Goal: Information Seeking & Learning: Learn about a topic

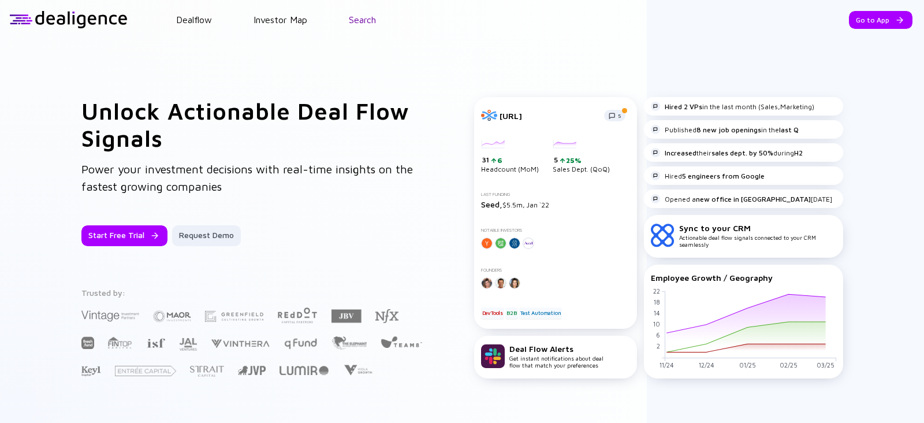
click at [358, 18] on link "Search" at bounding box center [362, 19] width 27 height 10
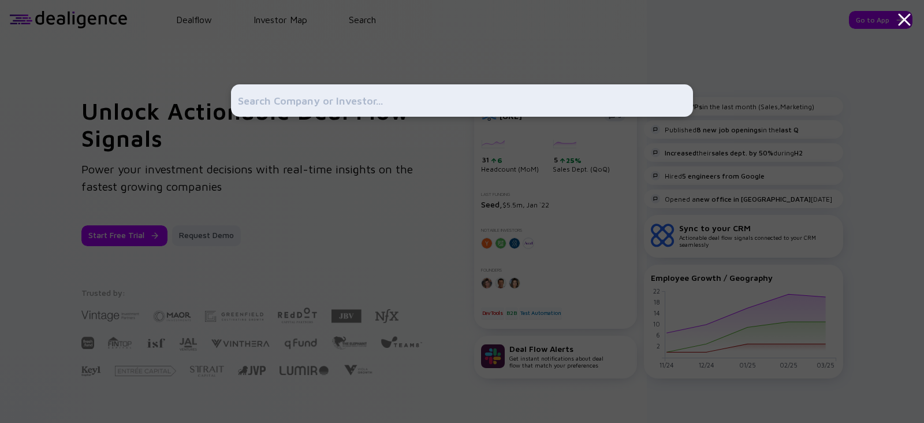
click at [312, 110] on input "text" at bounding box center [462, 100] width 448 height 21
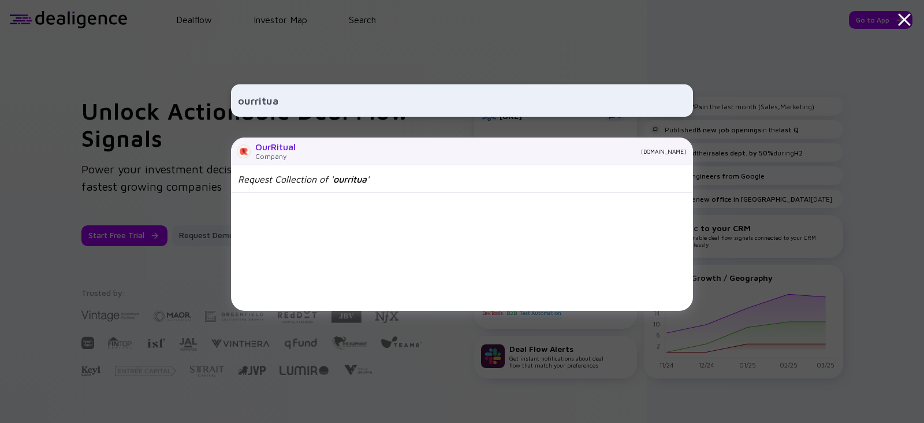
type input "ourritua"
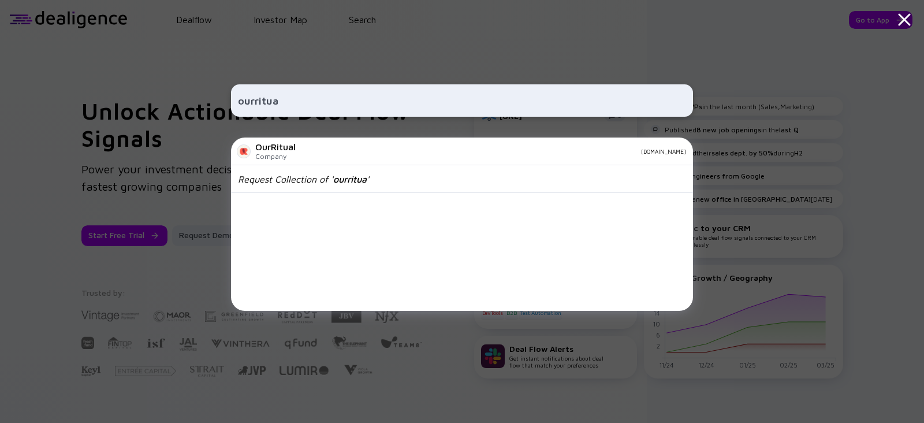
click at [272, 144] on div "OurRitual" at bounding box center [275, 146] width 40 height 10
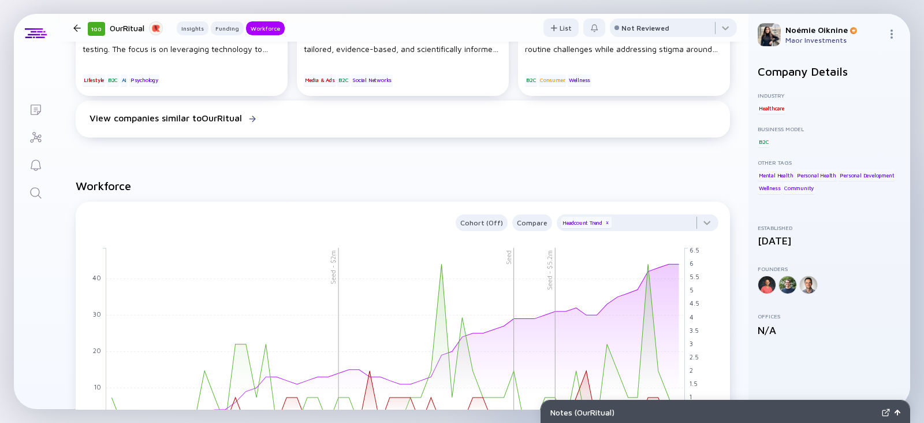
scroll to position [936, 0]
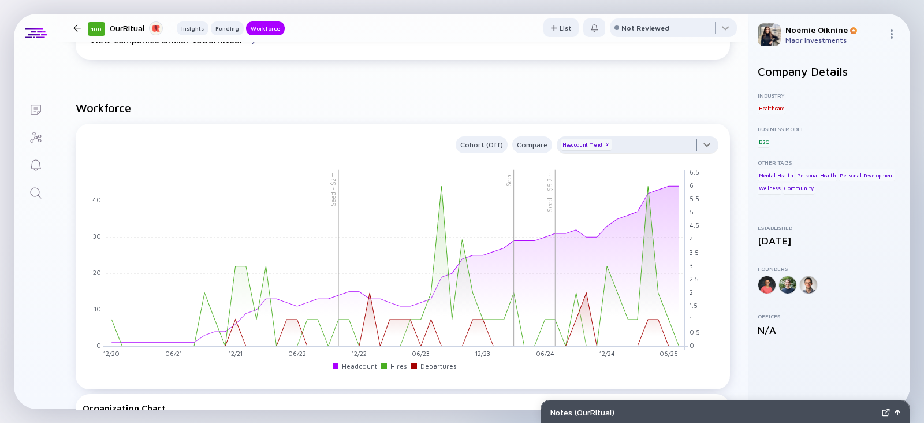
click at [457, 141] on div at bounding box center [637, 147] width 162 height 23
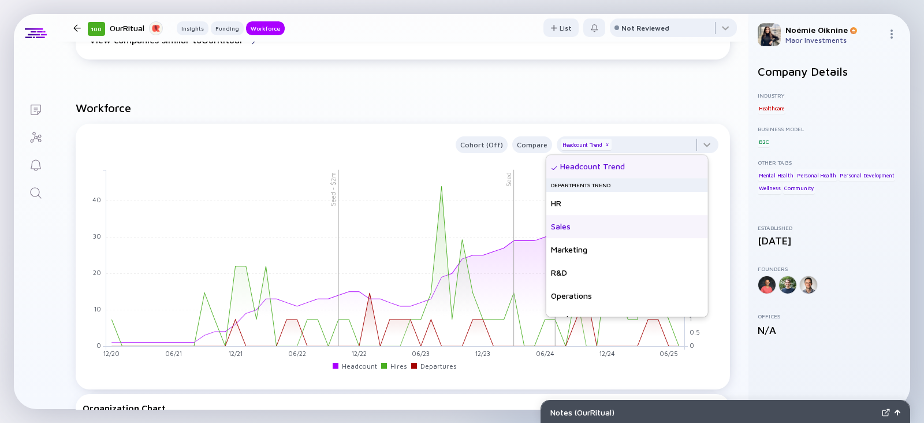
click at [457, 180] on div "Sales" at bounding box center [627, 226] width 162 height 23
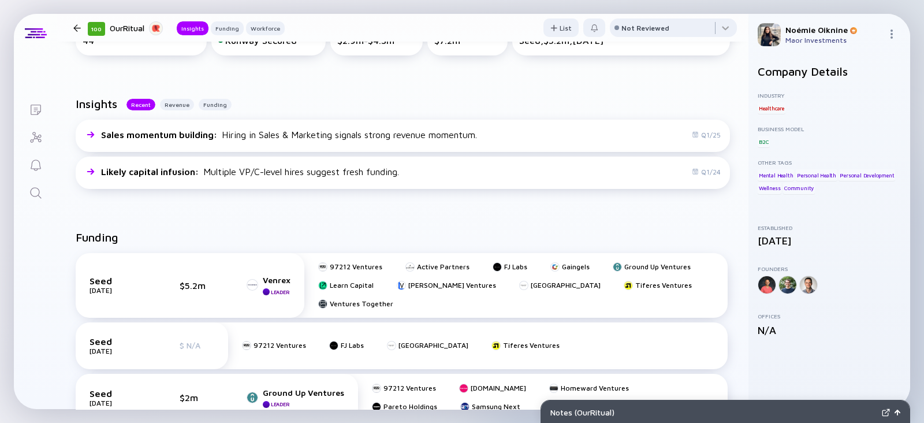
scroll to position [229, 0]
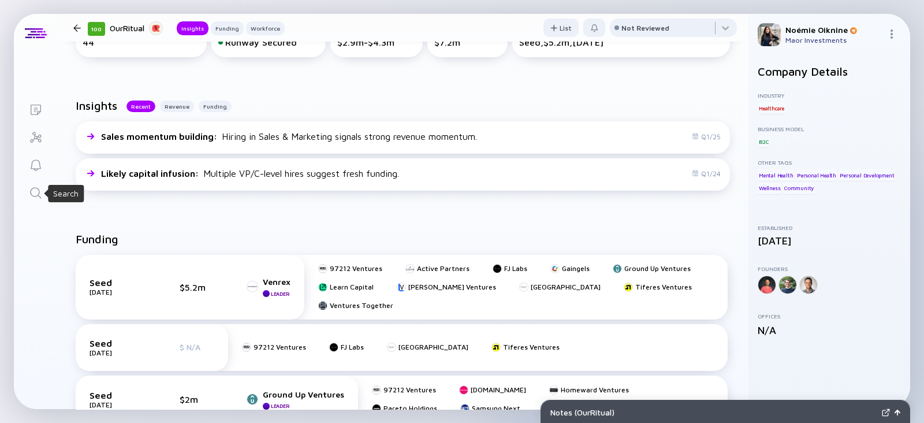
click at [34, 180] on div "Search" at bounding box center [36, 194] width 14 height 16
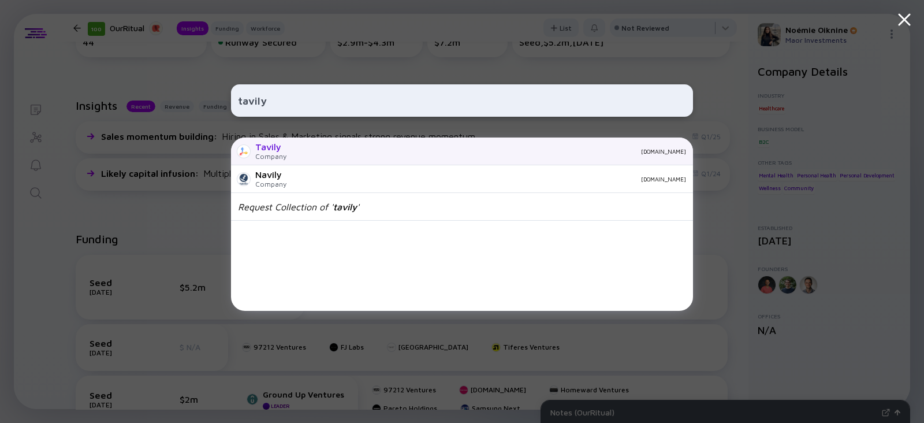
type input "tavily"
click at [294, 157] on div "Tavily Company tavily.com" at bounding box center [462, 151] width 462 height 28
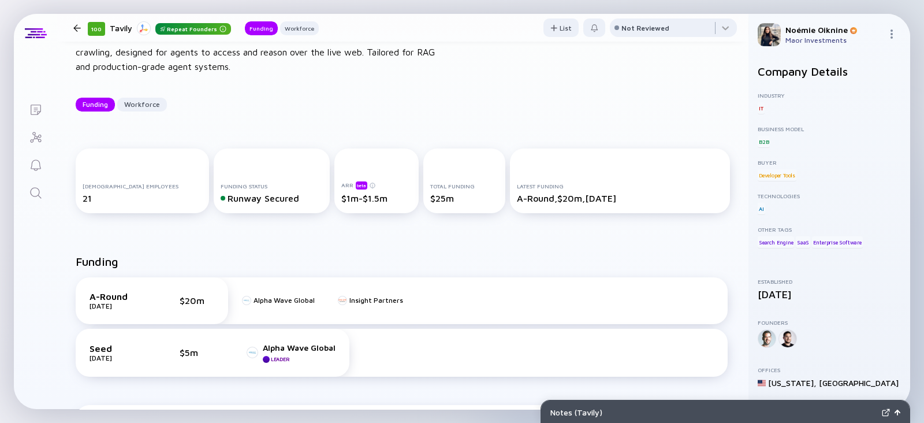
scroll to position [70, 0]
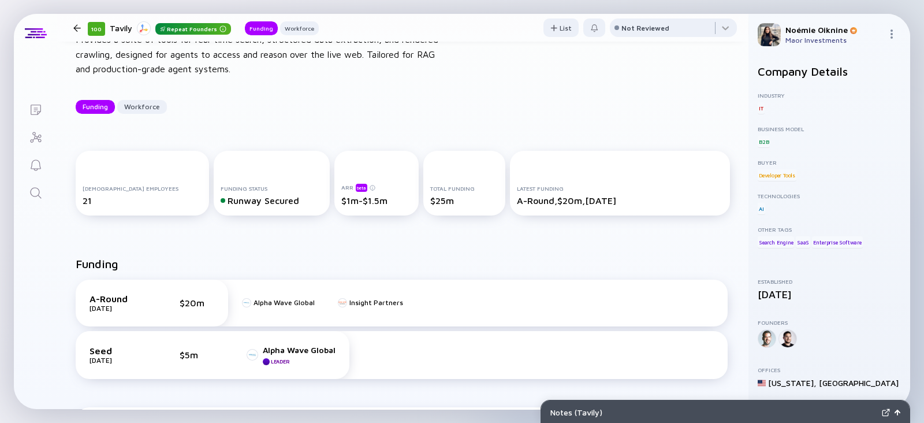
click at [37, 180] on icon "Search" at bounding box center [36, 193] width 14 height 14
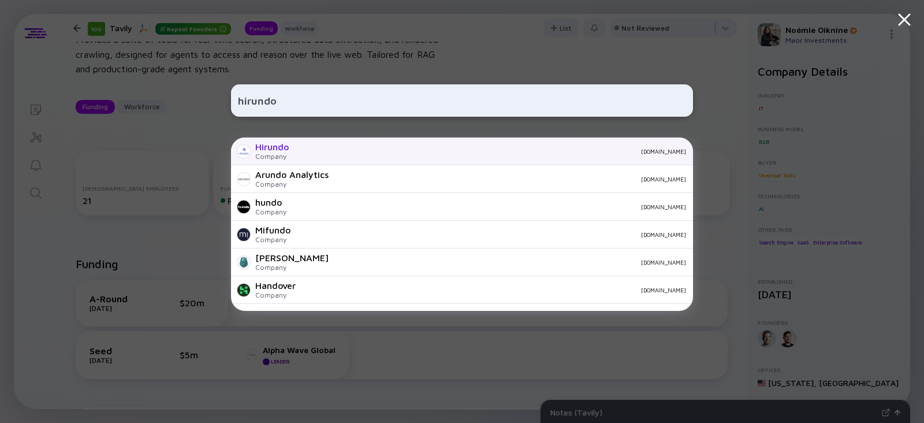
type input "hirundo"
click at [307, 151] on div "hirundo.io" at bounding box center [492, 151] width 388 height 7
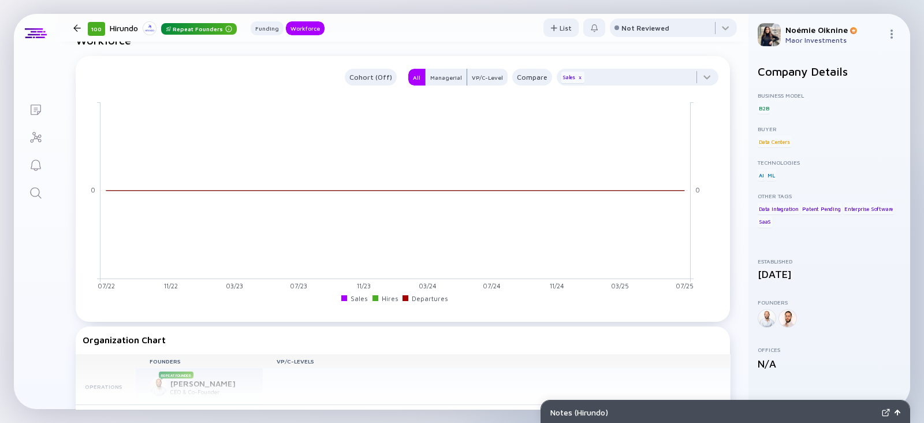
scroll to position [733, 0]
click at [37, 180] on icon "Search" at bounding box center [36, 193] width 14 height 14
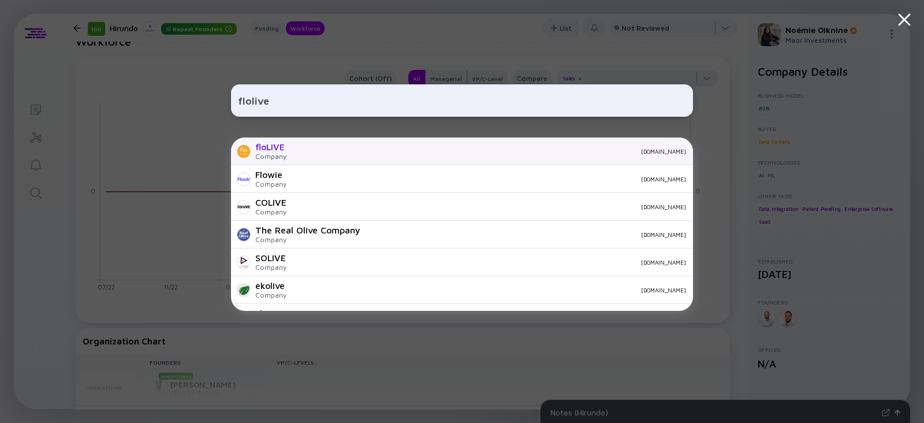
type input "flolive"
click at [282, 147] on div "floLIVE" at bounding box center [270, 146] width 31 height 10
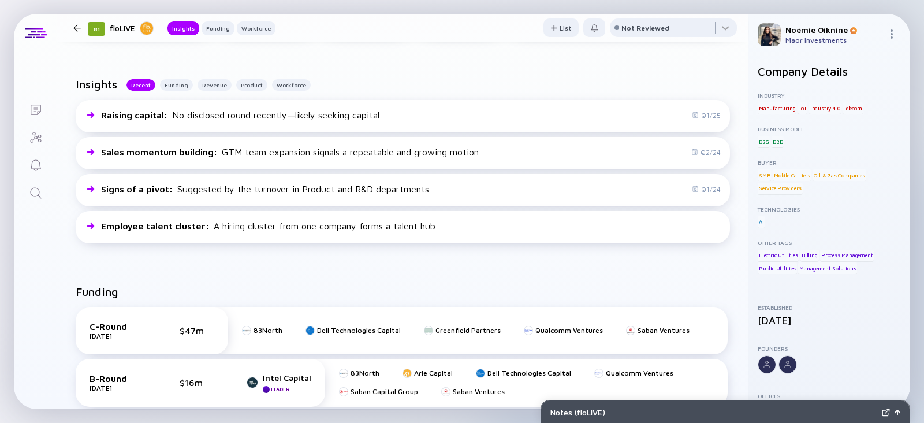
scroll to position [285, 0]
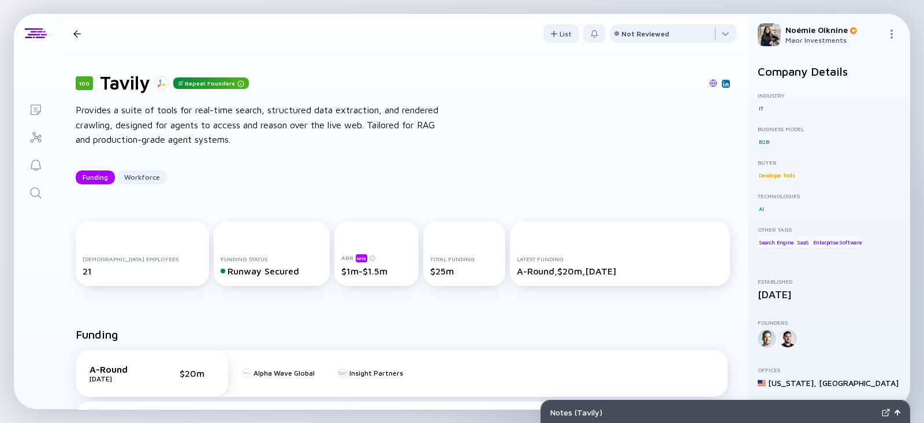
click at [457, 80] on img at bounding box center [713, 83] width 8 height 8
click at [33, 180] on icon "Search" at bounding box center [36, 193] width 14 height 14
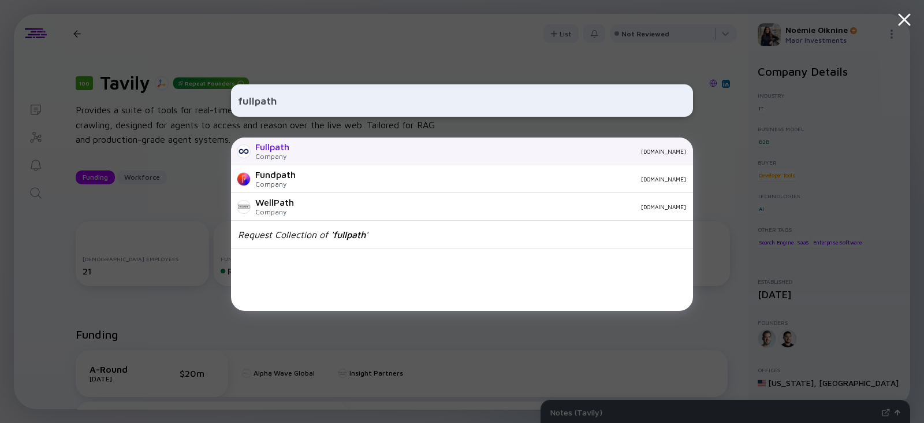
type input "fullpath"
click at [326, 151] on div "fullpath.com" at bounding box center [491, 151] width 387 height 7
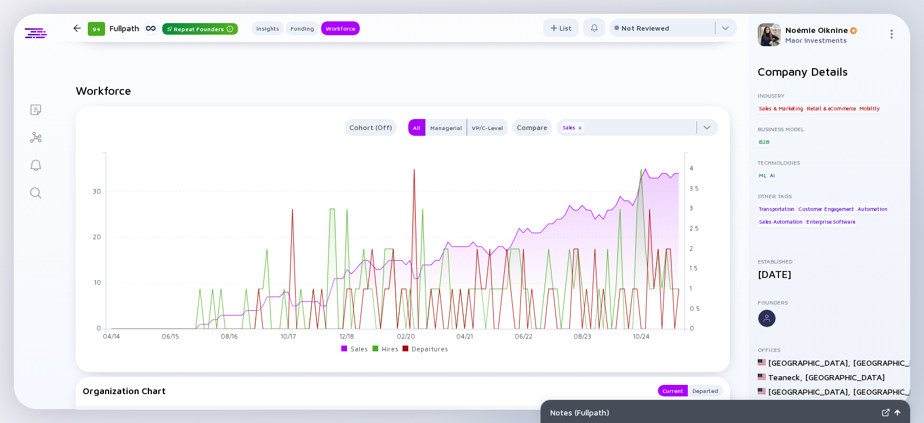
scroll to position [1102, 0]
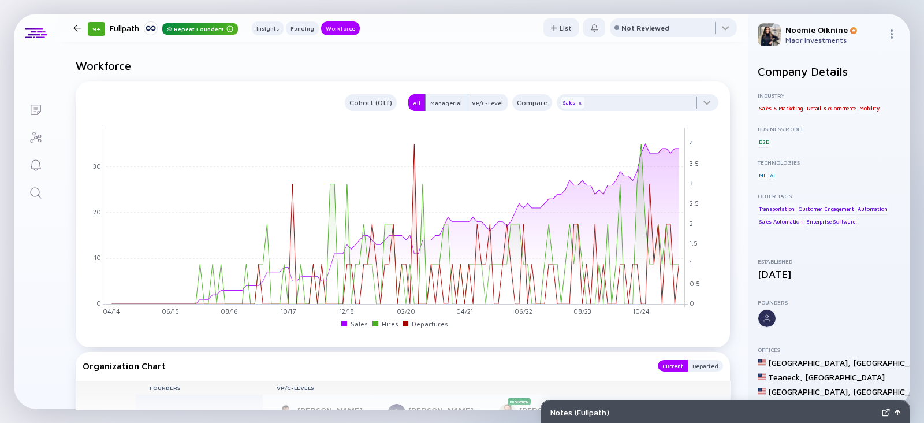
click at [29, 180] on icon "Search" at bounding box center [36, 193] width 14 height 14
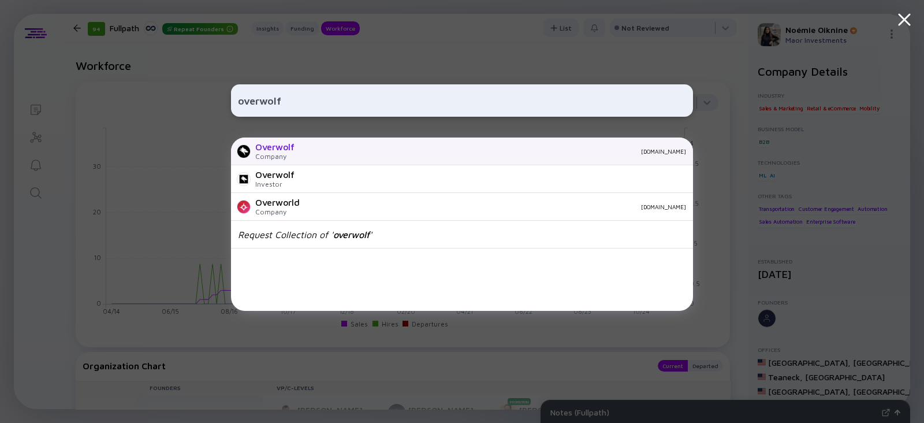
type input "overwolf"
click at [284, 141] on div "Overwolf" at bounding box center [274, 146] width 39 height 10
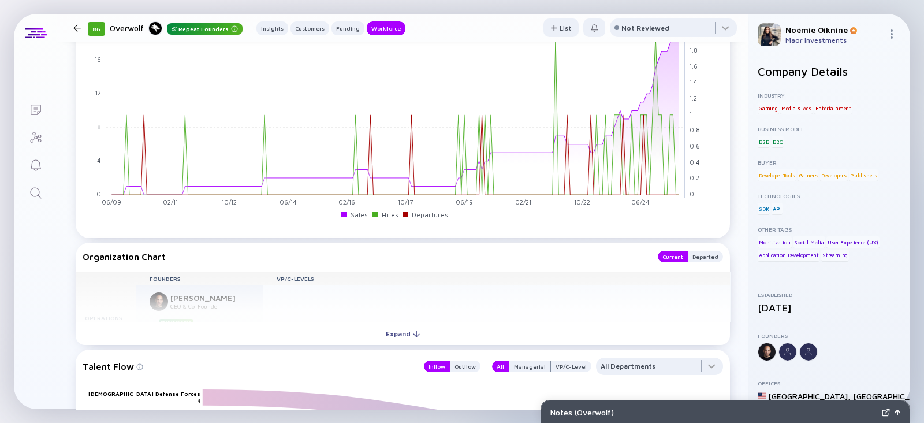
scroll to position [1443, 0]
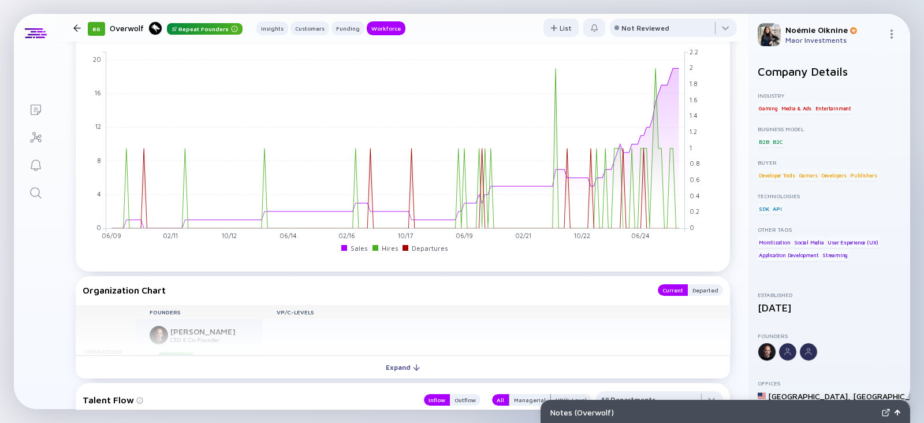
click at [23, 180] on link "Search" at bounding box center [35, 192] width 43 height 28
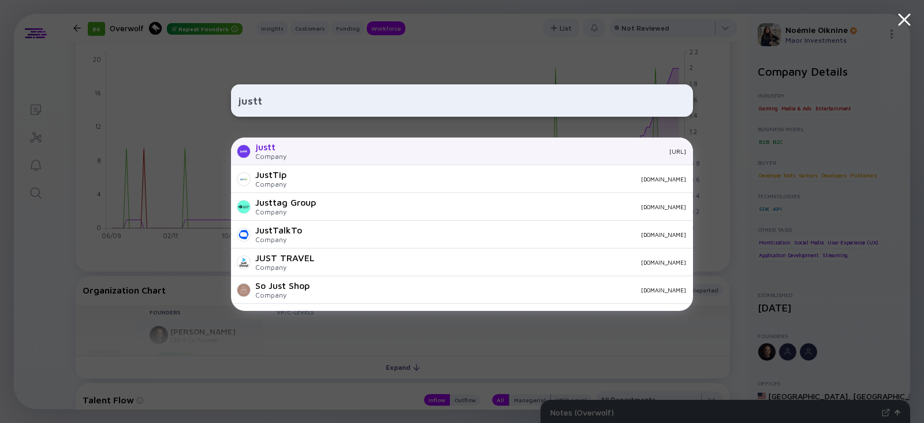
type input "justt"
click at [279, 150] on div "justt" at bounding box center [270, 146] width 31 height 10
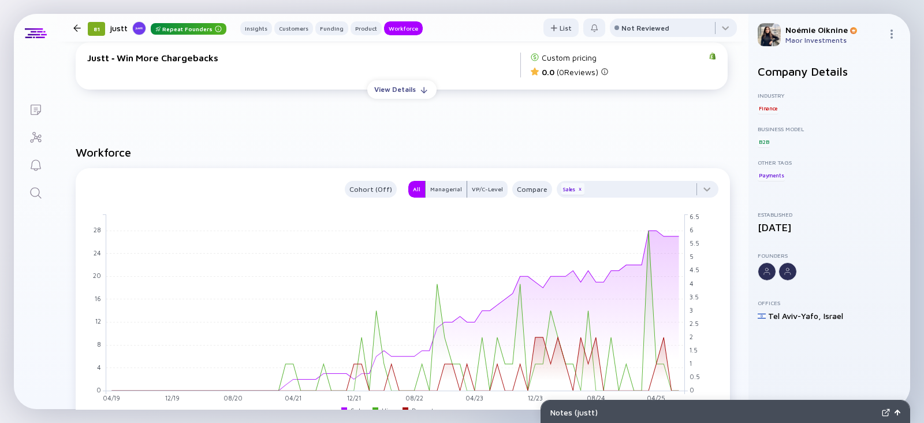
scroll to position [1265, 0]
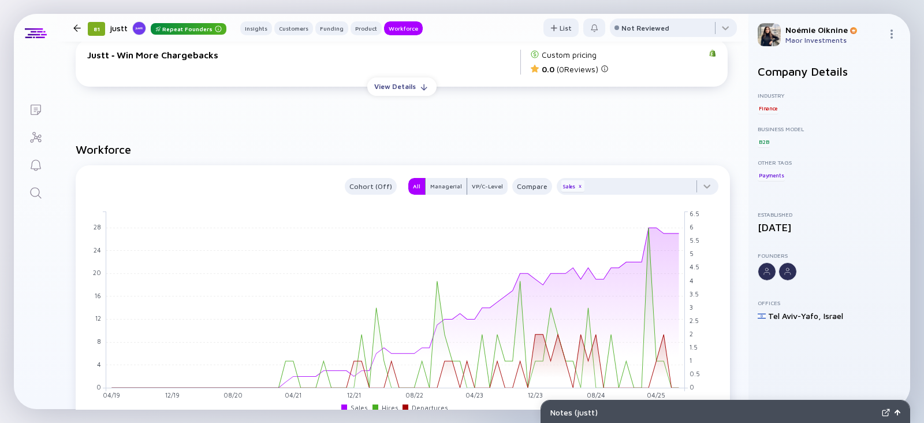
click at [36, 180] on icon "Search" at bounding box center [36, 193] width 14 height 14
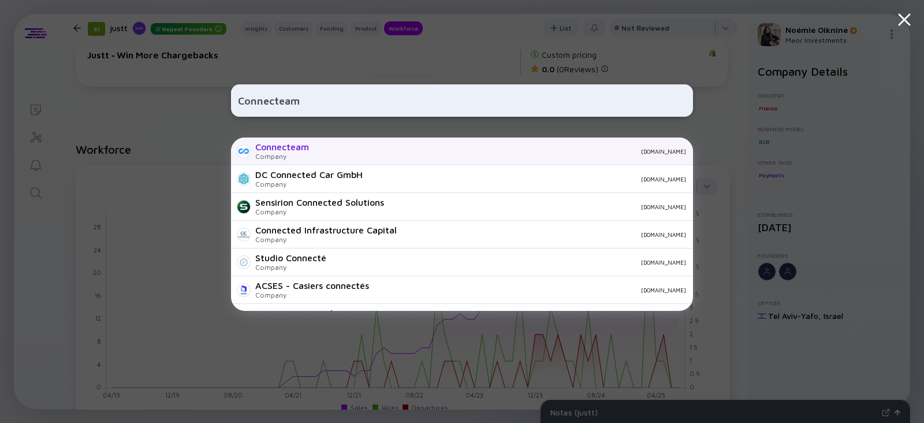
type input "Connecteam"
click at [285, 149] on div "Connecteam" at bounding box center [282, 146] width 54 height 10
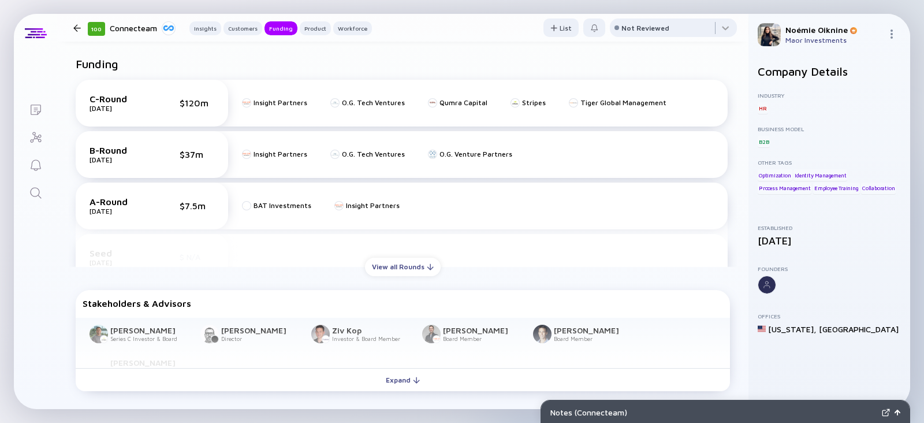
scroll to position [33, 0]
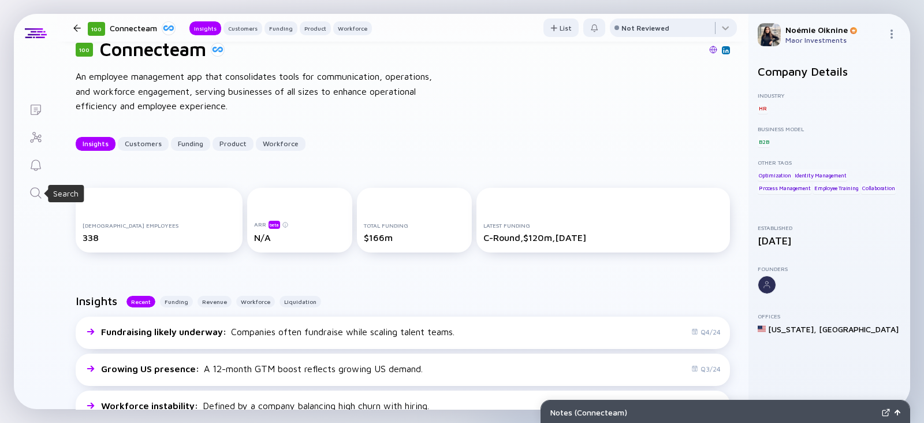
click at [33, 180] on icon "Search" at bounding box center [36, 193] width 14 height 14
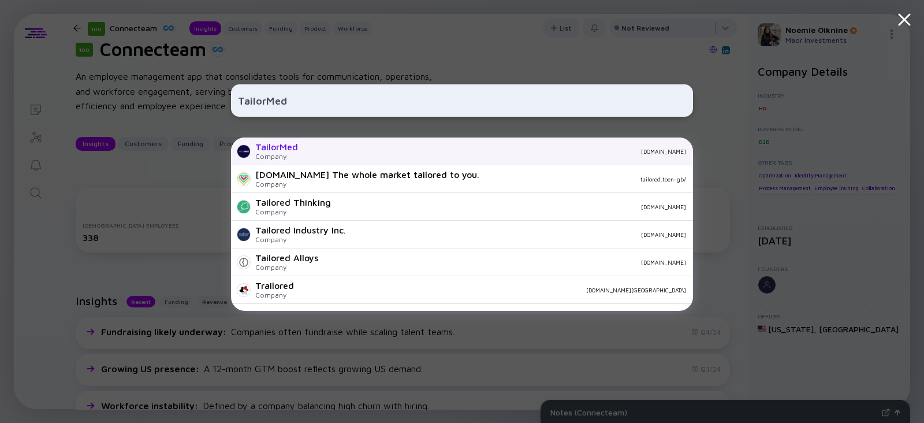
type input "TailorMed"
click at [294, 154] on div "Company" at bounding box center [276, 156] width 43 height 9
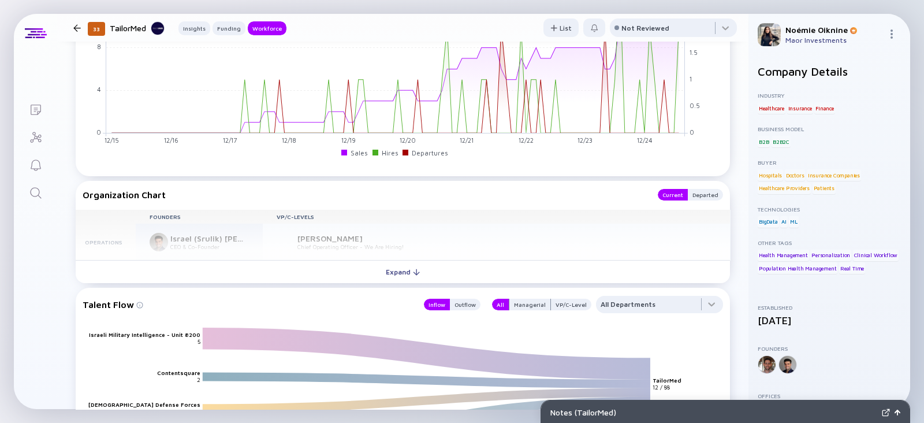
scroll to position [957, 0]
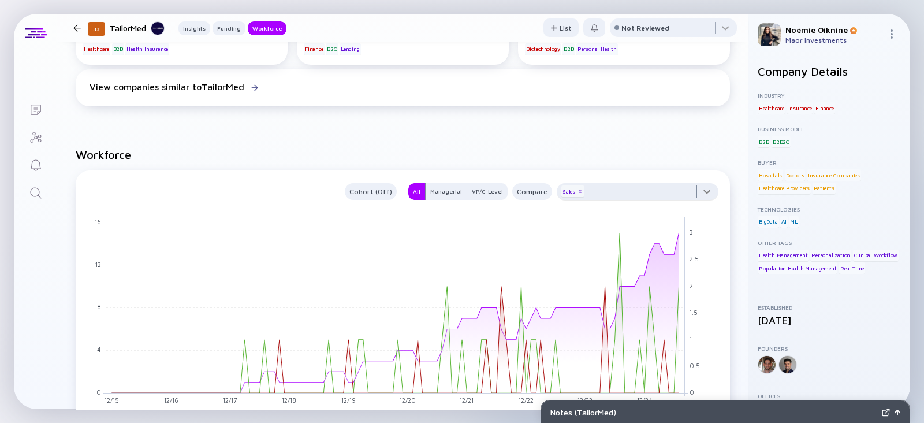
click at [457, 180] on div at bounding box center [637, 194] width 162 height 23
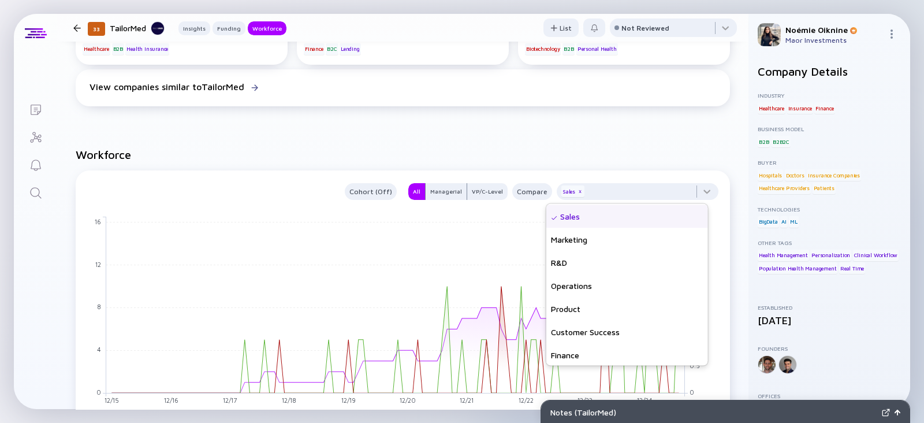
scroll to position [81, 0]
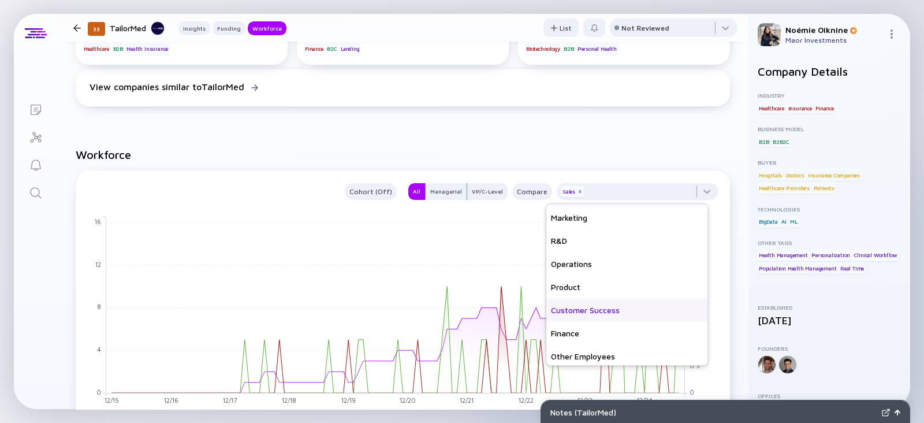
click at [457, 180] on div "Customer Success" at bounding box center [627, 309] width 162 height 23
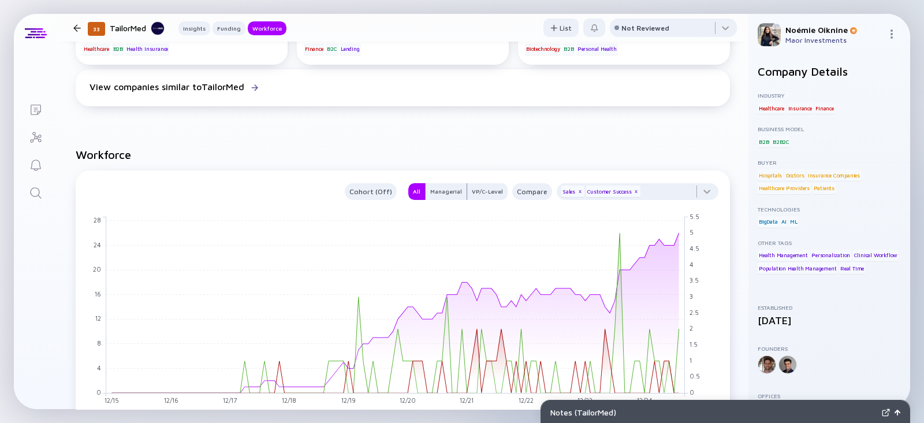
click at [457, 151] on h2 "Workforce" at bounding box center [403, 154] width 654 height 13
click at [38, 180] on div "Lists 33 TailorMed Insights Funding Workforce List Not Reviewed 33 TailorMed Of…" at bounding box center [462, 211] width 896 height 395
click at [38, 180] on icon "Search" at bounding box center [36, 193] width 14 height 14
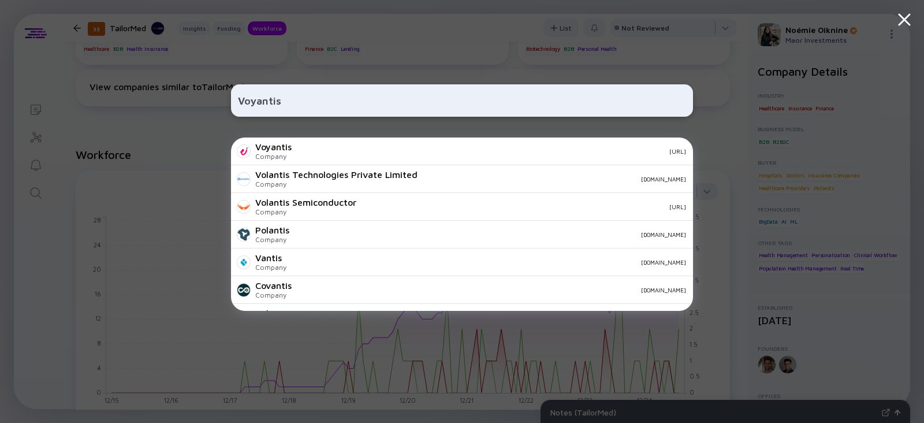
type input "Voyantis"
click at [289, 150] on div "Voyantis" at bounding box center [273, 146] width 36 height 10
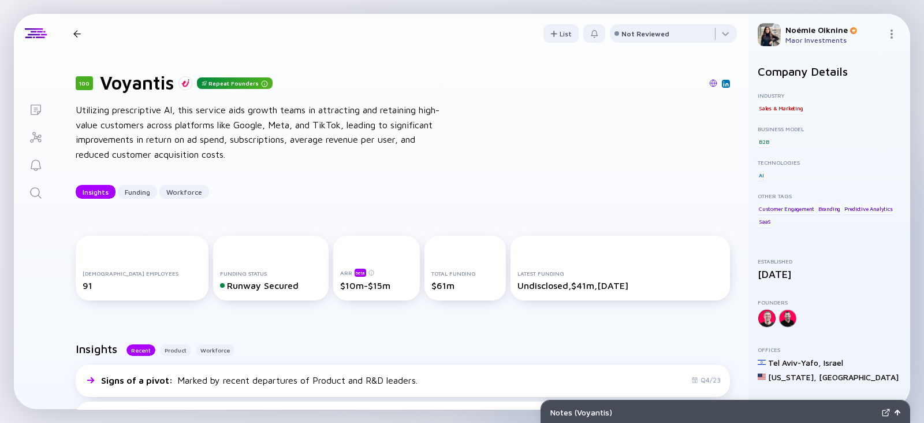
click at [41, 180] on icon "Search" at bounding box center [36, 193] width 14 height 14
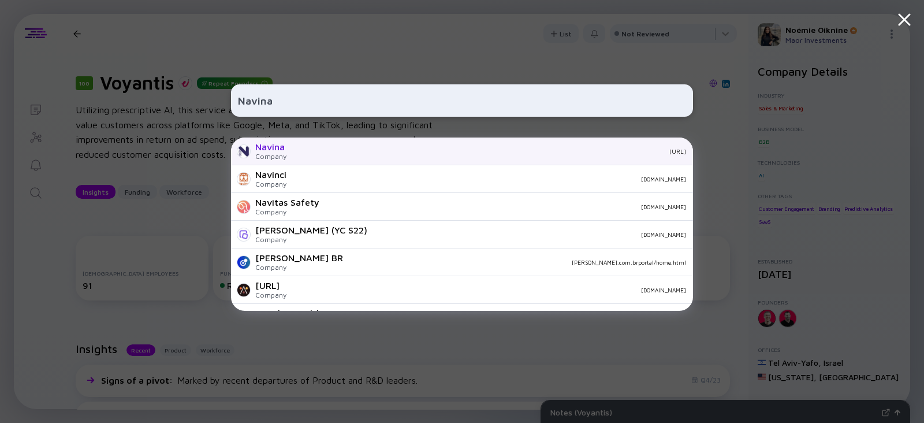
type input "Navina"
click at [300, 151] on div "navina.ai" at bounding box center [491, 151] width 390 height 7
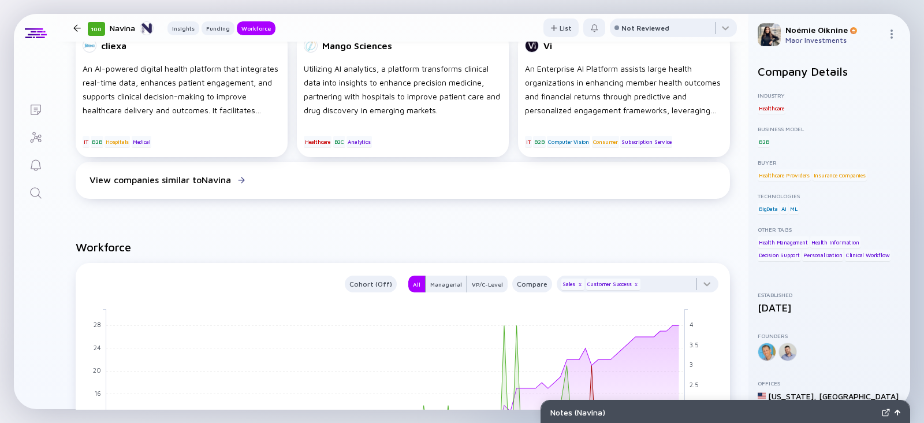
scroll to position [891, 0]
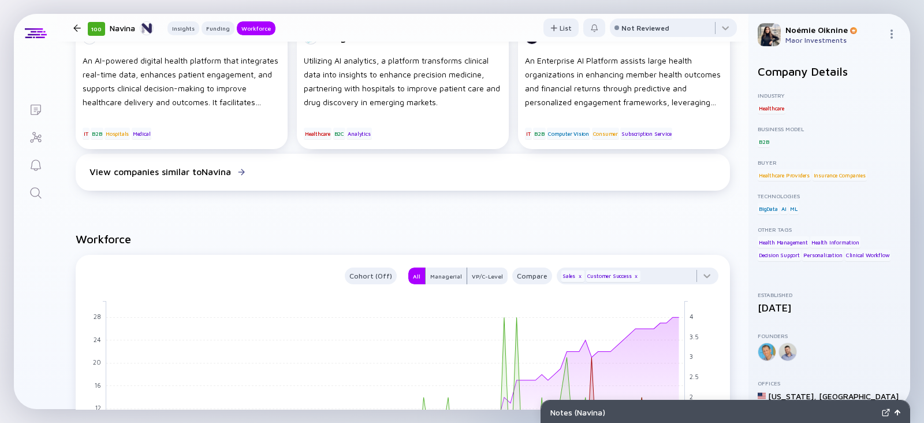
click at [39, 180] on icon "Search" at bounding box center [36, 193] width 14 height 14
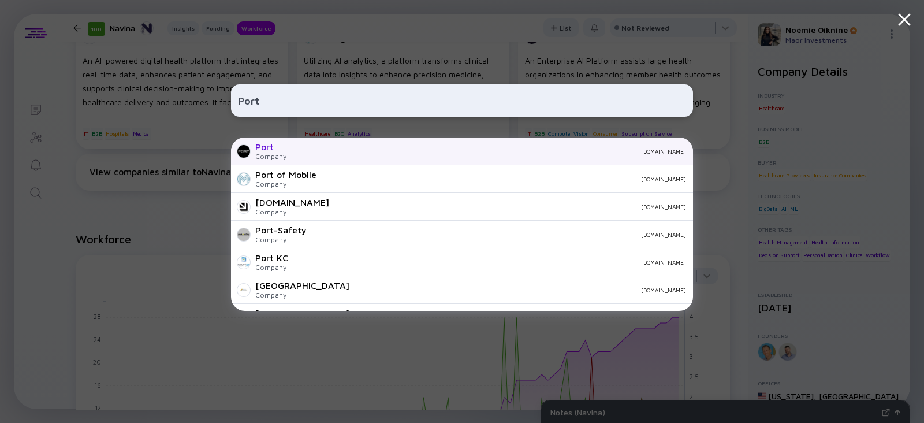
type input "Port"
click at [286, 149] on div "Port Company port.app" at bounding box center [462, 151] width 462 height 28
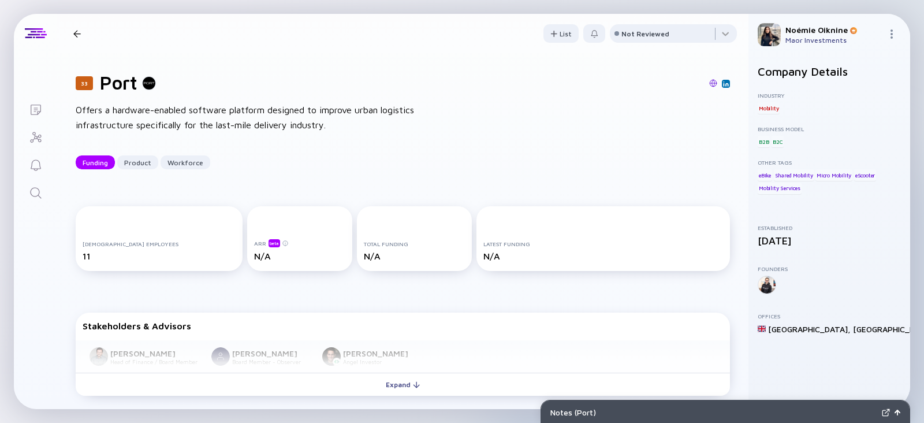
click at [29, 180] on link "Search" at bounding box center [35, 192] width 43 height 28
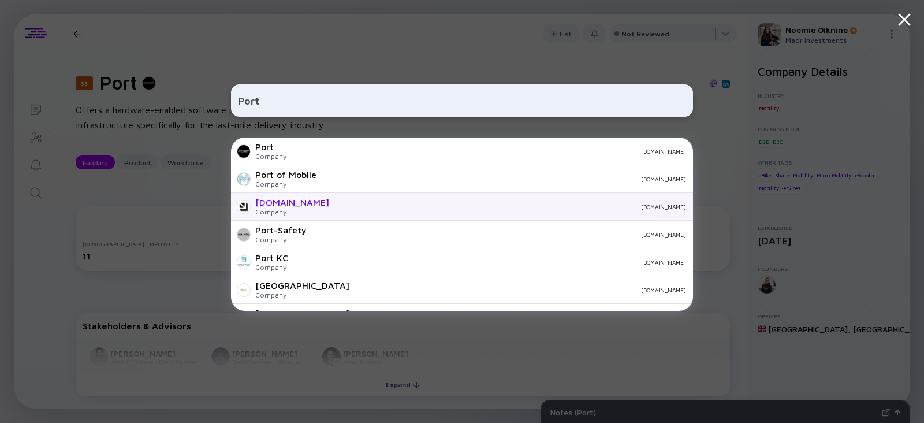
type input "Port"
click at [270, 180] on div "Company" at bounding box center [292, 211] width 74 height 9
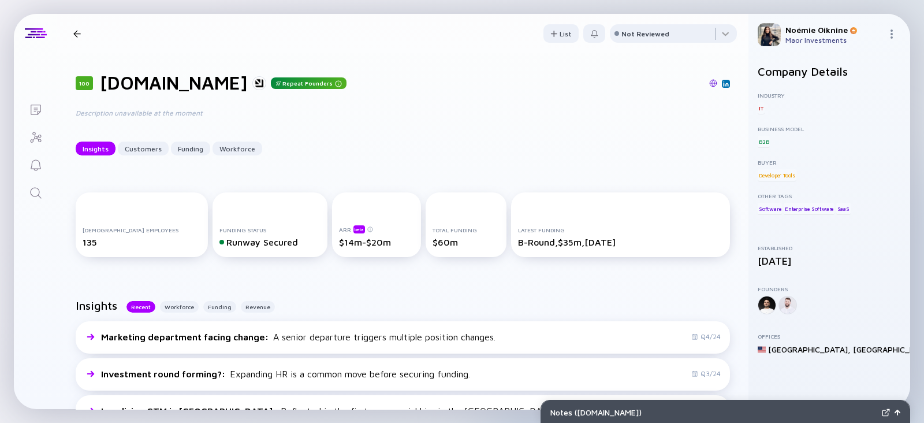
click at [457, 80] on img at bounding box center [713, 83] width 8 height 8
click at [28, 180] on link "Search" at bounding box center [35, 192] width 43 height 28
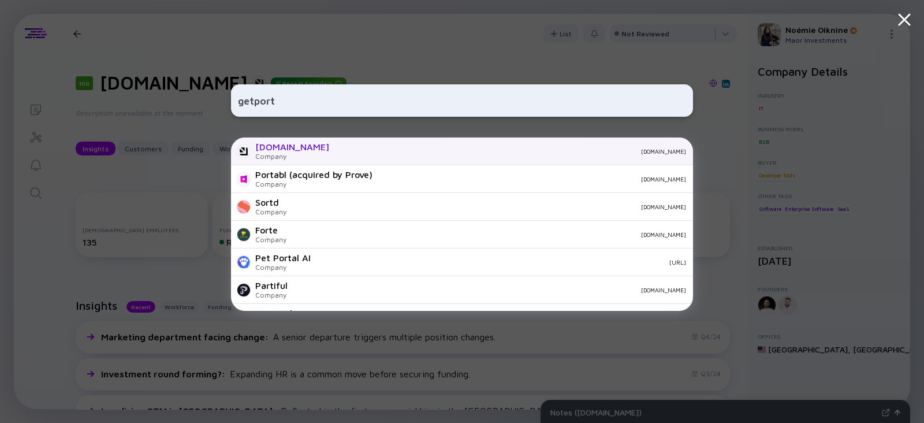
type input "getport"
click at [264, 145] on div "Port.io" at bounding box center [292, 146] width 74 height 10
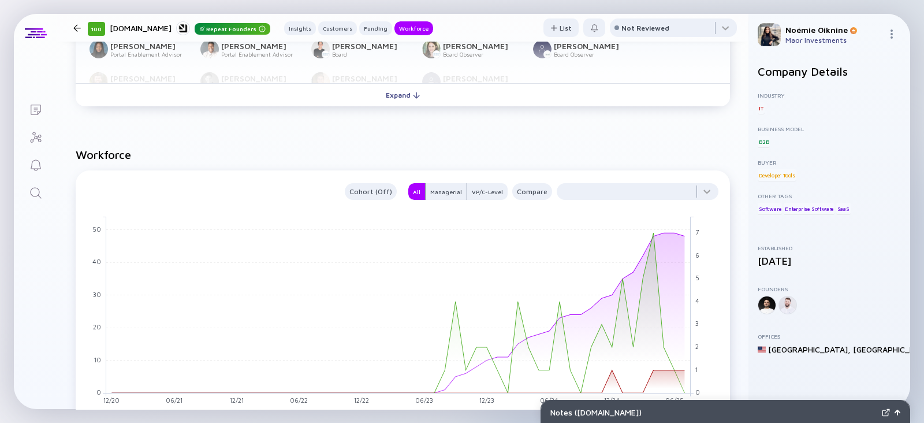
scroll to position [917, 0]
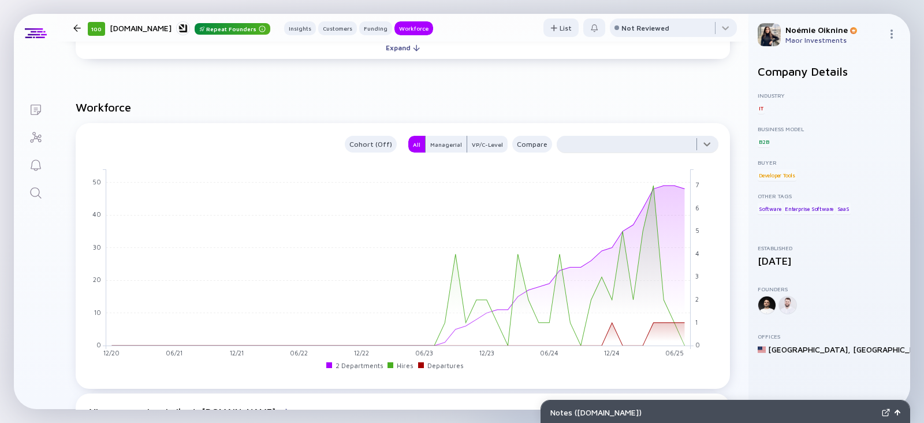
click at [457, 145] on div at bounding box center [637, 147] width 162 height 23
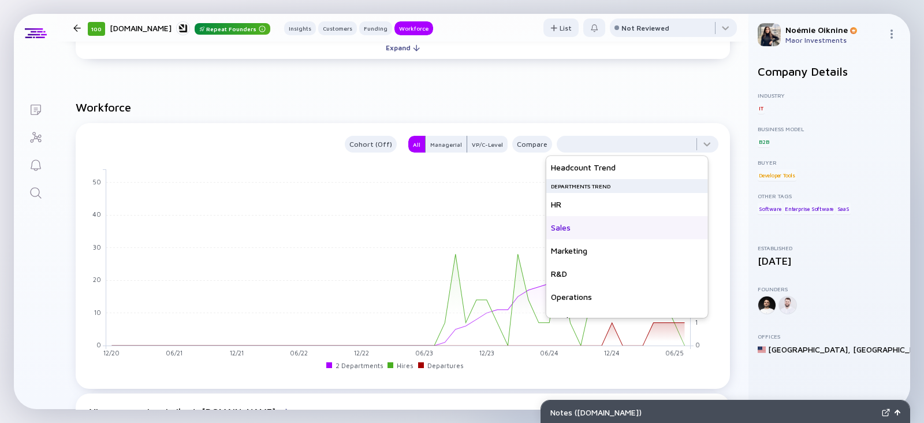
click at [457, 180] on div "Sales" at bounding box center [627, 227] width 162 height 23
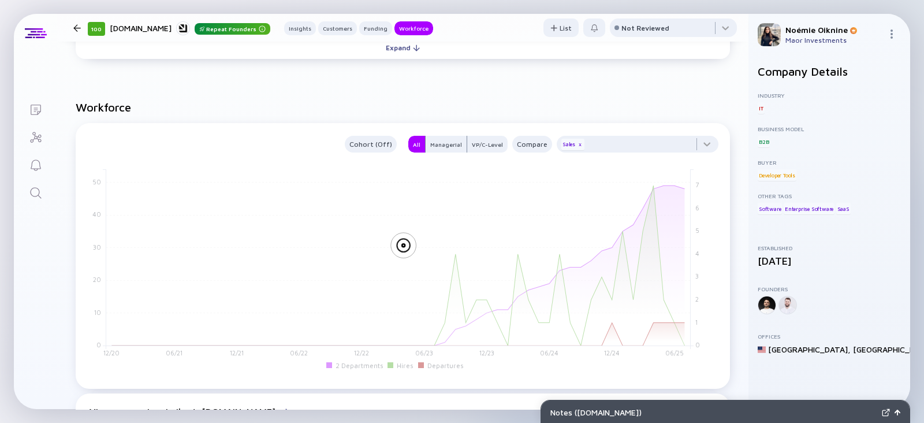
click at [457, 154] on body "Notes ( Port.io ) Lists 100 Port.io Repeat Founders Insights Customers Funding …" at bounding box center [462, 211] width 924 height 423
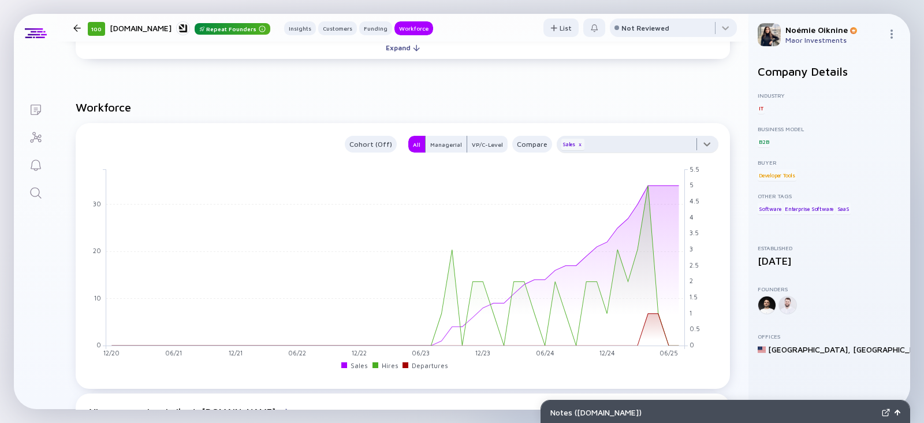
click at [457, 144] on div at bounding box center [637, 147] width 162 height 23
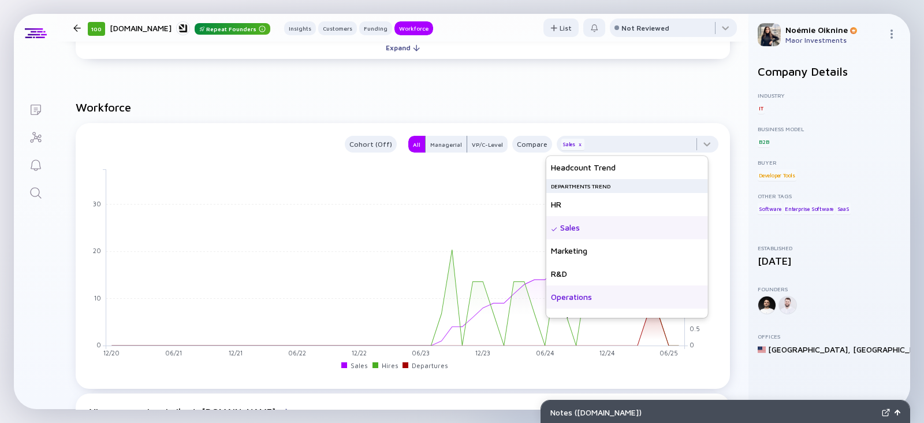
scroll to position [83, 0]
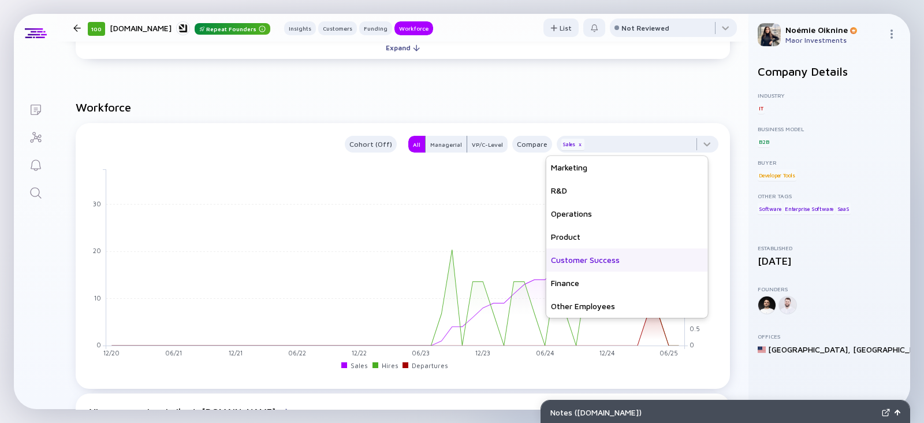
click at [457, 180] on div "Customer Success" at bounding box center [627, 259] width 162 height 23
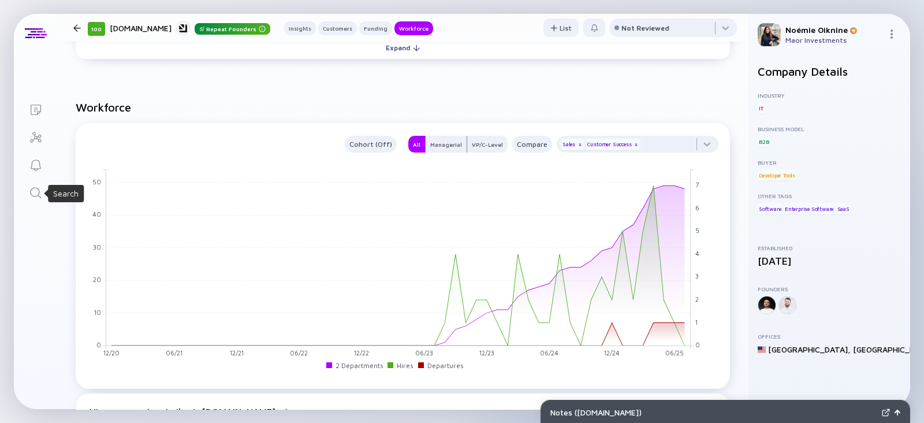
click at [32, 180] on icon "Search" at bounding box center [36, 193] width 14 height 14
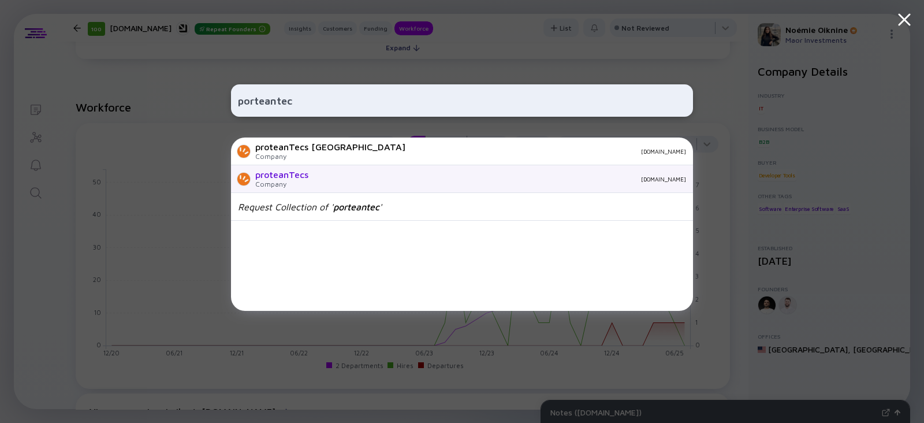
type input "porteantec"
click at [271, 174] on div "proteanTecs" at bounding box center [281, 174] width 53 height 10
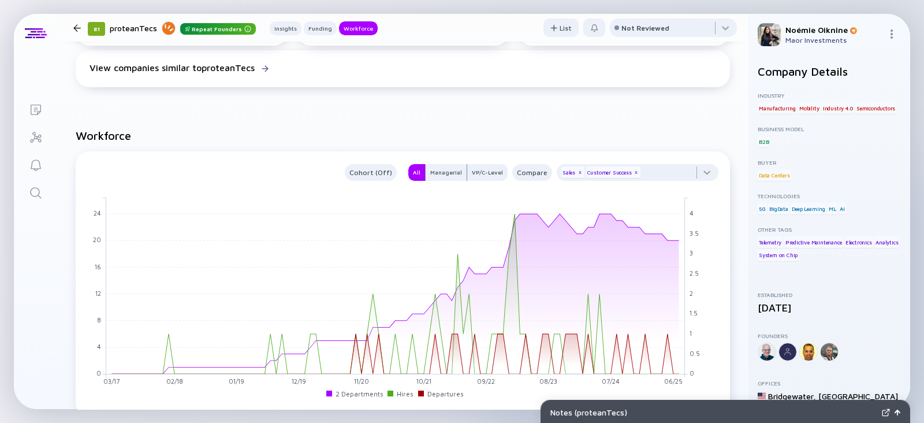
scroll to position [1068, 0]
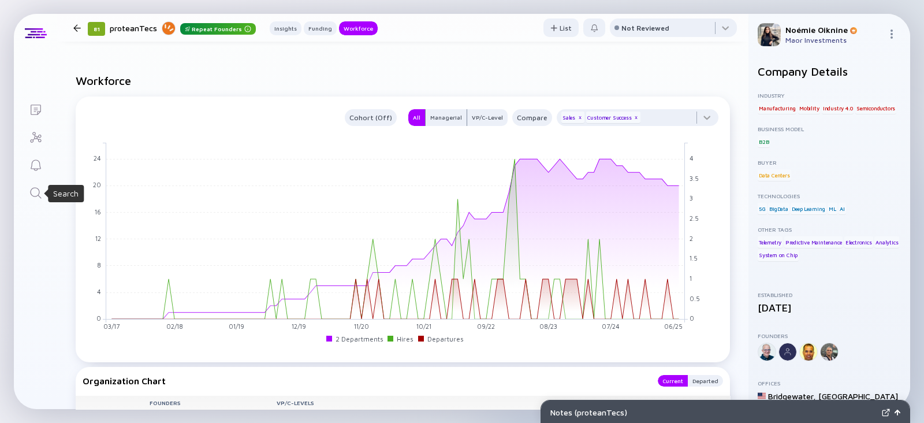
click at [37, 180] on icon "Search" at bounding box center [35, 192] width 11 height 11
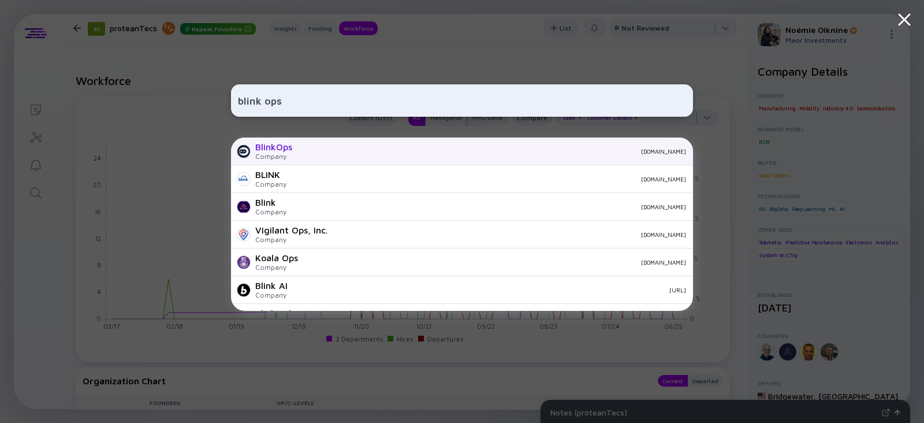
type input "blink ops"
click at [277, 145] on div "BlinkOps" at bounding box center [273, 146] width 37 height 10
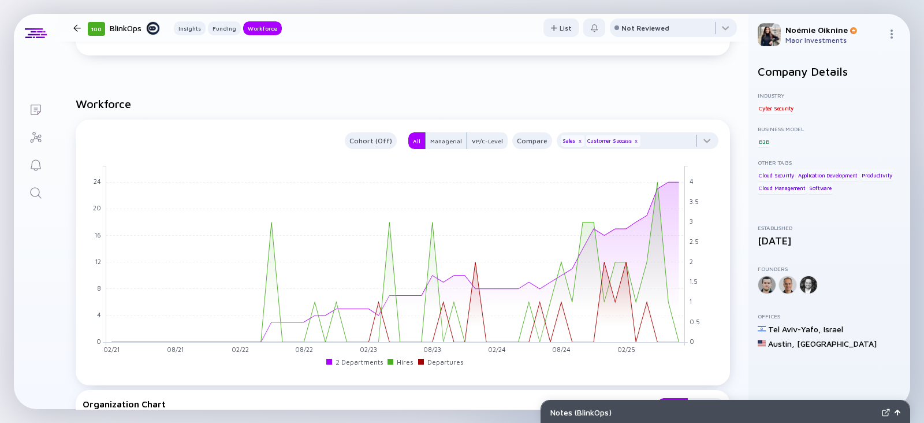
scroll to position [1032, 0]
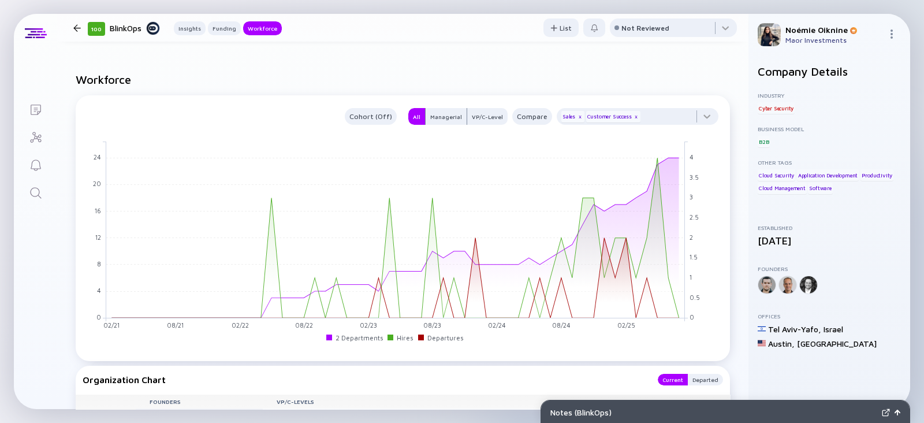
click at [22, 180] on link "Search" at bounding box center [35, 192] width 43 height 28
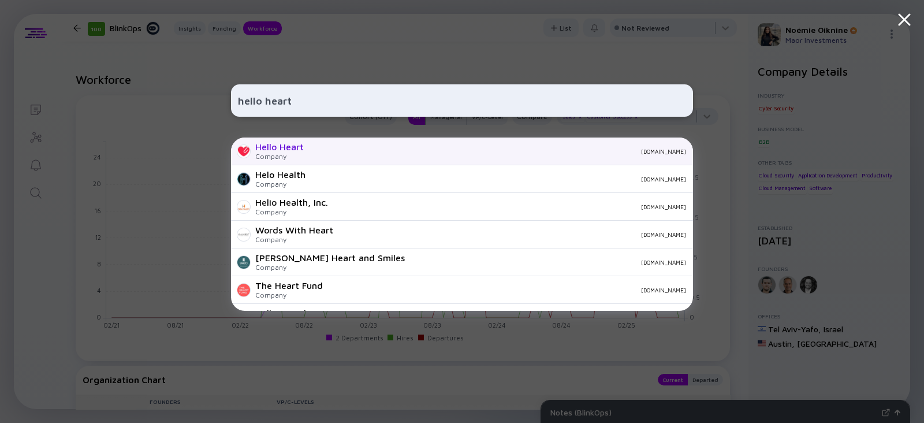
type input "hello heart"
click at [281, 154] on div "Company" at bounding box center [279, 156] width 48 height 9
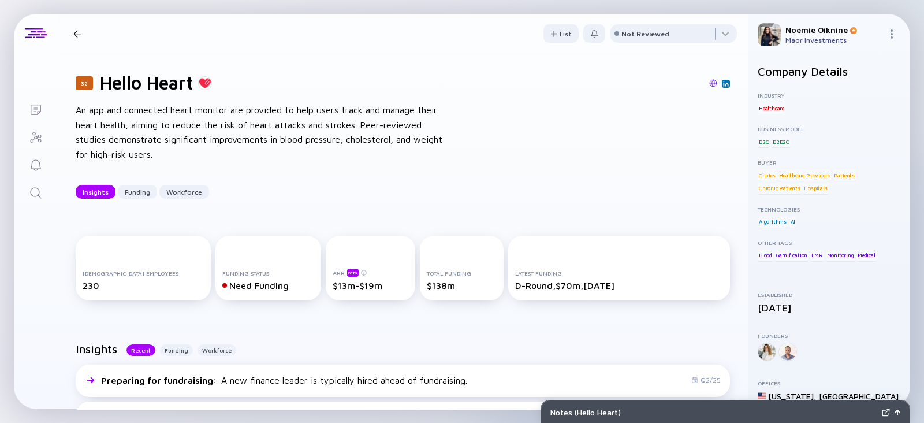
click at [36, 180] on icon "Search" at bounding box center [36, 193] width 14 height 14
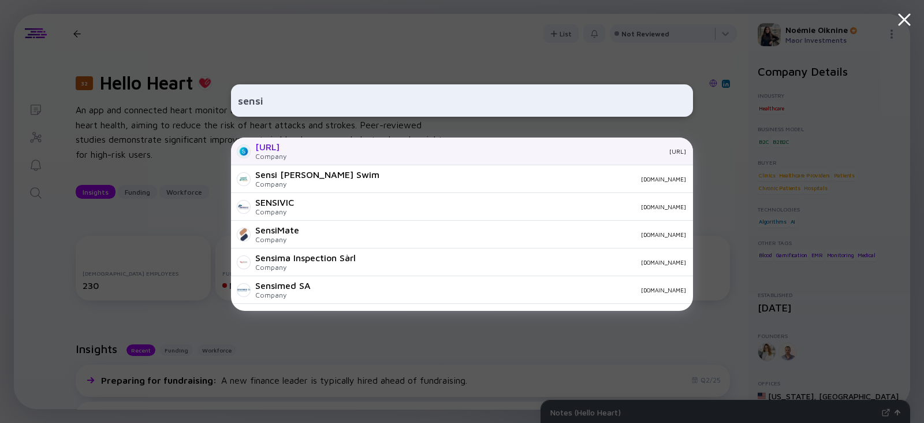
type input "sensi"
click at [294, 154] on div "Sensi.AI Company sensi.ai" at bounding box center [462, 151] width 462 height 28
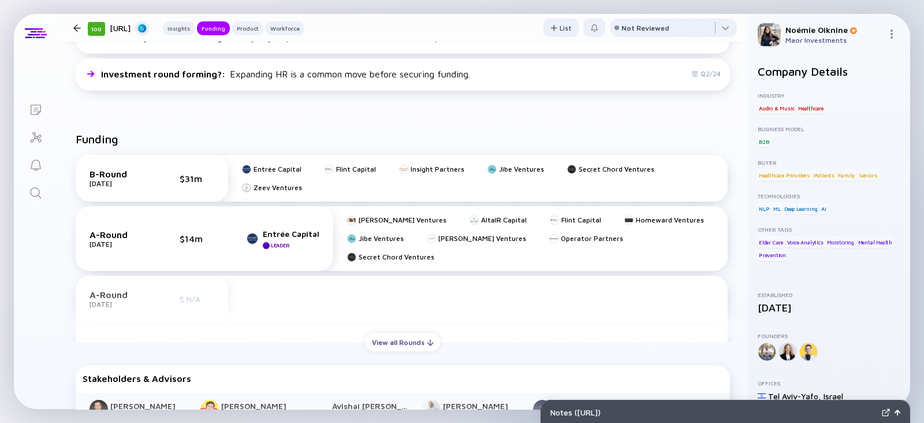
scroll to position [407, 0]
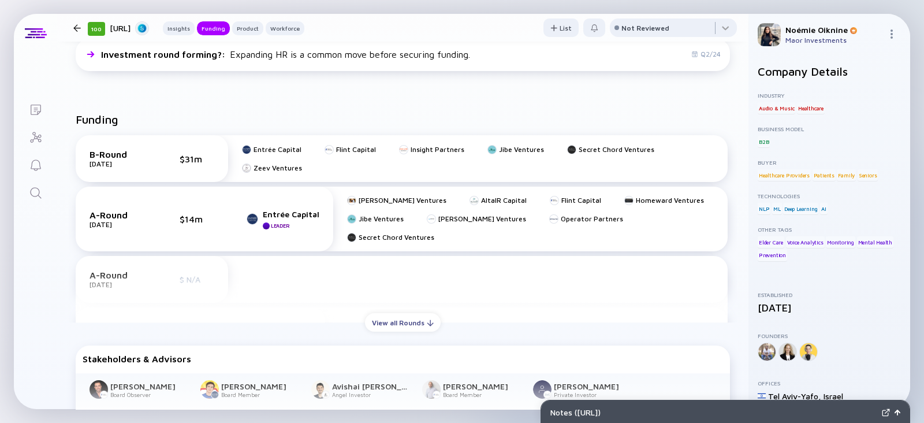
click at [40, 180] on icon "Search" at bounding box center [35, 192] width 11 height 11
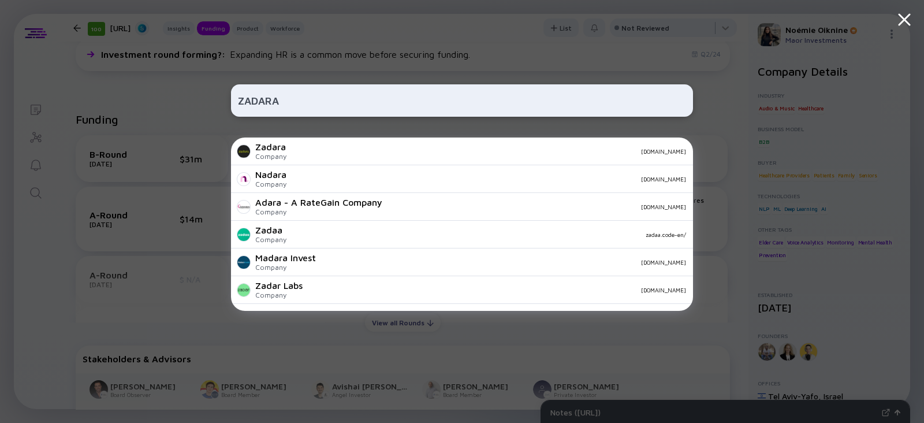
type input "ZADARA"
click at [278, 154] on div "Company" at bounding box center [270, 156] width 31 height 9
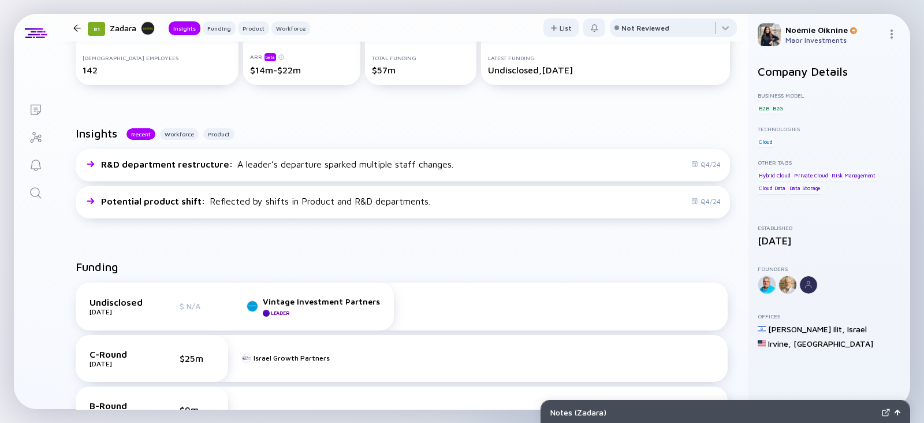
scroll to position [378, 0]
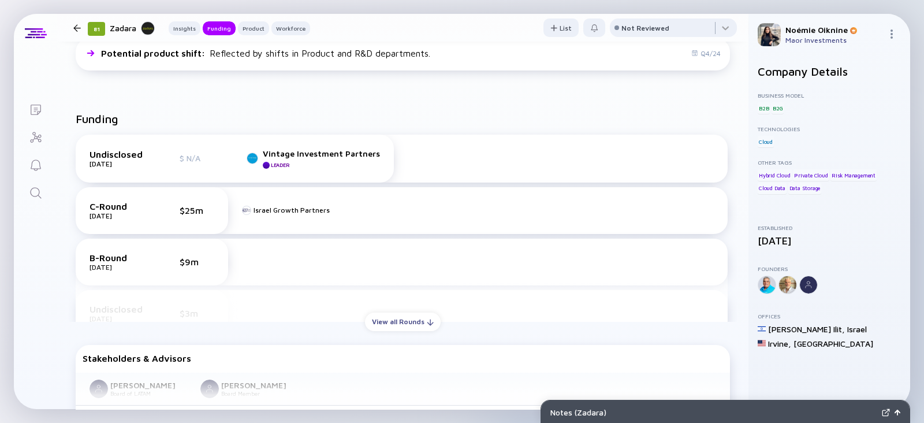
click at [32, 180] on icon "Search" at bounding box center [36, 193] width 14 height 14
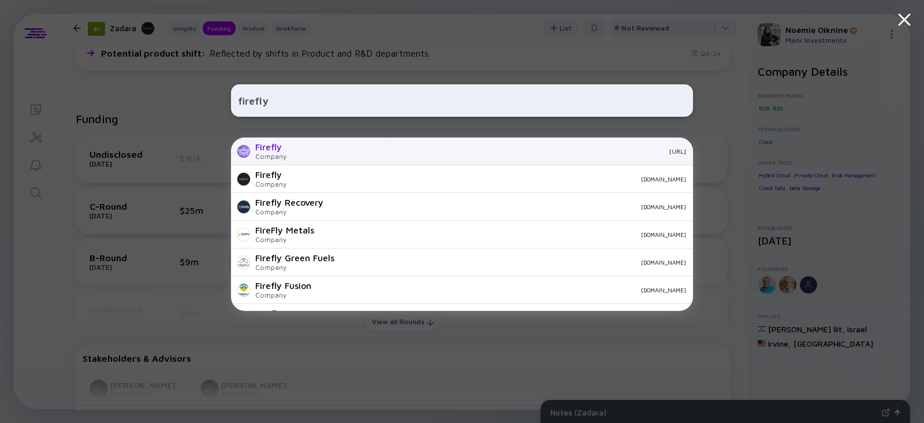
type input "firefly"
click at [300, 145] on div "Firefly Company firefly.ai" at bounding box center [462, 151] width 462 height 28
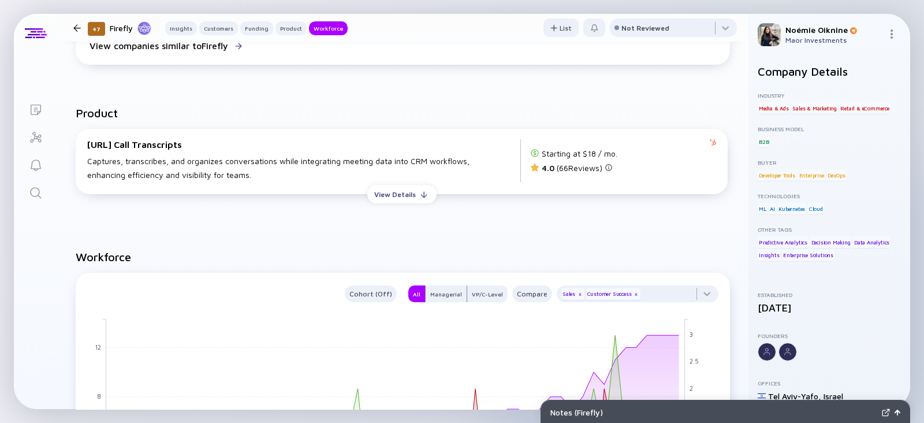
scroll to position [1325, 0]
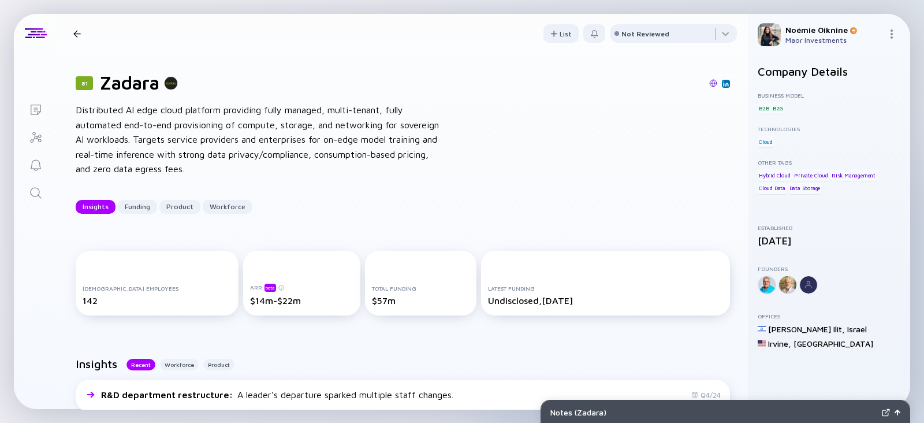
click at [36, 180] on icon "Search" at bounding box center [36, 193] width 14 height 14
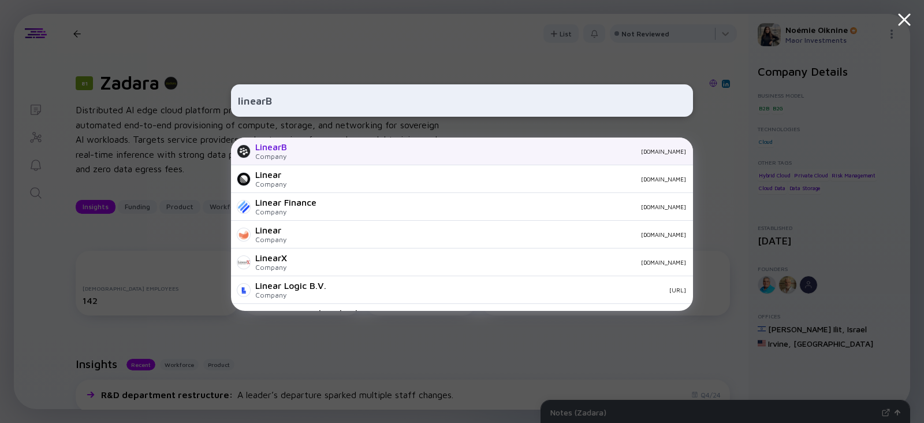
type input "linearB"
click at [335, 144] on div "LinearB Company linearb.io" at bounding box center [462, 151] width 462 height 28
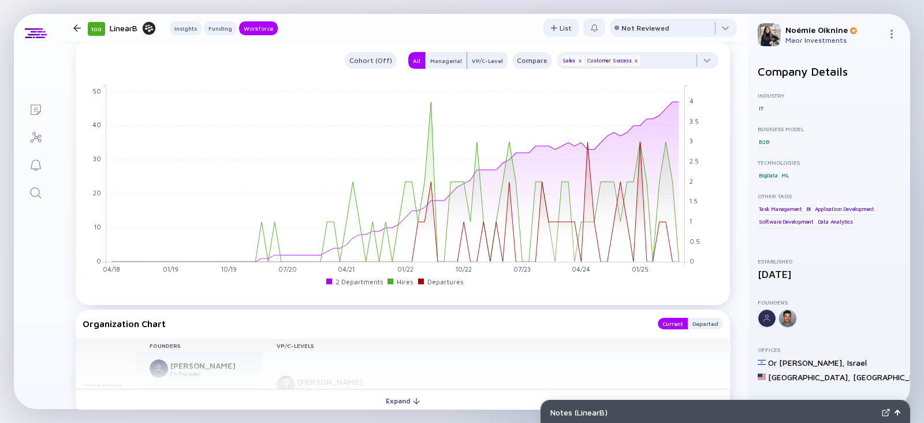
scroll to position [988, 0]
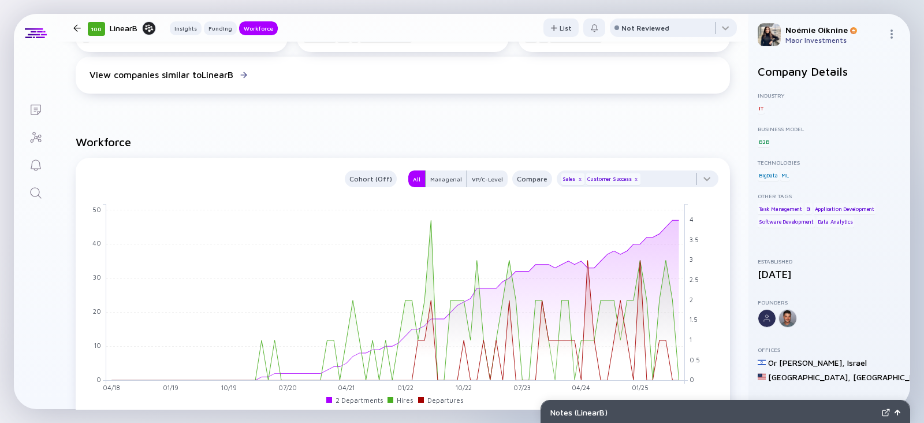
click at [32, 180] on icon "Search" at bounding box center [36, 193] width 14 height 14
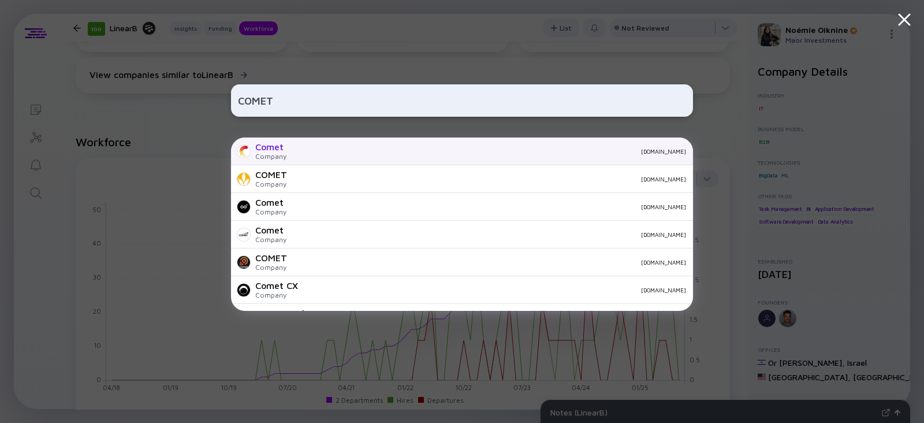
type input "COMET"
click at [280, 154] on div "Company" at bounding box center [270, 156] width 31 height 9
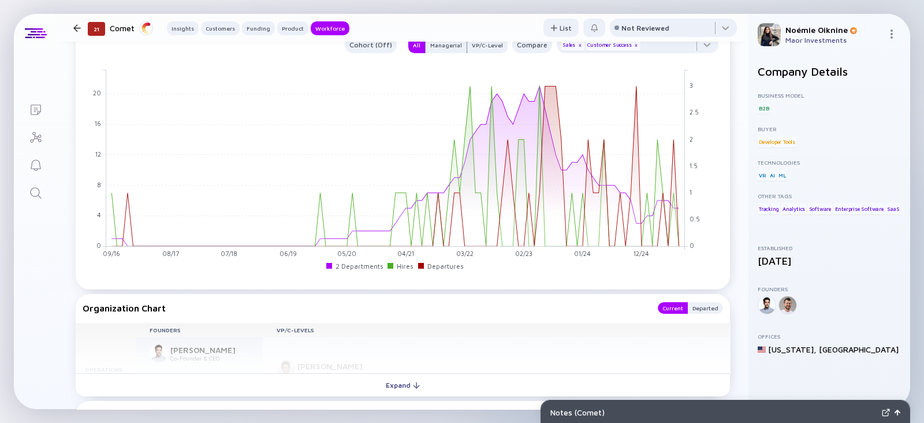
scroll to position [1342, 0]
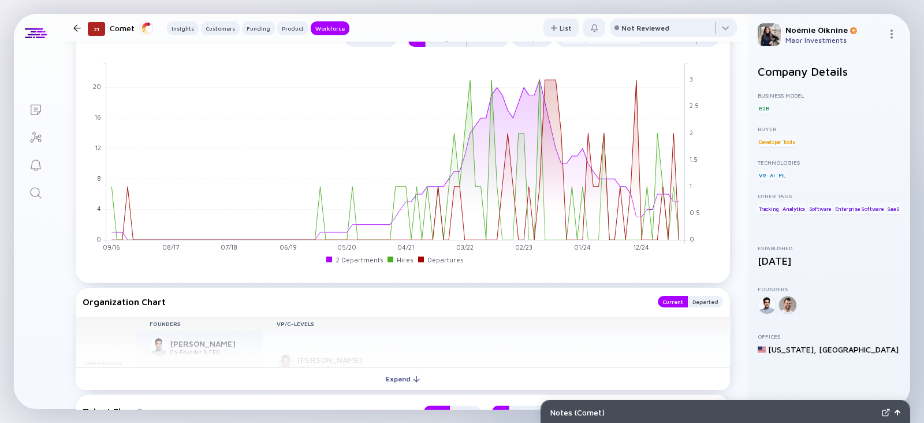
click at [33, 180] on icon "Search" at bounding box center [36, 193] width 14 height 14
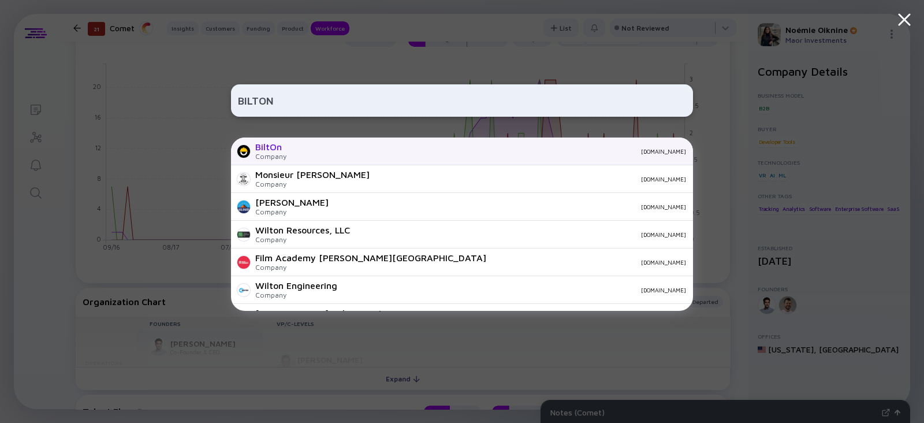
type input "BILTON"
click at [280, 145] on div "BiltOn" at bounding box center [270, 146] width 31 height 10
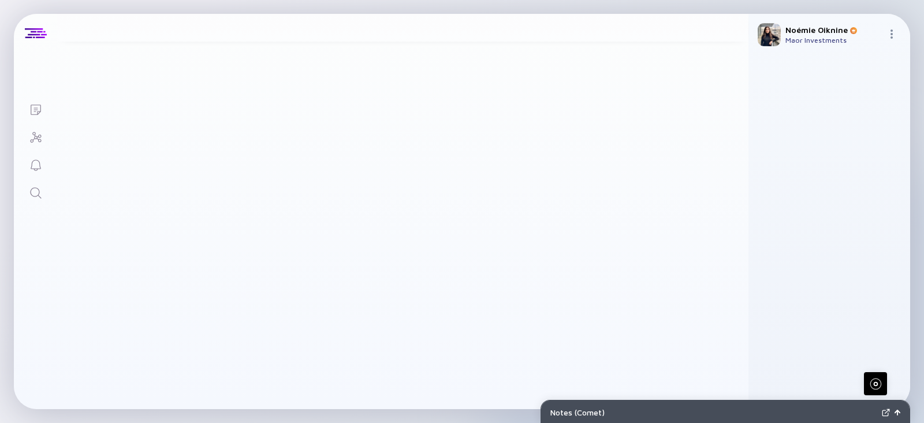
scroll to position [1342, 0]
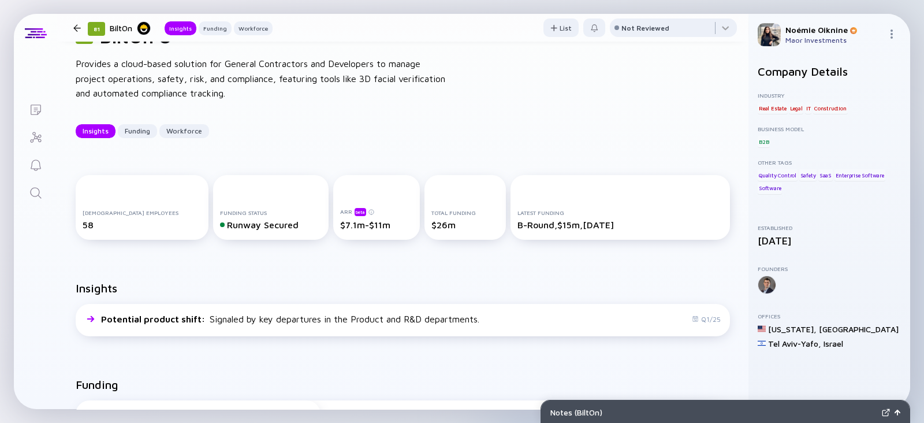
scroll to position [43, 0]
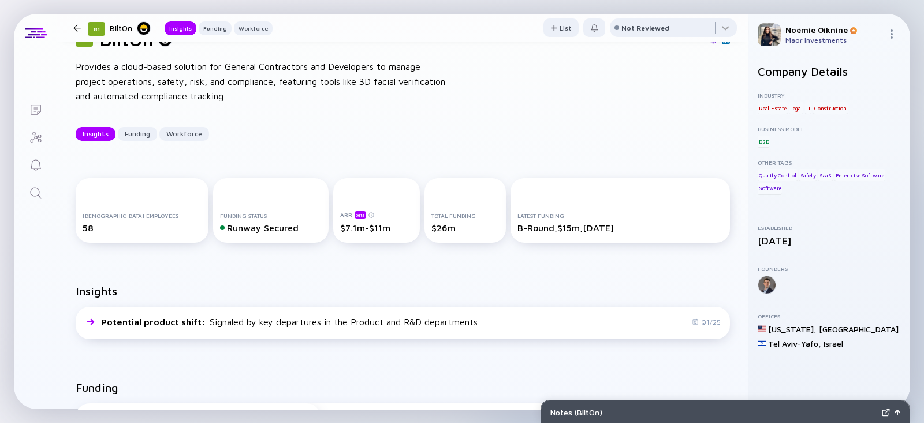
click at [37, 186] on icon "Search" at bounding box center [36, 193] width 14 height 14
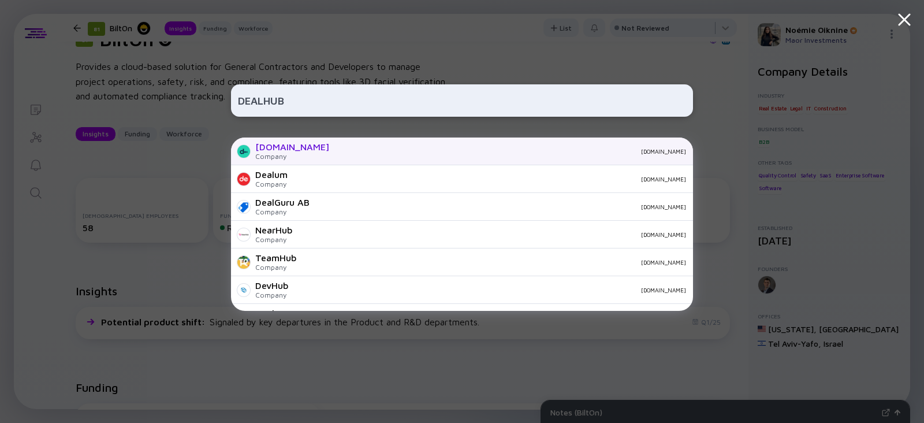
type input "DEALHUB"
click at [269, 154] on div "Company" at bounding box center [292, 156] width 74 height 9
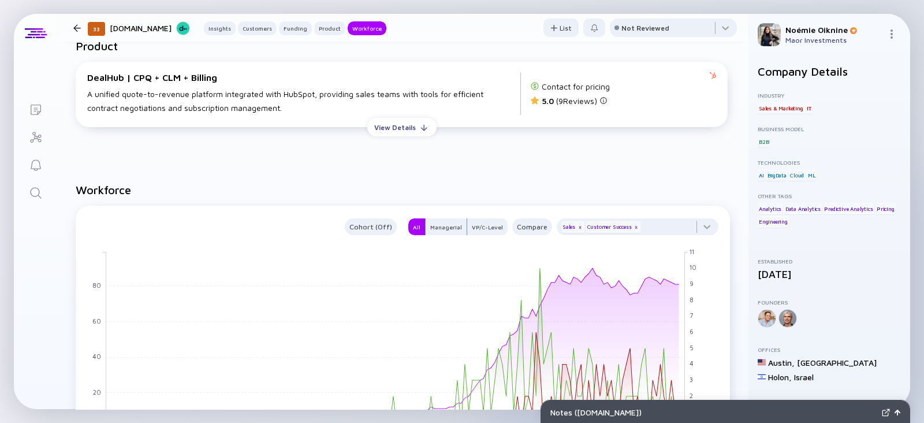
scroll to position [1426, 0]
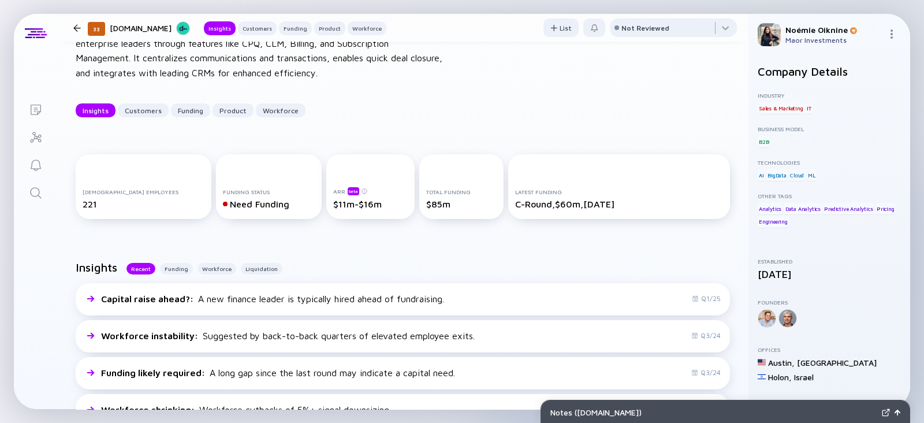
scroll to position [81, 0]
click at [31, 198] on icon "Search" at bounding box center [36, 193] width 14 height 14
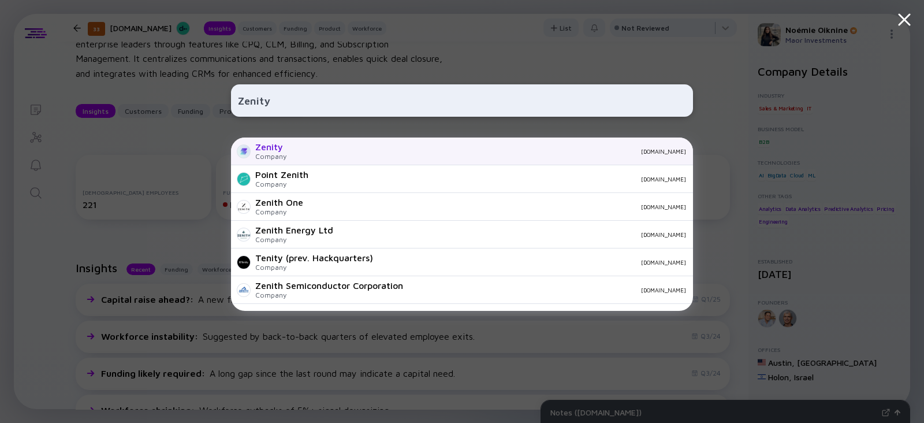
type input "Zenity"
click at [315, 146] on div "Zenity Company zenity.io" at bounding box center [462, 151] width 462 height 28
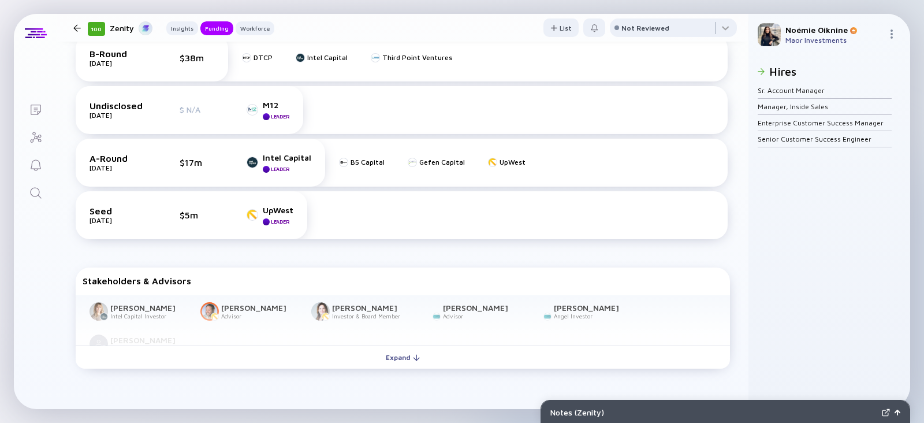
scroll to position [428, 0]
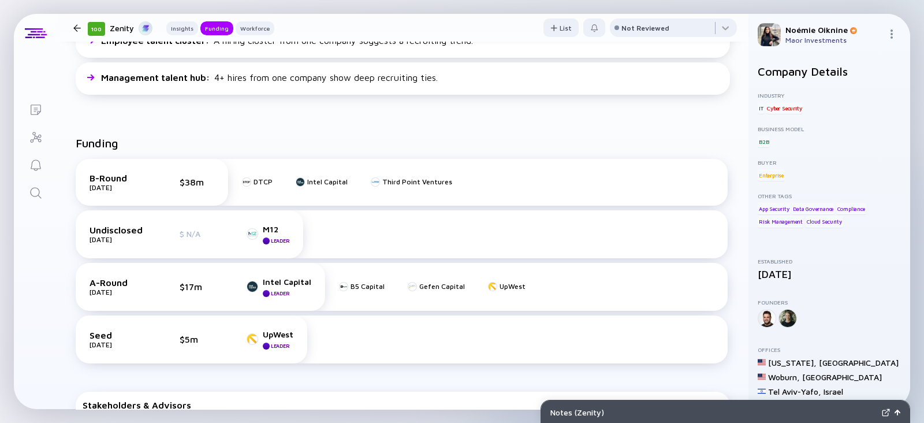
click at [35, 193] on icon "Search" at bounding box center [36, 193] width 14 height 14
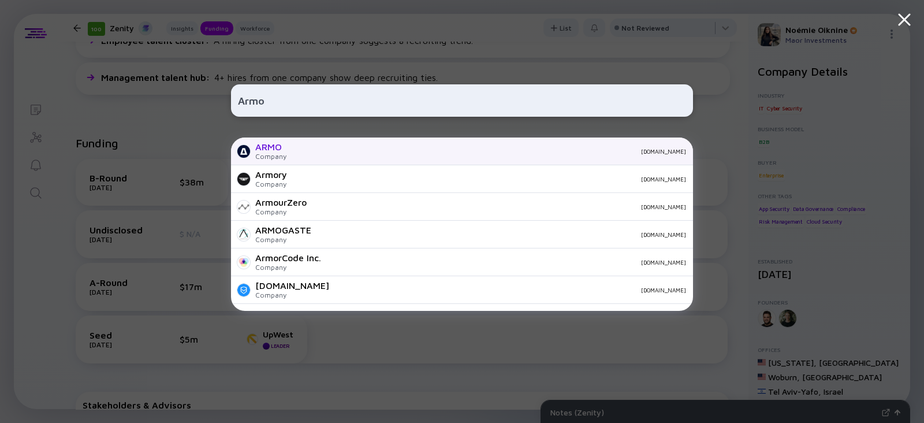
type input "Armo"
click at [277, 148] on div "ARMO" at bounding box center [270, 146] width 31 height 10
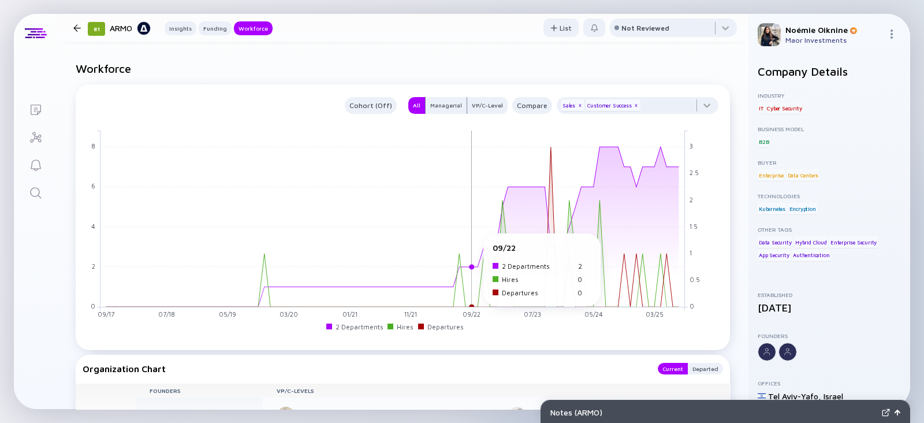
scroll to position [1007, 0]
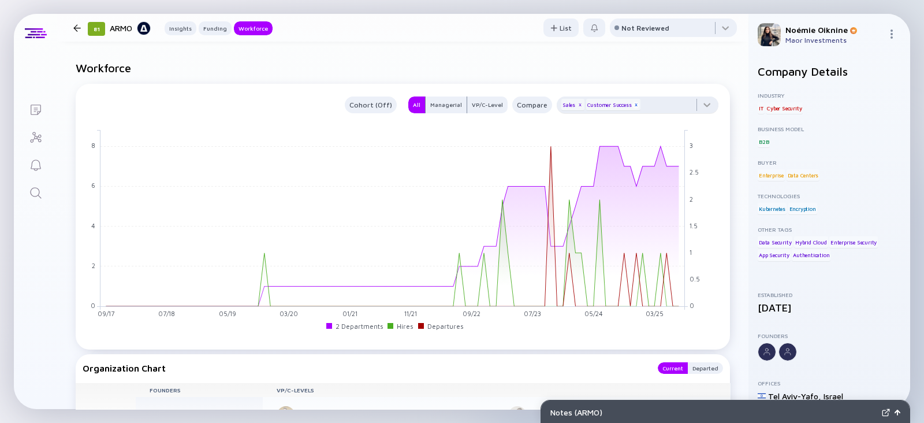
click at [632, 102] on div "x" at bounding box center [635, 105] width 7 height 7
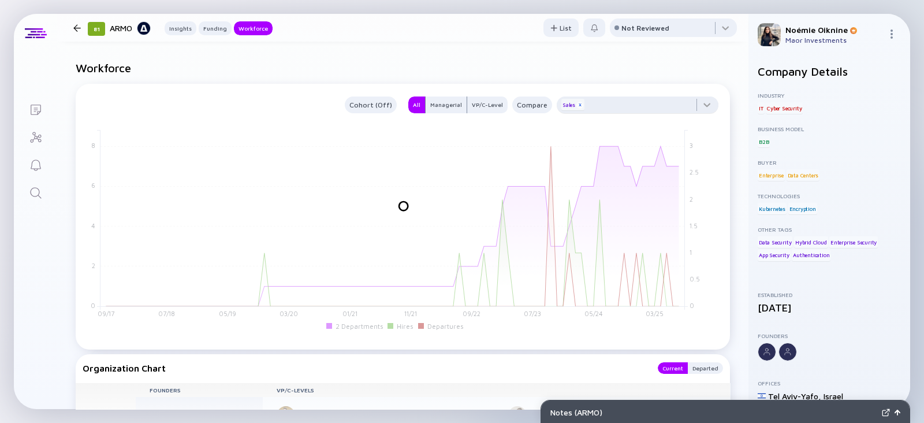
click at [576, 105] on div "x" at bounding box center [579, 105] width 7 height 7
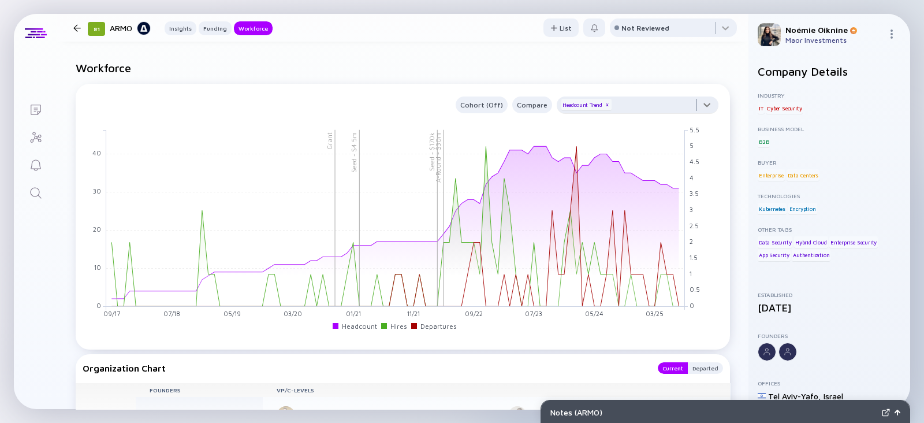
click at [629, 107] on div at bounding box center [637, 107] width 162 height 23
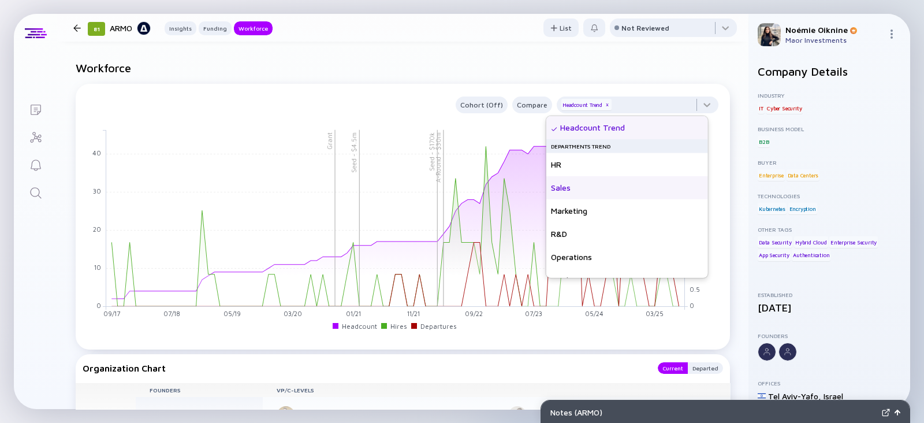
click at [596, 192] on div "Sales" at bounding box center [627, 187] width 162 height 23
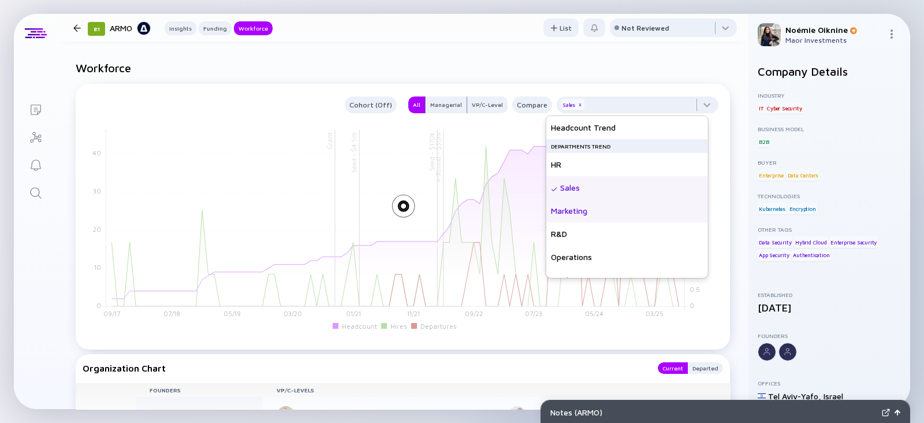
click at [597, 212] on div "Marketing" at bounding box center [627, 210] width 162 height 23
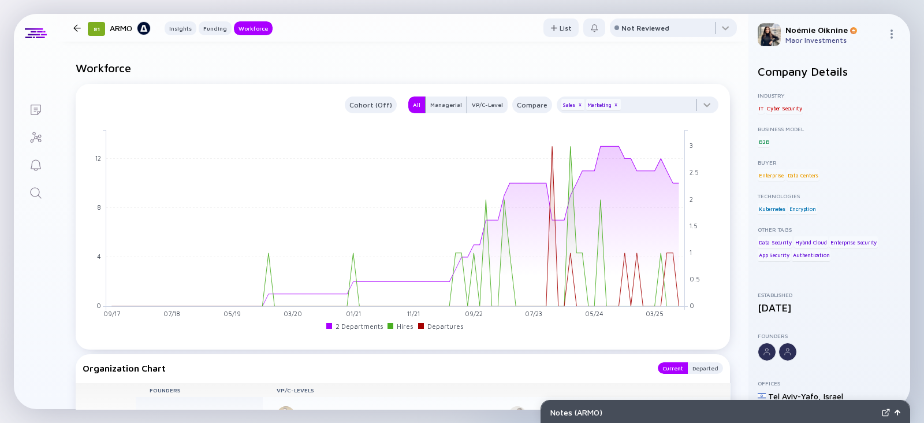
click at [677, 63] on h2 "Workforce" at bounding box center [403, 67] width 654 height 13
click at [39, 192] on icon "Search" at bounding box center [35, 192] width 11 height 11
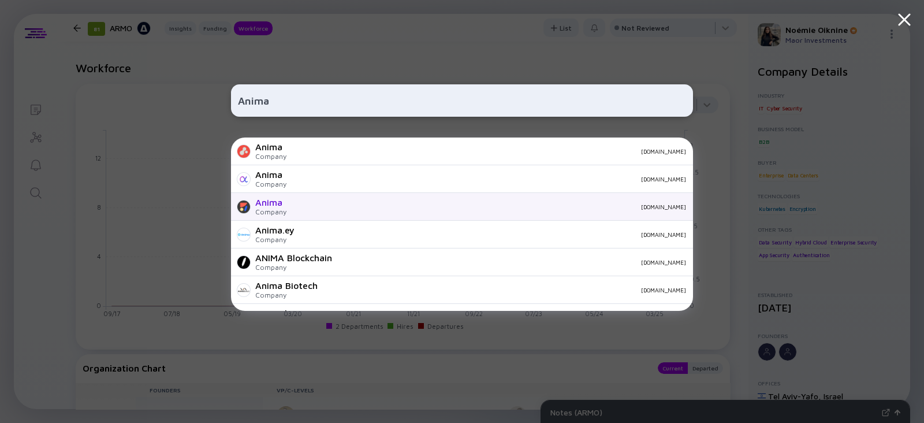
type input "Anima"
click at [296, 205] on div "animaapp.com" at bounding box center [491, 206] width 390 height 7
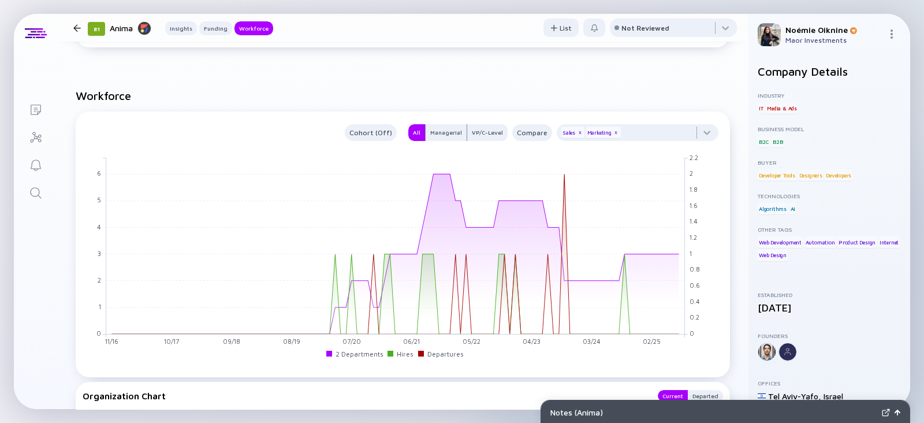
scroll to position [1007, 0]
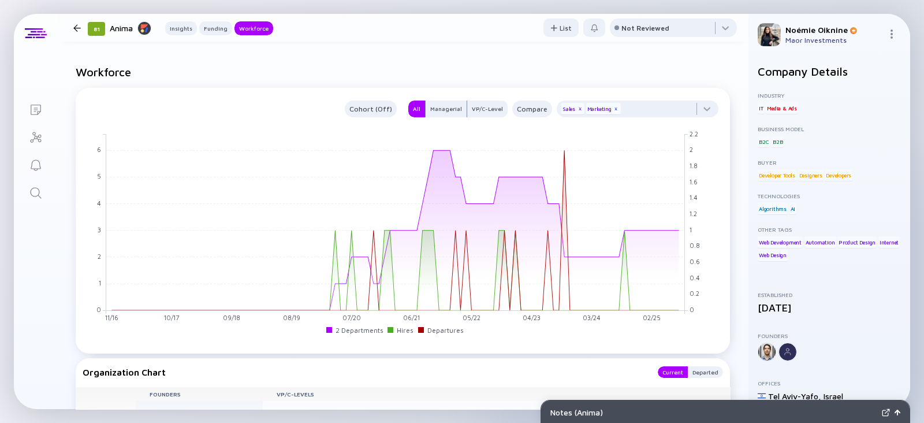
click at [612, 111] on div "x" at bounding box center [615, 109] width 7 height 7
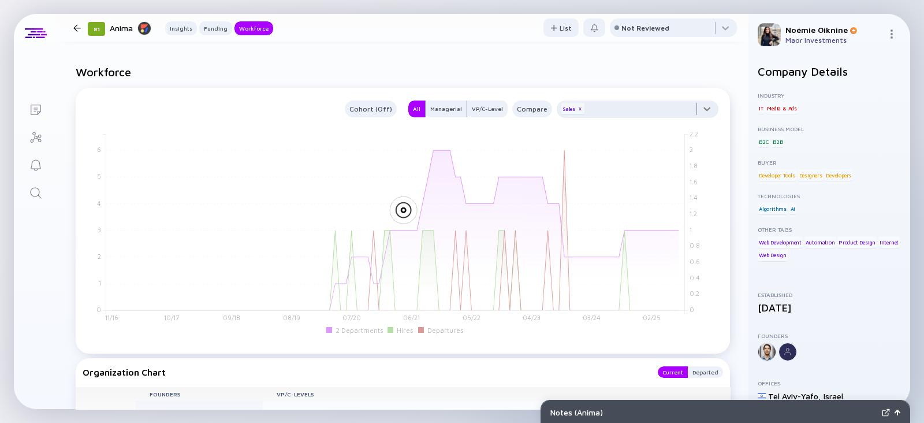
click at [626, 108] on div at bounding box center [637, 111] width 162 height 23
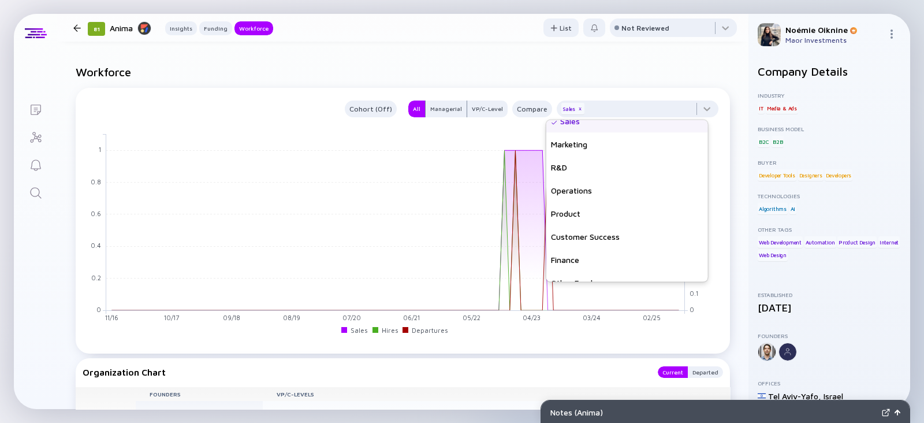
scroll to position [83, 0]
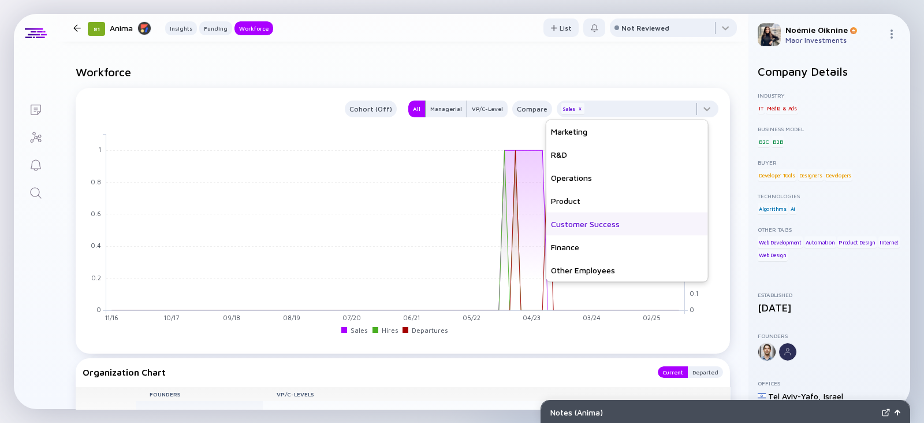
click at [595, 223] on div "Customer Success" at bounding box center [627, 223] width 162 height 23
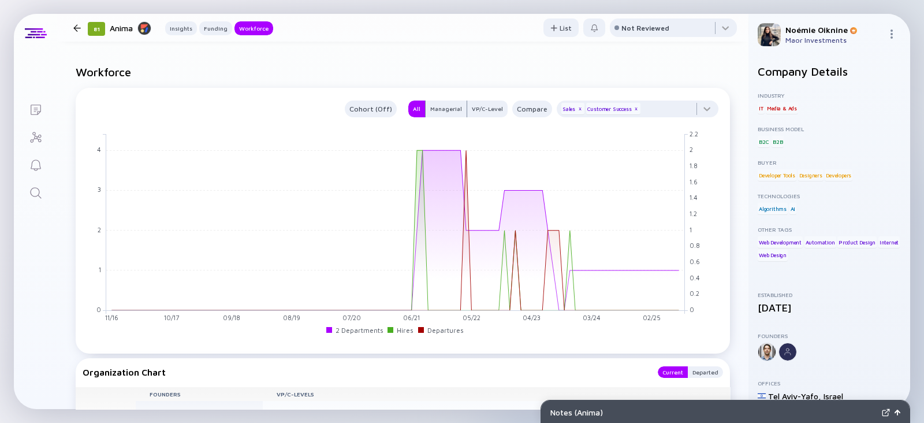
click at [616, 77] on h2 "Workforce" at bounding box center [403, 71] width 654 height 13
click at [27, 196] on link "Search" at bounding box center [35, 192] width 43 height 28
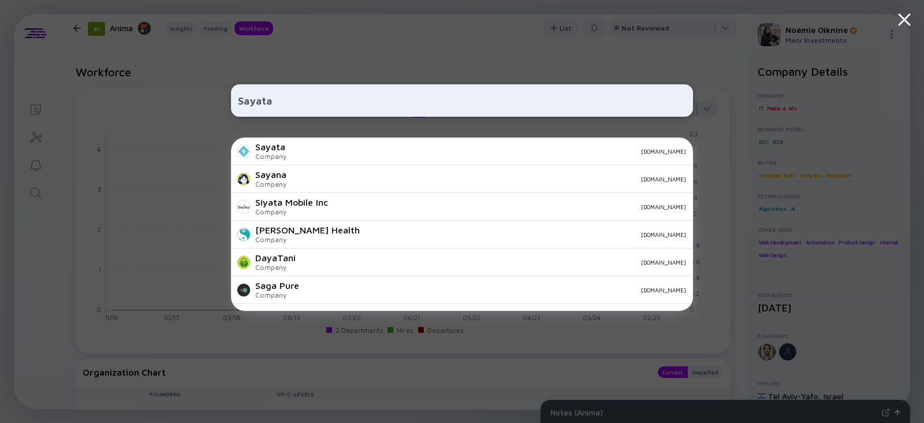
type input "Sayata"
click at [285, 154] on div "Company" at bounding box center [270, 156] width 31 height 9
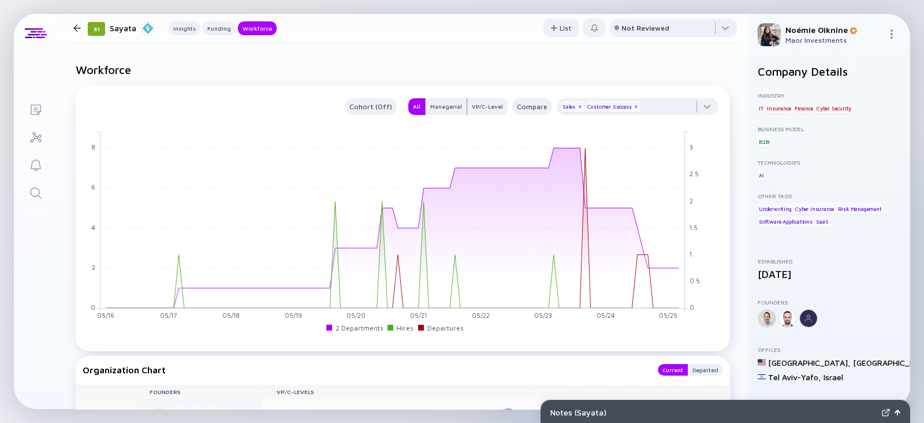
scroll to position [971, 0]
click at [39, 185] on link "Search" at bounding box center [35, 192] width 43 height 28
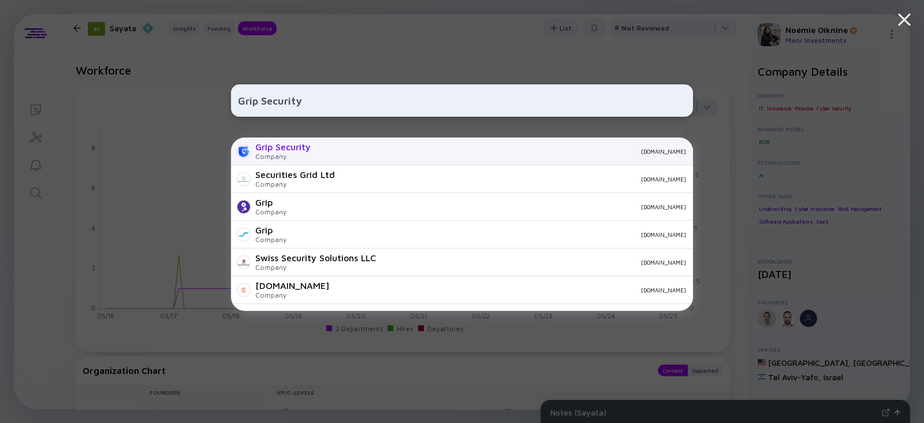
type input "Grip Security"
click at [301, 152] on div "Grip Security" at bounding box center [282, 146] width 55 height 10
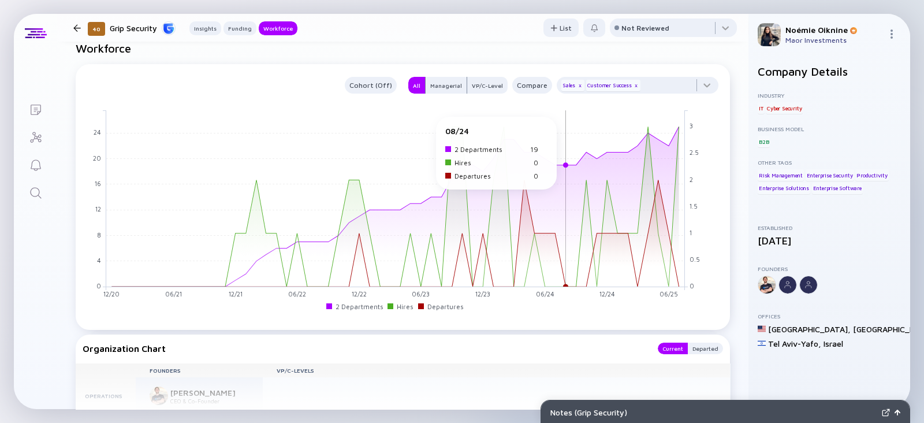
scroll to position [1139, 0]
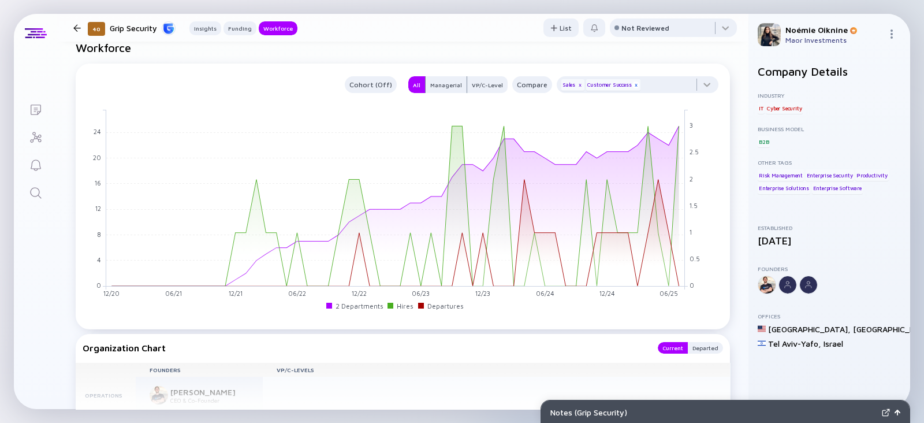
click at [632, 83] on div "x" at bounding box center [635, 84] width 7 height 7
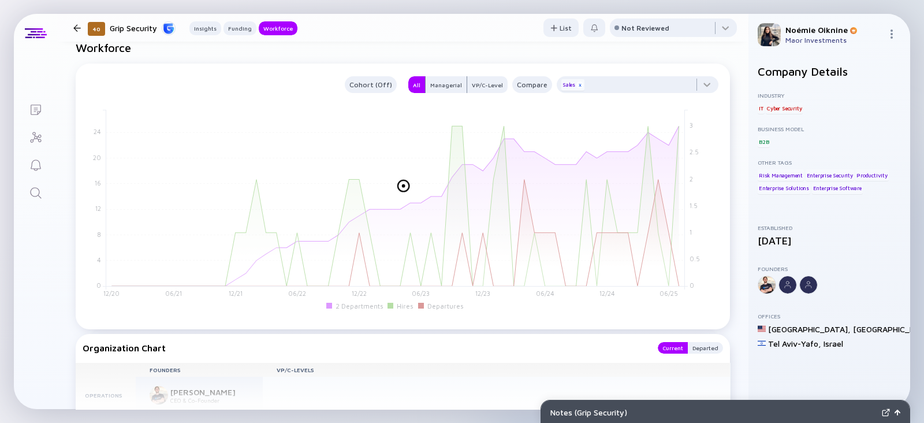
click at [576, 84] on div "x" at bounding box center [579, 84] width 7 height 7
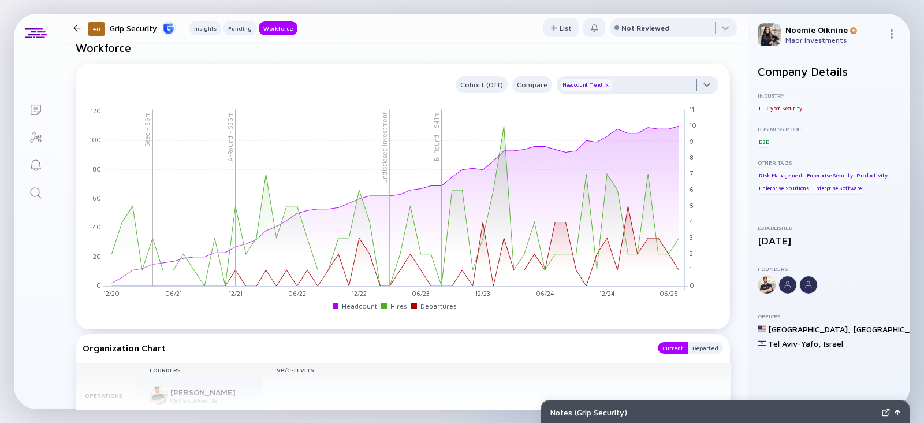
click at [619, 81] on div at bounding box center [637, 87] width 162 height 23
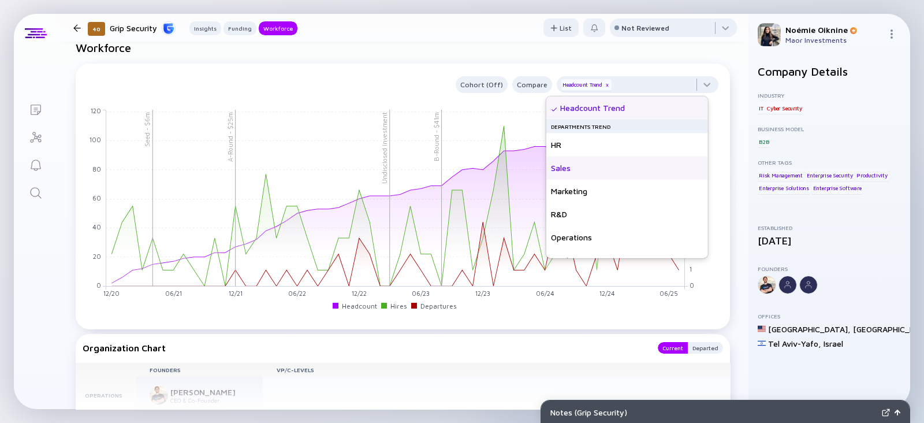
click at [586, 166] on div "Sales" at bounding box center [627, 167] width 162 height 23
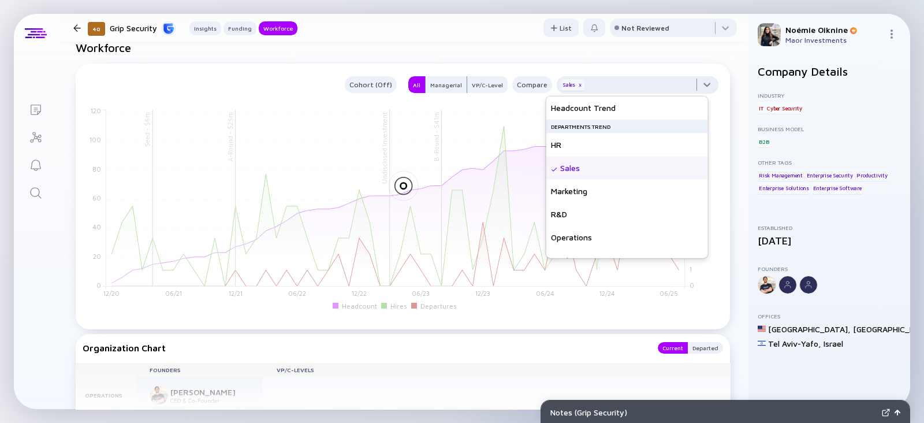
click at [647, 88] on div at bounding box center [637, 87] width 162 height 23
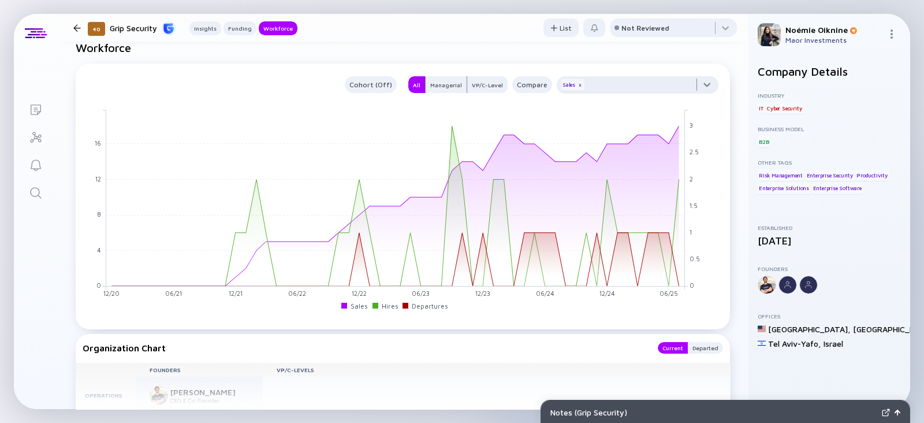
click at [626, 83] on div at bounding box center [637, 87] width 162 height 23
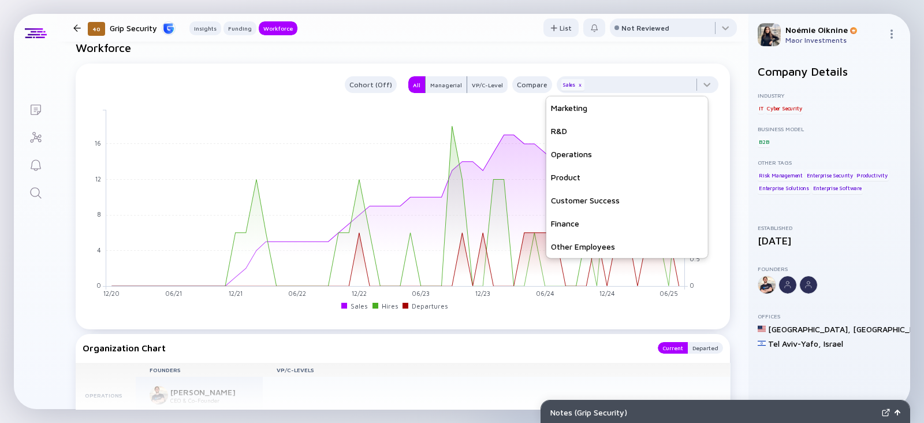
scroll to position [81, 0]
click at [612, 203] on div "Customer Success" at bounding box center [627, 201] width 162 height 23
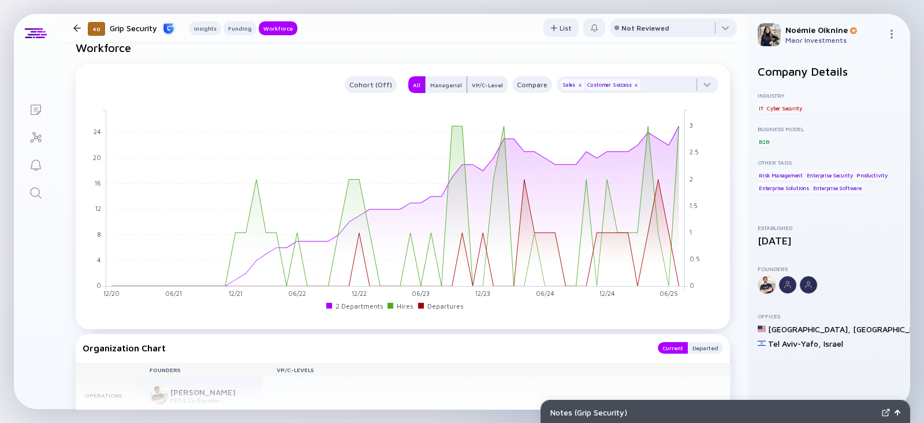
click at [34, 195] on icon "Search" at bounding box center [36, 193] width 14 height 14
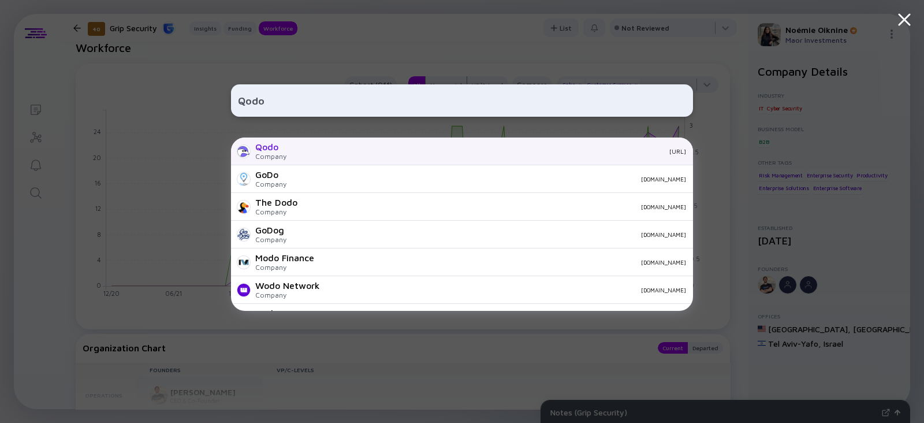
type input "Qodo"
click at [300, 143] on div "Qodo Company qodo.ai" at bounding box center [462, 151] width 462 height 28
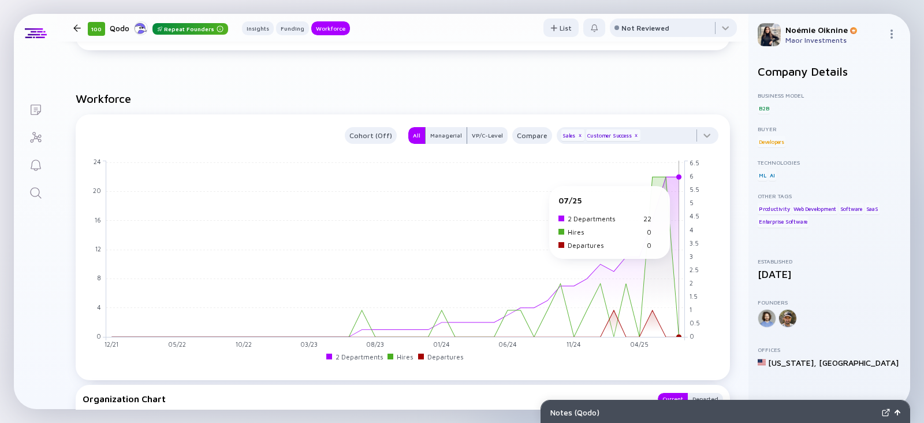
scroll to position [966, 0]
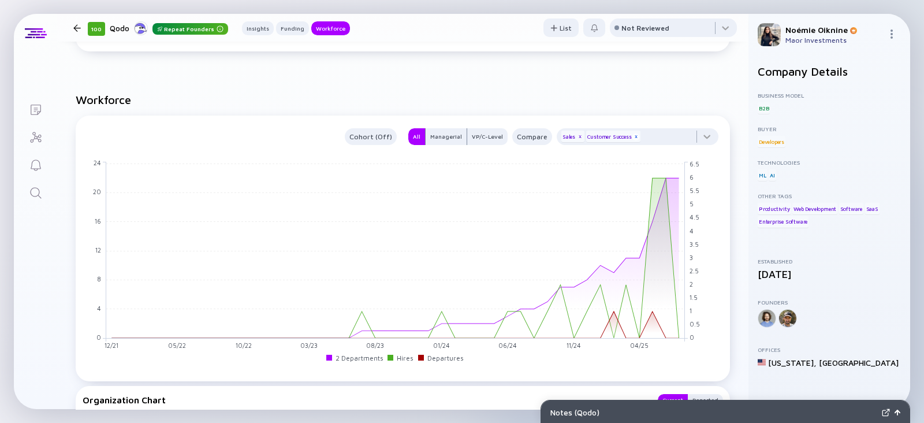
click at [632, 137] on div "x" at bounding box center [635, 136] width 7 height 7
click at [39, 195] on icon "Search" at bounding box center [36, 193] width 14 height 14
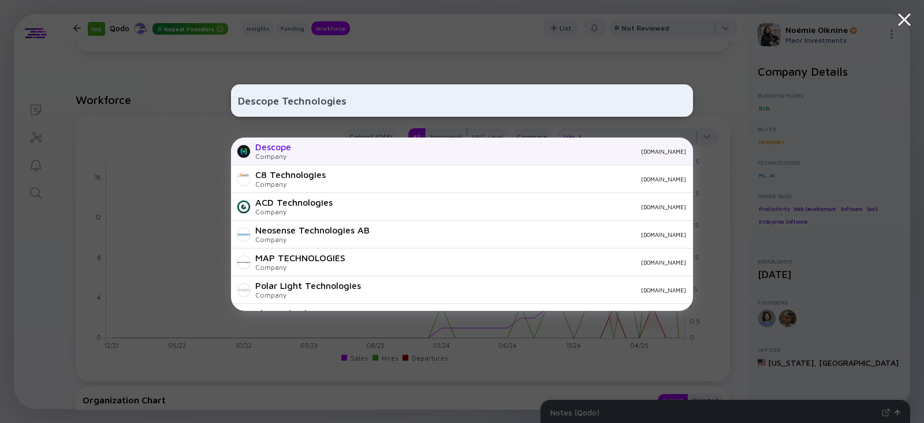
type input "Descope Technologies"
click at [304, 159] on div "Descope Company descope.com" at bounding box center [462, 151] width 462 height 28
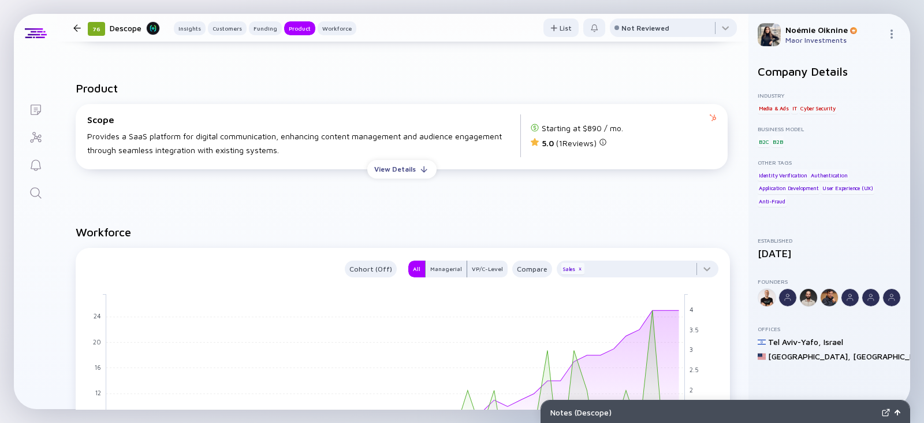
scroll to position [1128, 0]
click at [27, 188] on link "Search" at bounding box center [35, 192] width 43 height 28
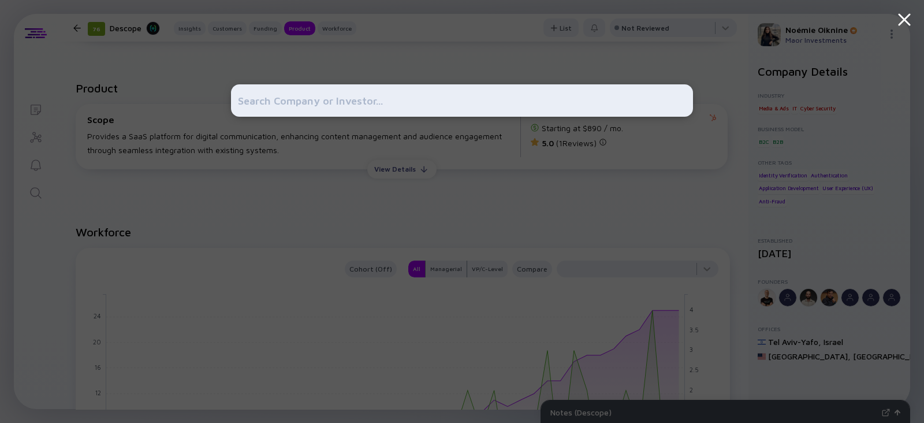
click at [421, 98] on input "text" at bounding box center [462, 100] width 448 height 21
paste input "Seemore Data"
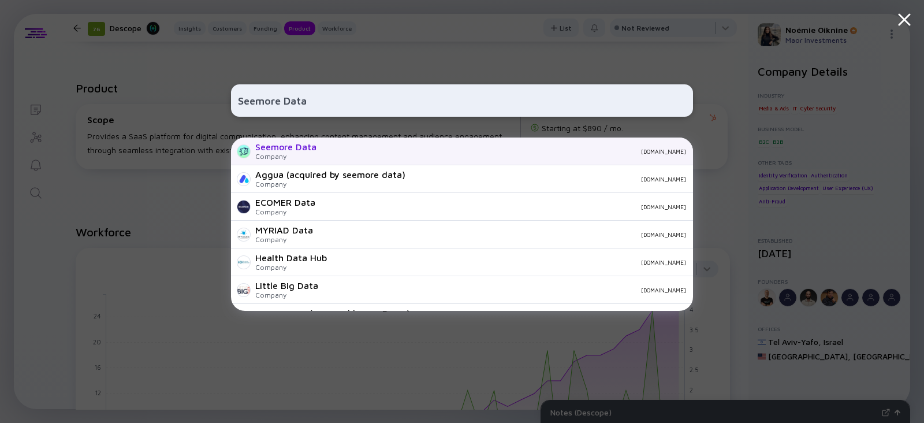
type input "Seemore Data"
click at [297, 149] on div "Seemore Data" at bounding box center [285, 146] width 61 height 10
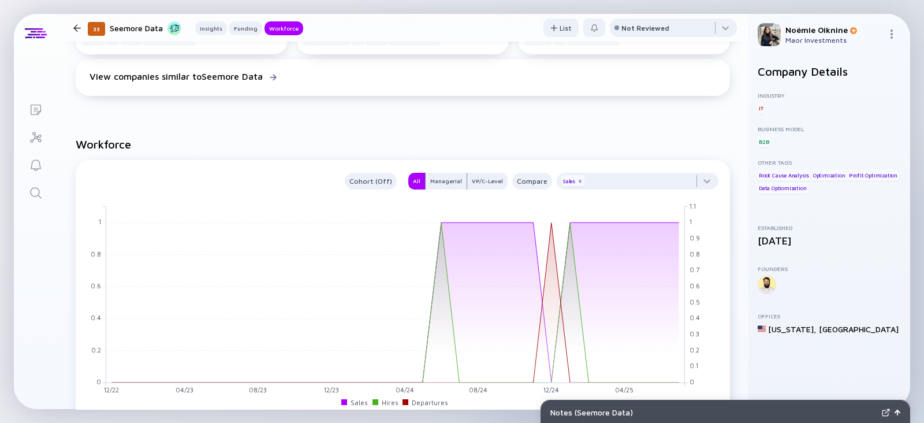
scroll to position [705, 0]
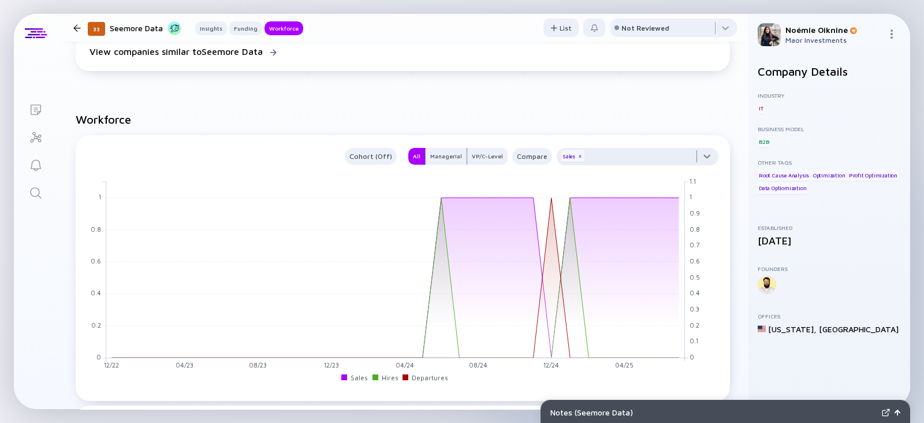
click at [654, 159] on div at bounding box center [637, 159] width 162 height 23
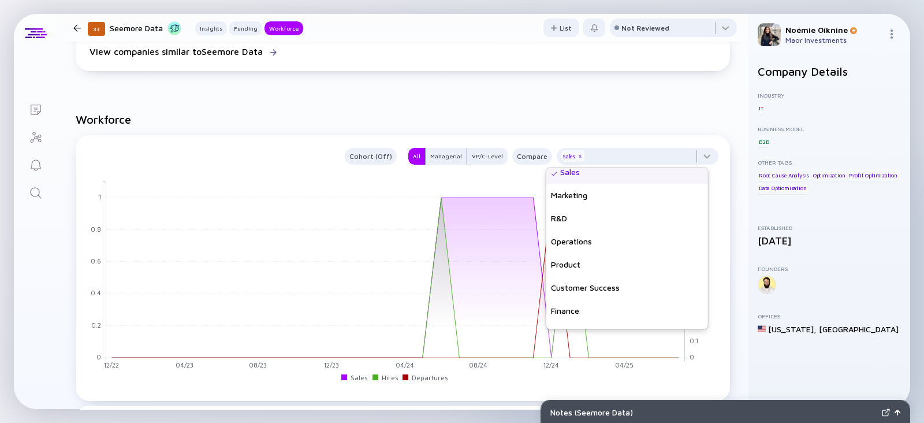
scroll to position [83, 0]
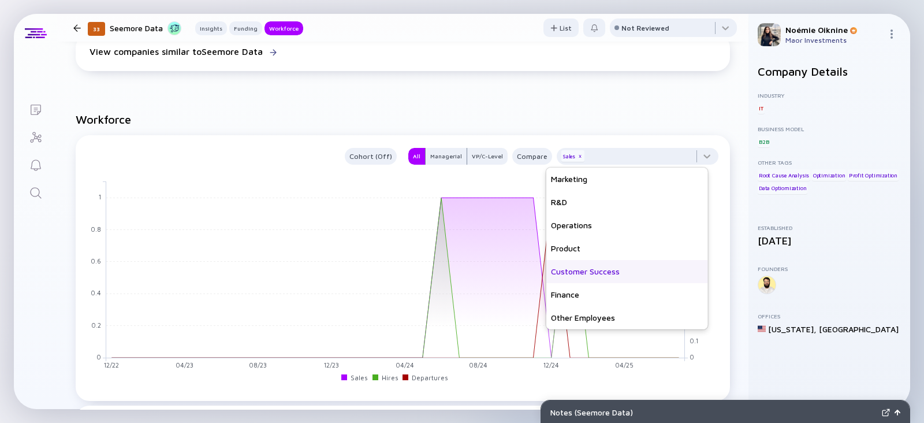
click at [586, 274] on div "Customer Success" at bounding box center [627, 271] width 162 height 23
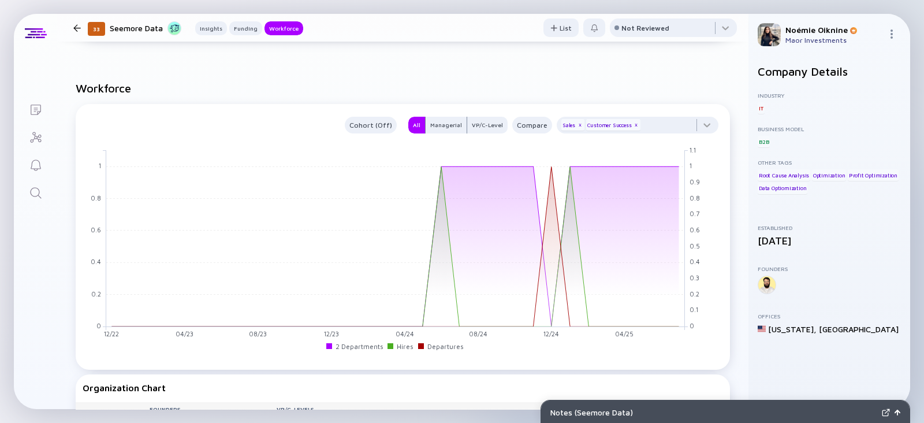
scroll to position [784, 0]
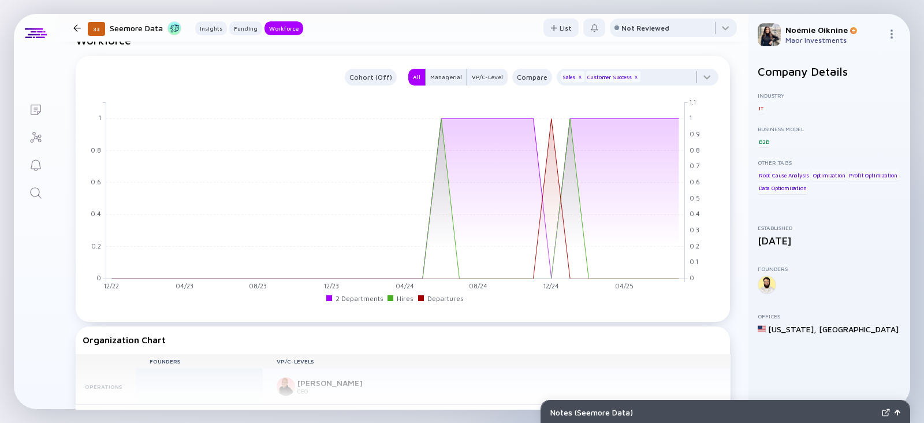
click at [40, 201] on link "Search" at bounding box center [35, 192] width 43 height 28
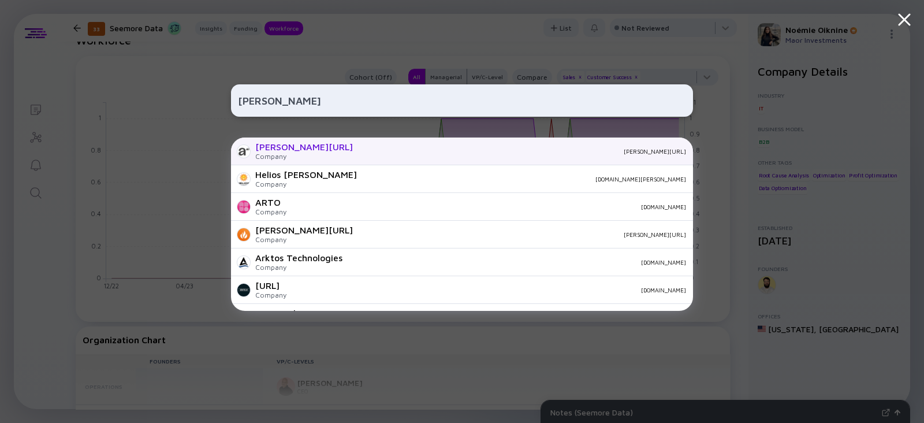
type input "arato"
click at [362, 148] on div "arato.ai" at bounding box center [524, 151] width 324 height 7
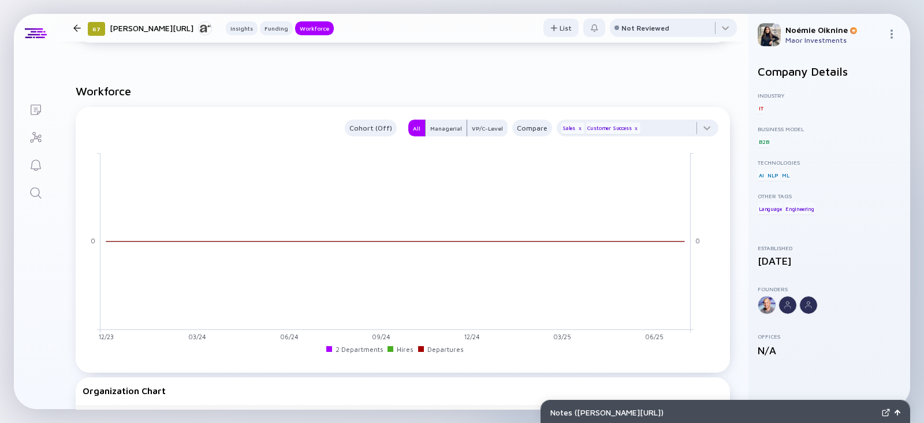
scroll to position [717, 0]
click at [35, 187] on icon "Search" at bounding box center [35, 192] width 11 height 11
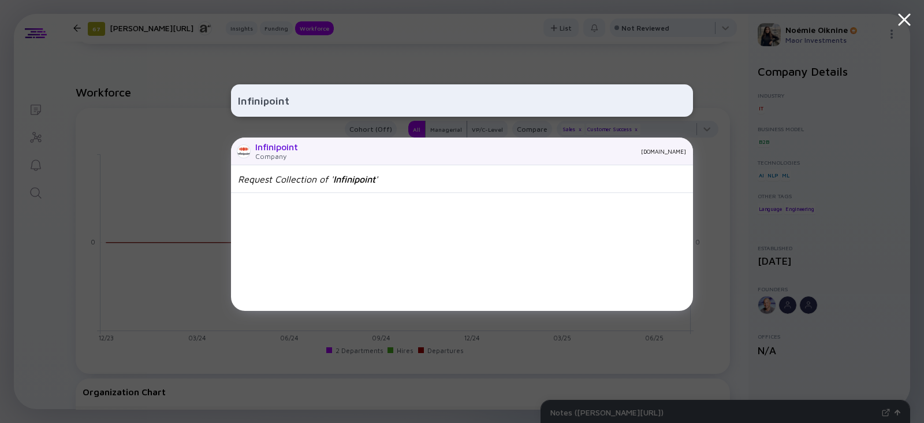
type input "Infinipoint"
click at [304, 140] on div "Infinipoint Company infinipoint.io" at bounding box center [462, 151] width 462 height 28
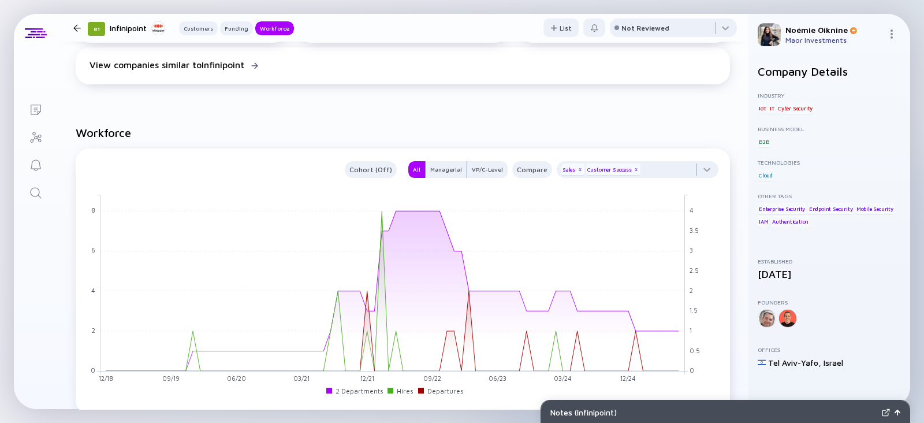
scroll to position [842, 0]
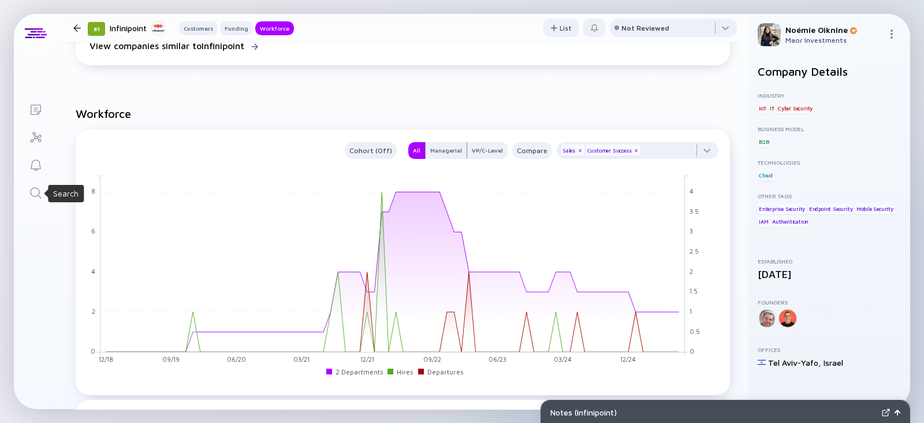
click at [43, 186] on link "Search" at bounding box center [35, 192] width 43 height 28
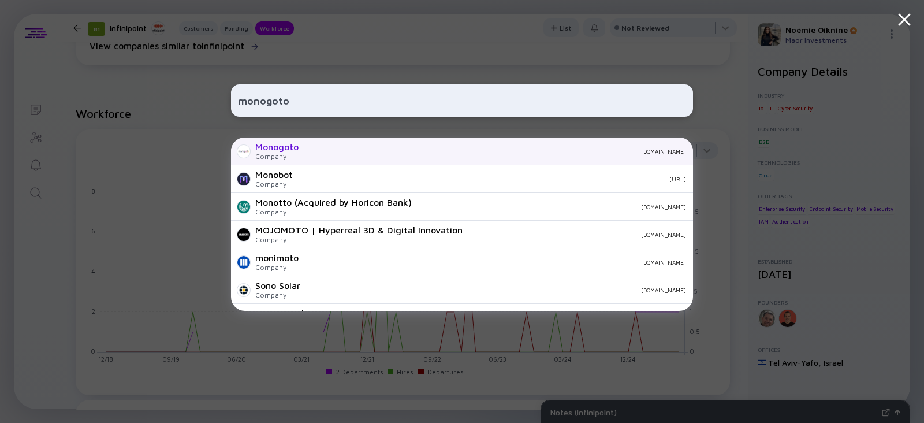
type input "monogoto"
click at [306, 144] on div "Monogoto Company monogoto.io" at bounding box center [462, 151] width 462 height 28
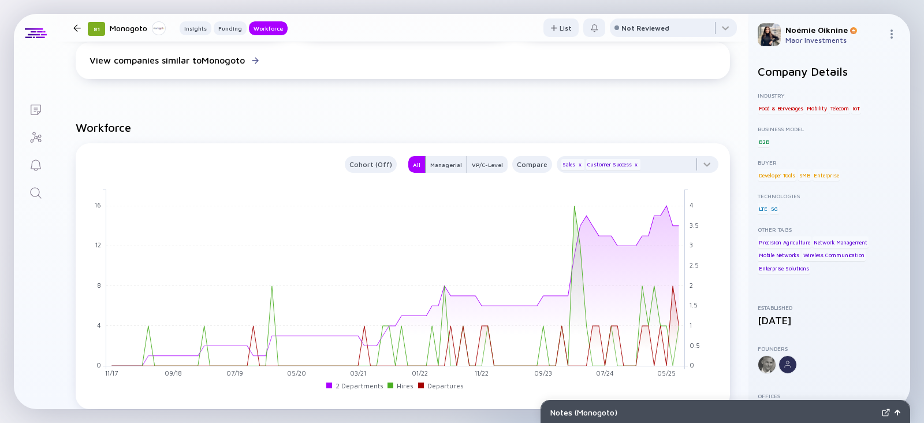
scroll to position [843, 0]
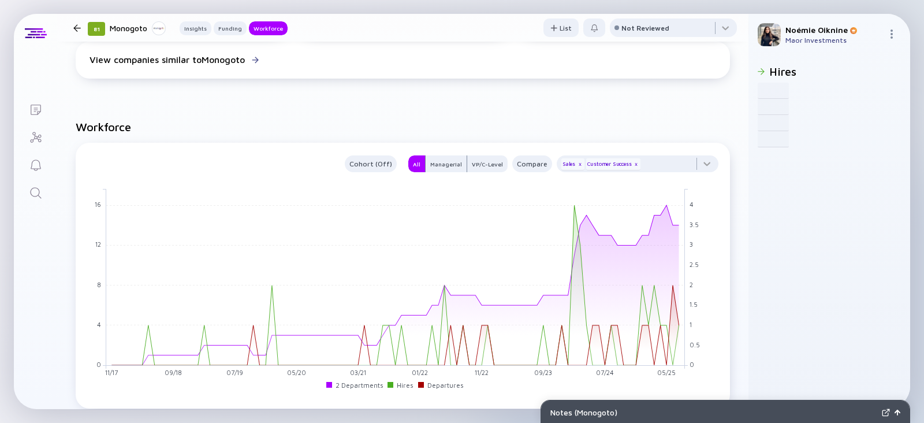
drag, startPoint x: 694, startPoint y: 190, endPoint x: 701, endPoint y: 133, distance: 57.6
click at [701, 131] on h2 "Workforce" at bounding box center [403, 126] width 654 height 13
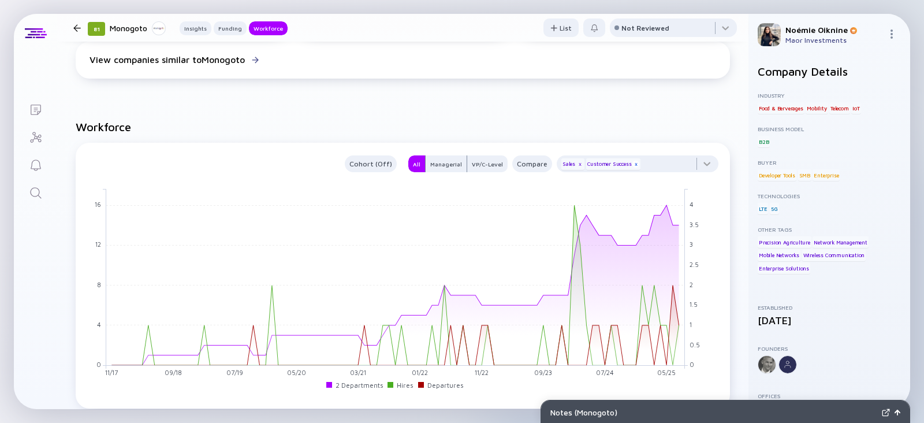
click at [632, 166] on div "x" at bounding box center [635, 163] width 7 height 7
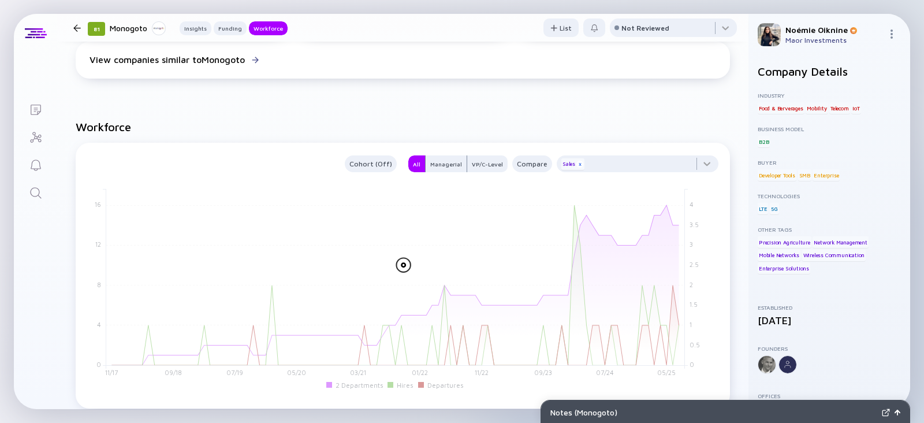
click at [576, 163] on div "x" at bounding box center [579, 163] width 7 height 7
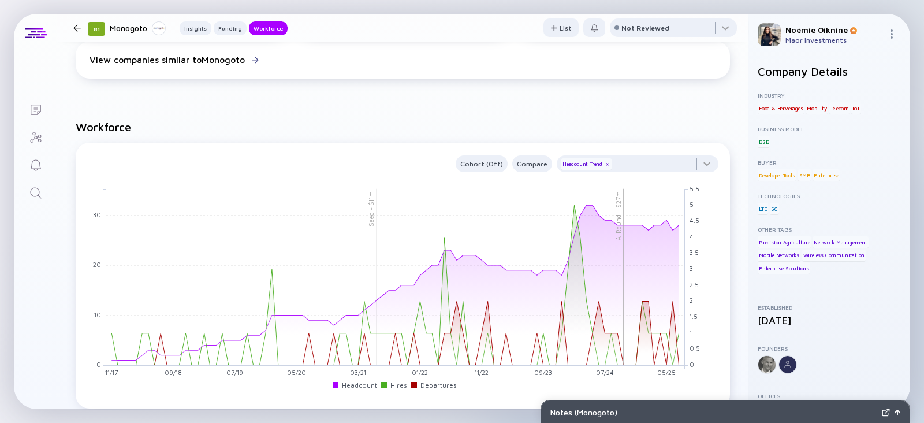
click at [30, 194] on icon "Search" at bounding box center [36, 193] width 14 height 14
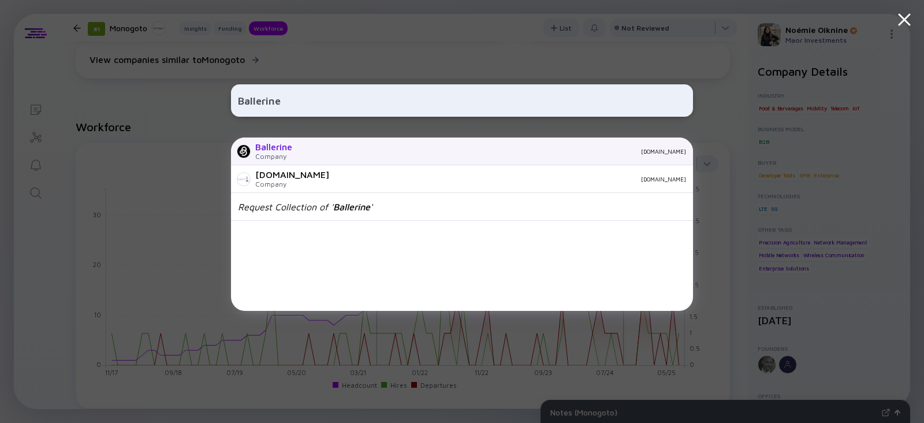
type input "Ballerine"
click at [323, 148] on div "ballerine.com" at bounding box center [493, 151] width 384 height 7
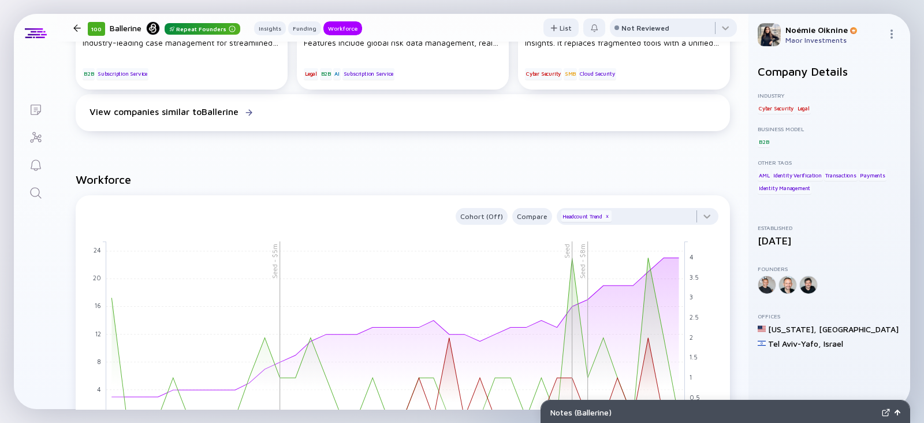
scroll to position [828, 0]
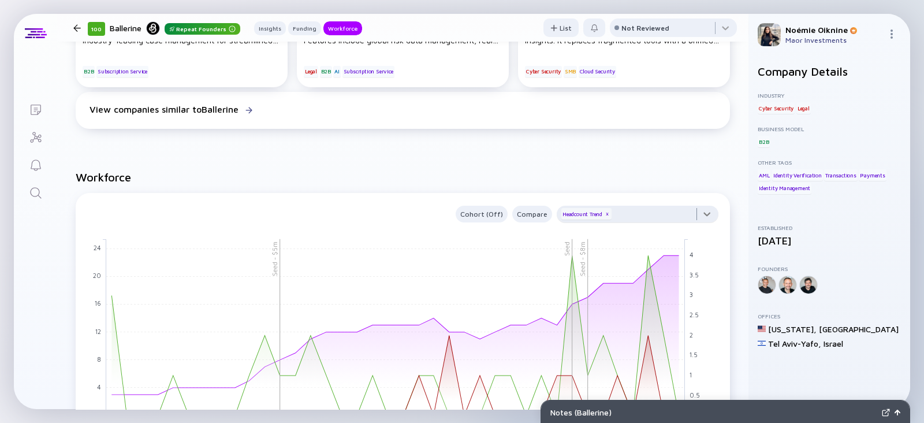
click at [627, 229] on div at bounding box center [637, 216] width 162 height 23
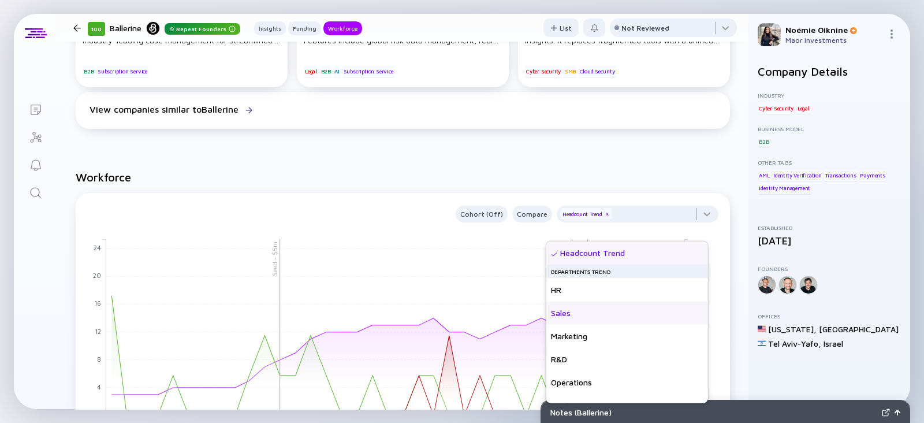
click at [591, 311] on div "Sales" at bounding box center [627, 312] width 162 height 23
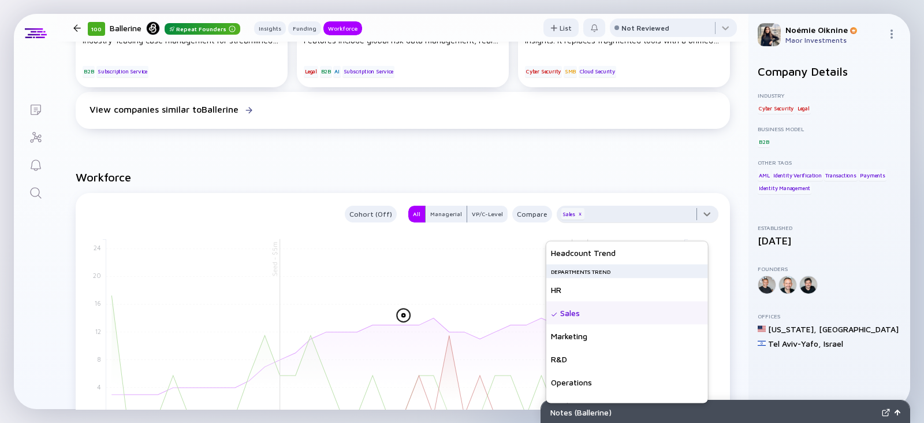
click at [647, 226] on div at bounding box center [637, 216] width 162 height 23
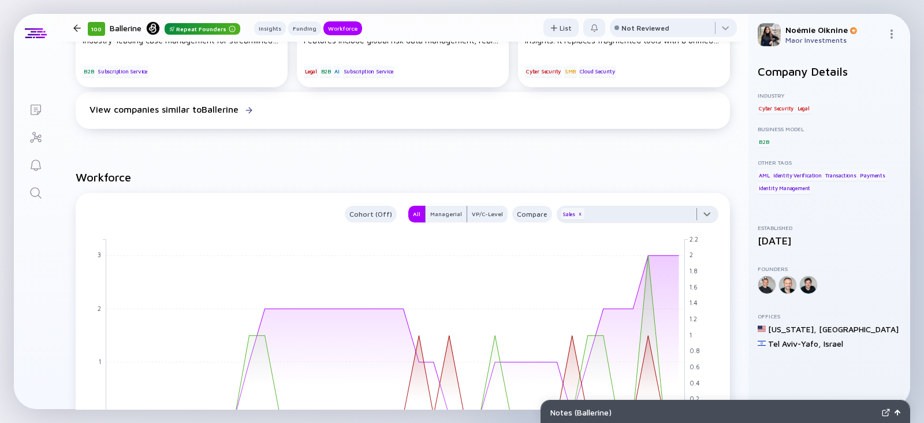
click at [638, 227] on div at bounding box center [637, 216] width 162 height 23
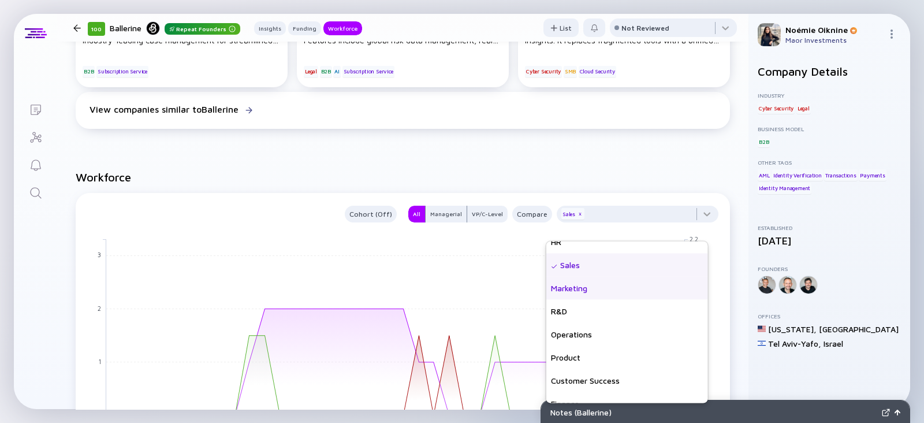
scroll to position [83, 0]
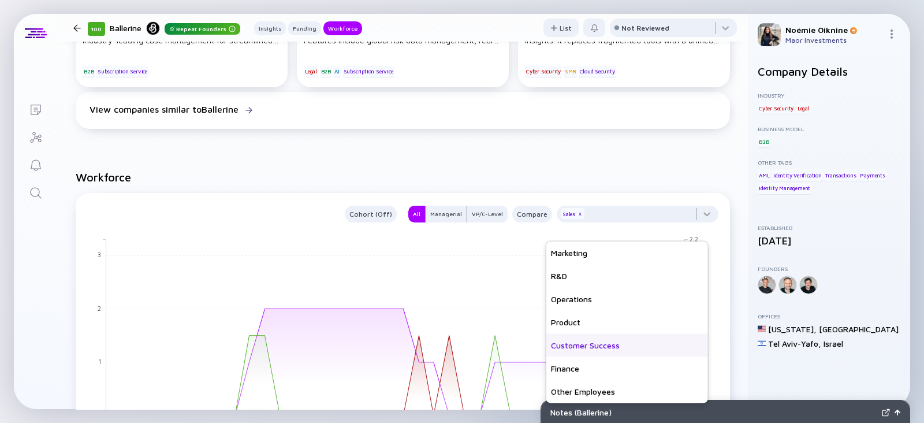
click at [604, 345] on div "Customer Success" at bounding box center [627, 345] width 162 height 23
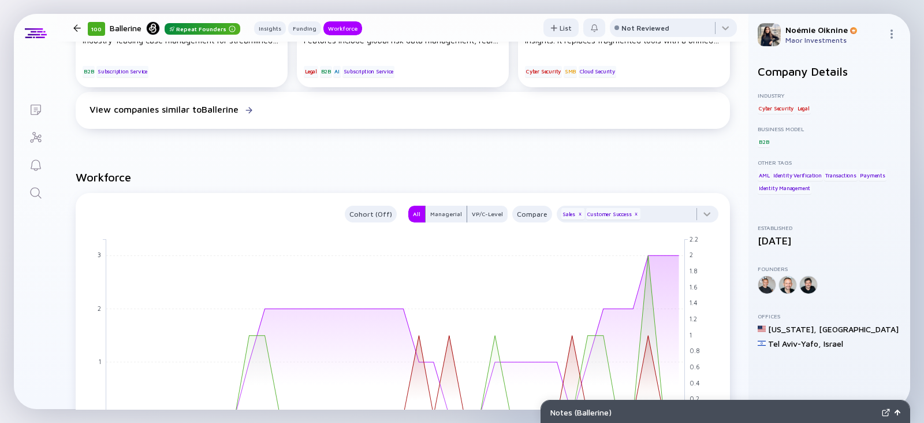
scroll to position [0, 0]
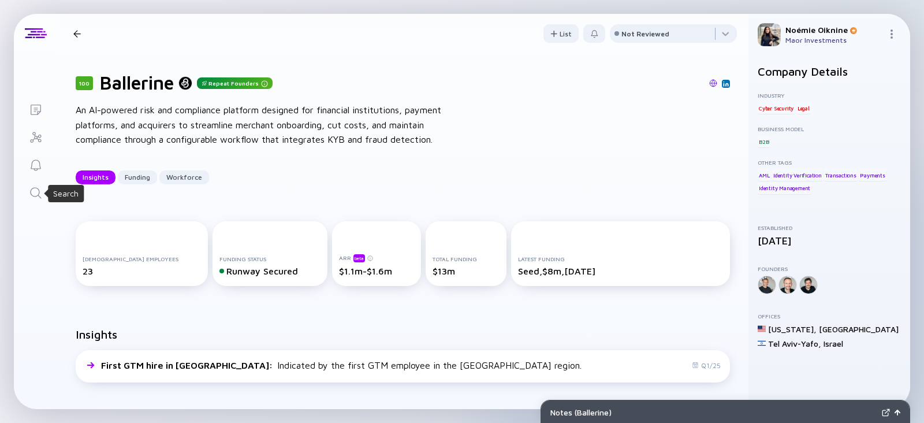
click at [36, 194] on icon "Search" at bounding box center [36, 193] width 14 height 14
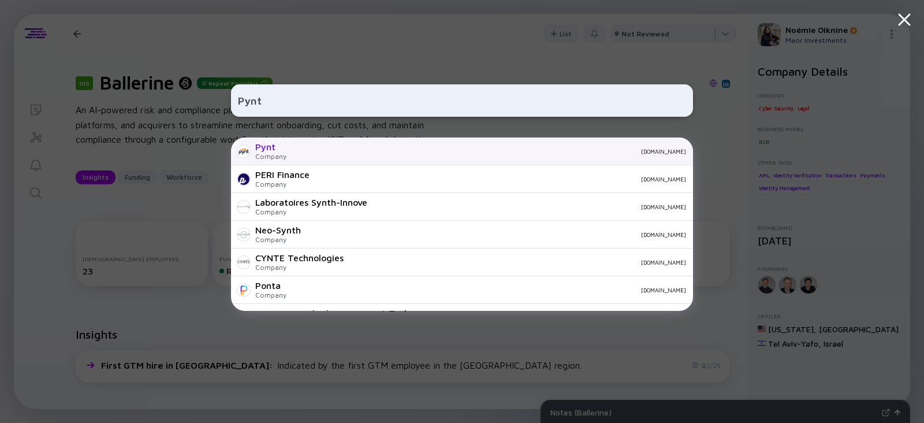
type input "Pynt"
click at [292, 151] on div "Pynt Company pynt.io" at bounding box center [462, 151] width 462 height 28
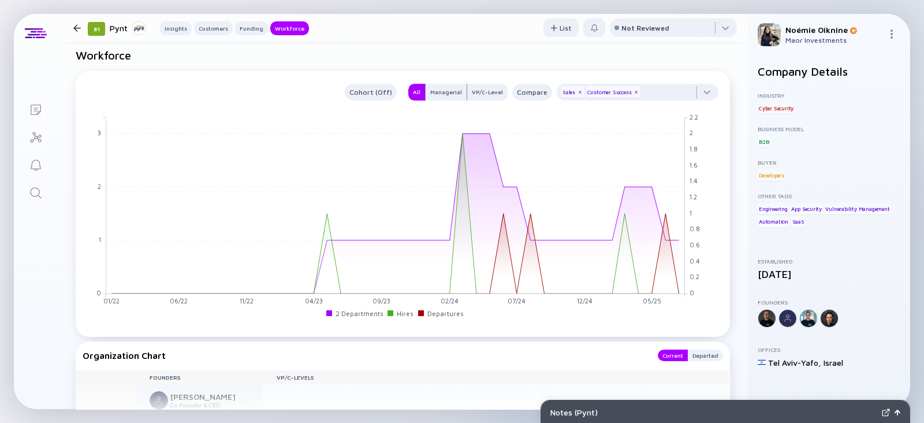
scroll to position [1151, 0]
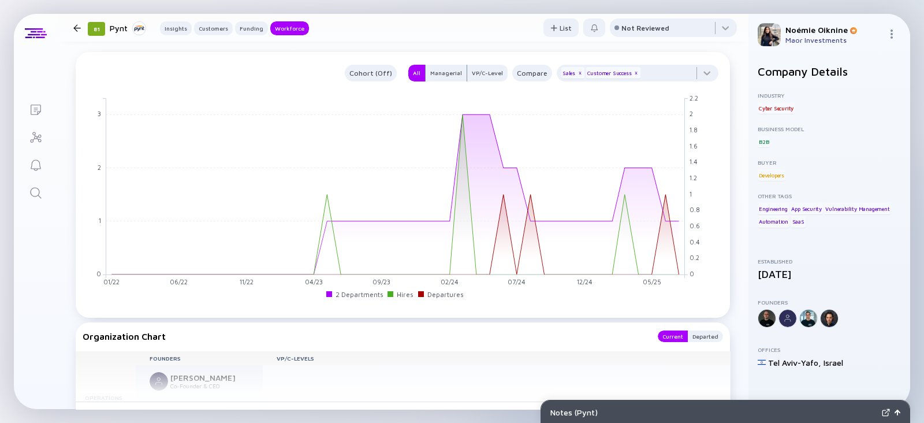
click at [28, 201] on link "Search" at bounding box center [35, 192] width 43 height 28
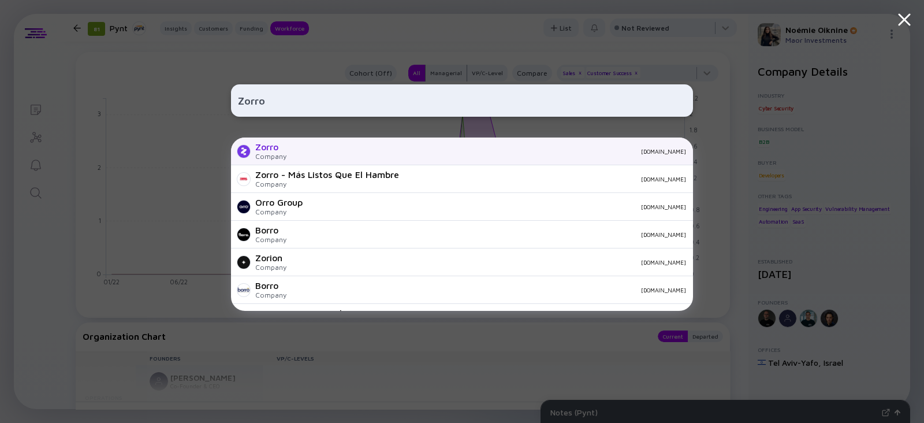
type input "Zorro"
click at [286, 145] on div "Zorro Company myzorro.co" at bounding box center [462, 151] width 462 height 28
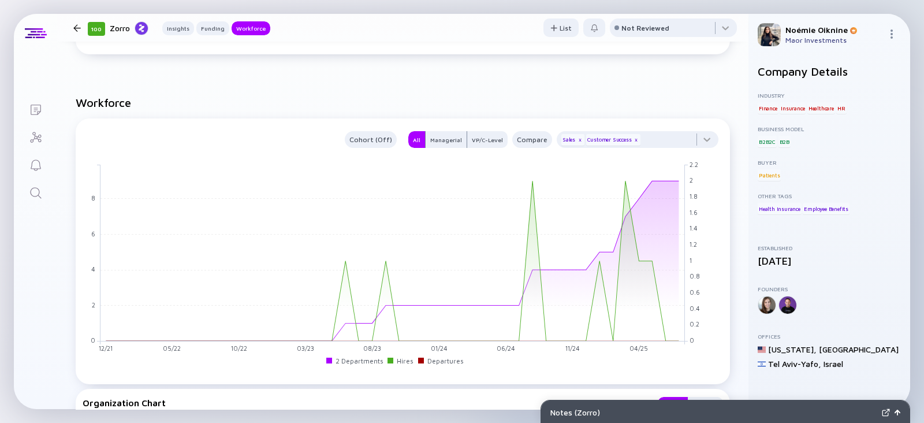
scroll to position [898, 0]
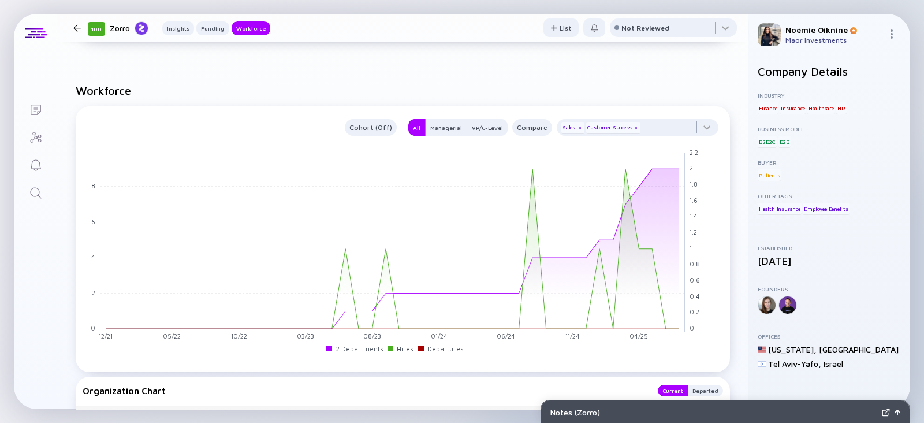
click at [42, 200] on div "Search" at bounding box center [36, 194] width 14 height 16
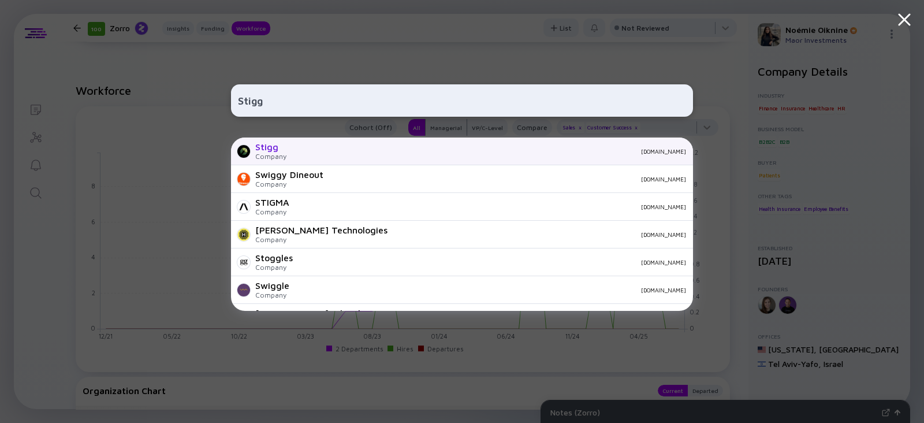
type input "Stigg"
click at [286, 153] on div "Stigg Company stigg.io" at bounding box center [462, 151] width 462 height 28
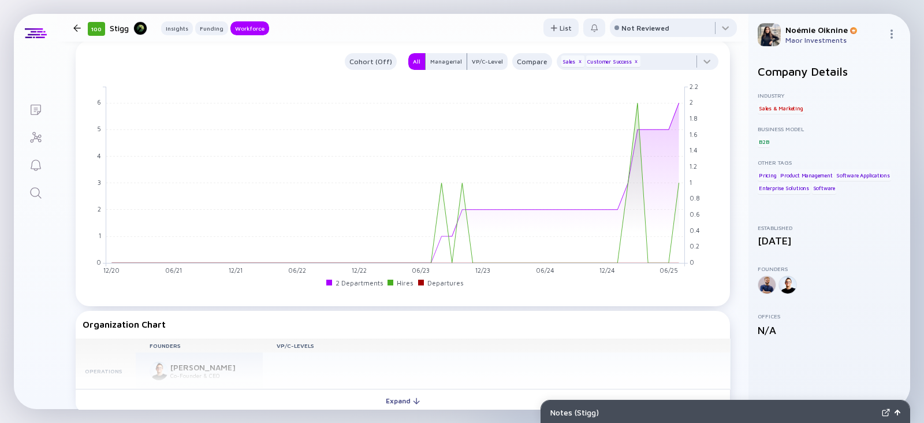
scroll to position [981, 0]
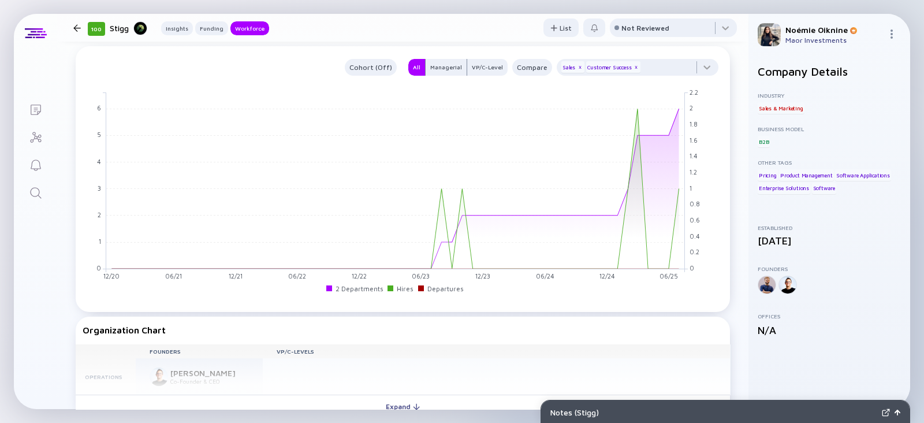
click at [32, 192] on icon "Search" at bounding box center [36, 193] width 14 height 14
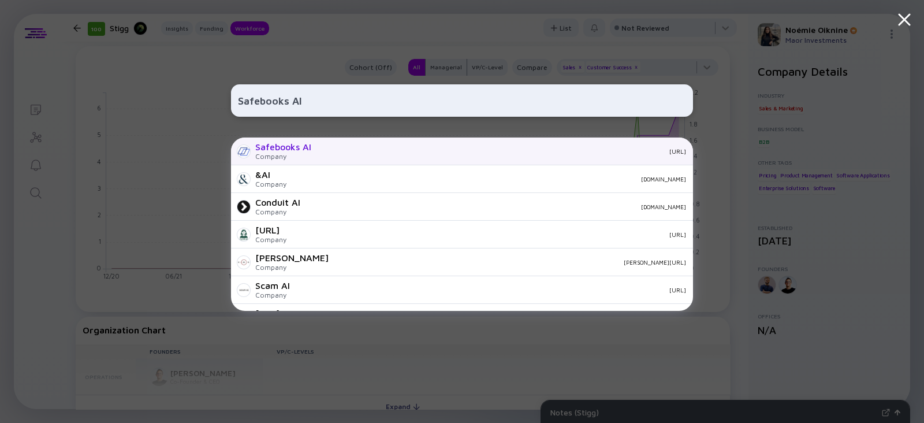
type input "Safebooks AI"
click at [280, 155] on div "Company" at bounding box center [283, 156] width 56 height 9
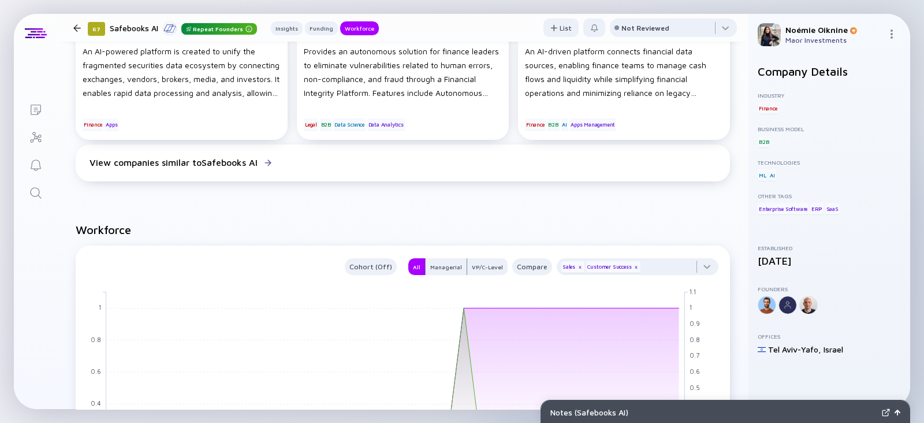
scroll to position [854, 0]
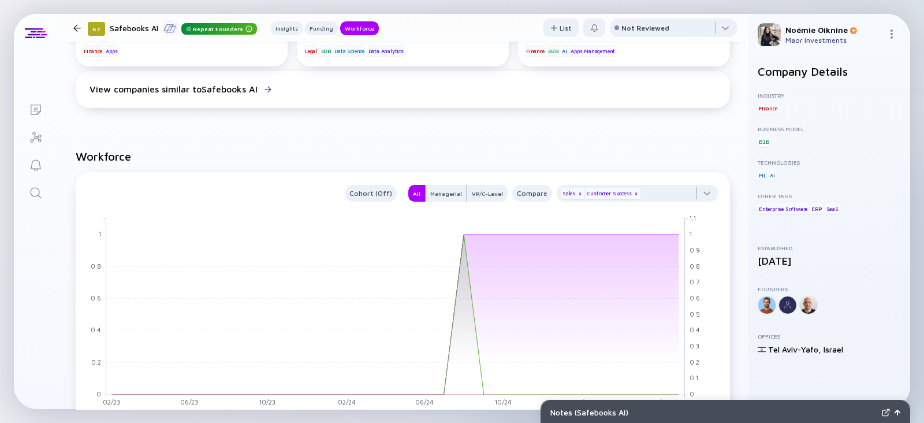
click at [40, 186] on icon "Search" at bounding box center [36, 193] width 14 height 14
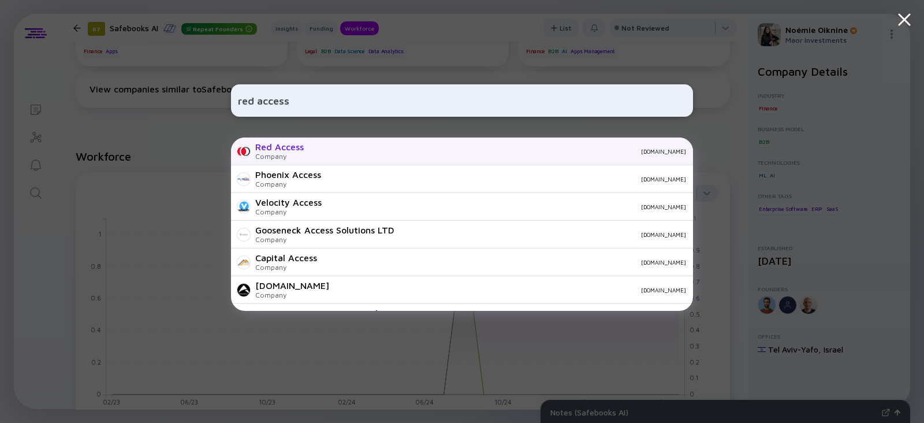
type input "red access"
click at [306, 161] on div "Red Access Company redaccess.io" at bounding box center [462, 151] width 462 height 28
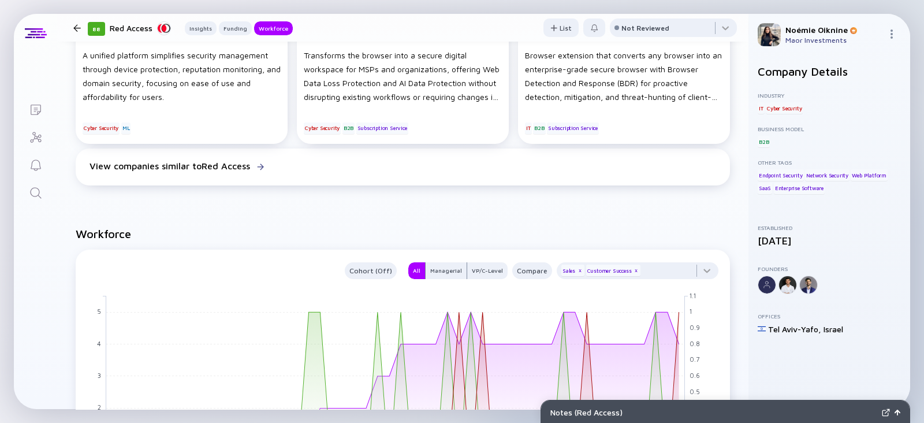
scroll to position [881, 0]
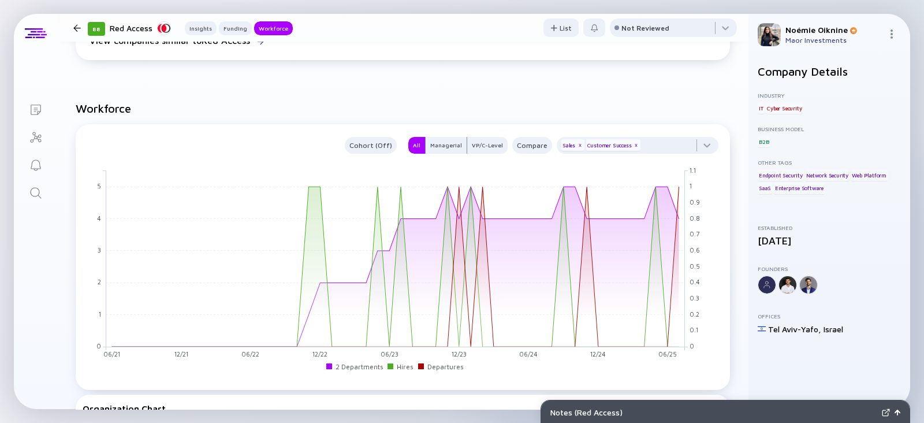
click at [47, 190] on link "Search" at bounding box center [35, 192] width 43 height 28
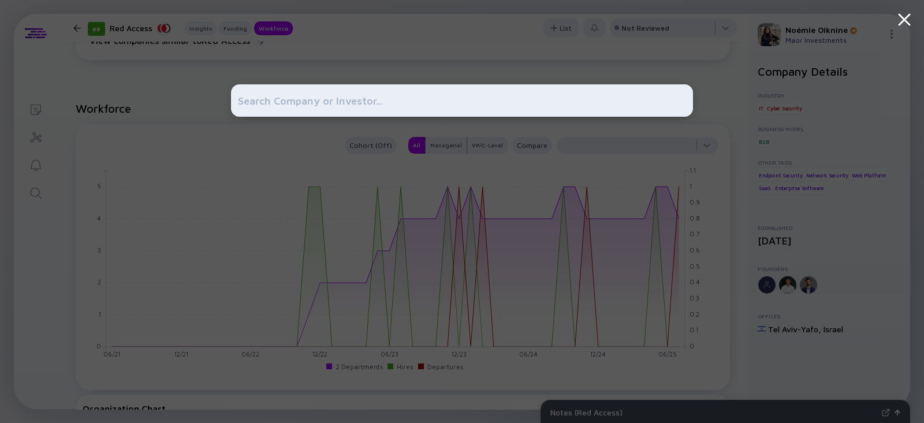
click at [346, 102] on input "text" at bounding box center [462, 100] width 448 height 21
paste input "Euno"
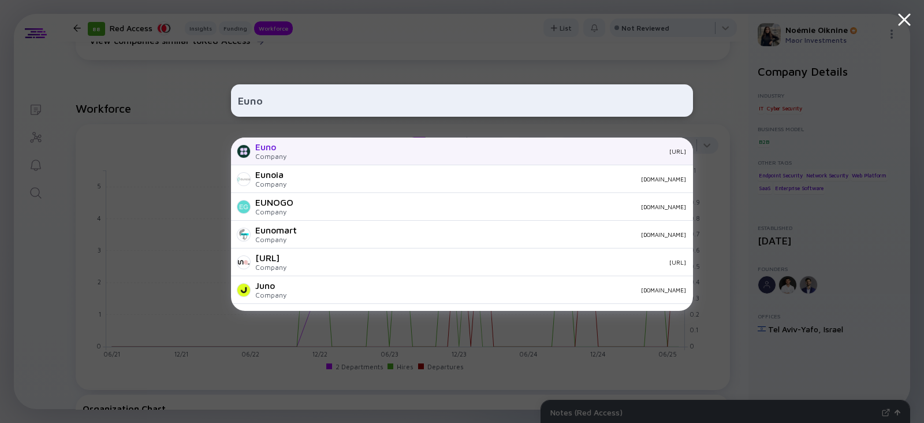
type input "Euno"
click at [290, 154] on div "Euno Company euno.ai" at bounding box center [462, 151] width 462 height 28
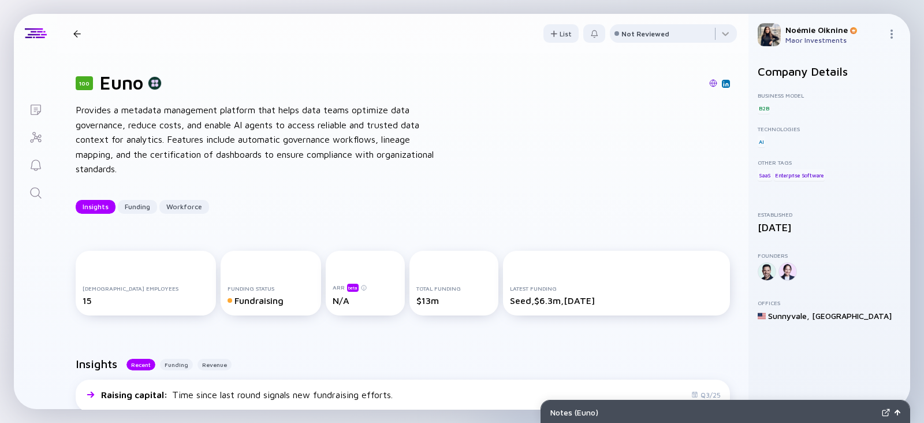
click at [44, 191] on link "Search" at bounding box center [35, 192] width 43 height 28
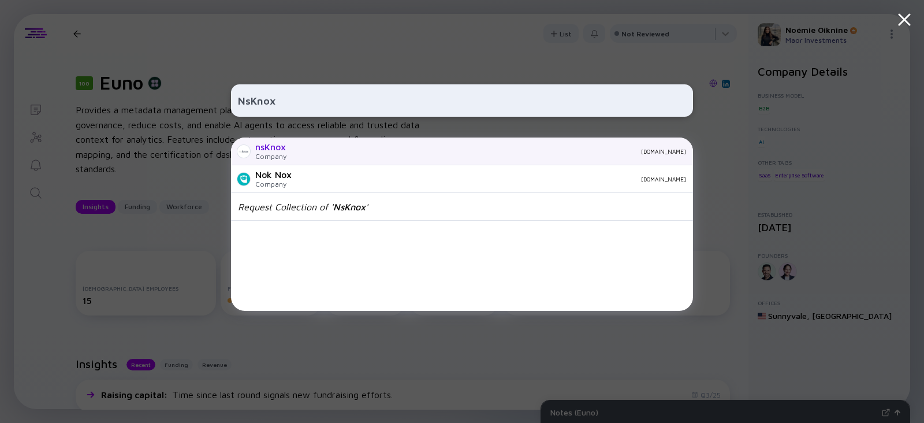
type input "NsKnox"
click at [283, 154] on div "Company" at bounding box center [270, 156] width 31 height 9
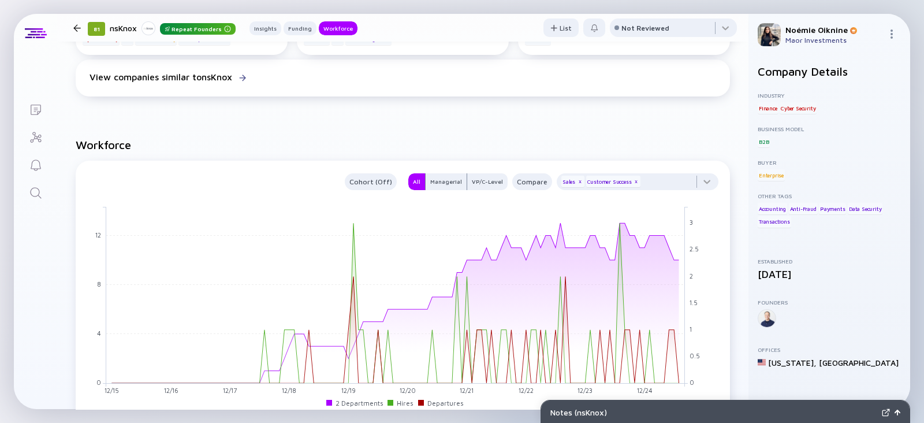
scroll to position [891, 0]
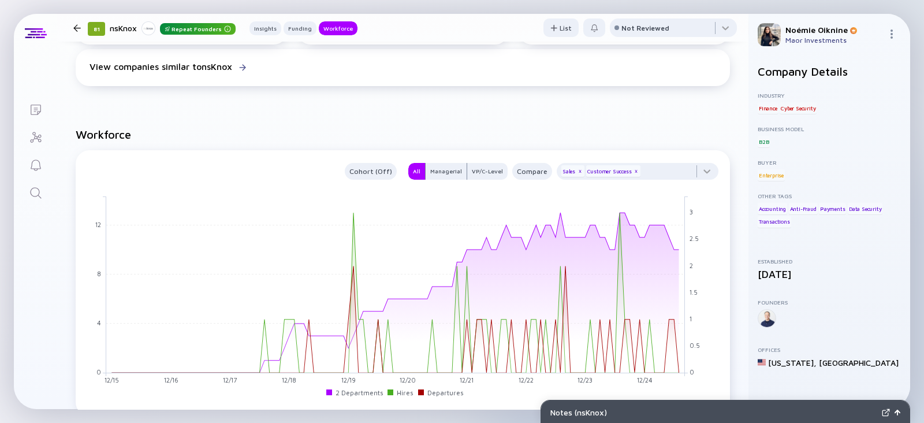
click at [36, 192] on icon "Search" at bounding box center [36, 193] width 14 height 14
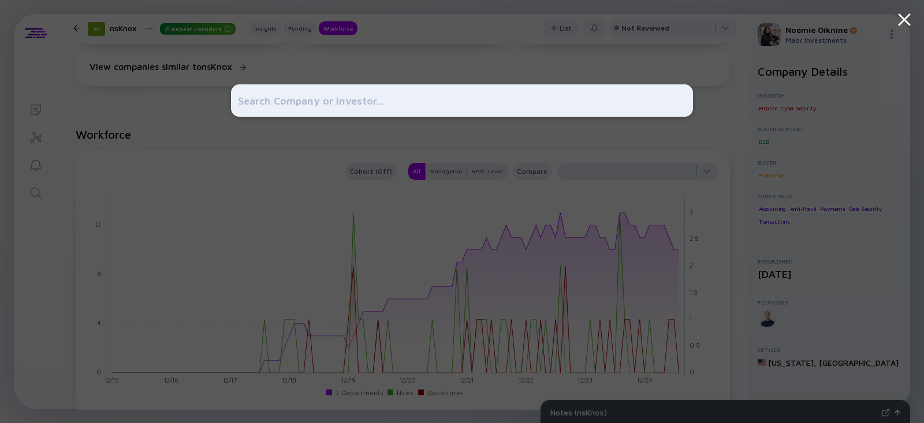
click at [268, 80] on div at bounding box center [462, 211] width 462 height 423
click at [267, 96] on input "text" at bounding box center [462, 100] width 448 height 21
paste input "Lin Health"
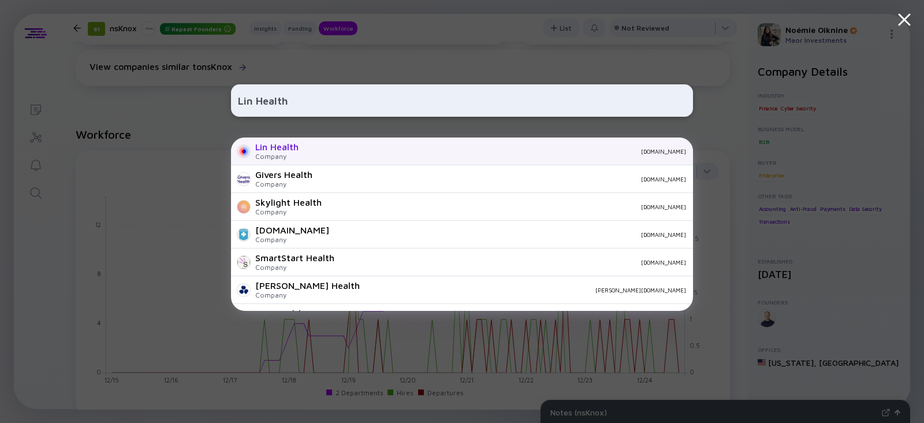
type input "Lin Health"
click at [281, 154] on div "Company" at bounding box center [276, 156] width 43 height 9
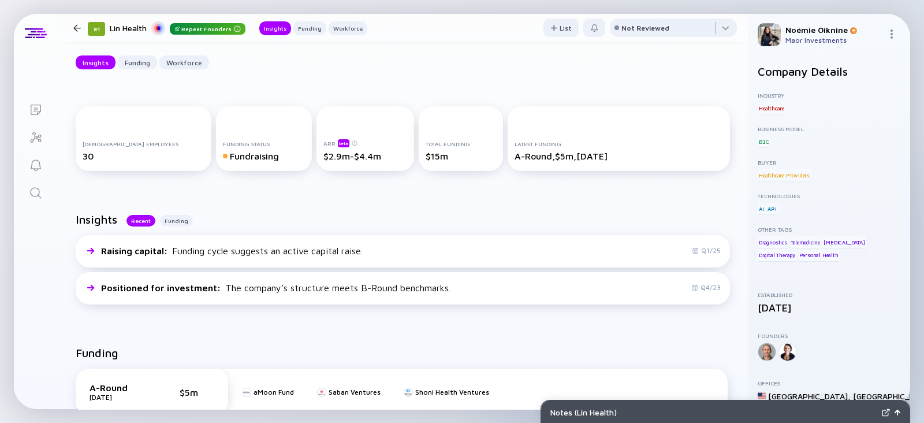
scroll to position [184, 0]
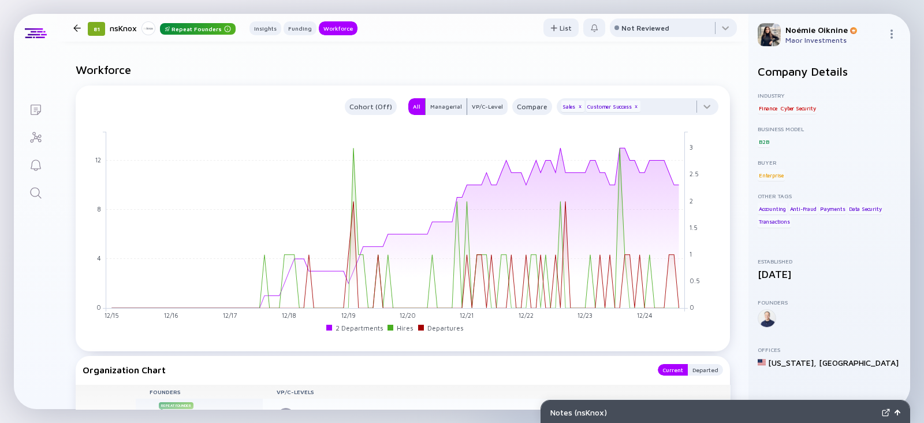
scroll to position [966, 0]
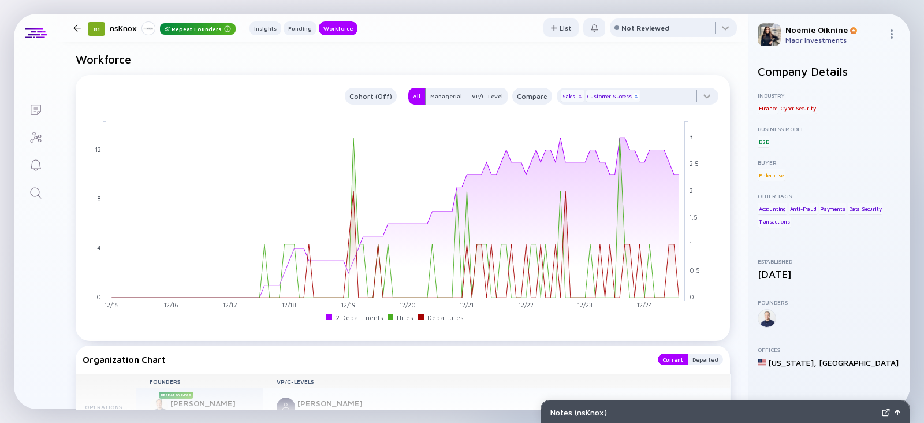
click at [632, 97] on div "x" at bounding box center [635, 96] width 7 height 7
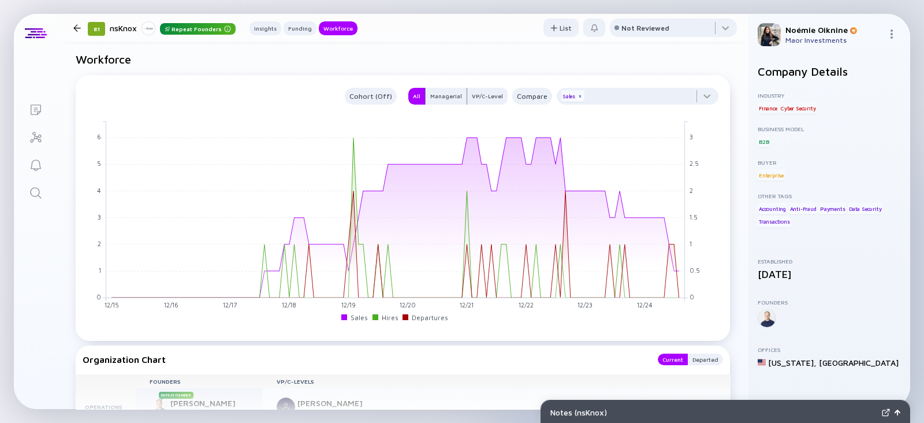
click at [576, 96] on div "x" at bounding box center [579, 96] width 7 height 7
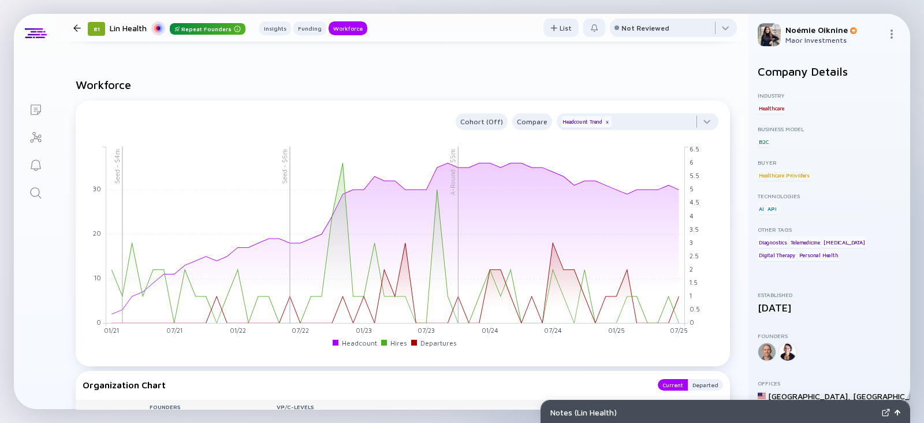
scroll to position [964, 0]
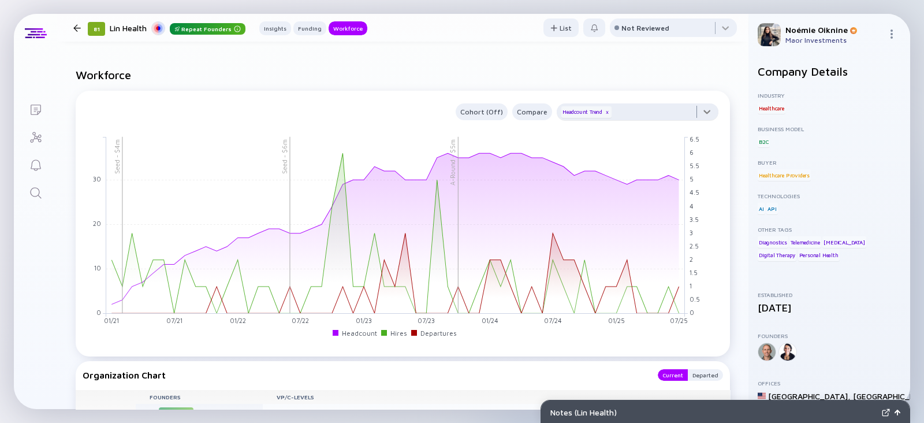
click at [618, 117] on div at bounding box center [637, 114] width 162 height 23
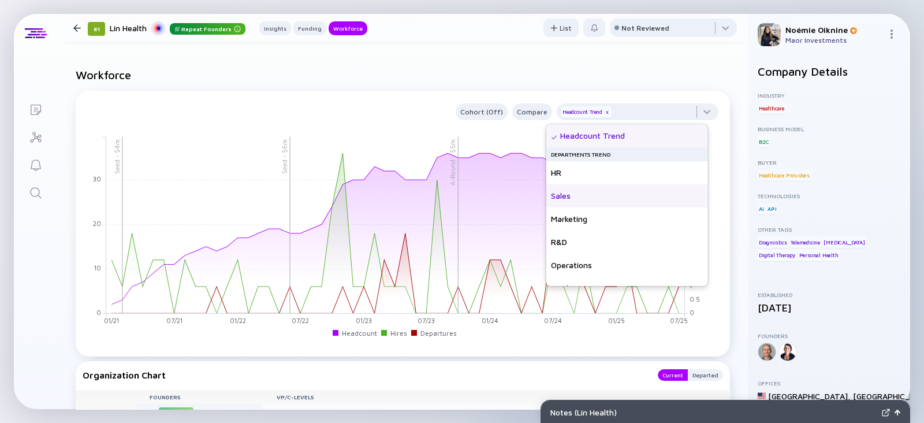
click at [596, 203] on div "Sales" at bounding box center [627, 195] width 162 height 23
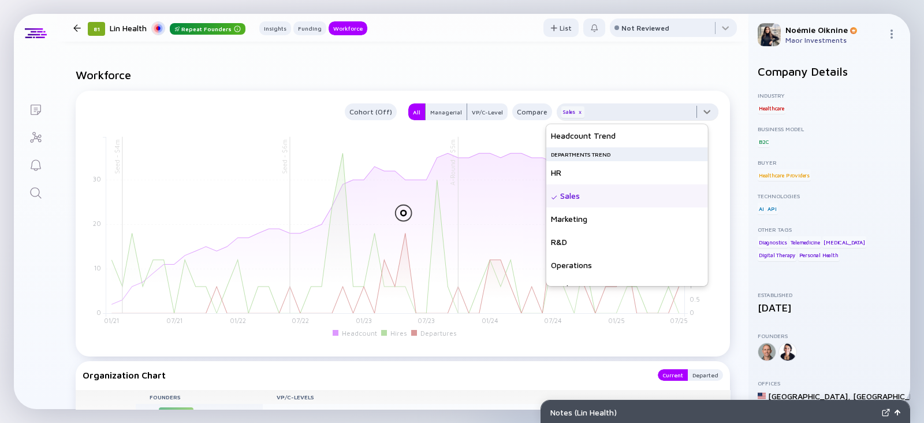
click at [629, 104] on div at bounding box center [637, 114] width 162 height 23
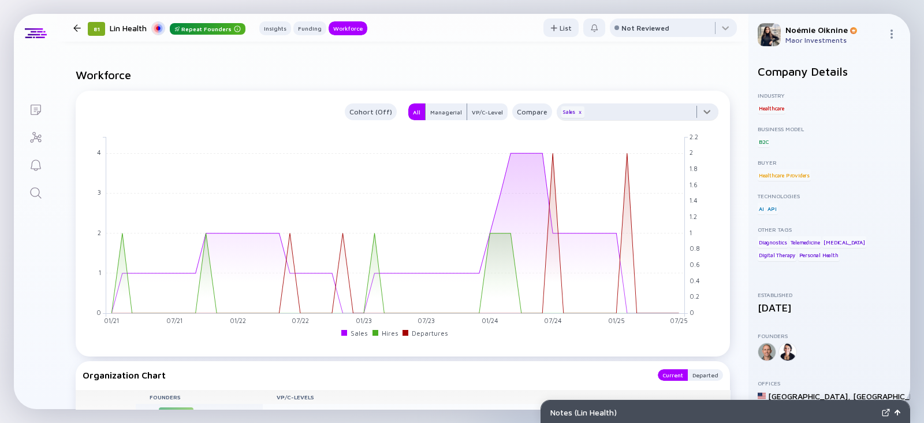
click at [629, 112] on div at bounding box center [637, 114] width 162 height 23
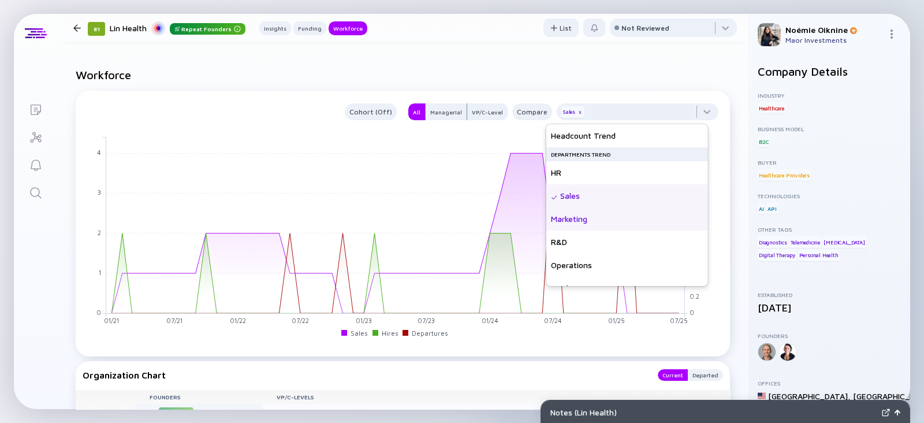
scroll to position [83, 0]
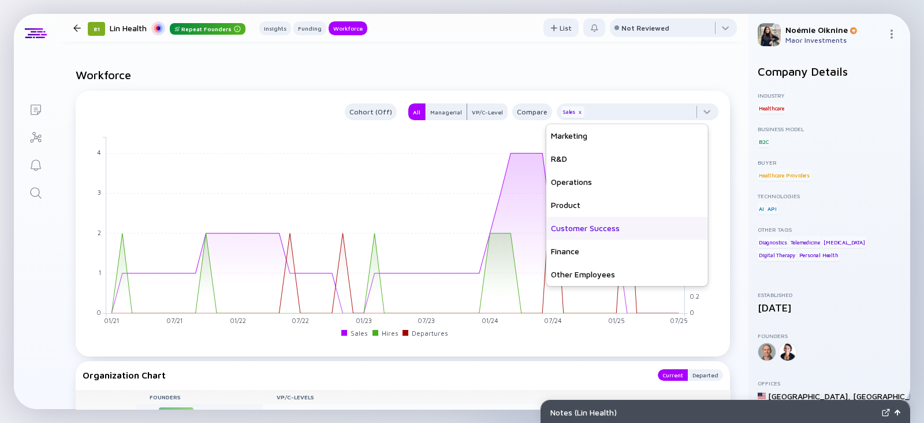
click at [600, 222] on div "Customer Success" at bounding box center [627, 227] width 162 height 23
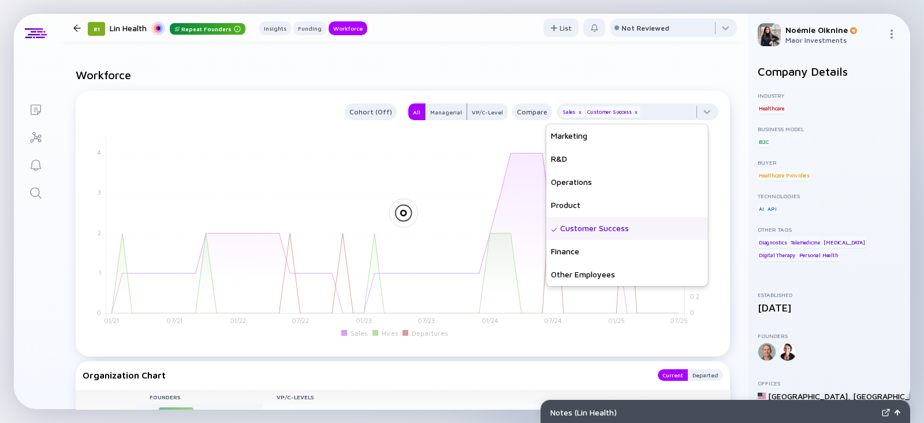
click at [668, 73] on h2 "Workforce" at bounding box center [403, 74] width 654 height 13
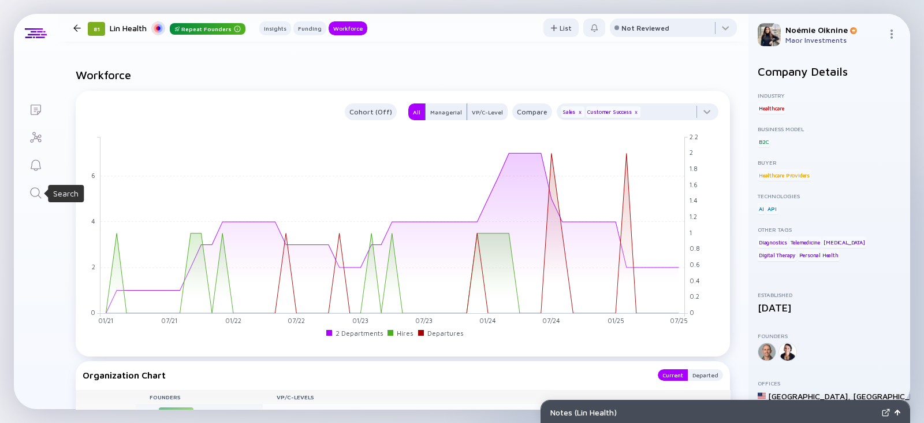
click at [38, 189] on icon "Search" at bounding box center [36, 193] width 14 height 14
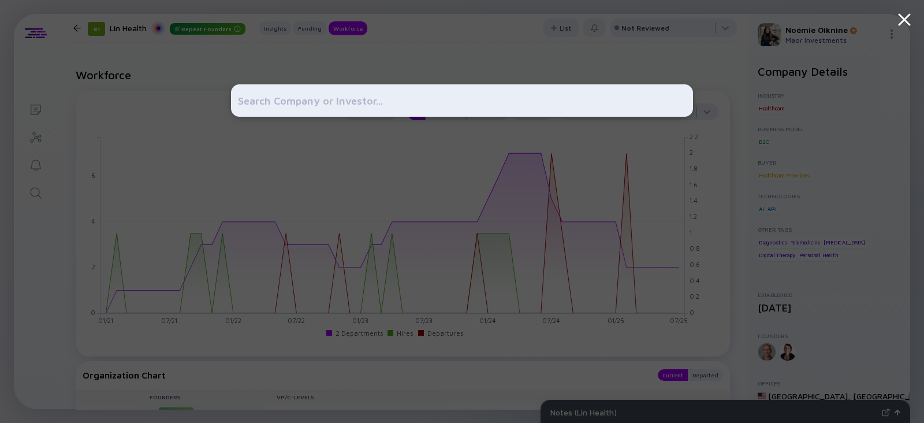
type input "Prisma Photonics"
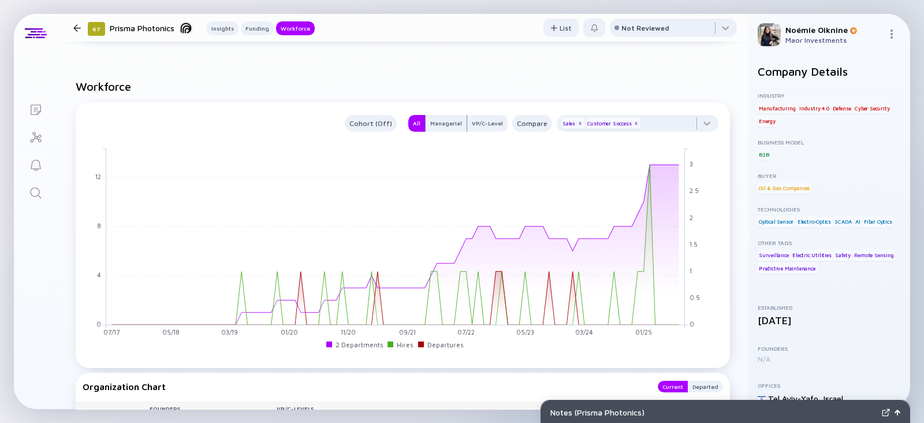
scroll to position [973, 0]
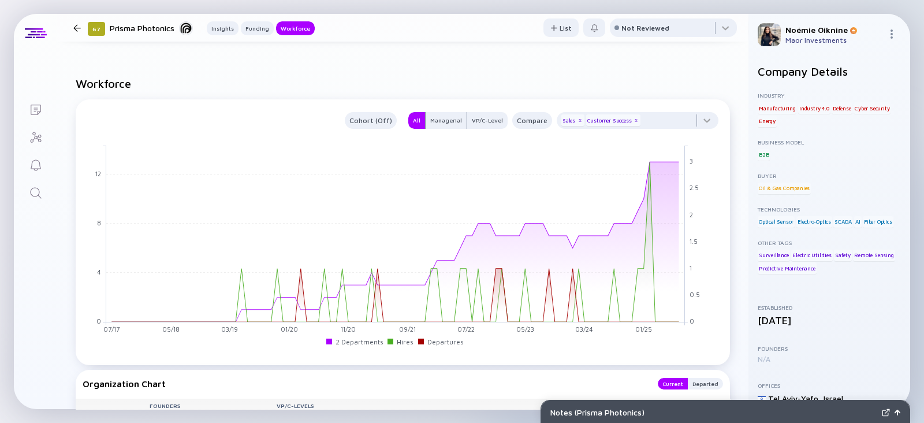
click at [41, 184] on link "Search" at bounding box center [35, 192] width 43 height 28
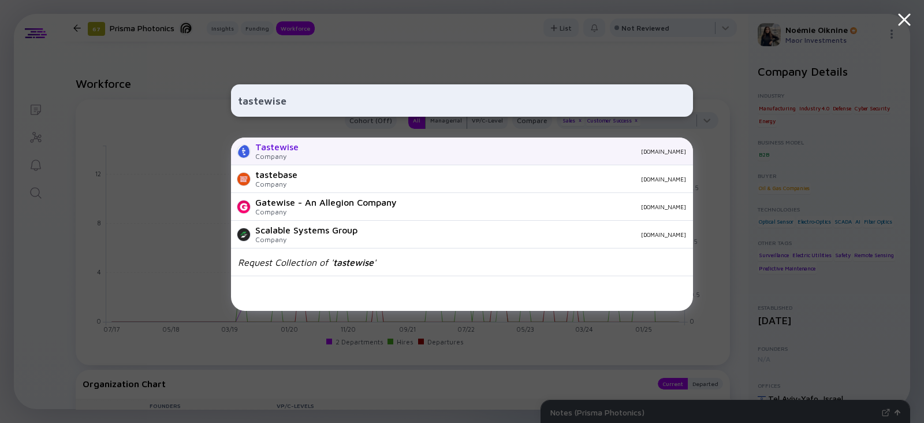
type input "tastewise"
click at [280, 151] on div "Tastewise" at bounding box center [276, 146] width 43 height 10
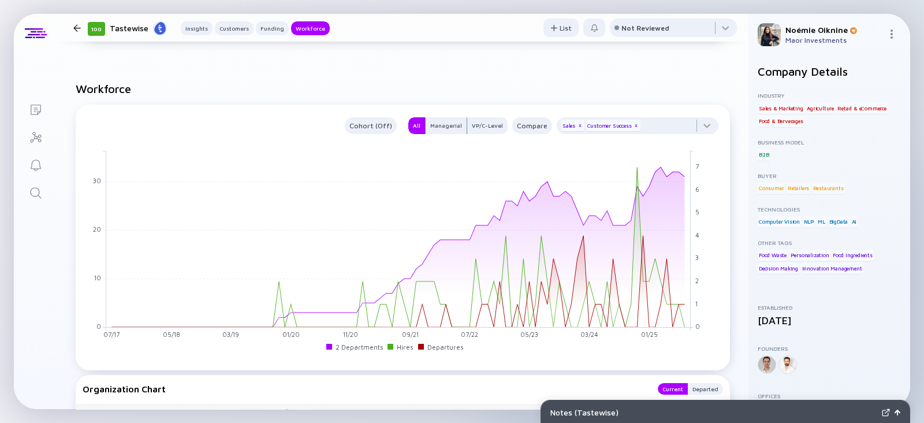
scroll to position [1120, 0]
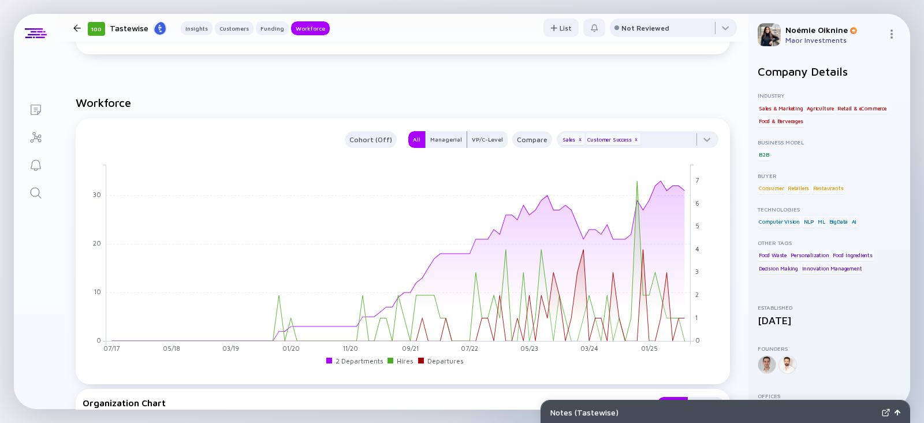
click at [23, 193] on link "Search" at bounding box center [35, 192] width 43 height 28
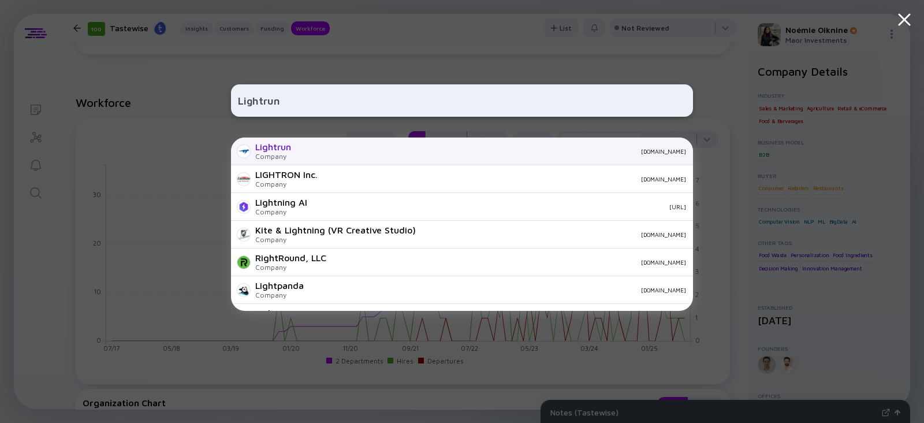
type input "Lightrun"
click at [302, 150] on div "[DOMAIN_NAME]" at bounding box center [493, 151] width 386 height 7
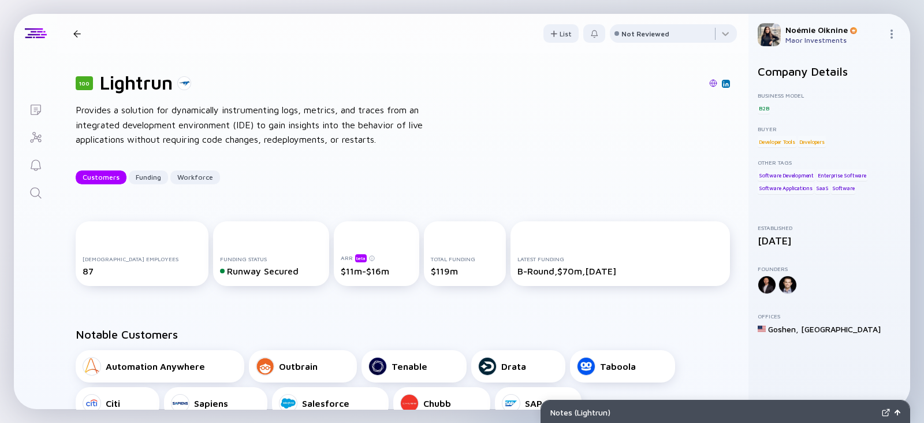
click at [26, 194] on link "Search" at bounding box center [35, 192] width 43 height 28
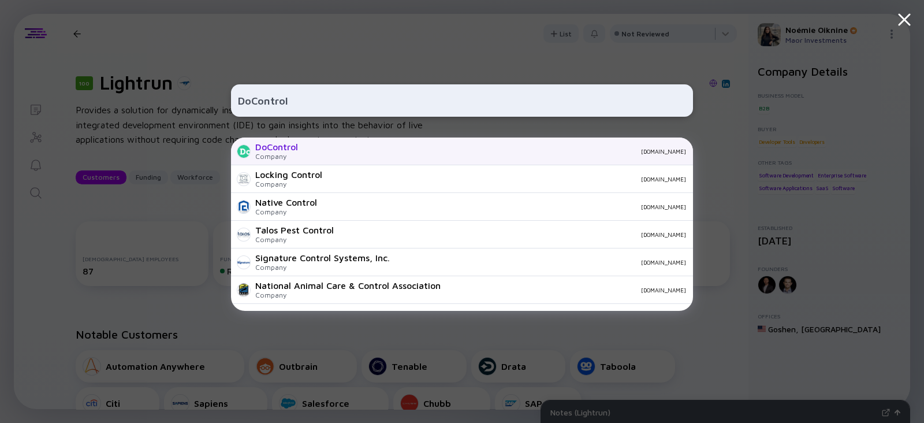
type input "DoControl"
click at [288, 148] on div "DoControl" at bounding box center [276, 146] width 43 height 10
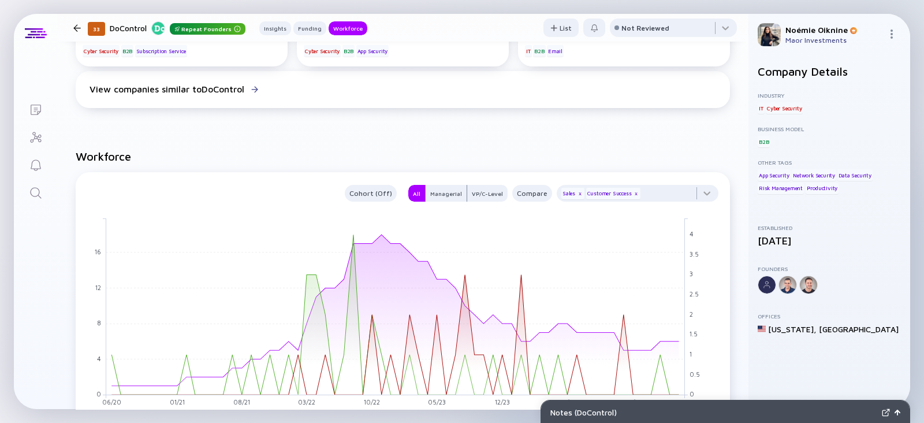
scroll to position [920, 0]
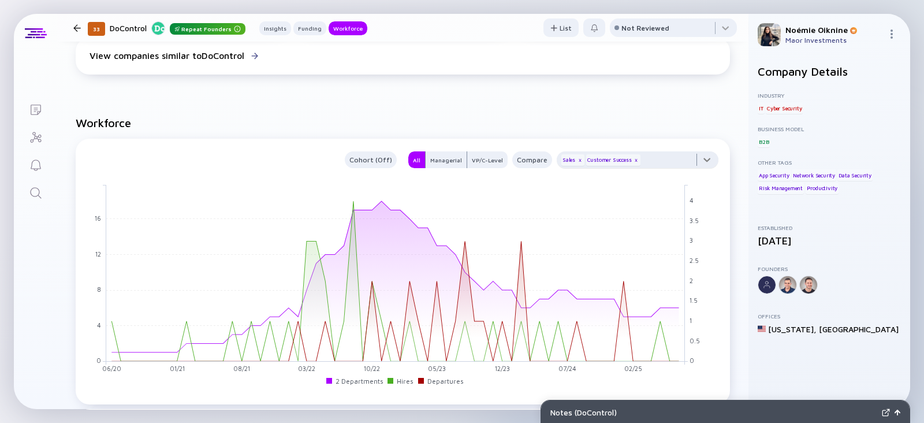
click at [630, 156] on div at bounding box center [637, 162] width 162 height 23
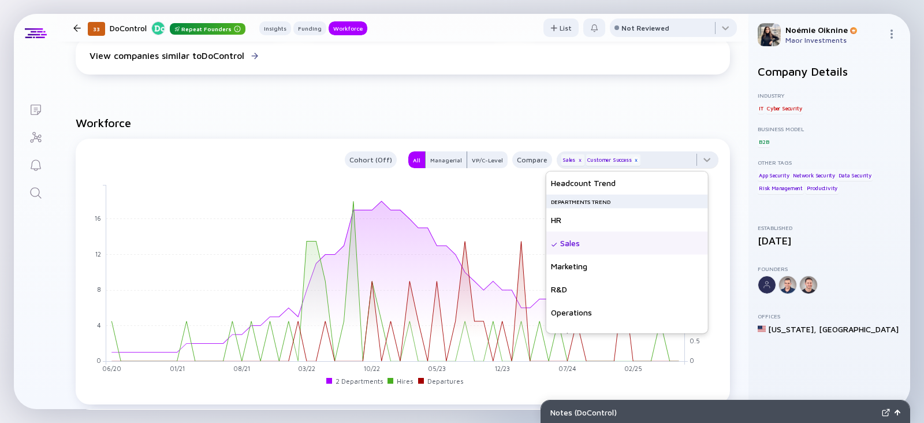
click at [632, 160] on div "x" at bounding box center [635, 159] width 7 height 7
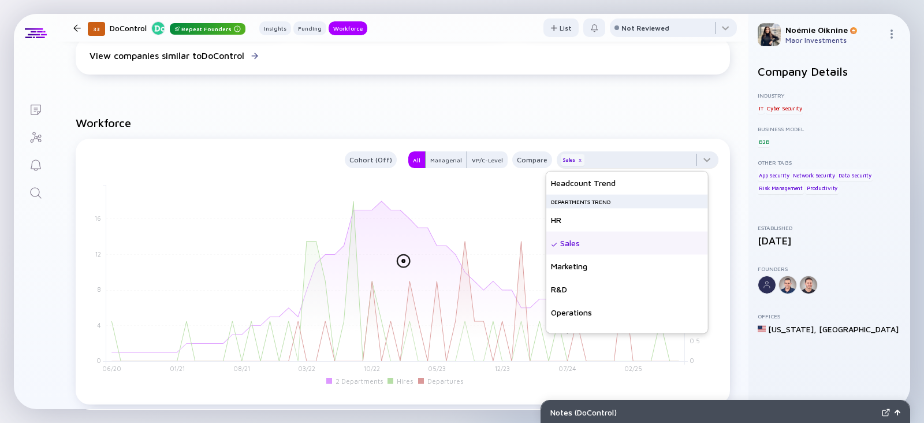
click at [565, 158] on div "Sales x" at bounding box center [572, 160] width 23 height 12
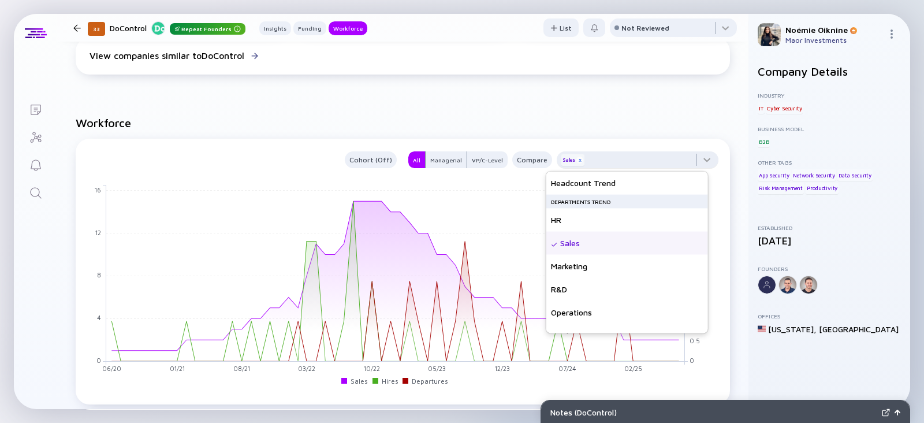
click at [576, 160] on div "x" at bounding box center [579, 159] width 7 height 7
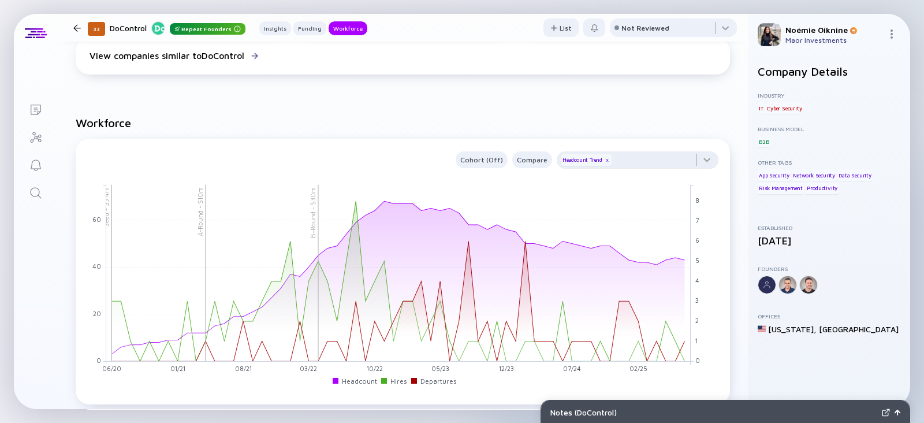
click at [32, 189] on icon "Search" at bounding box center [36, 193] width 14 height 14
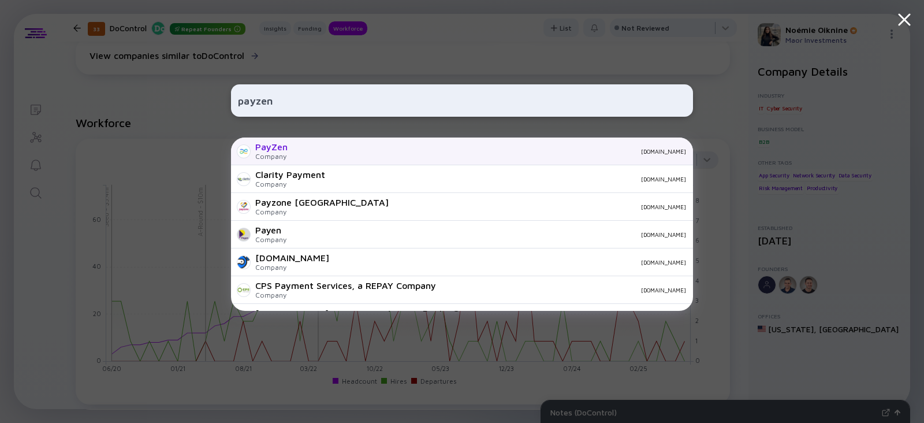
type input "payzen"
click at [288, 155] on div "PayZen Company [DOMAIN_NAME]" at bounding box center [462, 151] width 462 height 28
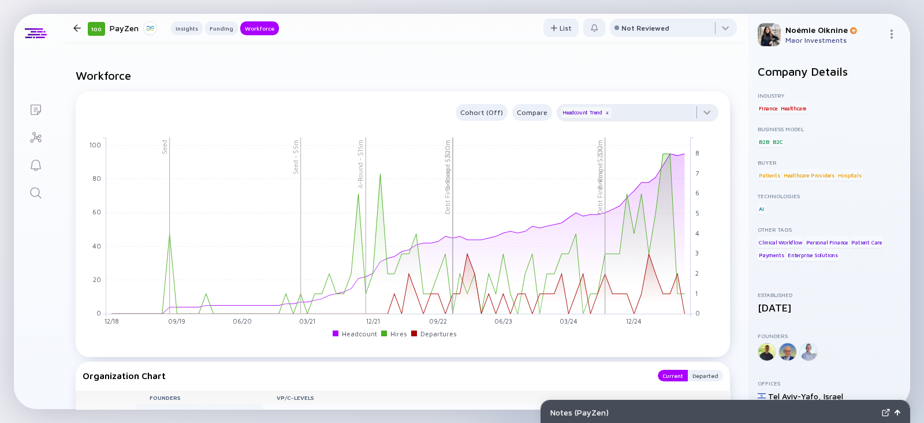
scroll to position [1085, 0]
click at [651, 117] on div at bounding box center [637, 118] width 162 height 23
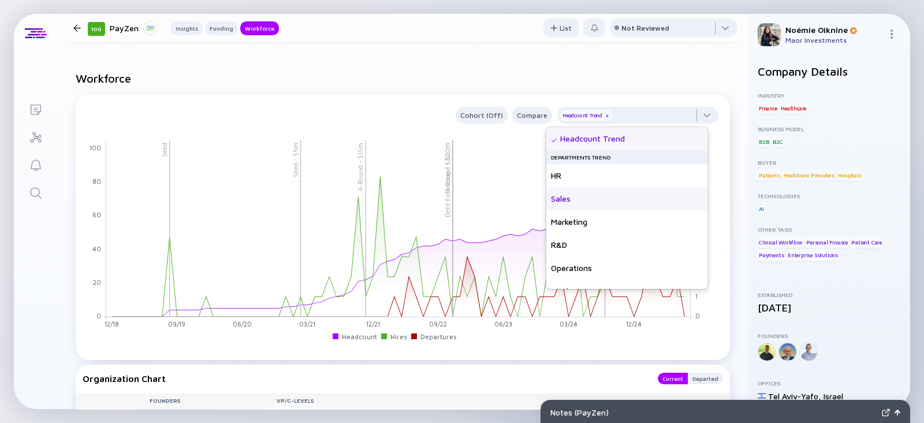
click at [586, 193] on div "Sales" at bounding box center [627, 198] width 162 height 23
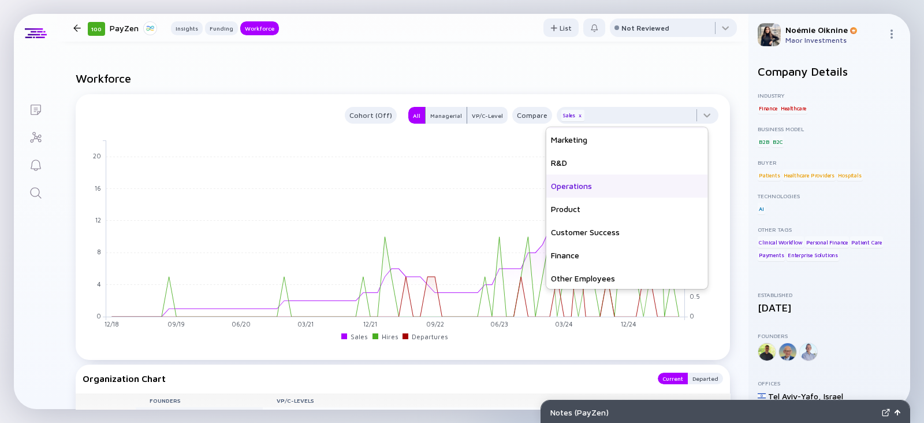
scroll to position [83, 0]
click at [586, 230] on div "Customer Success" at bounding box center [627, 230] width 162 height 23
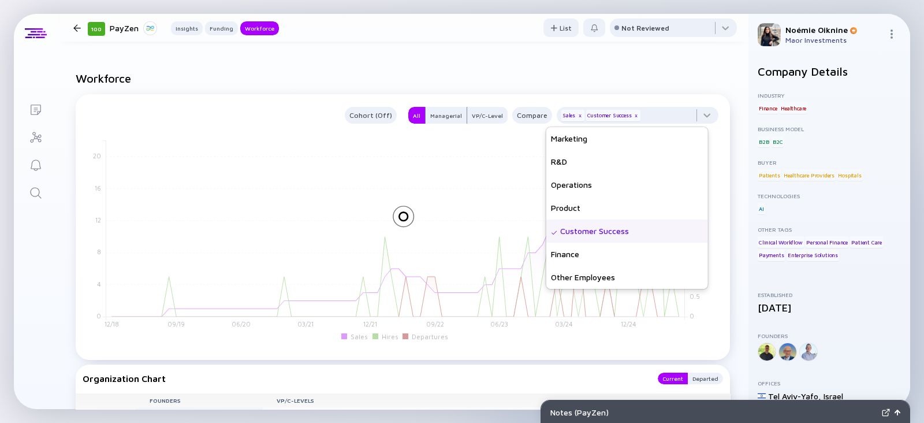
click at [621, 83] on h2 "Workforce" at bounding box center [403, 78] width 654 height 13
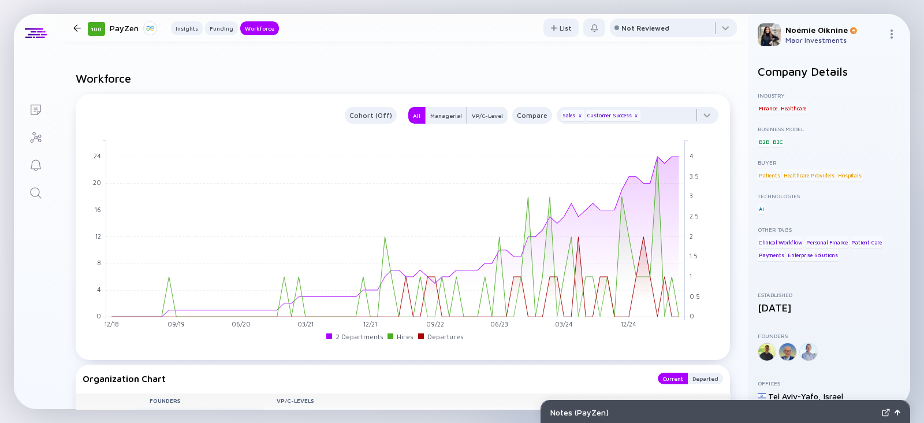
click at [39, 187] on icon "Search" at bounding box center [36, 193] width 14 height 14
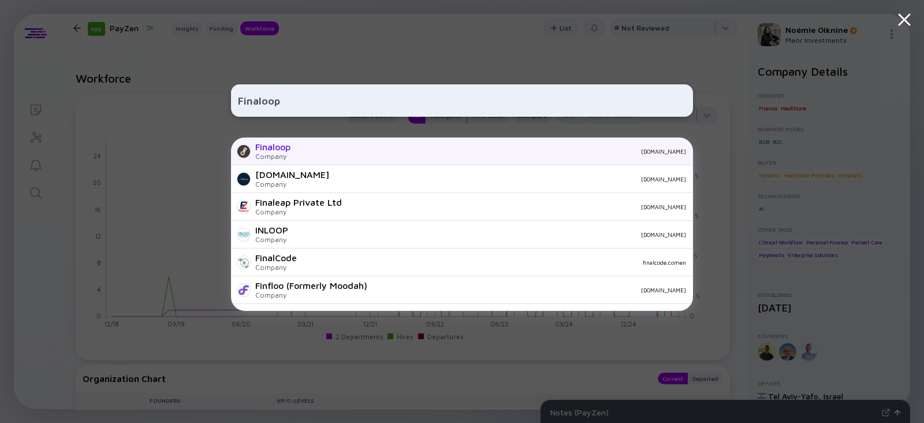
type input "Finaloop"
click at [357, 153] on div "[DOMAIN_NAME]" at bounding box center [493, 151] width 386 height 7
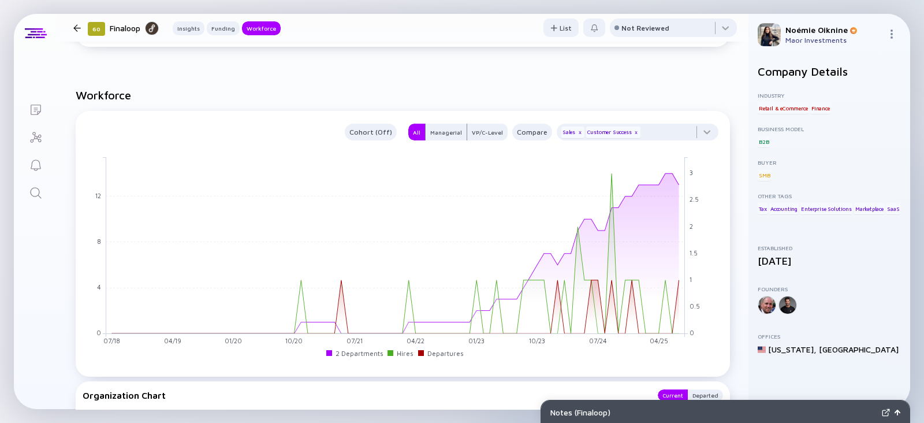
scroll to position [1168, 0]
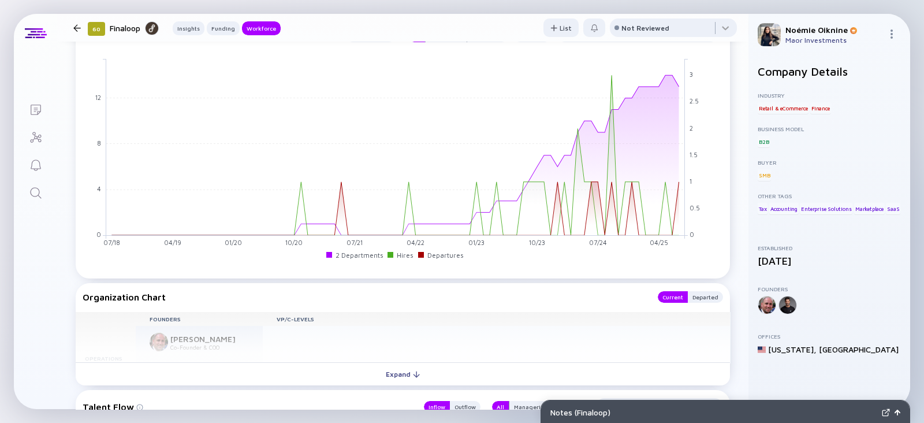
click at [40, 186] on icon "Search" at bounding box center [36, 193] width 14 height 14
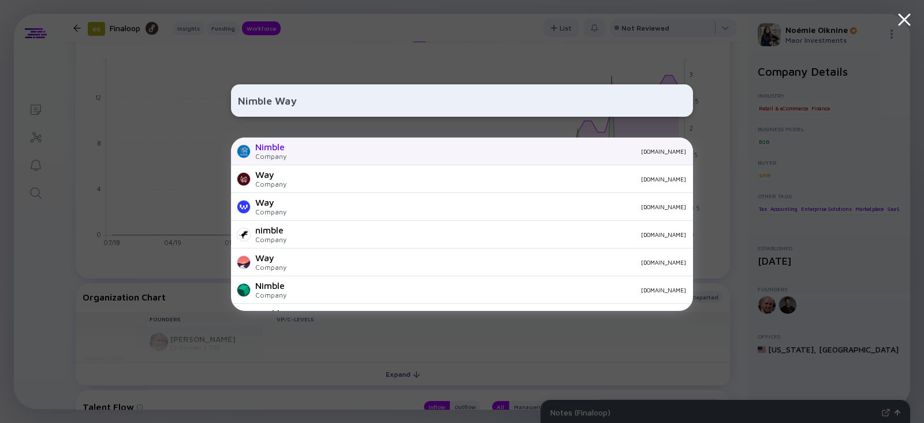
type input "Nimble Way"
click at [268, 147] on div "Nimble" at bounding box center [270, 146] width 31 height 10
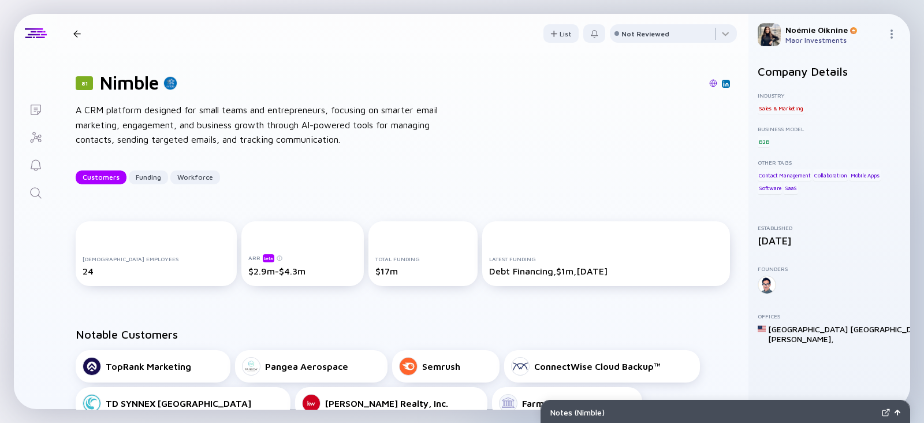
click at [23, 190] on link "Search" at bounding box center [35, 192] width 43 height 28
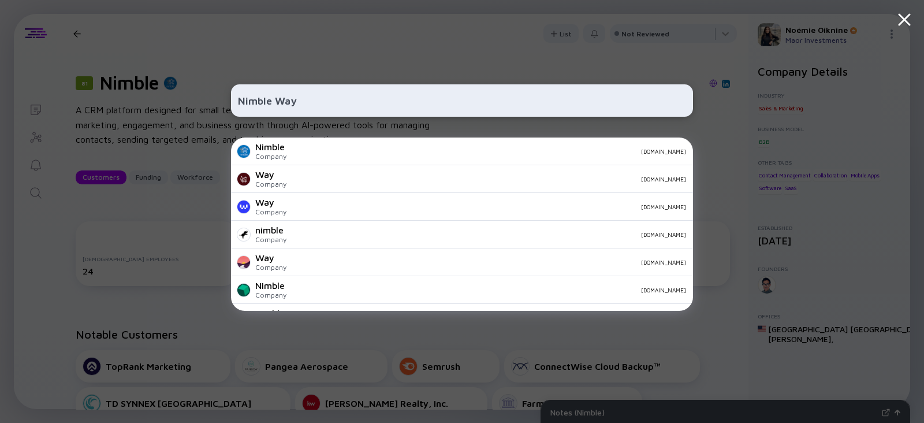
click at [274, 106] on input "Nimble Way" at bounding box center [462, 100] width 448 height 21
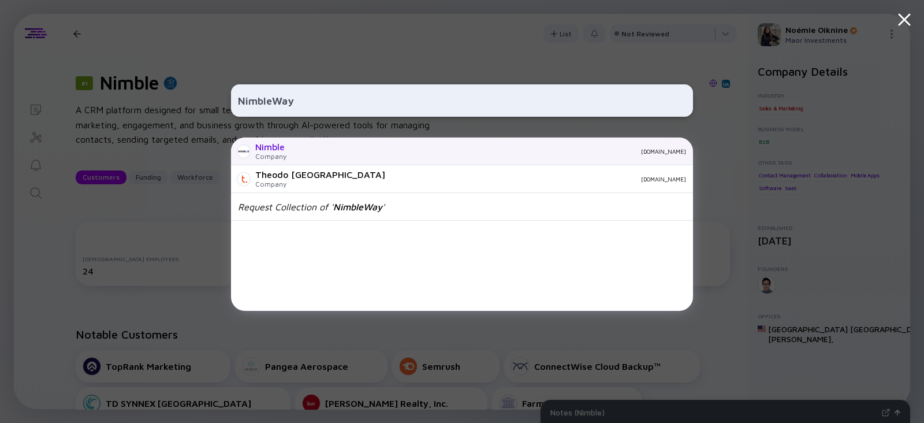
type input "NimbleWay"
click at [282, 159] on div "Company" at bounding box center [270, 156] width 31 height 9
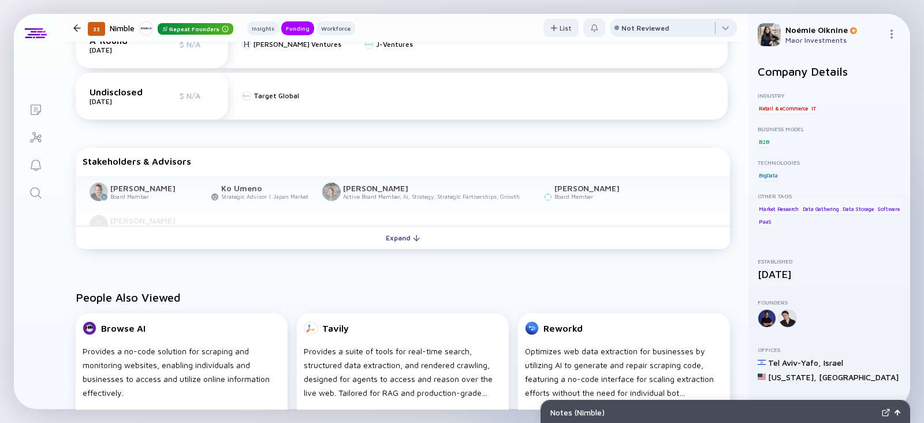
scroll to position [355, 0]
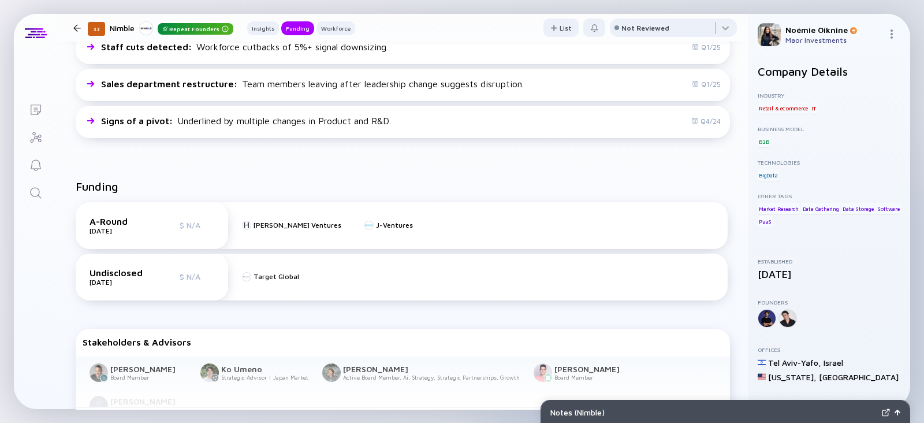
click at [36, 184] on link "Search" at bounding box center [35, 192] width 43 height 28
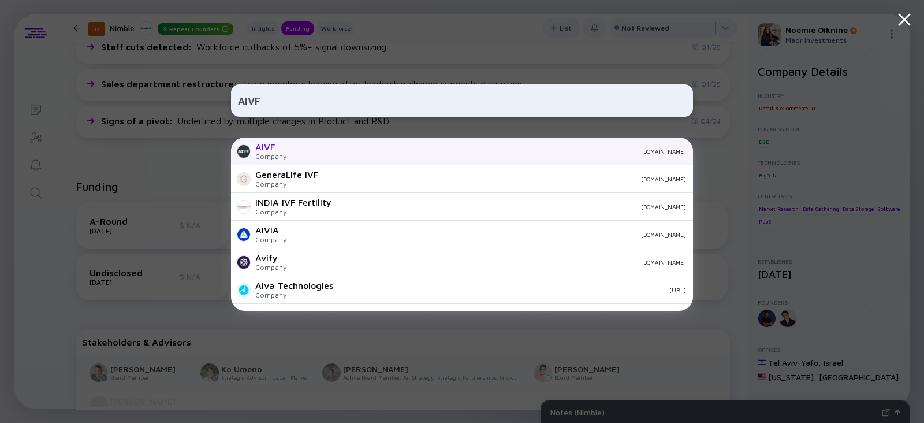
type input "AIVF"
click at [300, 145] on div "AIVF Company [DOMAIN_NAME]" at bounding box center [462, 151] width 462 height 28
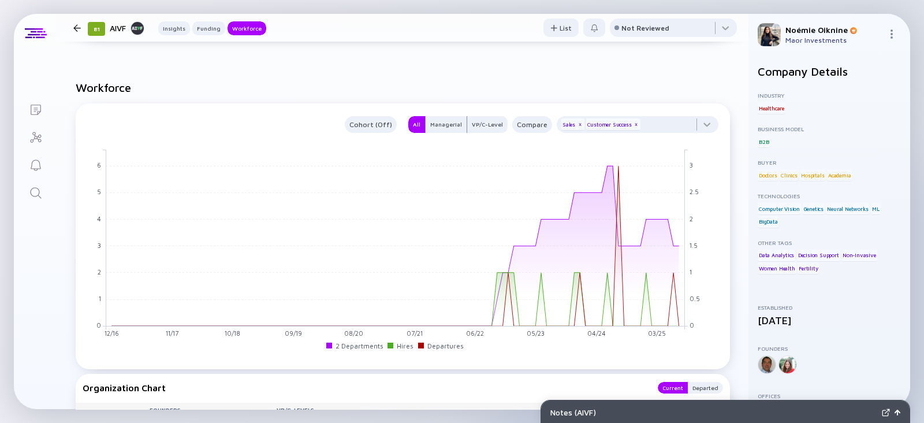
scroll to position [1022, 0]
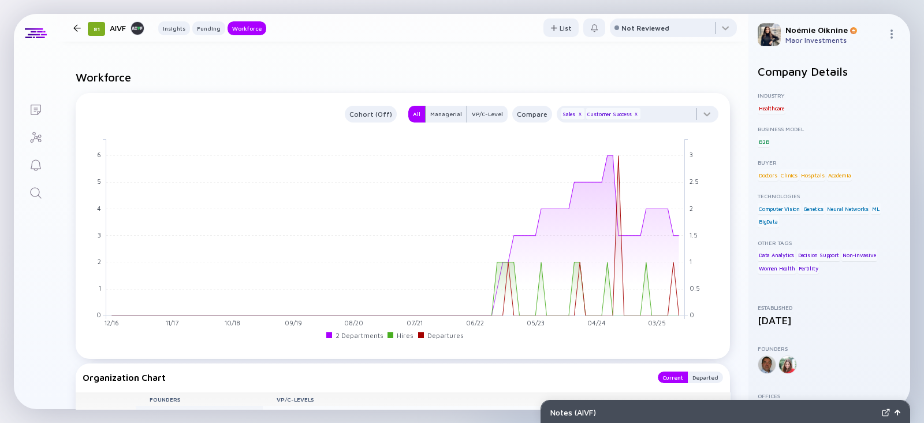
click at [624, 109] on div "Customer Success x" at bounding box center [613, 114] width 55 height 12
click at [632, 117] on div "x" at bounding box center [635, 114] width 7 height 7
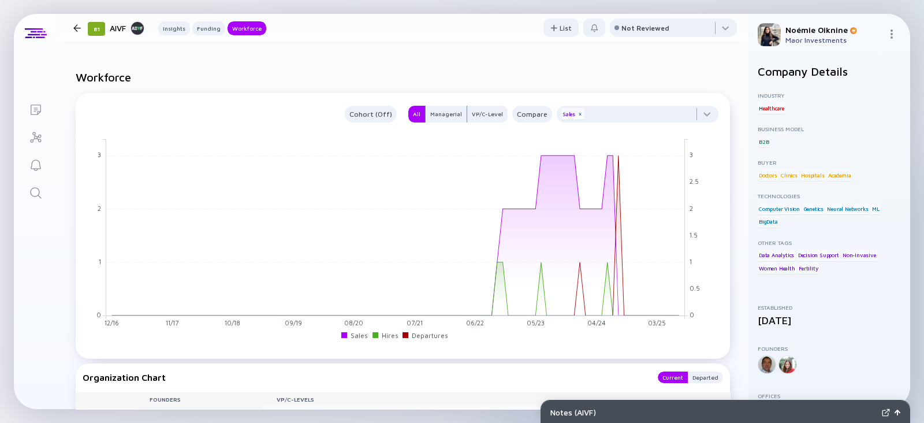
click at [576, 115] on div "x" at bounding box center [579, 114] width 7 height 7
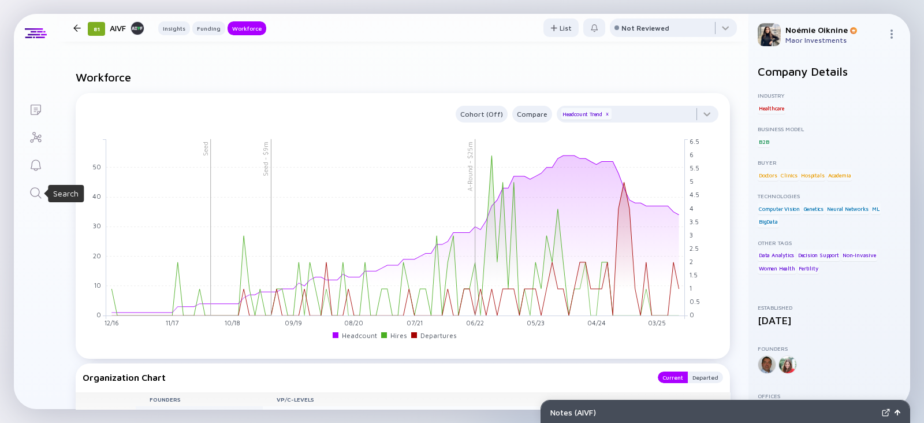
click at [33, 192] on icon "Search" at bounding box center [36, 193] width 14 height 14
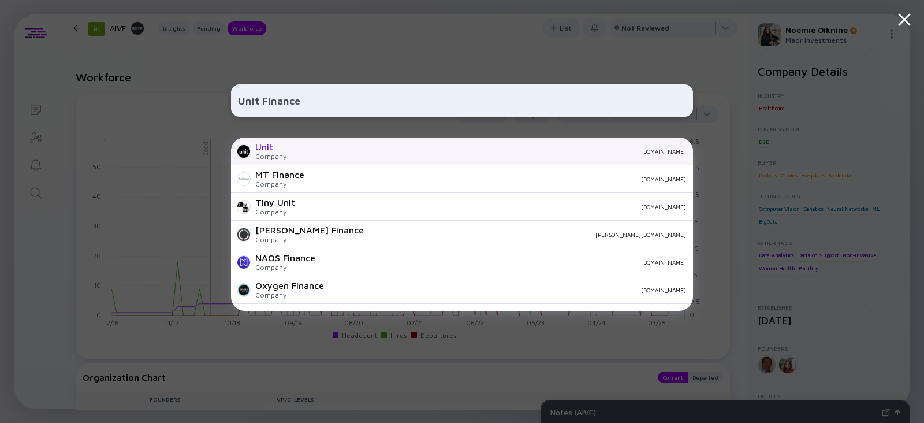
type input "Unit Finance"
click at [311, 140] on div "Unit Company [DOMAIN_NAME]" at bounding box center [462, 151] width 462 height 28
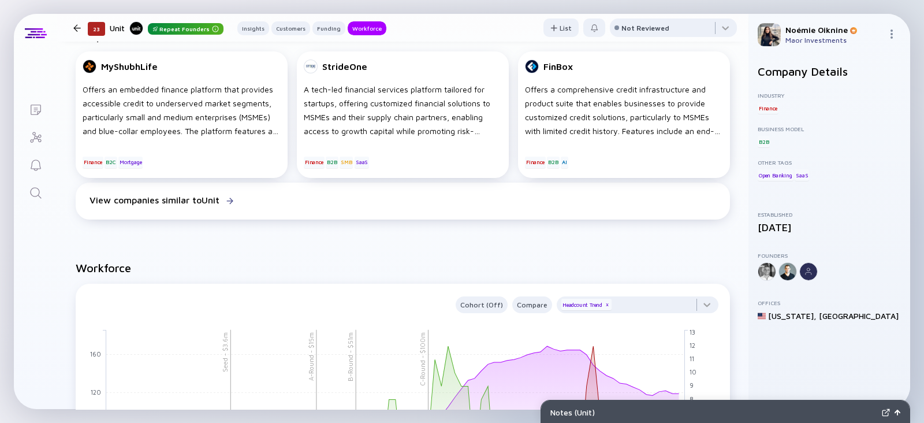
scroll to position [1041, 0]
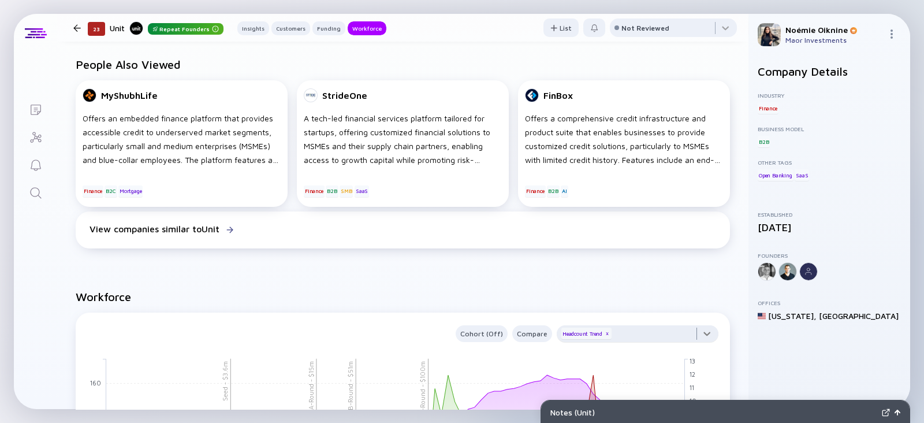
click at [645, 330] on div at bounding box center [637, 336] width 162 height 23
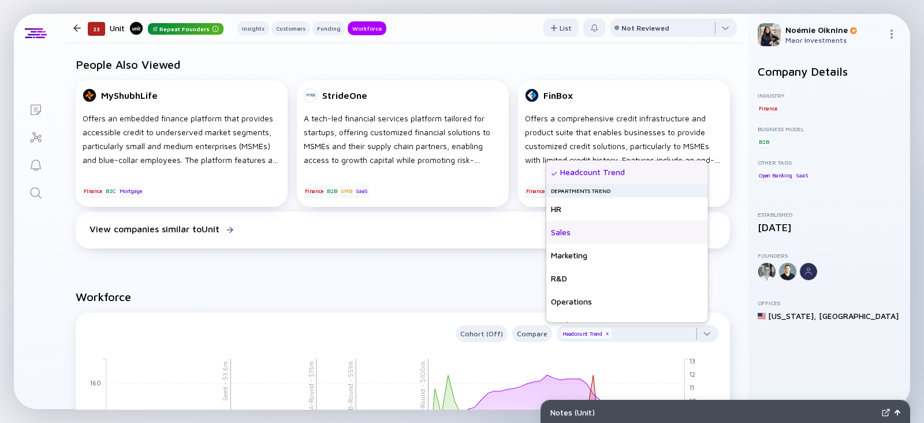
click at [613, 237] on div "Sales" at bounding box center [627, 232] width 162 height 23
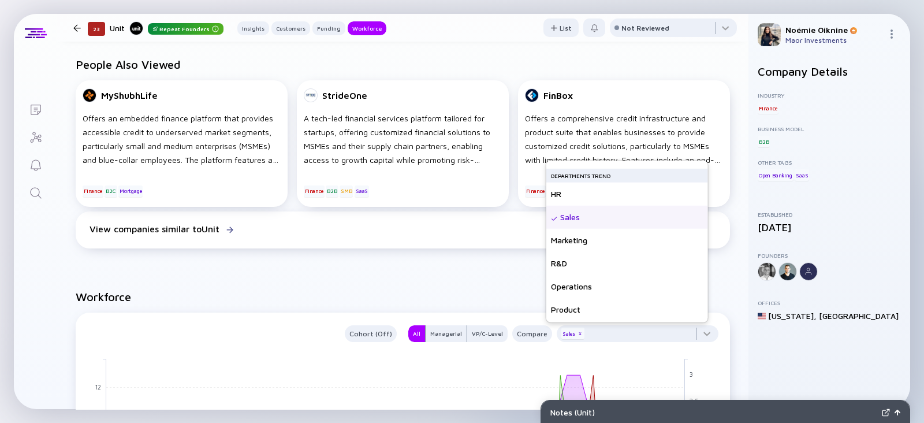
scroll to position [83, 0]
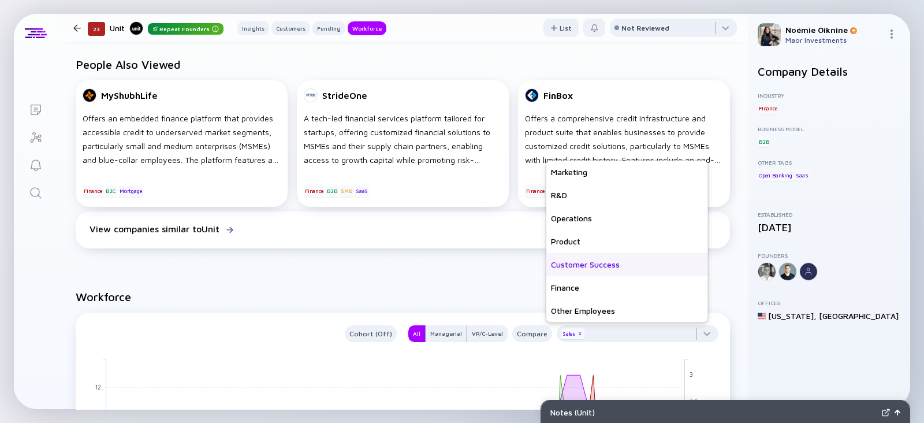
click at [601, 266] on div "Customer Success" at bounding box center [627, 264] width 162 height 23
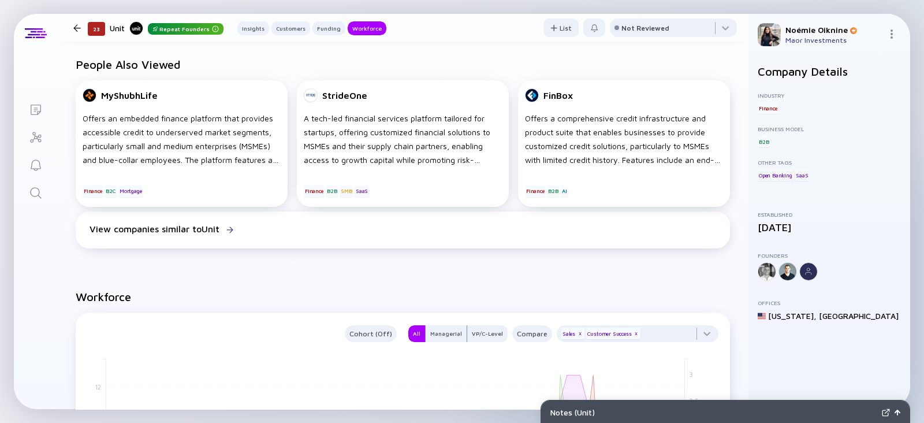
click at [468, 267] on div "People Also Viewed MyShubhLife Offers an embedded finance platform that provide…" at bounding box center [402, 155] width 691 height 232
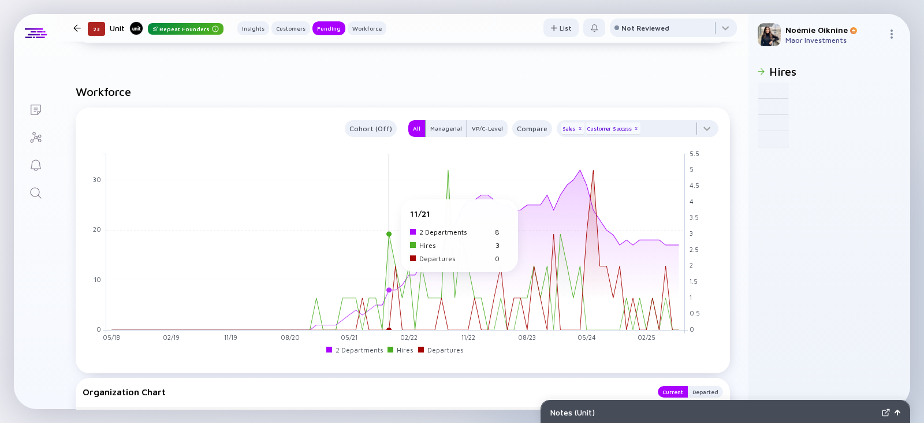
scroll to position [0, 0]
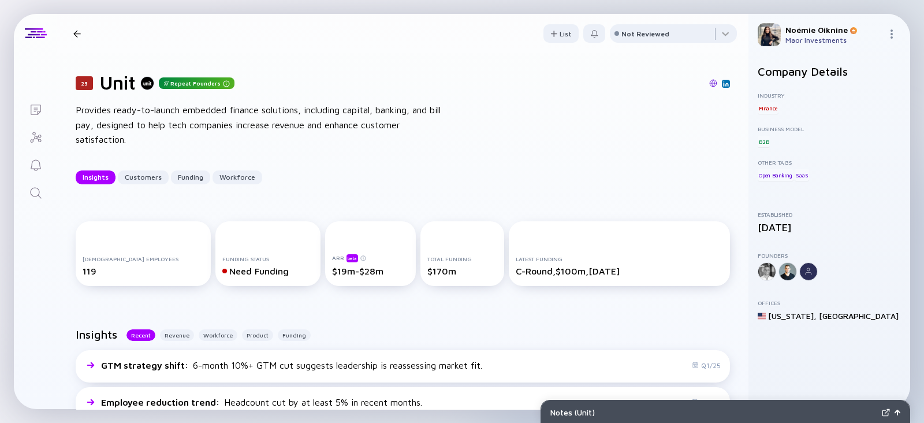
click at [32, 197] on icon "Search" at bounding box center [36, 193] width 14 height 14
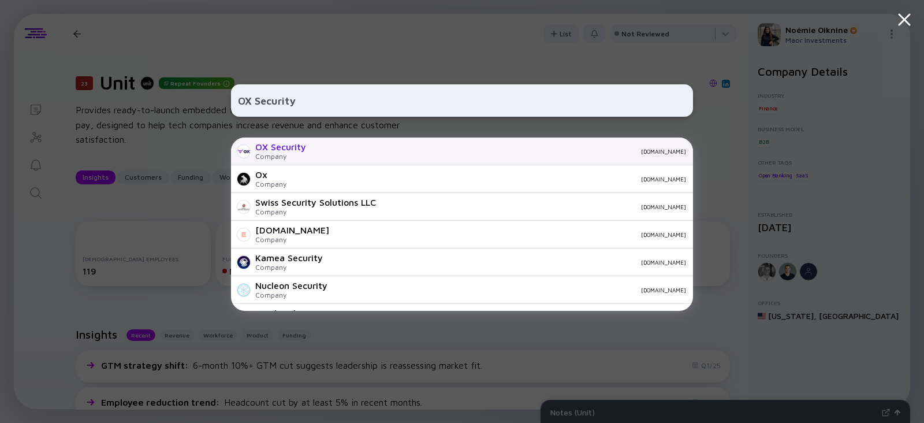
type input "OX Security"
click at [319, 154] on div "[DOMAIN_NAME]" at bounding box center [500, 151] width 371 height 7
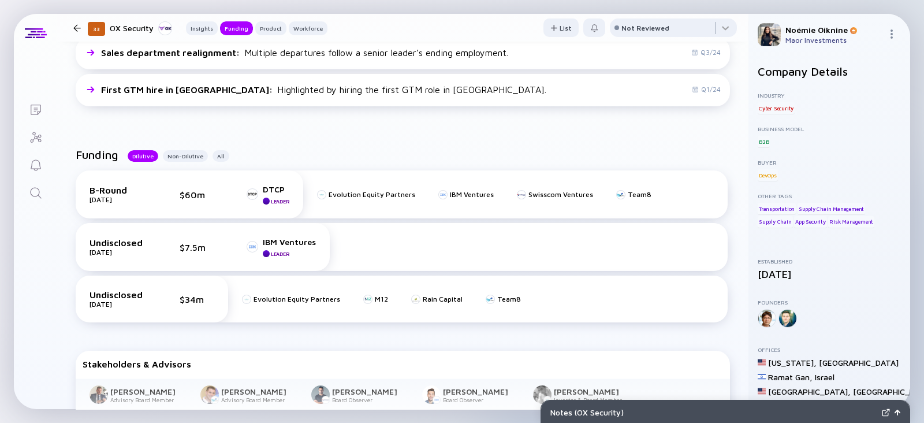
scroll to position [364, 0]
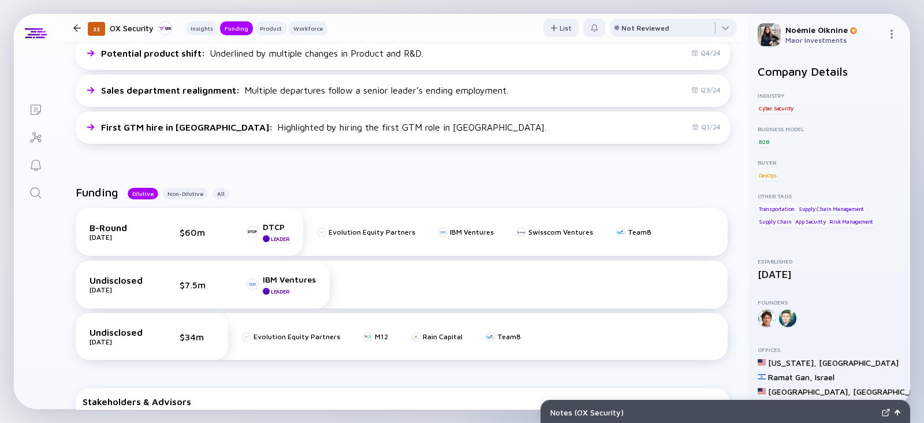
click at [31, 186] on icon "Search" at bounding box center [36, 193] width 14 height 14
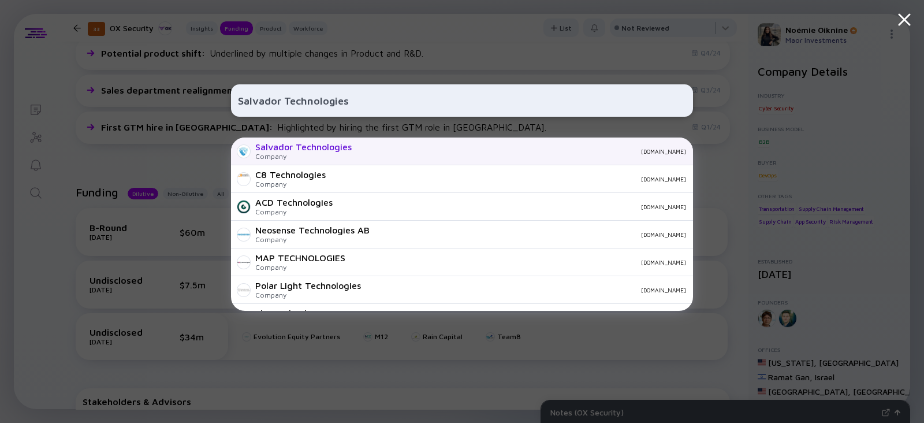
type input "Salvador Technologies"
click at [283, 151] on div "Salvador Technologies" at bounding box center [303, 146] width 96 height 10
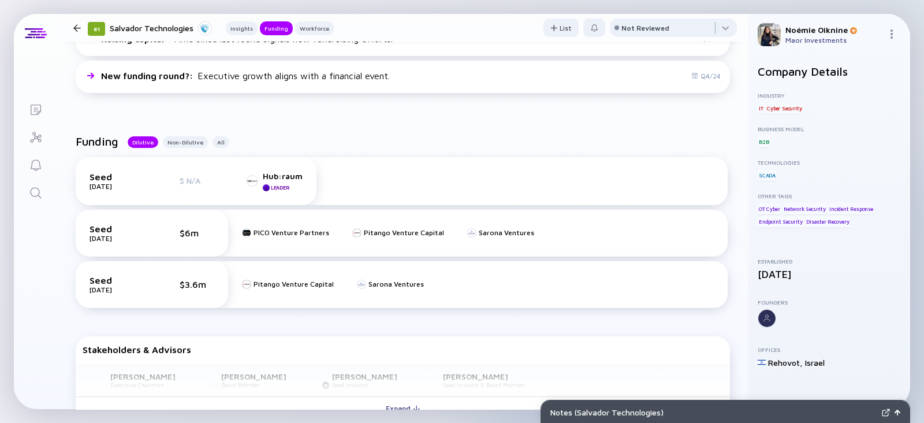
scroll to position [358, 0]
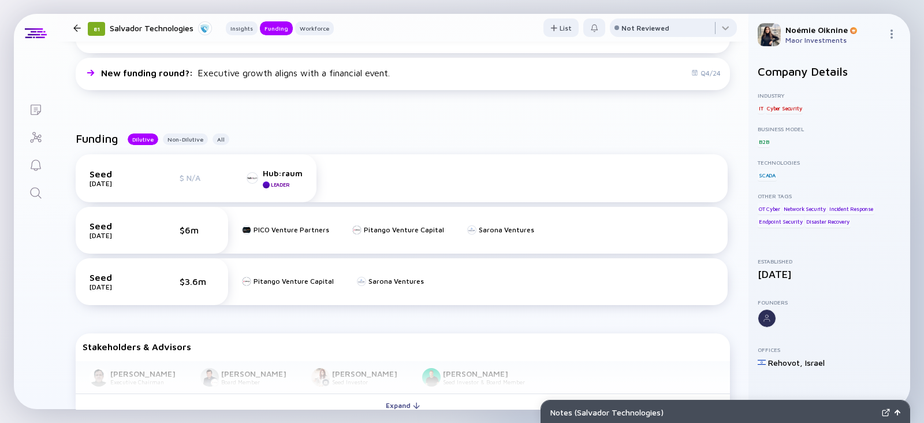
click at [33, 180] on link "Search" at bounding box center [35, 192] width 43 height 28
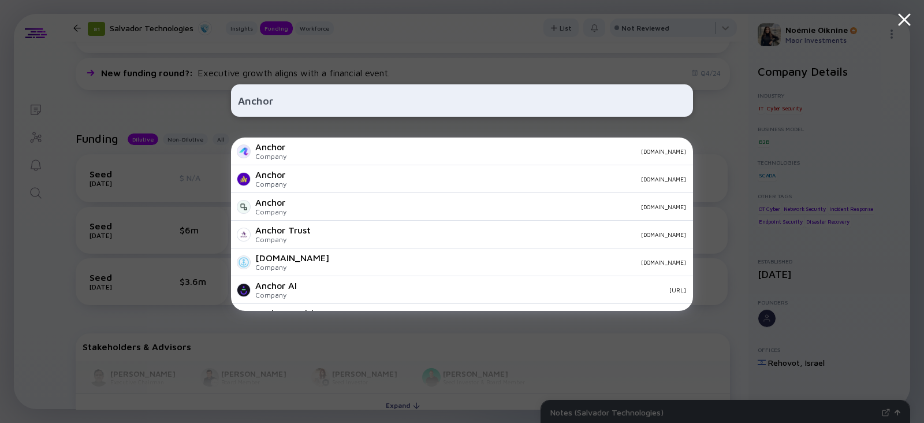
type input "Anchor"
click at [279, 148] on div "Anchor" at bounding box center [270, 146] width 31 height 10
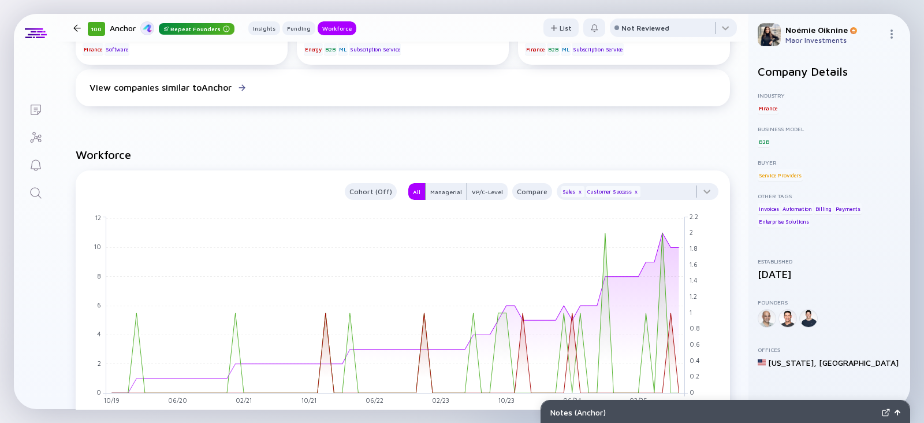
scroll to position [1023, 0]
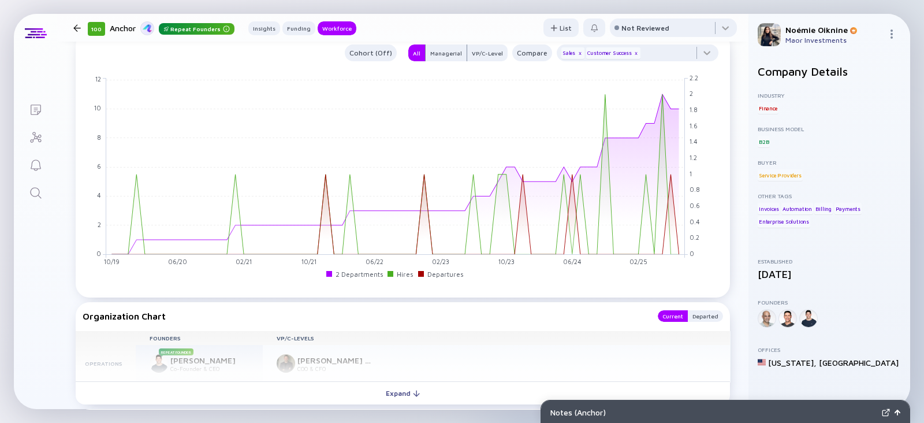
click at [24, 191] on link "Search" at bounding box center [35, 192] width 43 height 28
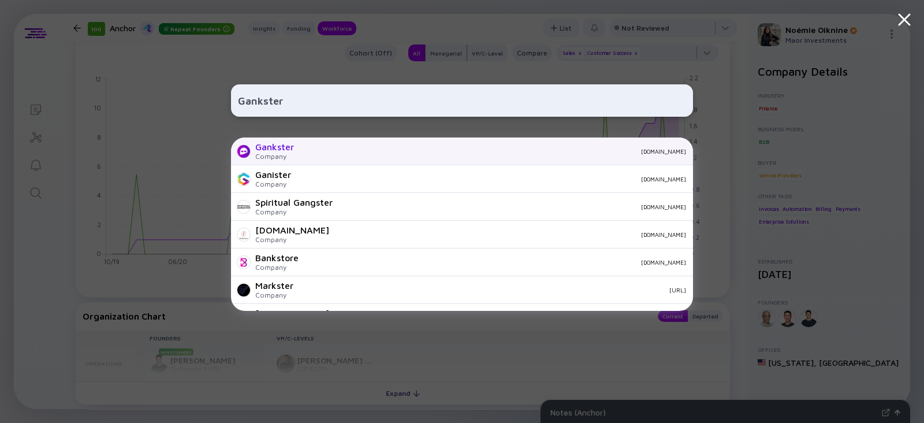
type input "Gankster"
click at [312, 152] on div "[DOMAIN_NAME]" at bounding box center [494, 151] width 383 height 7
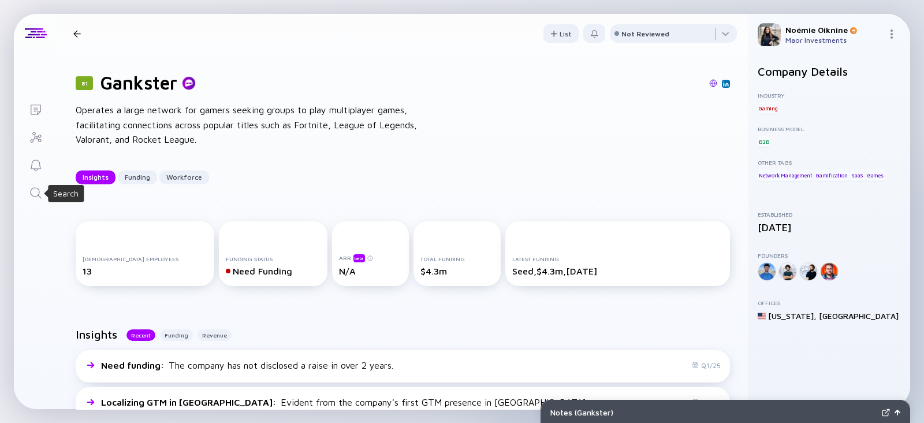
click at [32, 186] on icon "Search" at bounding box center [36, 193] width 14 height 14
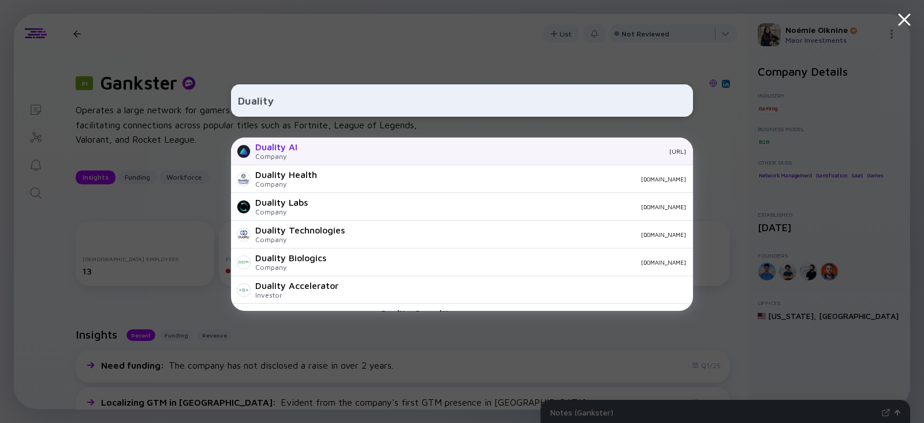
type input "Duality"
click at [313, 151] on div "[URL]" at bounding box center [496, 151] width 379 height 7
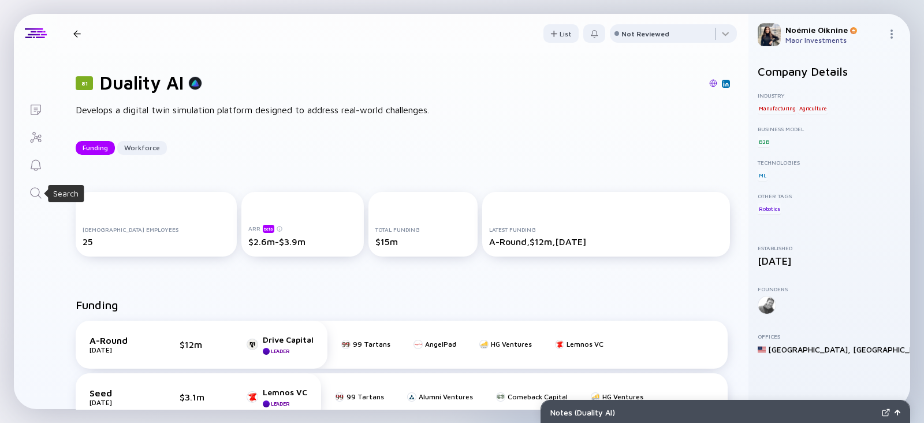
click at [35, 201] on link "Search" at bounding box center [35, 192] width 43 height 28
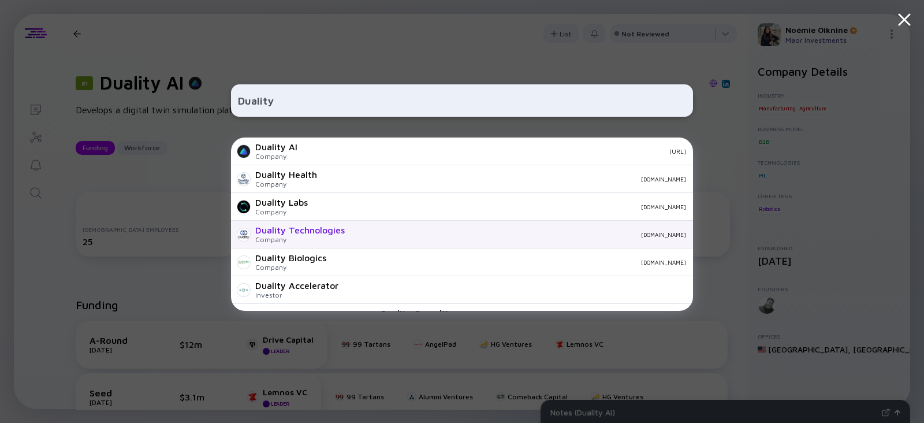
type input "Duality"
click at [294, 226] on div "Duality Technologies" at bounding box center [299, 230] width 89 height 10
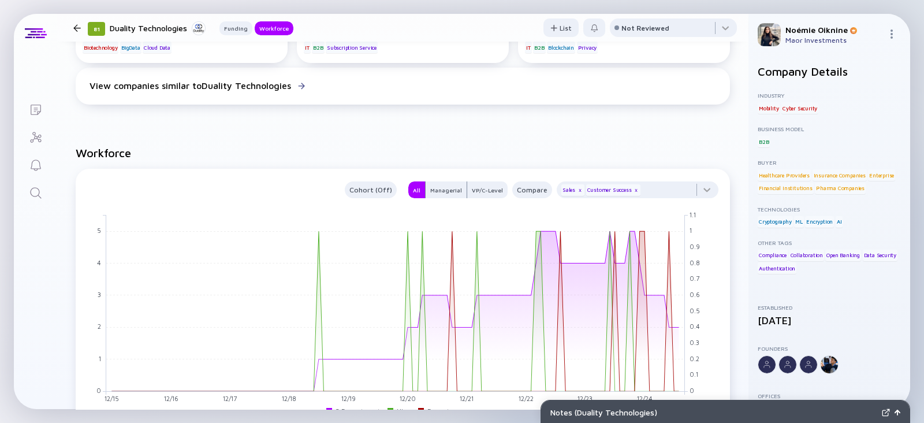
scroll to position [840, 0]
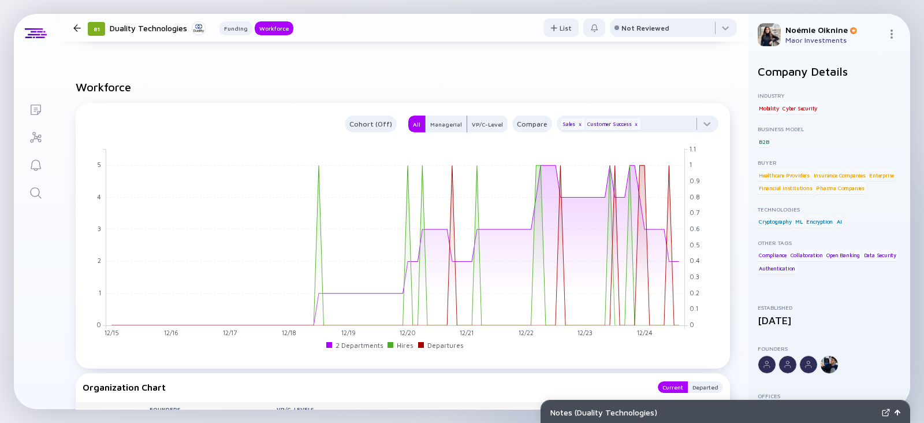
click at [44, 195] on link "Search" at bounding box center [35, 192] width 43 height 28
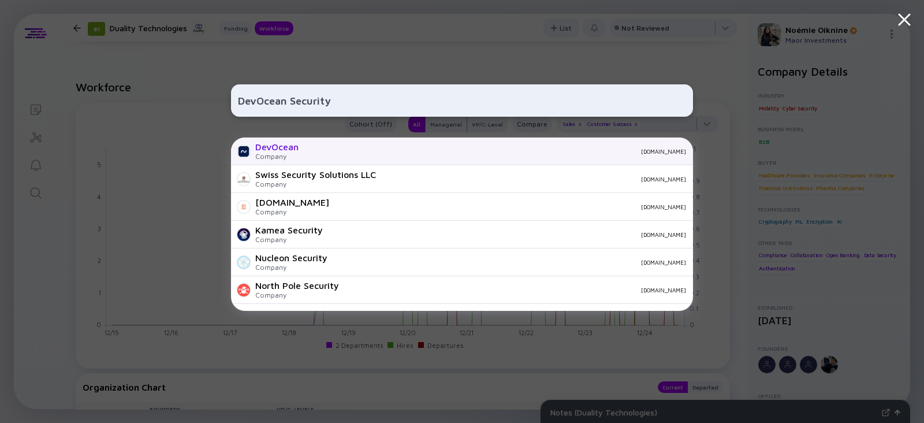
type input "DevOcean Security"
click at [289, 151] on div "DevOcean" at bounding box center [276, 146] width 43 height 10
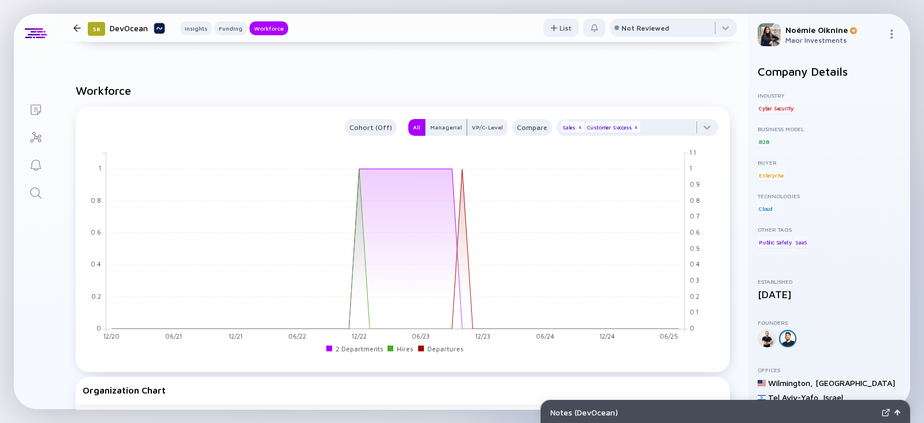
scroll to position [897, 0]
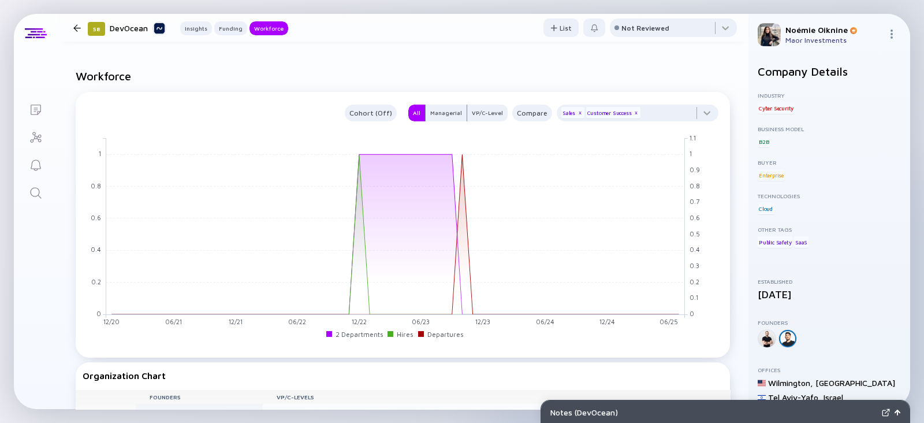
click at [36, 189] on icon "Search" at bounding box center [36, 193] width 14 height 14
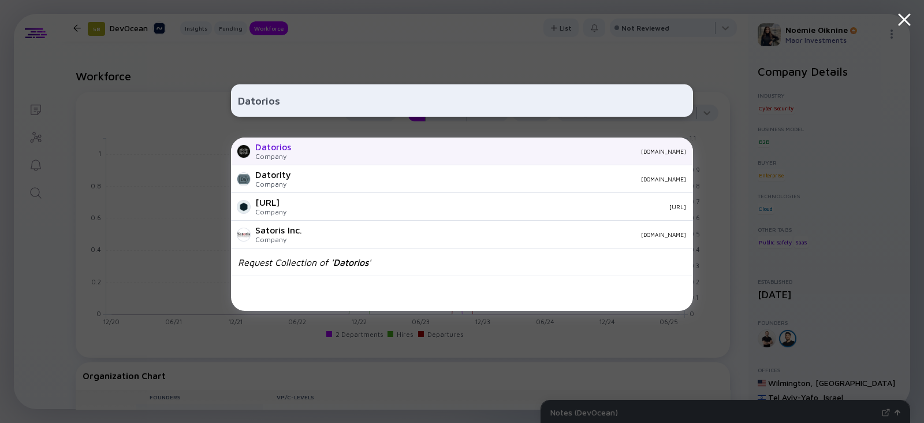
type input "Datorios"
click at [302, 157] on div "Datorios Company [DOMAIN_NAME]" at bounding box center [462, 151] width 462 height 28
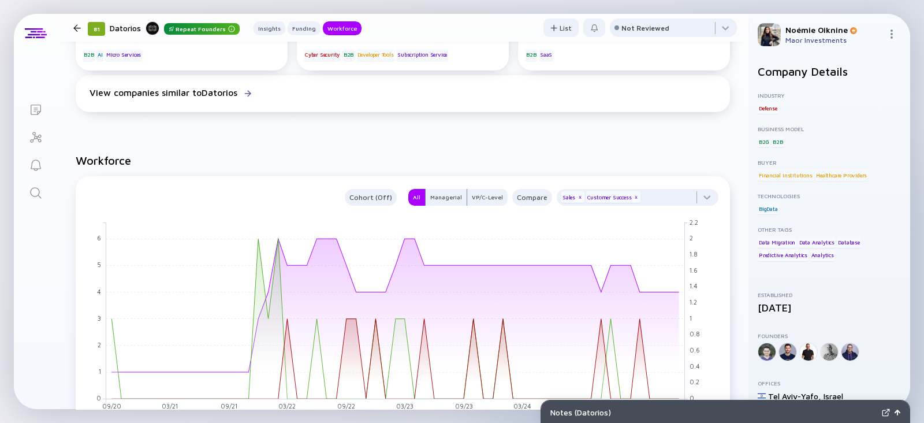
scroll to position [754, 0]
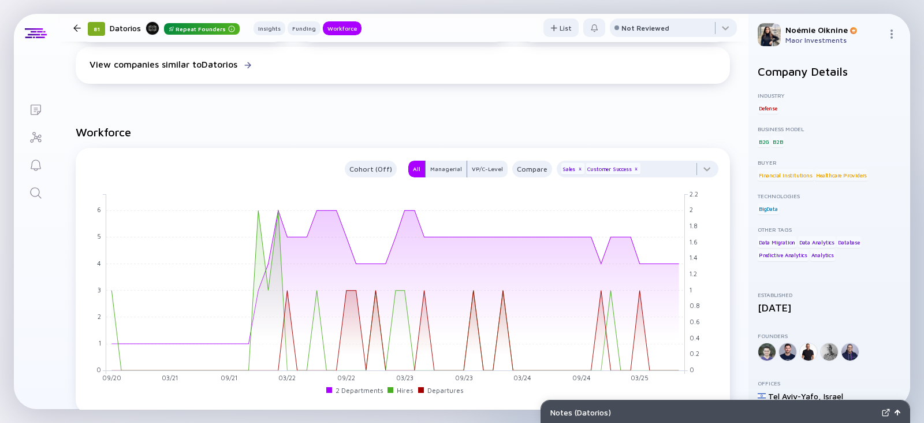
click at [32, 196] on icon "Search" at bounding box center [36, 193] width 14 height 14
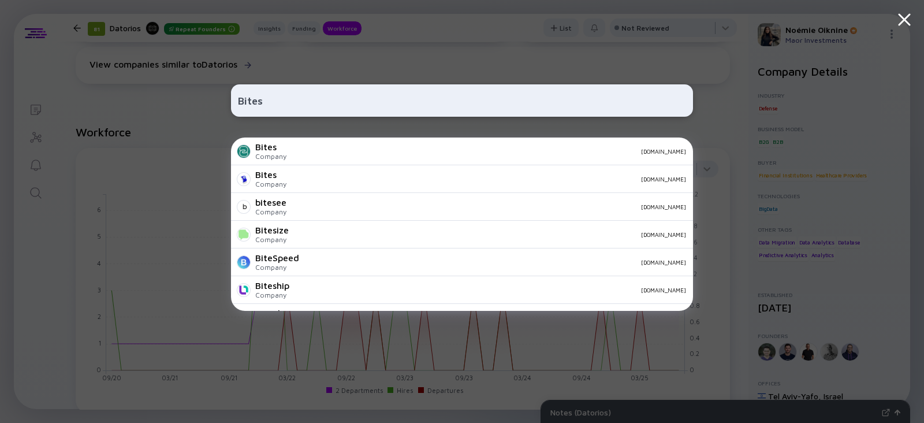
type input "Bites"
click at [294, 160] on div "Bites Company [DOMAIN_NAME]" at bounding box center [462, 151] width 462 height 28
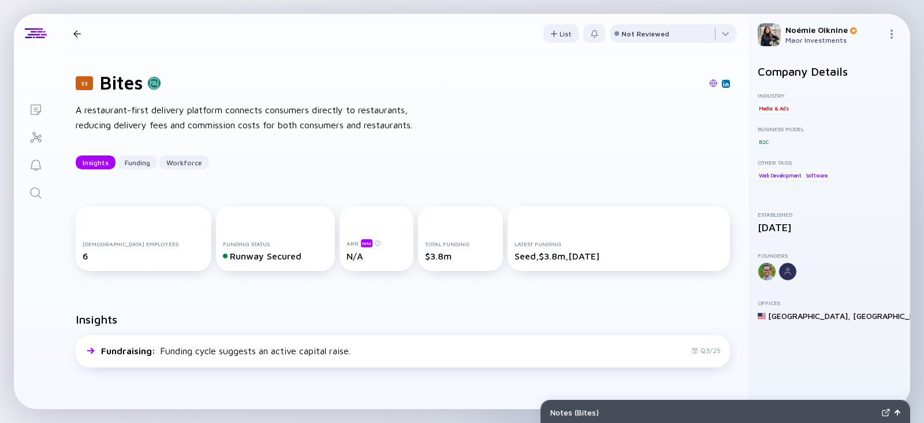
click at [39, 189] on icon "Search" at bounding box center [36, 193] width 14 height 14
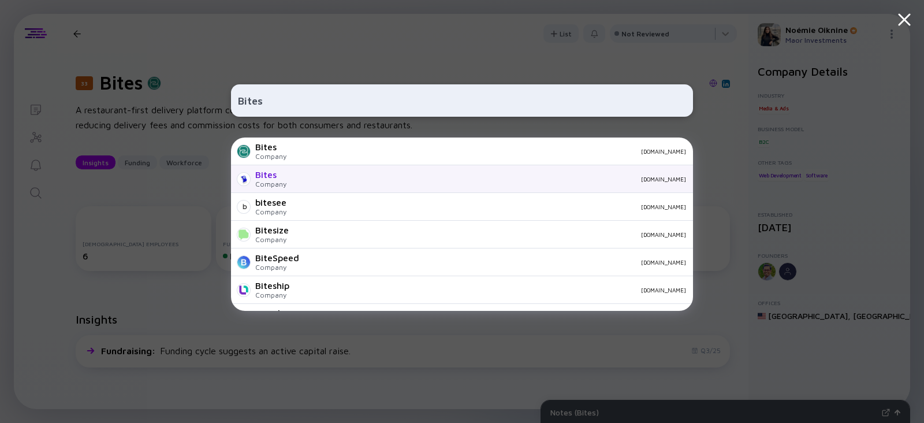
type input "Bites"
click at [289, 179] on div "Bites Company [DOMAIN_NAME]" at bounding box center [462, 179] width 462 height 28
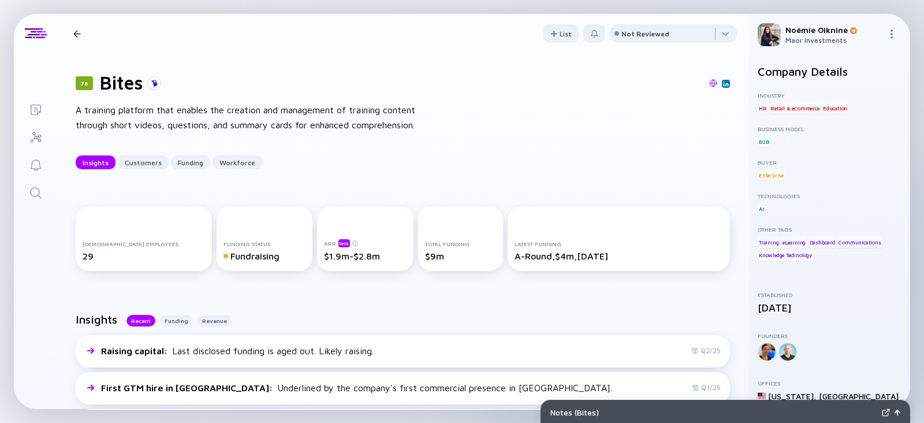
drag, startPoint x: 736, startPoint y: 72, endPoint x: 738, endPoint y: 79, distance: 7.7
click at [738, 79] on div "78 Bites Insights Customers Funding Workforce List Not Reviewed 78 Bites A trai…" at bounding box center [402, 211] width 691 height 395
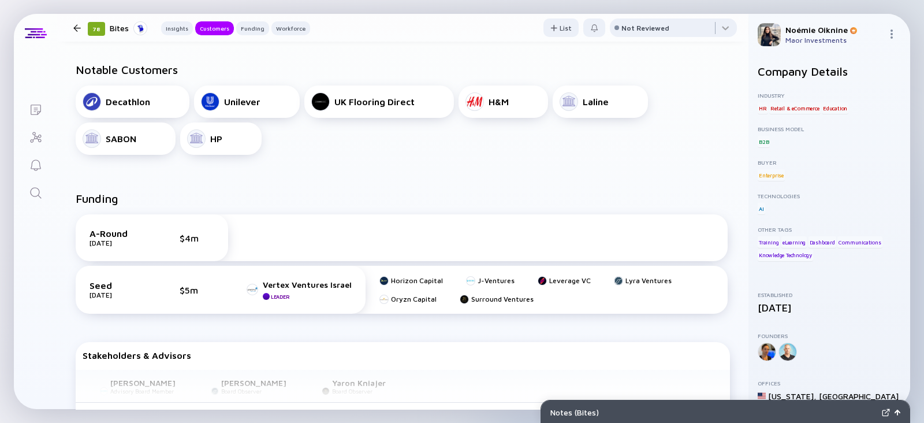
scroll to position [459, 0]
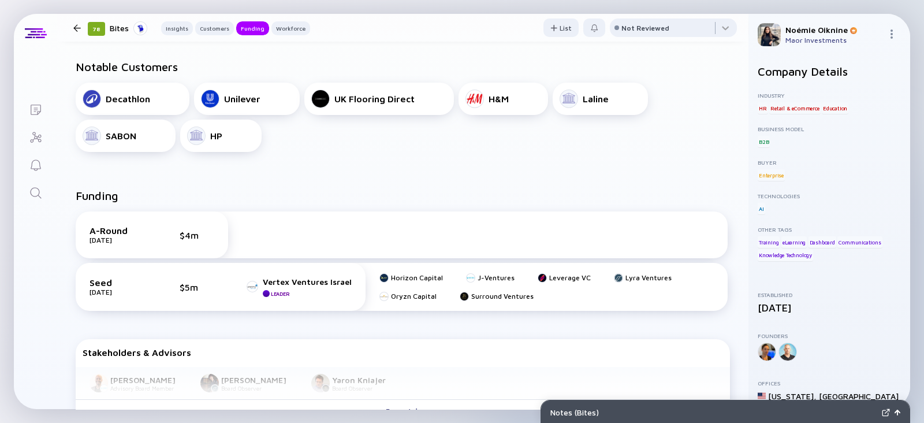
click at [27, 190] on link "Search" at bounding box center [35, 192] width 43 height 28
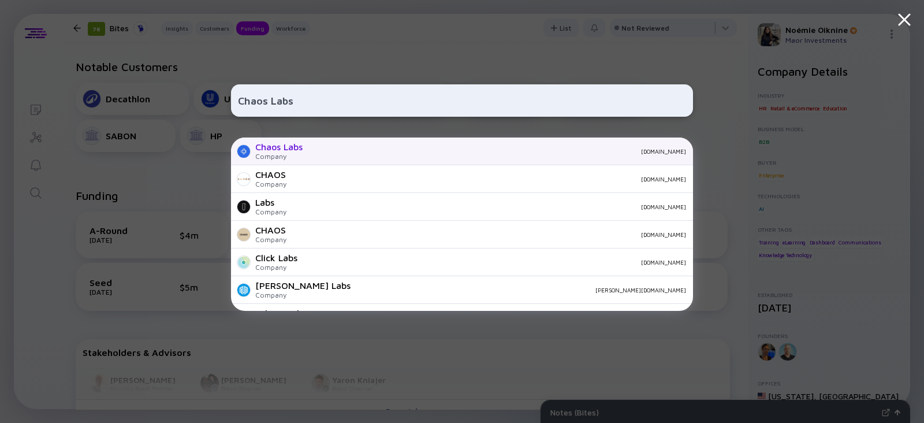
type input "Chaos Labs"
click at [275, 151] on div "Chaos Labs" at bounding box center [278, 146] width 47 height 10
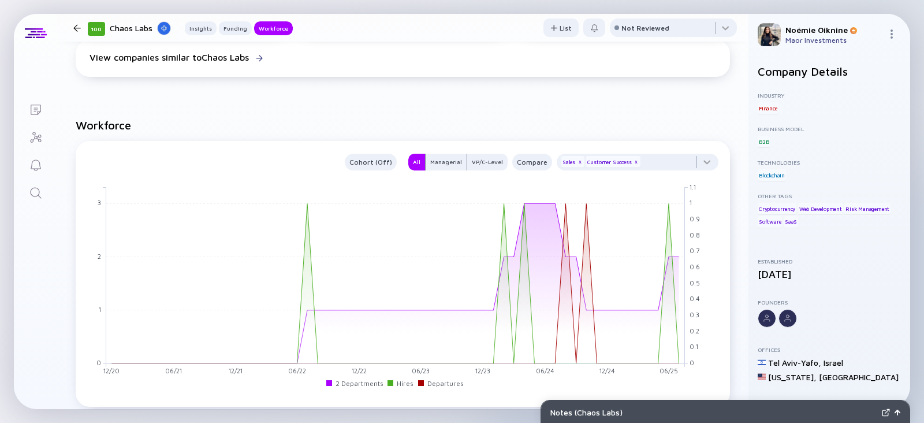
scroll to position [997, 0]
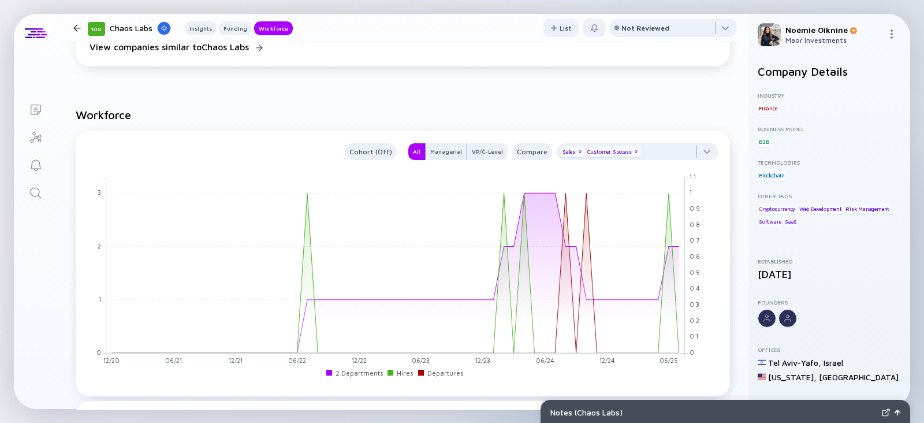
click at [46, 195] on link "Search" at bounding box center [35, 192] width 43 height 28
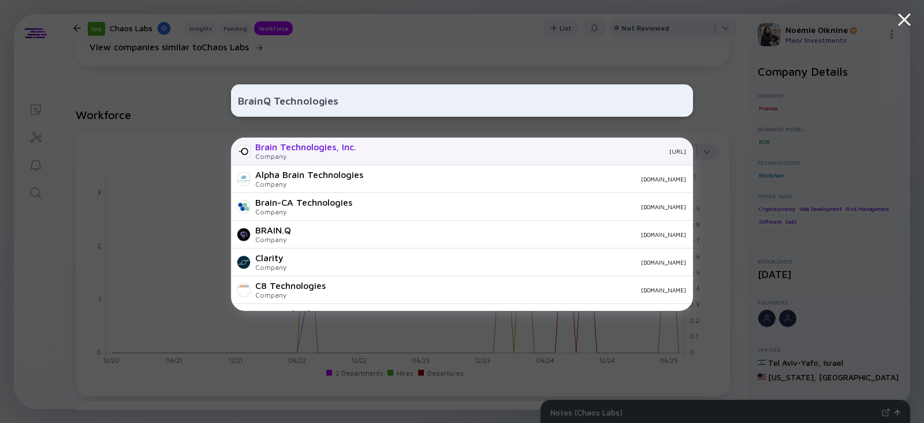
type input "BrainQ Technologies"
click at [275, 154] on div "Company" at bounding box center [305, 156] width 101 height 9
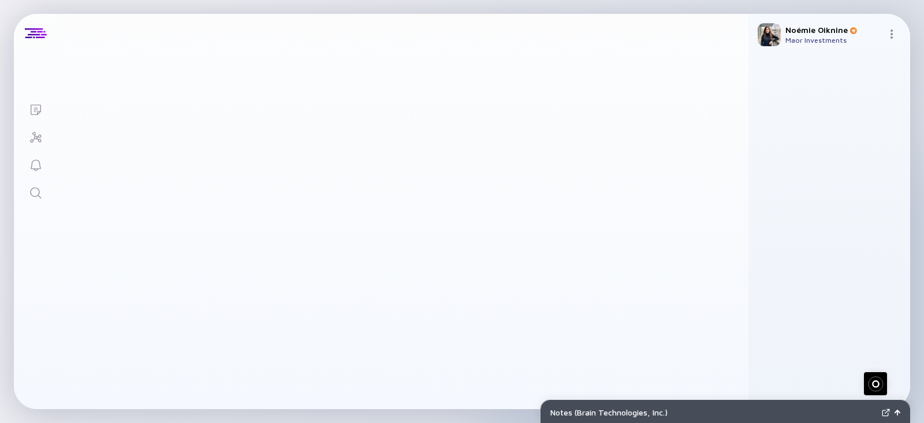
click at [32, 189] on icon "Search" at bounding box center [36, 193] width 14 height 14
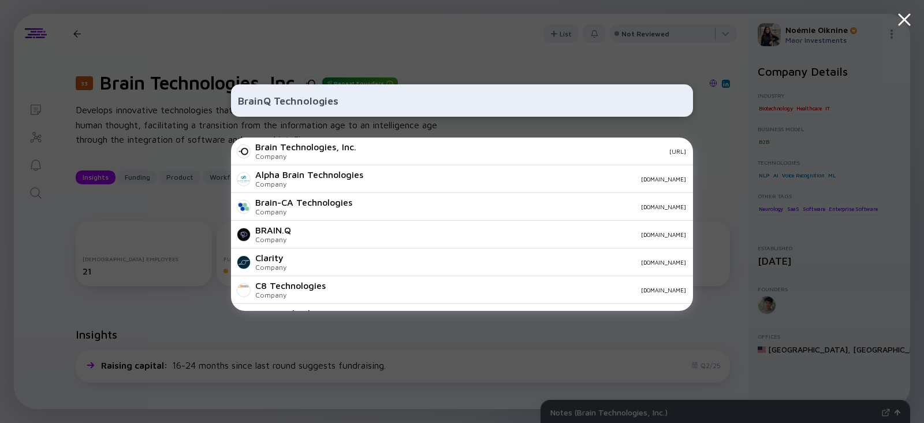
click at [303, 90] on input "BrainQ Technologies" at bounding box center [462, 100] width 448 height 21
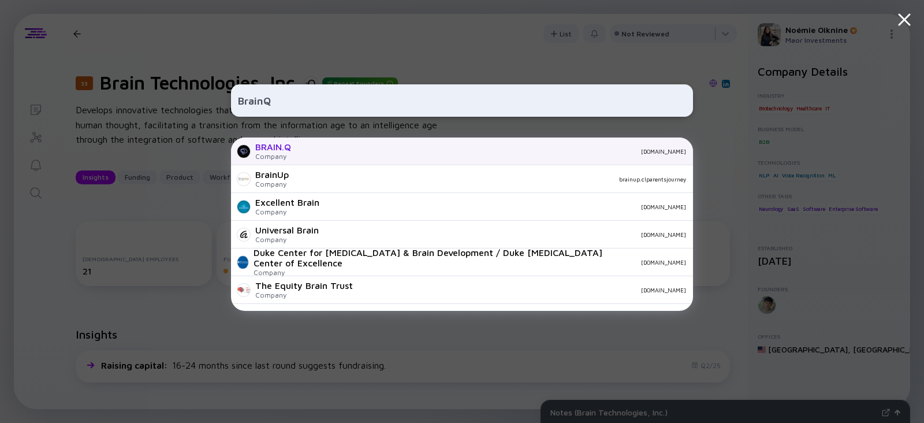
type input "BrainQ"
click at [292, 155] on div "BRAIN.Q Company brainqtech.com" at bounding box center [462, 151] width 462 height 28
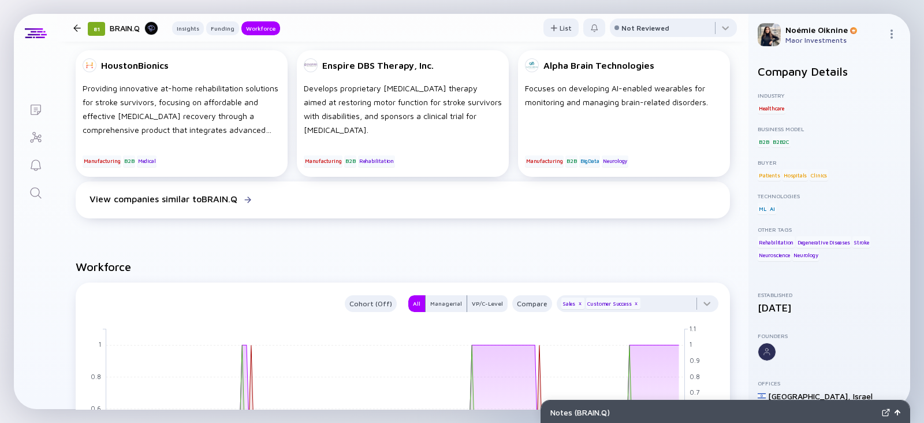
scroll to position [682, 0]
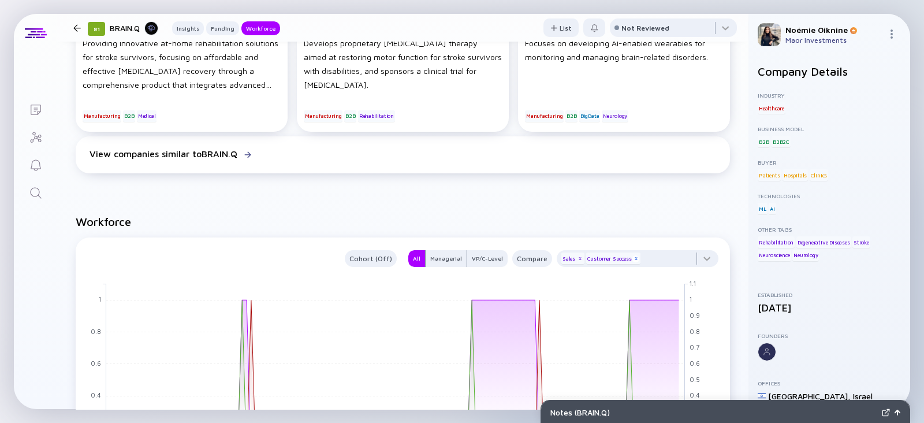
click at [632, 255] on div "x" at bounding box center [635, 258] width 7 height 7
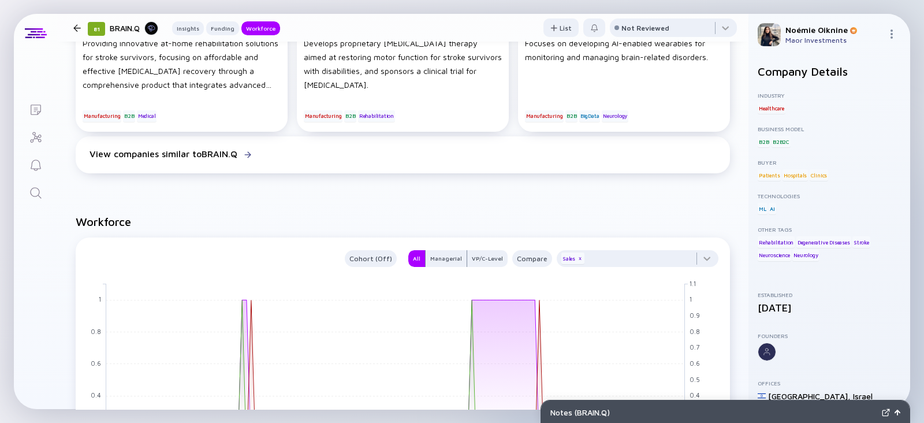
click at [571, 262] on div "Sales x" at bounding box center [572, 258] width 23 height 12
click at [570, 260] on div "Sales x" at bounding box center [572, 258] width 23 height 12
click at [576, 256] on div "x" at bounding box center [579, 258] width 7 height 7
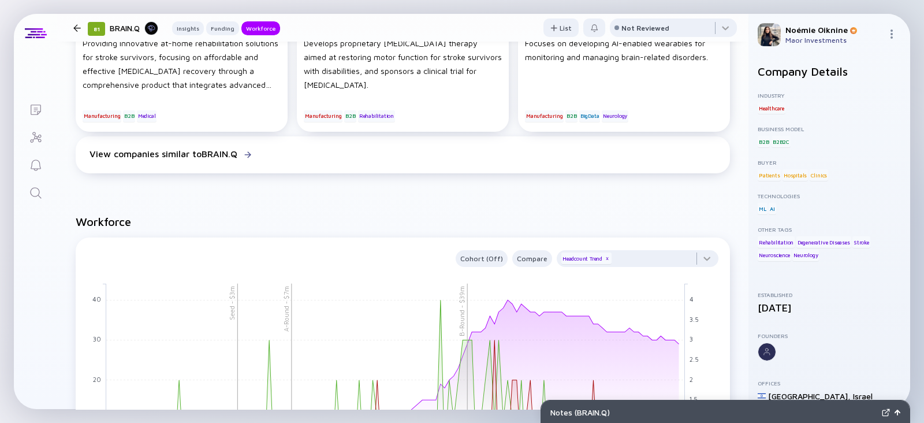
click at [35, 185] on link "Search" at bounding box center [35, 192] width 43 height 28
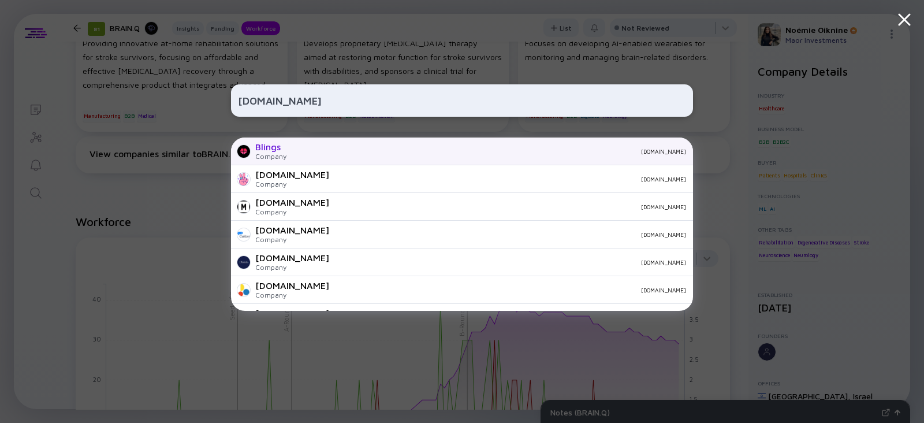
type input "Blings.io"
click at [315, 153] on div "blings.io" at bounding box center [491, 151] width 390 height 7
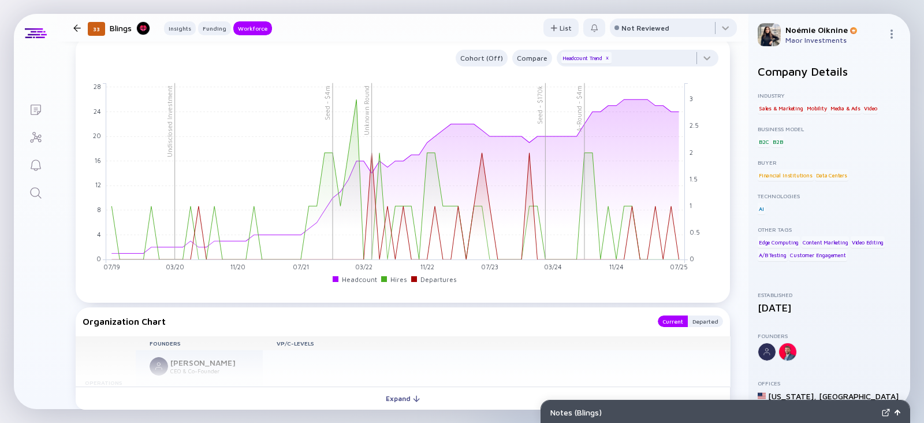
scroll to position [1062, 0]
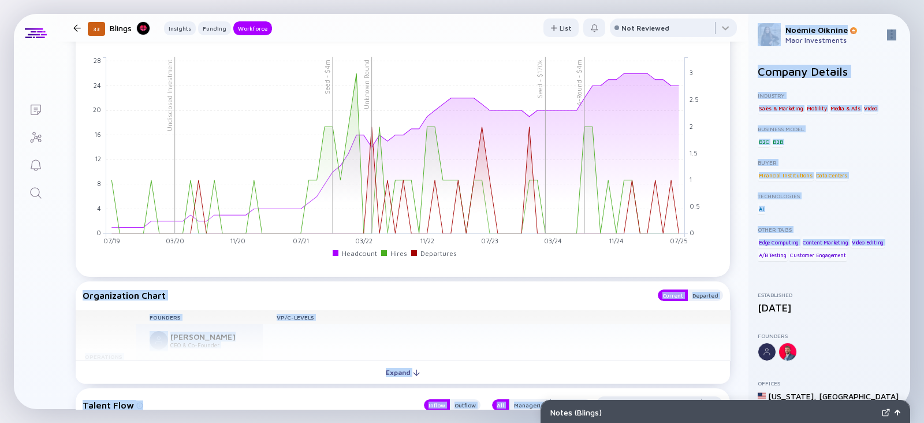
drag, startPoint x: 749, startPoint y: 256, endPoint x: 742, endPoint y: 253, distance: 7.3
click at [745, 255] on div "Lists 33 Blings Insights Funding Workforce List Not Reviewed 33 Blings Offers a…" at bounding box center [462, 211] width 896 height 395
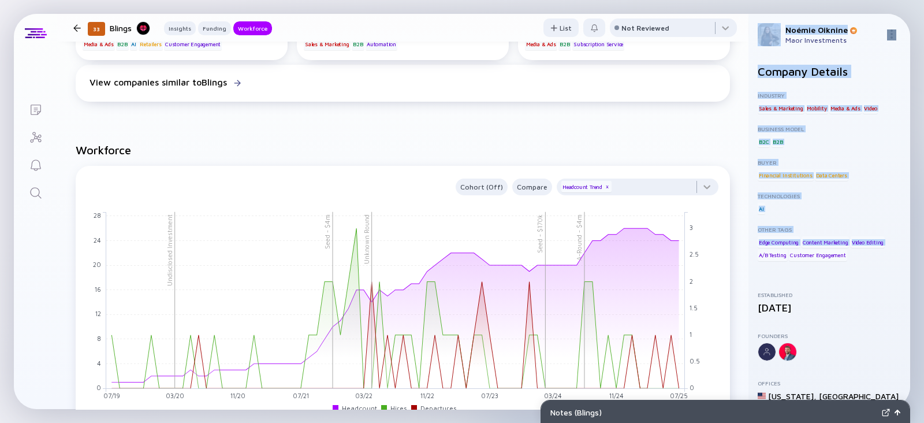
scroll to position [905, 0]
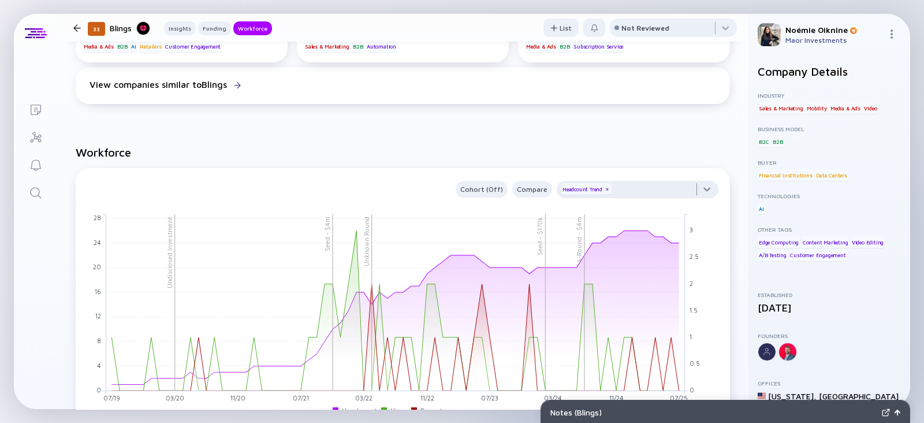
click at [653, 189] on div at bounding box center [637, 192] width 162 height 23
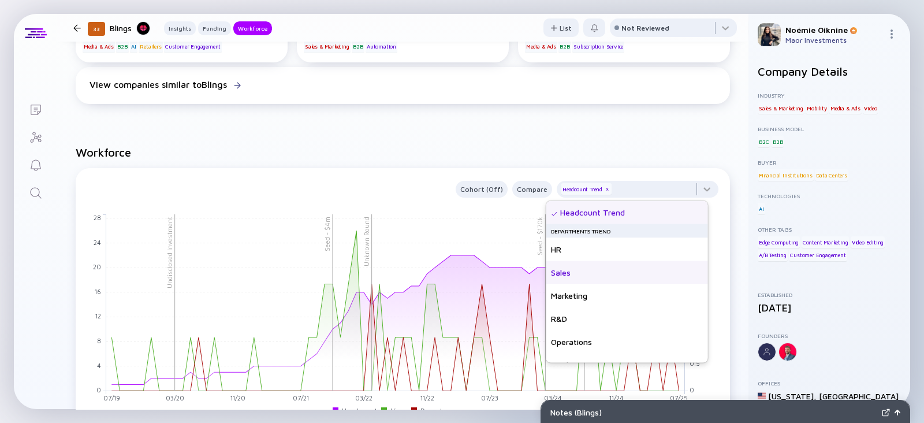
click at [598, 271] on div "Sales" at bounding box center [627, 272] width 162 height 23
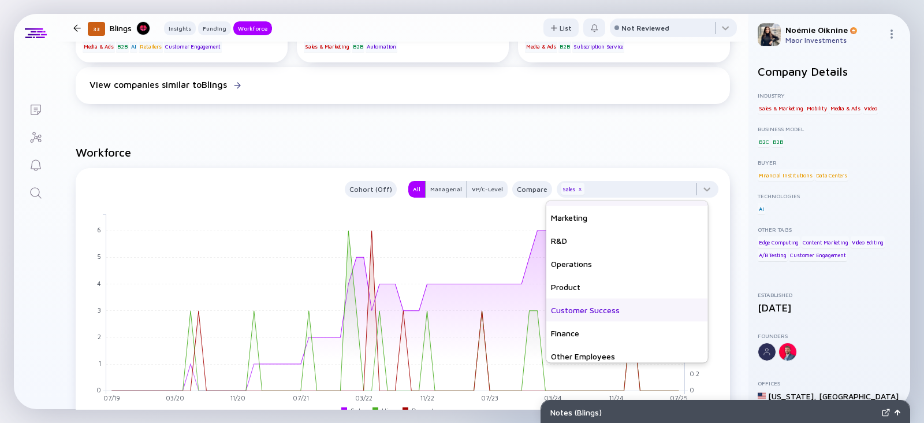
scroll to position [83, 0]
click at [615, 302] on div "Customer Success" at bounding box center [627, 304] width 162 height 23
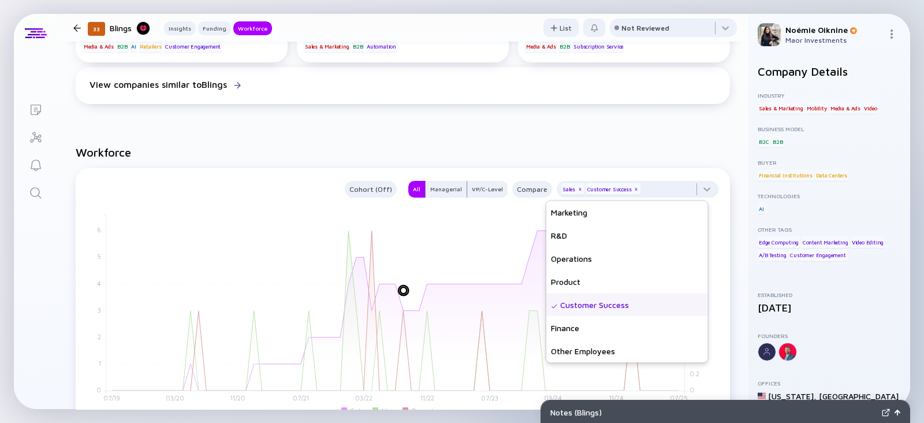
click at [670, 157] on h2 "Workforce" at bounding box center [403, 151] width 654 height 13
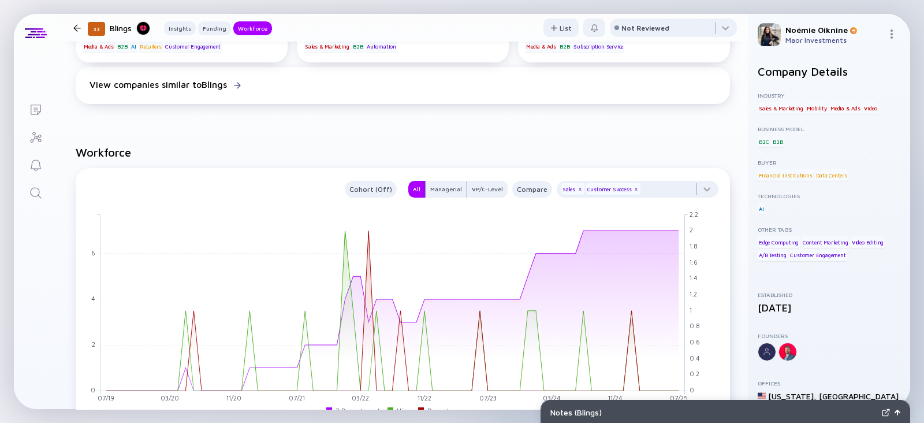
click at [32, 198] on icon "Search" at bounding box center [36, 193] width 14 height 14
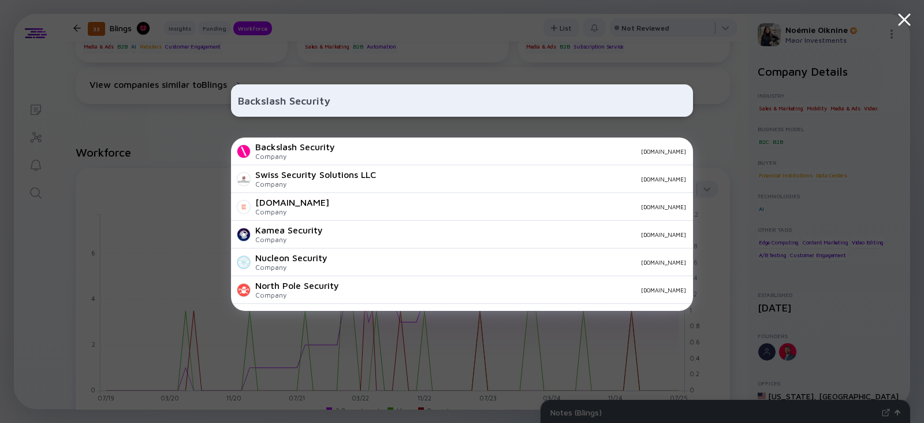
type input "Backslash Security"
click at [323, 154] on div "Company" at bounding box center [295, 156] width 80 height 9
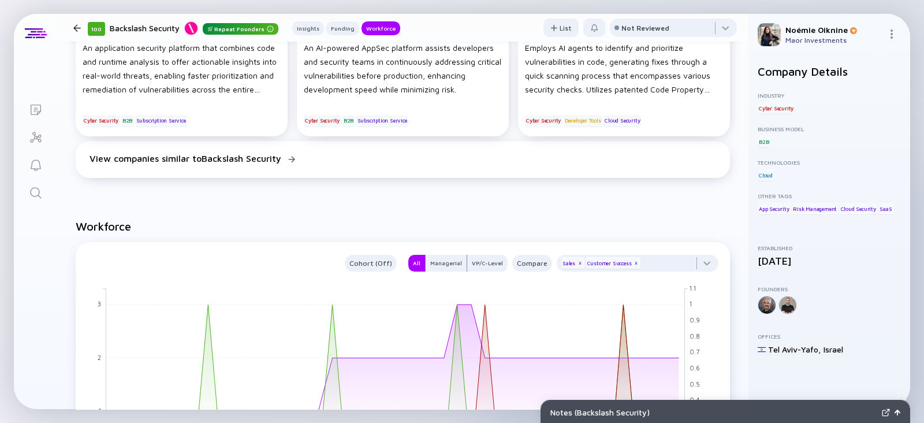
scroll to position [795, 0]
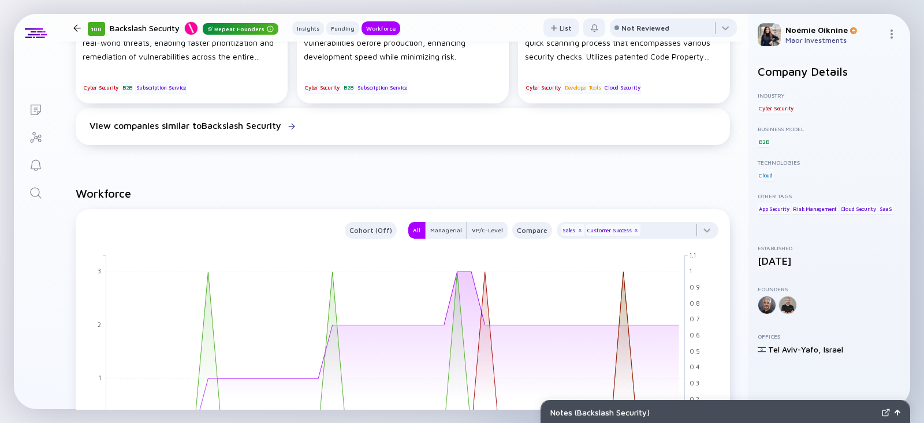
click at [39, 196] on icon "Search" at bounding box center [35, 192] width 11 height 11
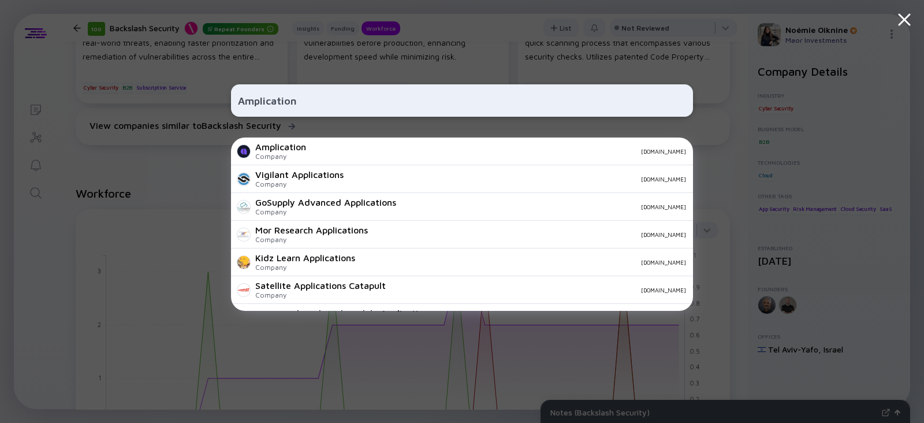
type input "Amplication"
click at [302, 154] on div "Company" at bounding box center [280, 156] width 51 height 9
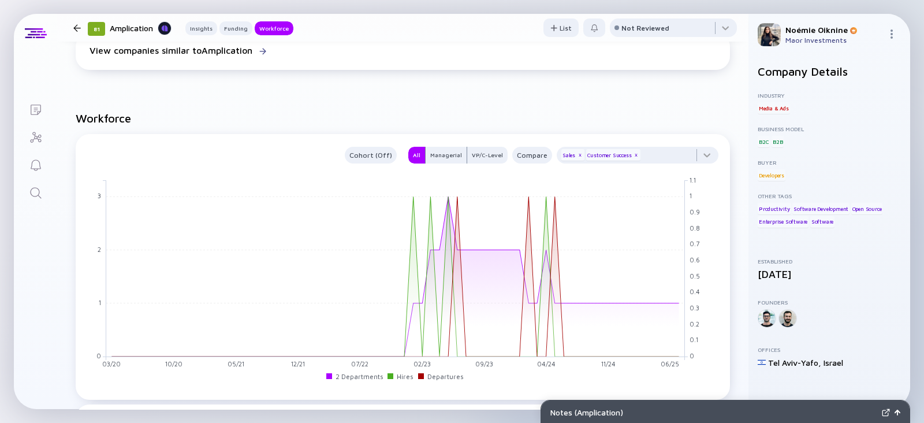
scroll to position [883, 0]
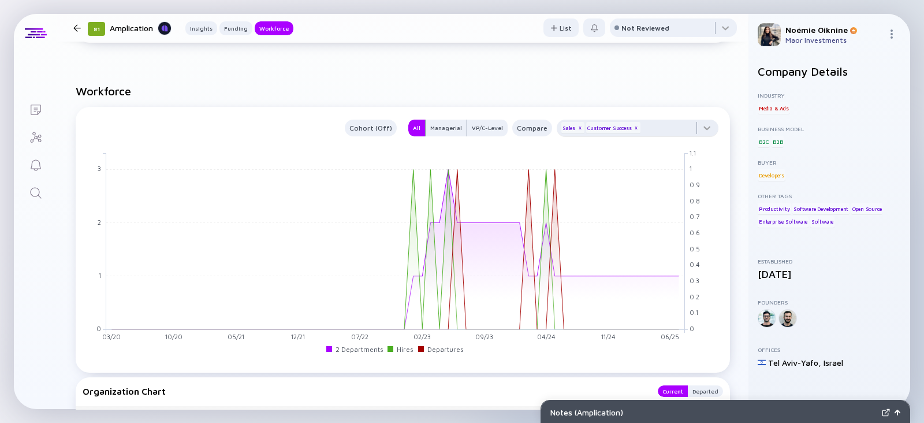
click at [618, 128] on div "Customer Success x" at bounding box center [613, 128] width 55 height 12
click at [632, 130] on div "x" at bounding box center [635, 128] width 7 height 7
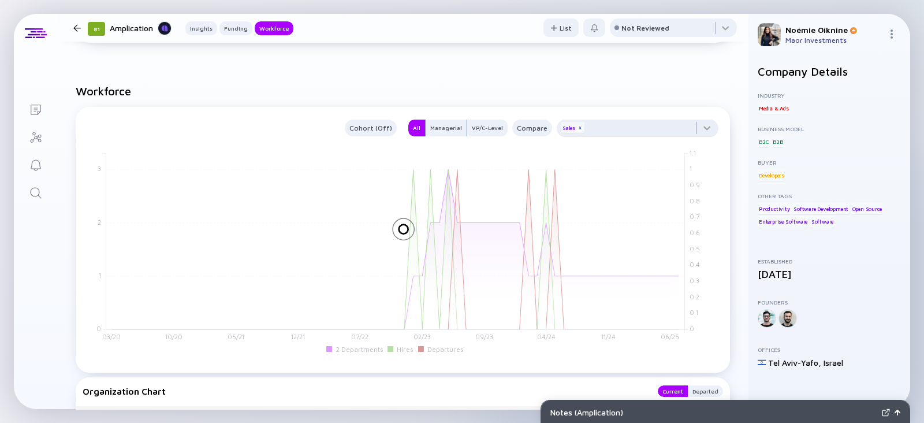
click at [576, 128] on div "x" at bounding box center [579, 128] width 7 height 7
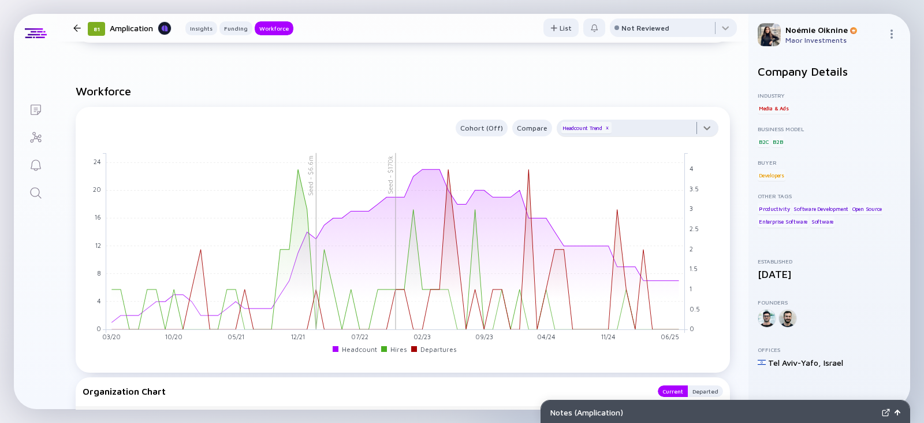
click at [633, 130] on div at bounding box center [637, 130] width 162 height 23
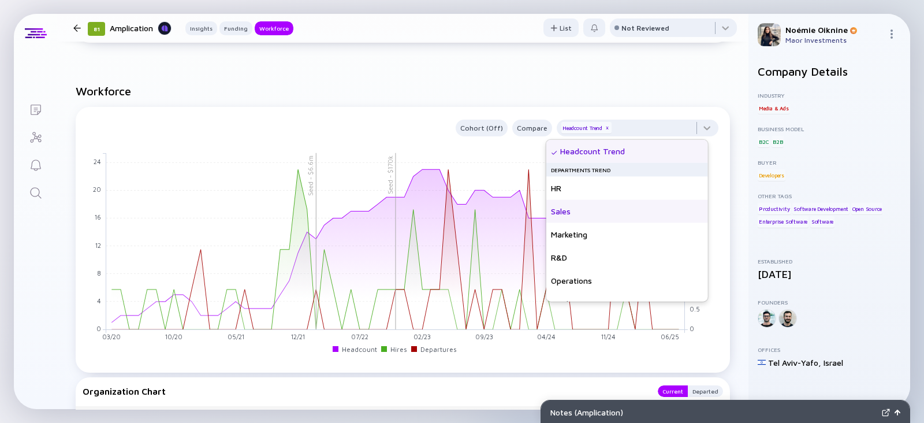
click at [588, 212] on div "Sales" at bounding box center [627, 211] width 162 height 23
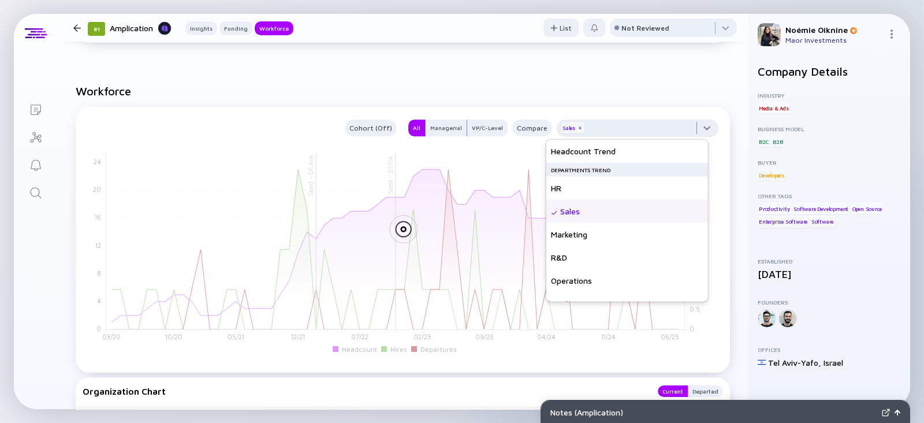
click at [641, 124] on div at bounding box center [637, 130] width 162 height 23
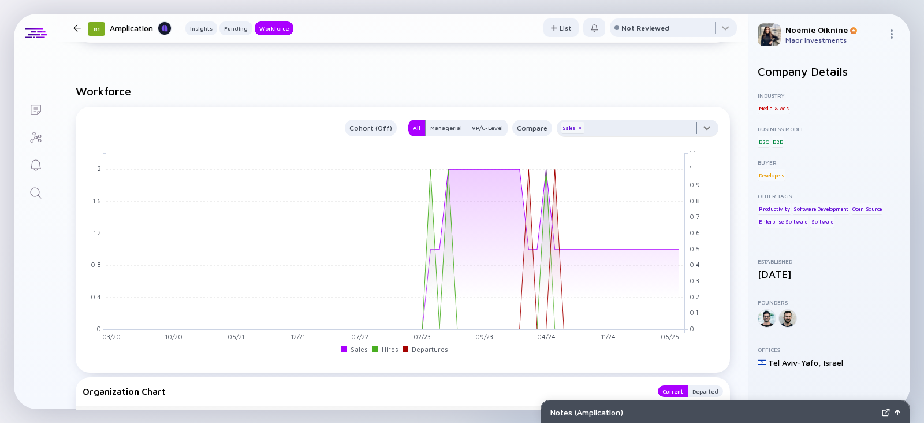
click at [641, 130] on div at bounding box center [637, 130] width 162 height 23
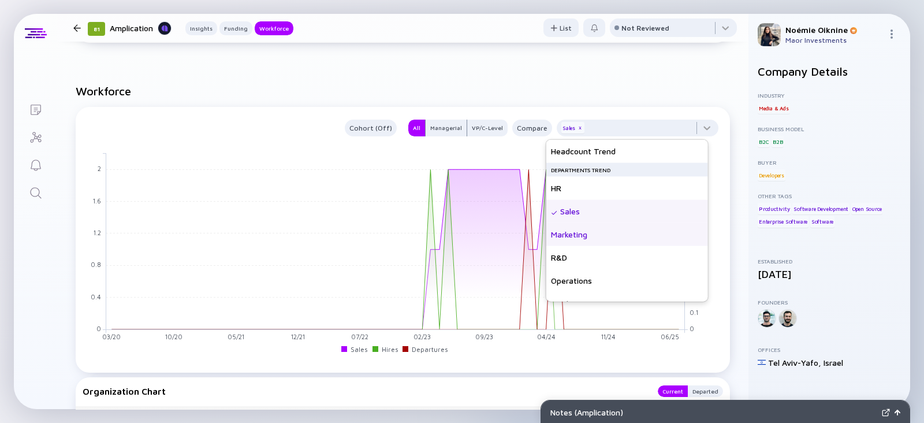
scroll to position [83, 0]
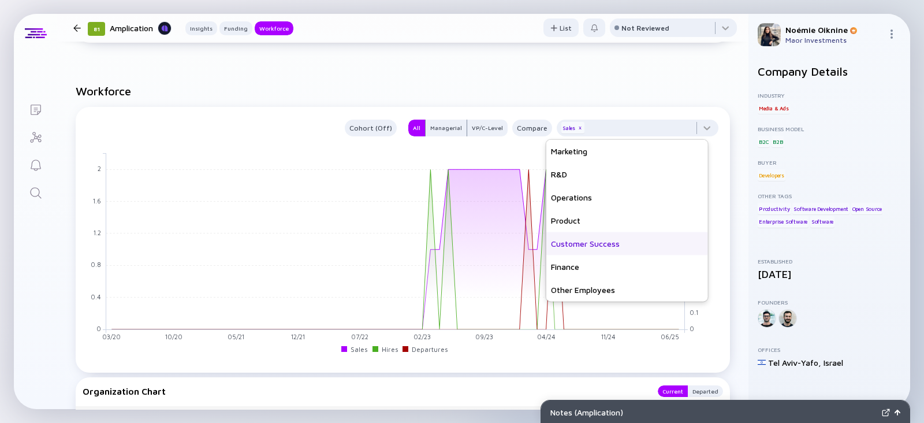
click at [589, 247] on div "Customer Success" at bounding box center [627, 243] width 162 height 23
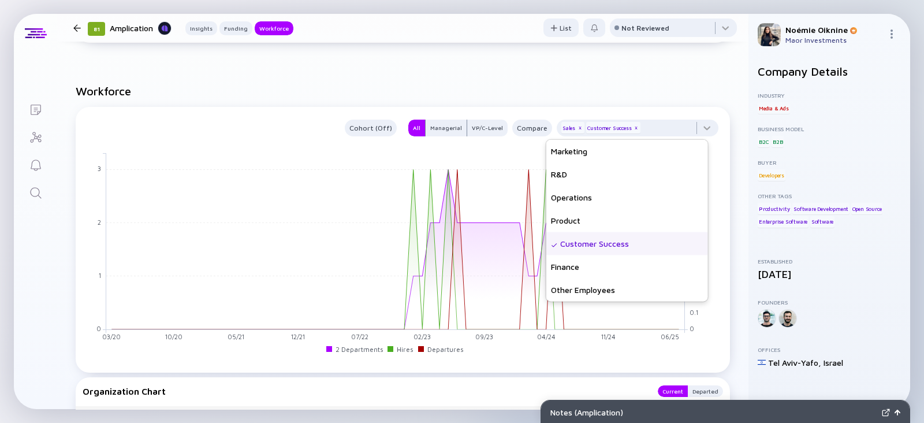
click at [46, 188] on link "Search" at bounding box center [35, 192] width 43 height 28
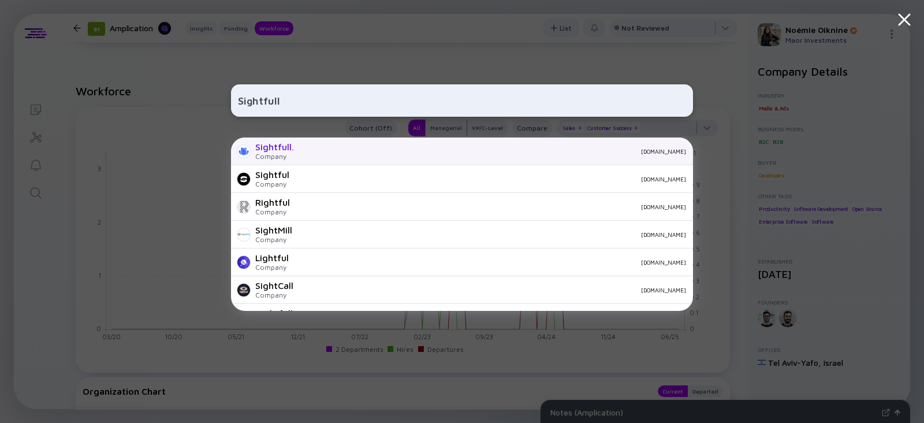
type input "Sightfull"
click at [286, 150] on div "Sightfull." at bounding box center [274, 146] width 39 height 10
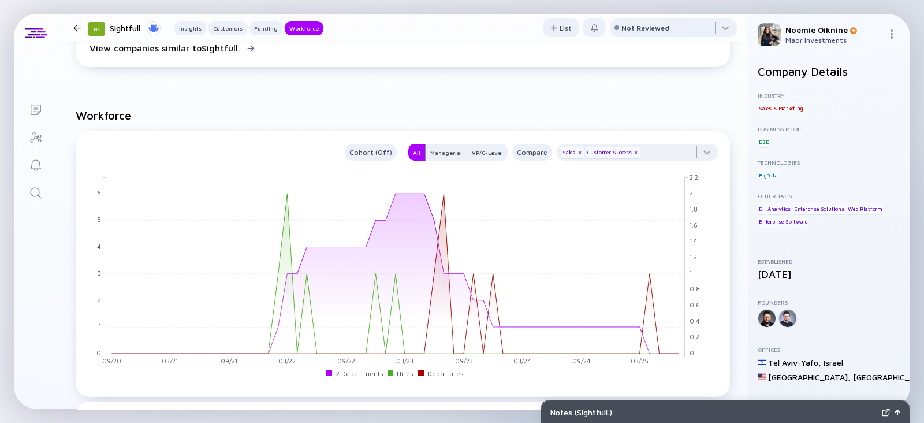
scroll to position [988, 0]
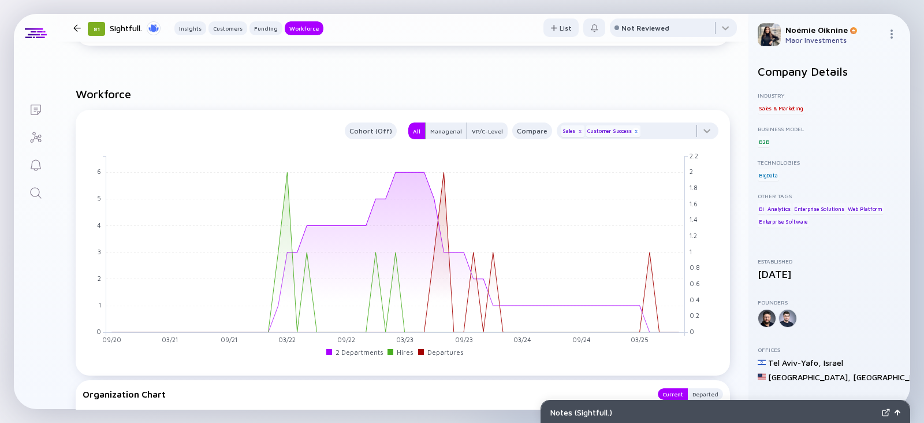
click at [621, 129] on div "Customer Success x" at bounding box center [613, 131] width 55 height 12
click at [632, 131] on div "x" at bounding box center [635, 131] width 7 height 7
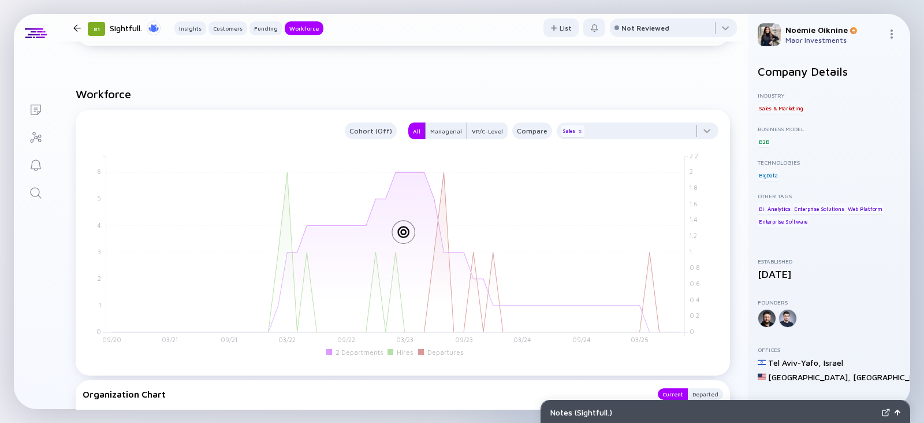
click at [567, 126] on div "Sales x" at bounding box center [572, 131] width 23 height 12
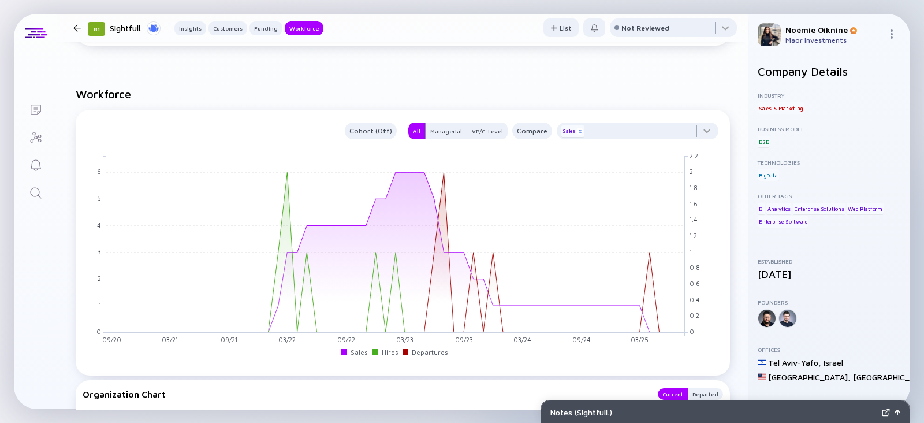
click at [576, 130] on div "x" at bounding box center [579, 131] width 7 height 7
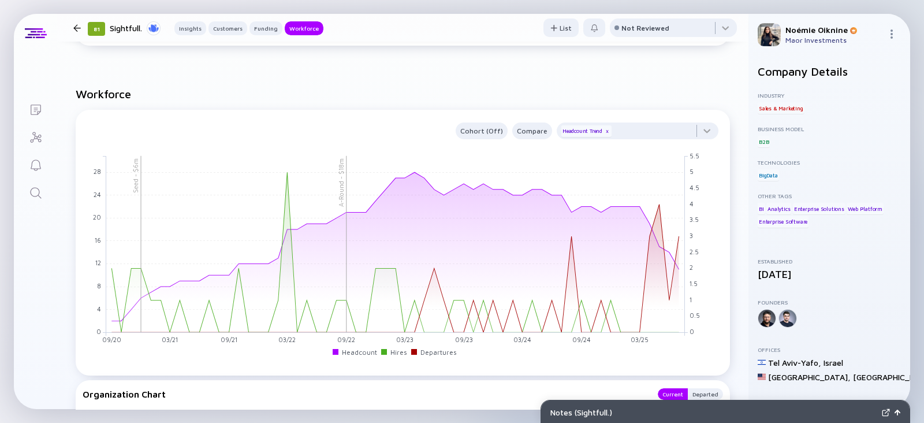
click at [647, 121] on div "Cohort (Off) Compare Headcount Trend x" at bounding box center [403, 128] width 640 height 21
click at [641, 145] on div at bounding box center [637, 133] width 162 height 23
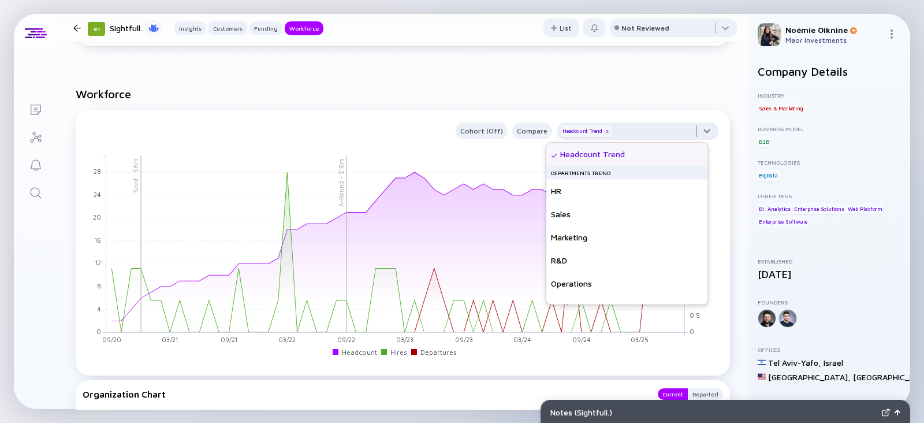
click at [636, 135] on div at bounding box center [637, 133] width 162 height 23
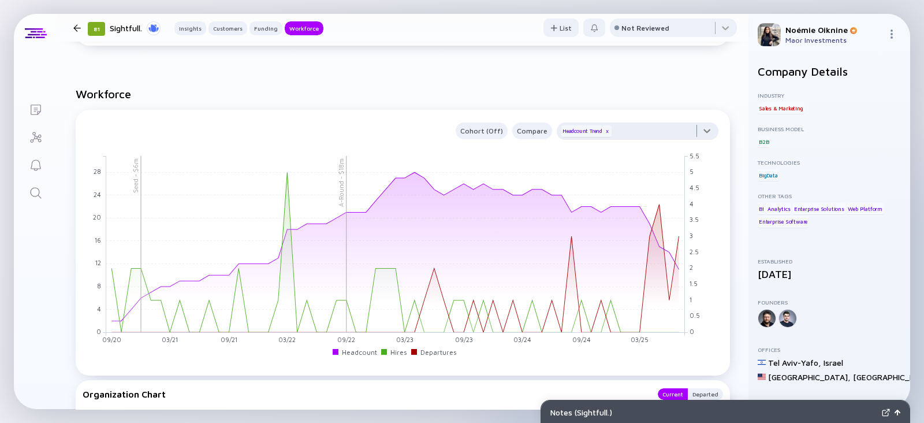
click at [636, 135] on div at bounding box center [637, 133] width 162 height 23
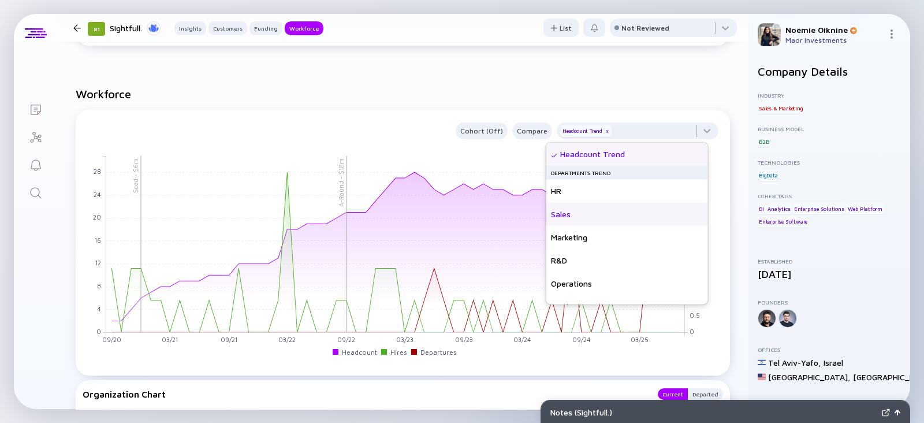
click at [574, 215] on div "Sales" at bounding box center [627, 214] width 162 height 23
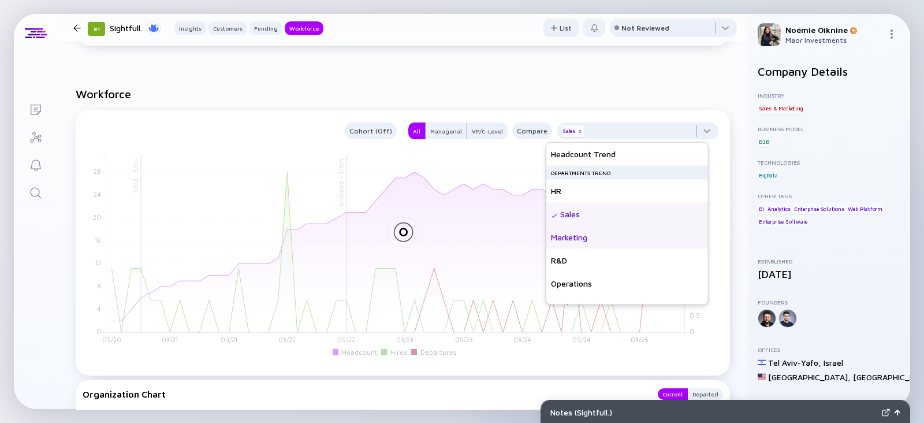
scroll to position [83, 0]
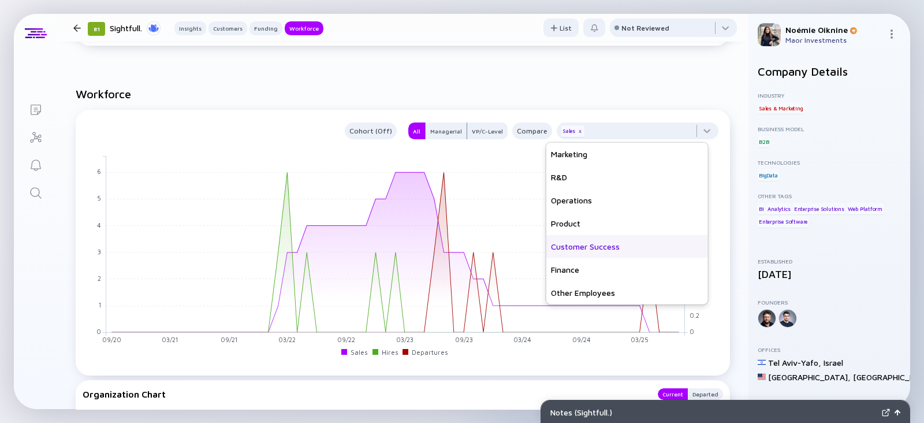
click at [573, 245] on div "Customer Success" at bounding box center [627, 246] width 162 height 23
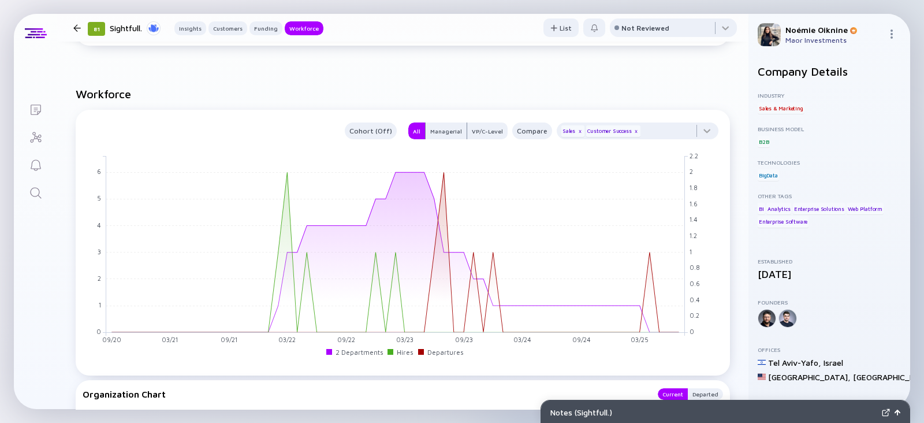
click at [38, 193] on icon "Search" at bounding box center [35, 192] width 11 height 11
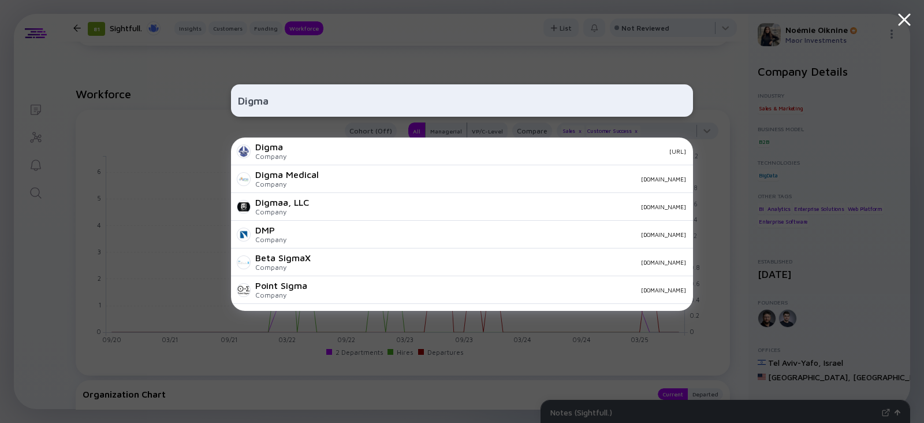
type input "Digma"
click at [304, 157] on div "Digma Company digma.ai" at bounding box center [462, 151] width 462 height 28
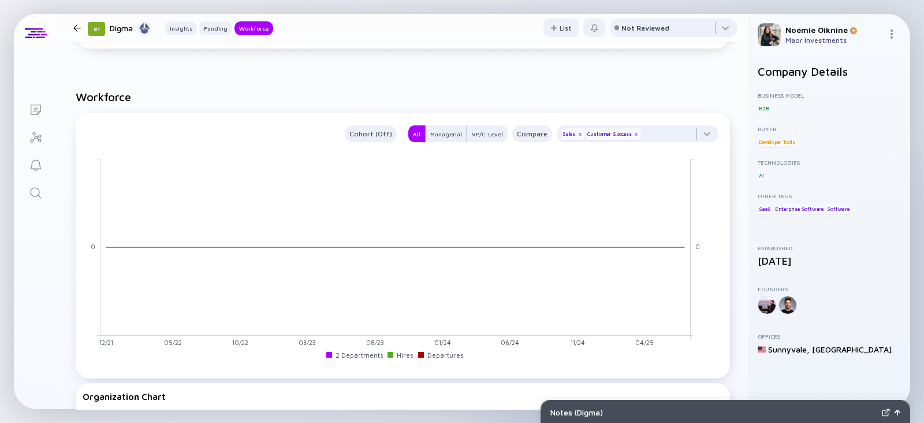
scroll to position [836, 0]
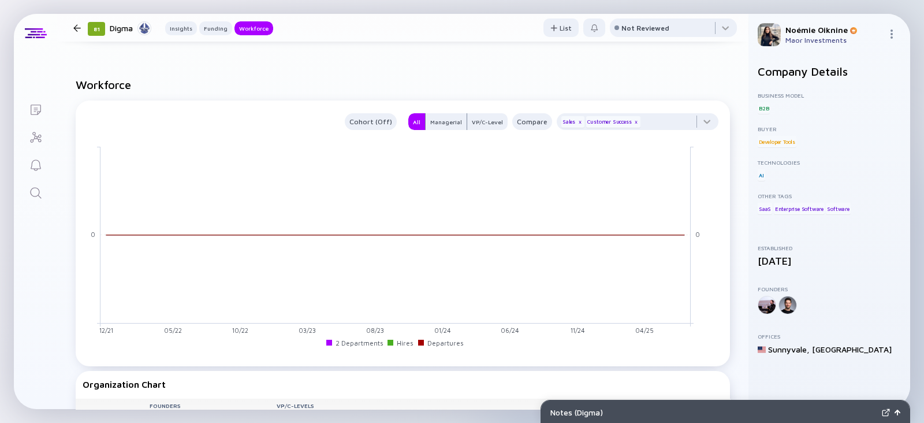
click at [28, 189] on link "Search" at bounding box center [35, 192] width 43 height 28
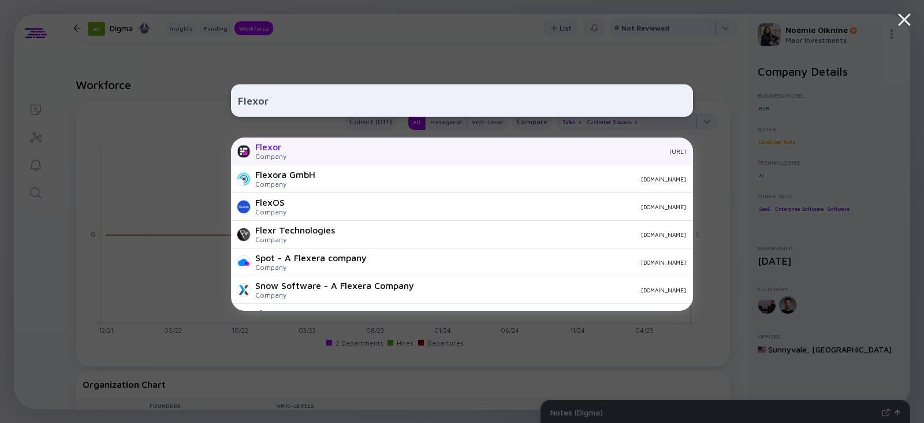
type input "Flexor"
click at [285, 154] on div "Company" at bounding box center [270, 156] width 31 height 9
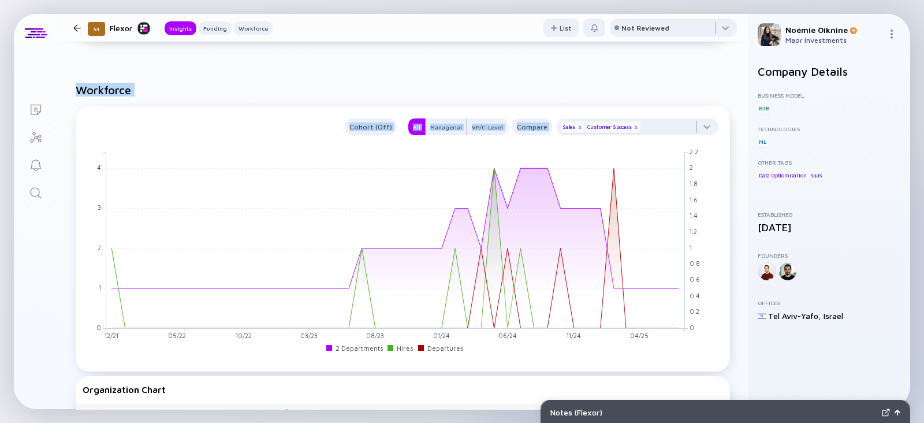
scroll to position [912, 0]
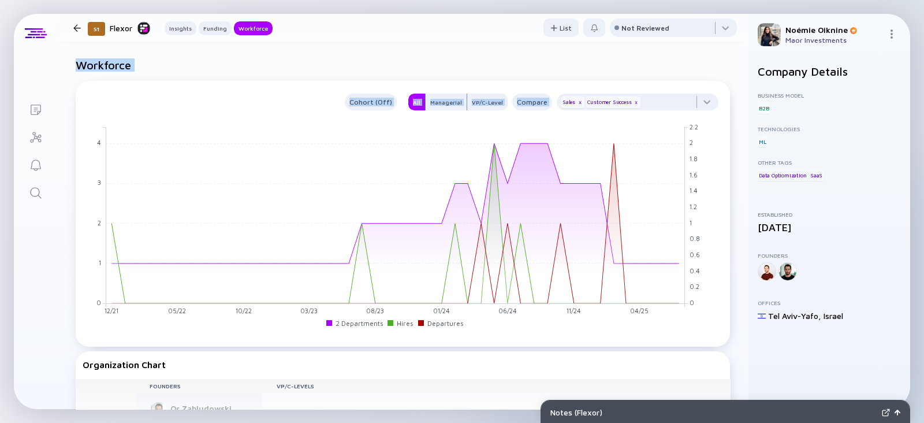
drag, startPoint x: 737, startPoint y: 91, endPoint x: 735, endPoint y: 267, distance: 176.1
click at [735, 267] on div "51 Flexor AI-data layer that converts unstructured sources (PDFs, emails, webpa…" at bounding box center [402, 73] width 691 height 1864
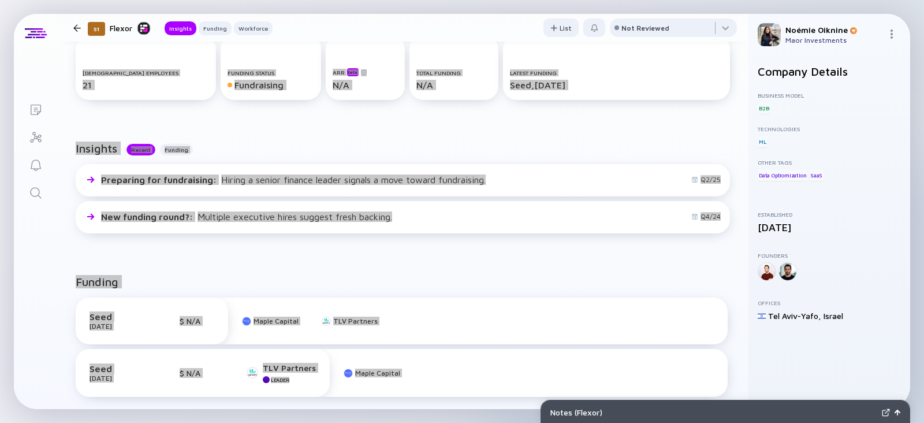
scroll to position [0, 0]
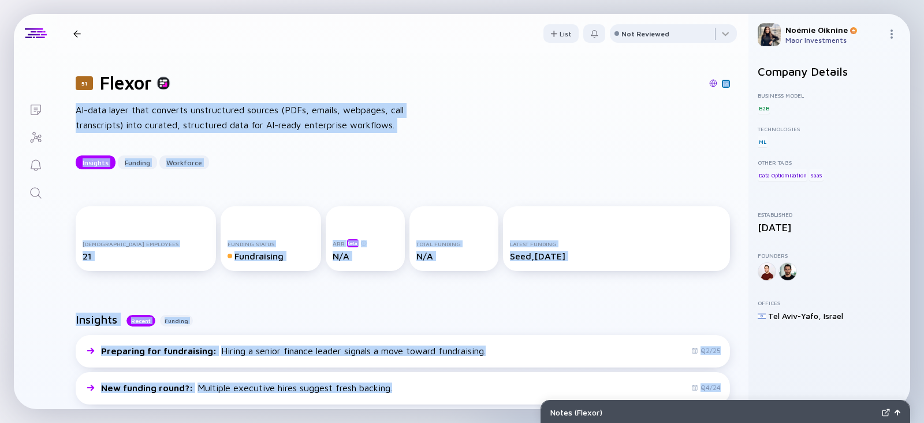
click at [35, 194] on icon "Search" at bounding box center [36, 193] width 14 height 14
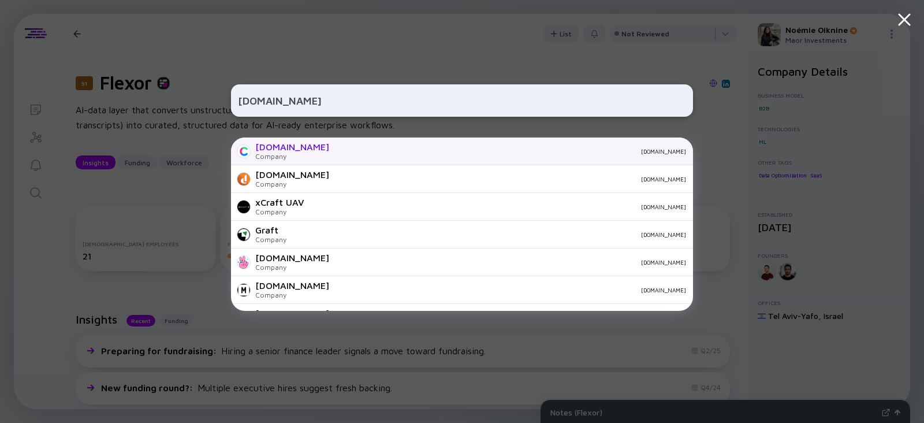
type input "Craft.io"
click at [271, 143] on div "Craft.io" at bounding box center [292, 146] width 74 height 10
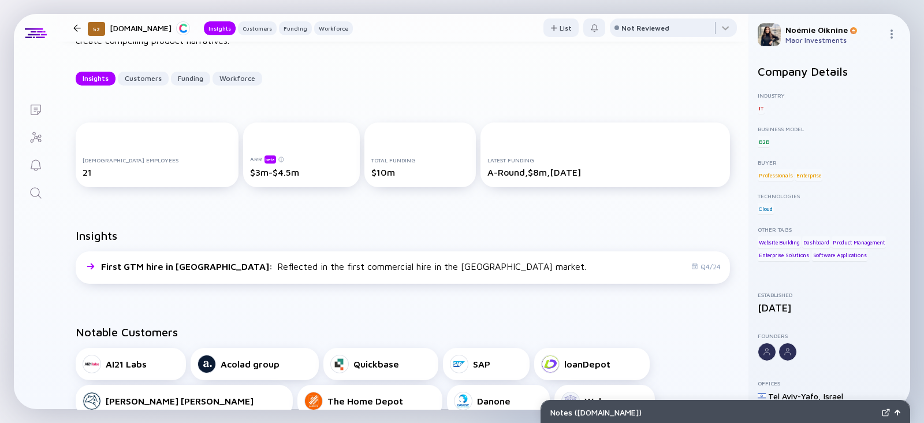
scroll to position [96, 0]
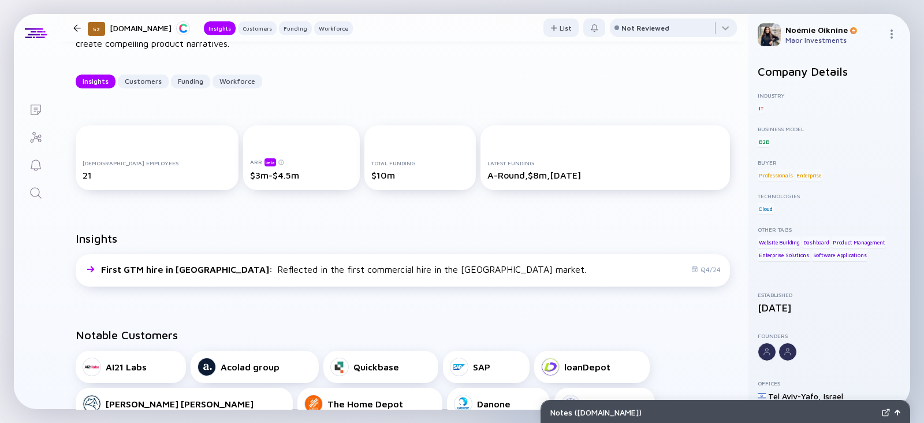
click at [40, 191] on icon "Search" at bounding box center [36, 193] width 14 height 14
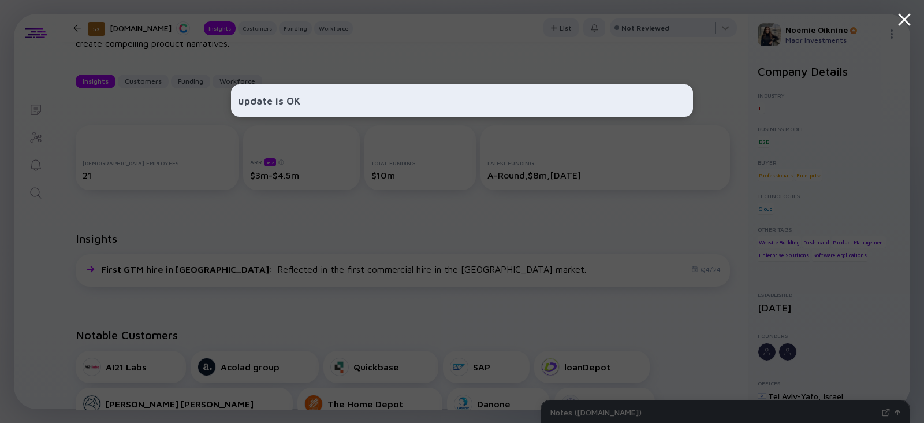
click at [251, 100] on input "update is OK" at bounding box center [462, 100] width 448 height 21
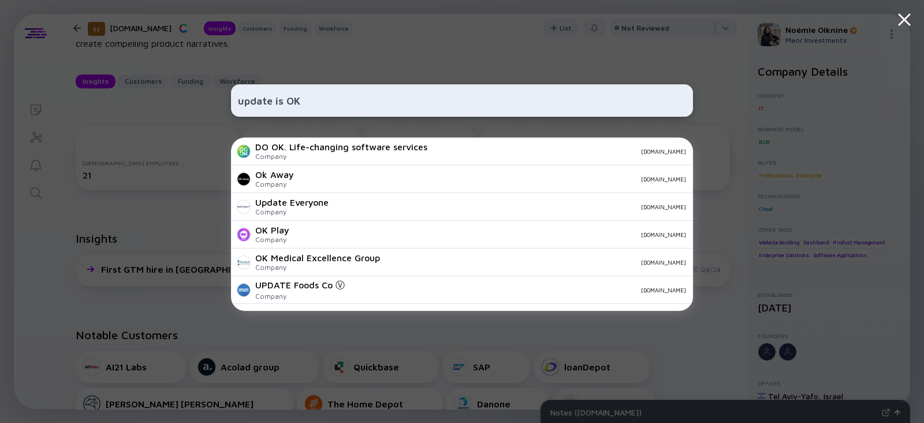
click at [349, 94] on input "update is OK" at bounding box center [462, 100] width 448 height 21
paste input "Vocai"
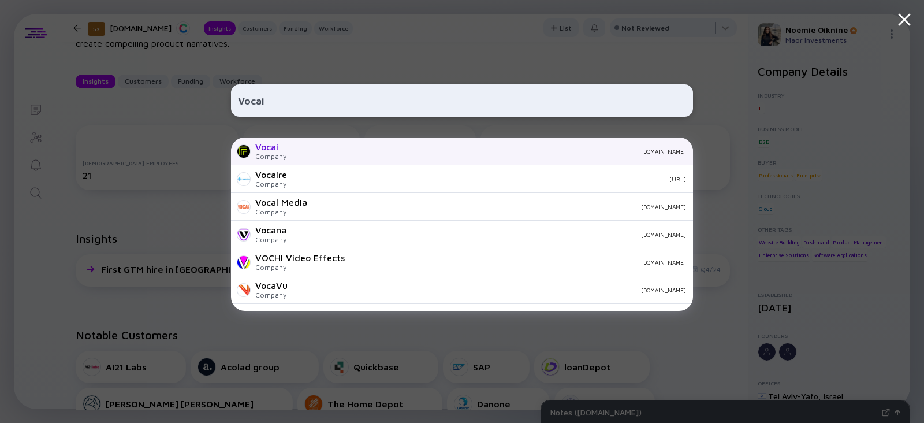
type input "Vocai"
click at [297, 148] on div "vocai.tech" at bounding box center [491, 151] width 390 height 7
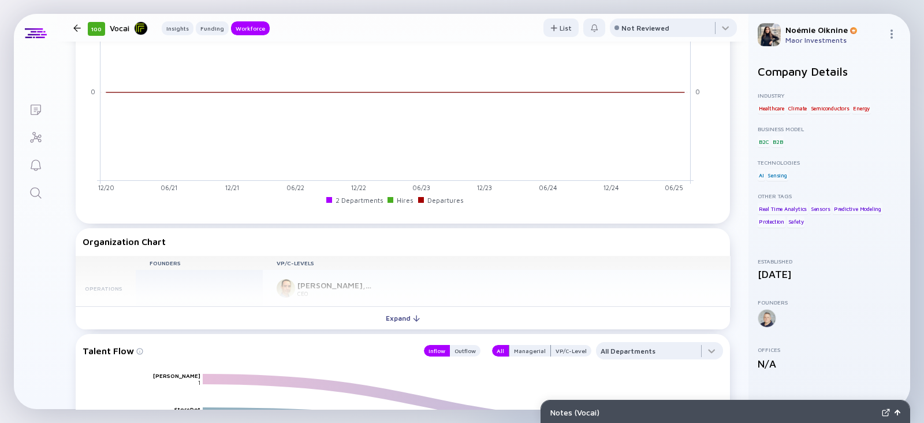
scroll to position [955, 0]
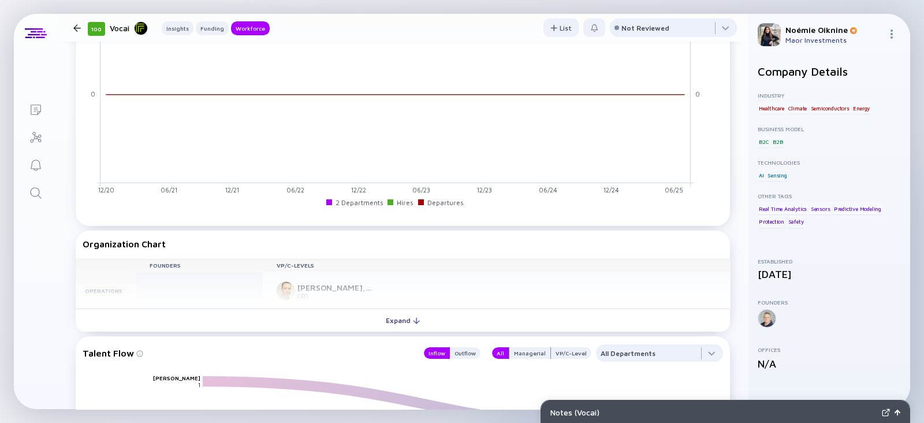
click at [29, 192] on icon "Search" at bounding box center [36, 193] width 14 height 14
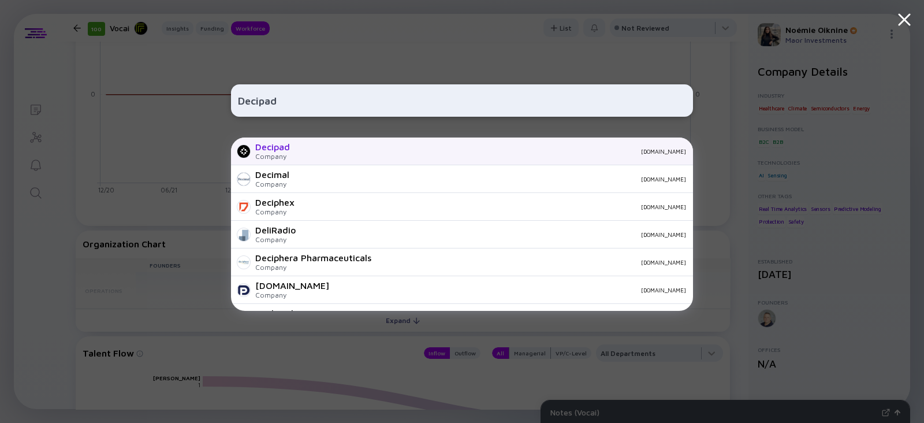
type input "Decipad"
click at [280, 148] on div "Decipad" at bounding box center [272, 146] width 35 height 10
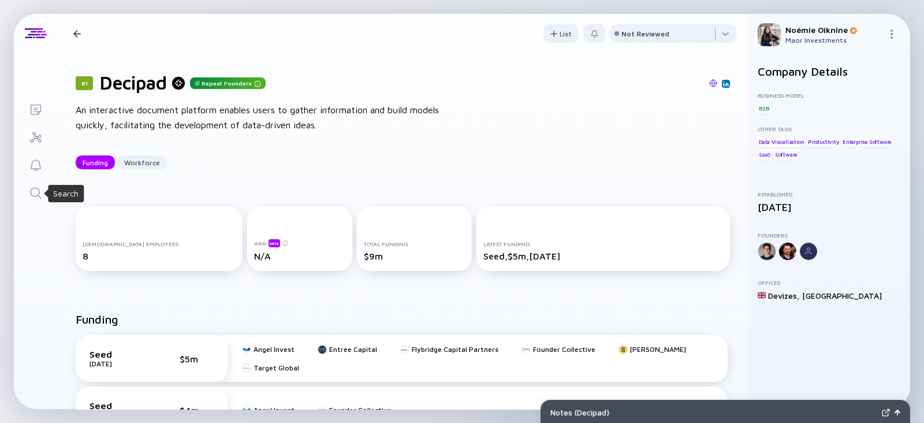
click at [36, 186] on icon "Search" at bounding box center [36, 193] width 14 height 14
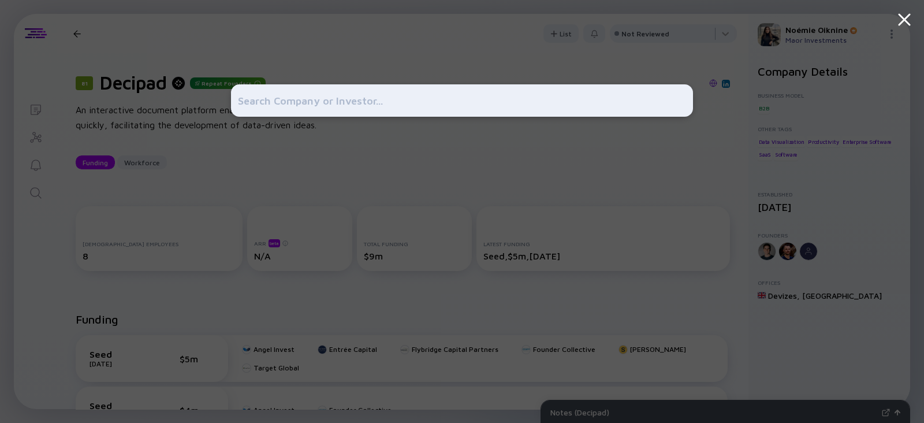
click at [379, 212] on div at bounding box center [462, 211] width 462 height 423
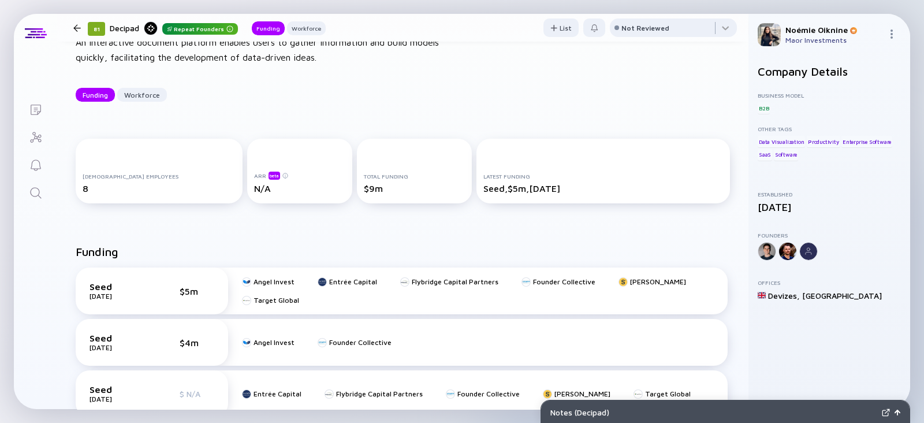
scroll to position [66, 0]
click at [46, 197] on link "Search" at bounding box center [35, 192] width 43 height 28
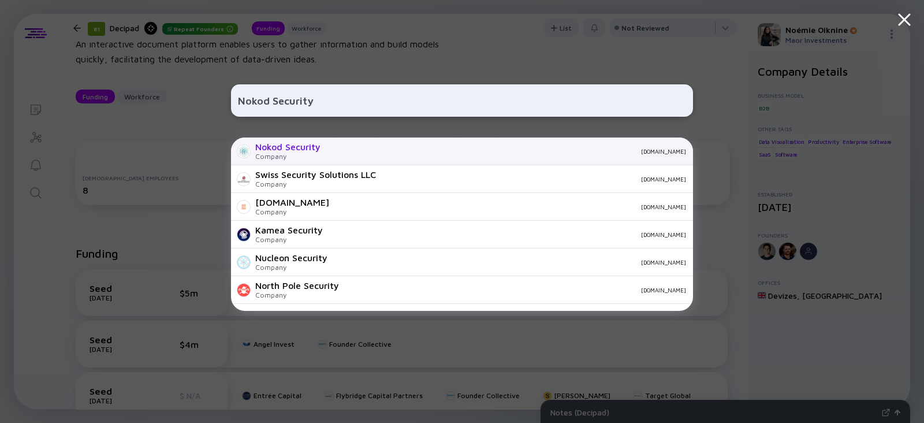
type input "Nokod Security"
click at [298, 149] on div "Nokod Security" at bounding box center [287, 146] width 65 height 10
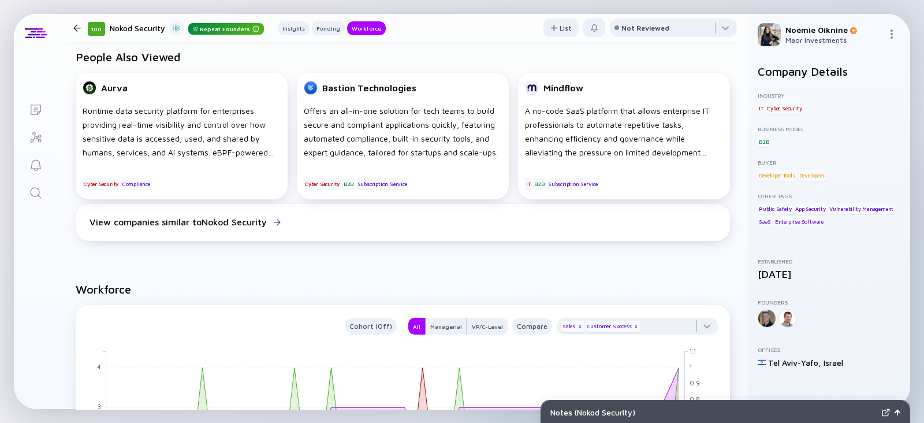
scroll to position [784, 0]
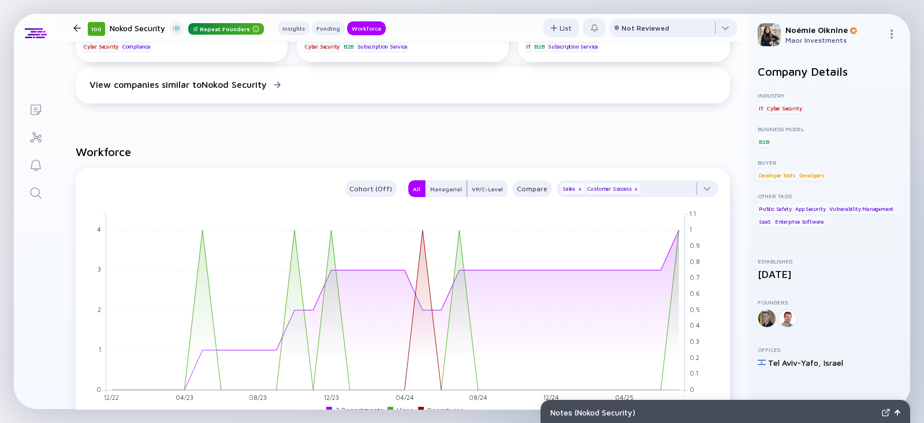
drag, startPoint x: 43, startPoint y: 190, endPoint x: 48, endPoint y: 186, distance: 7.0
click at [43, 190] on link "Search" at bounding box center [35, 192] width 43 height 28
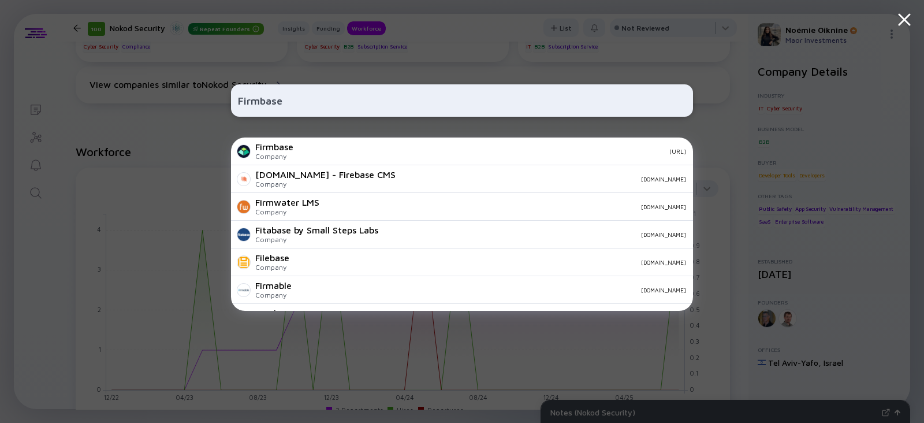
type input "Firmbase"
click at [293, 145] on div "Firmbase" at bounding box center [274, 146] width 38 height 10
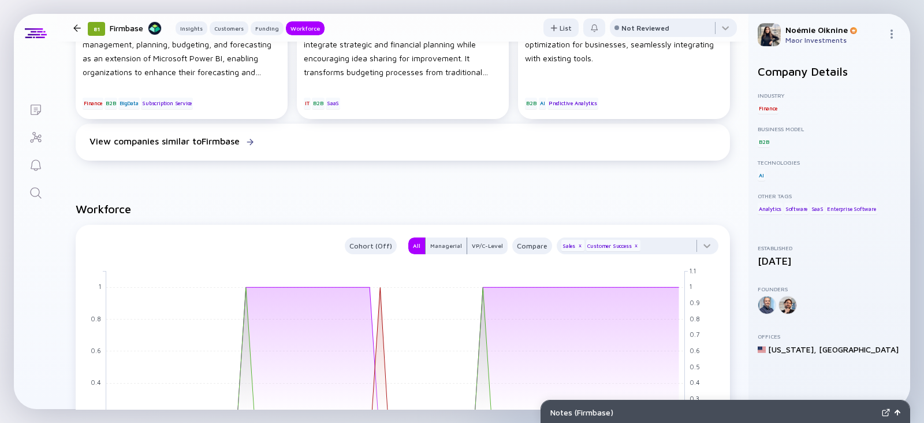
scroll to position [1060, 0]
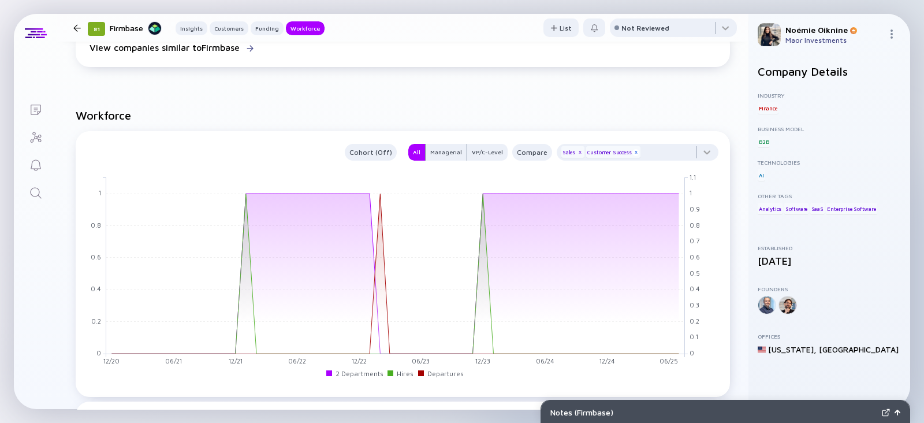
click at [632, 152] on div "x" at bounding box center [635, 152] width 7 height 7
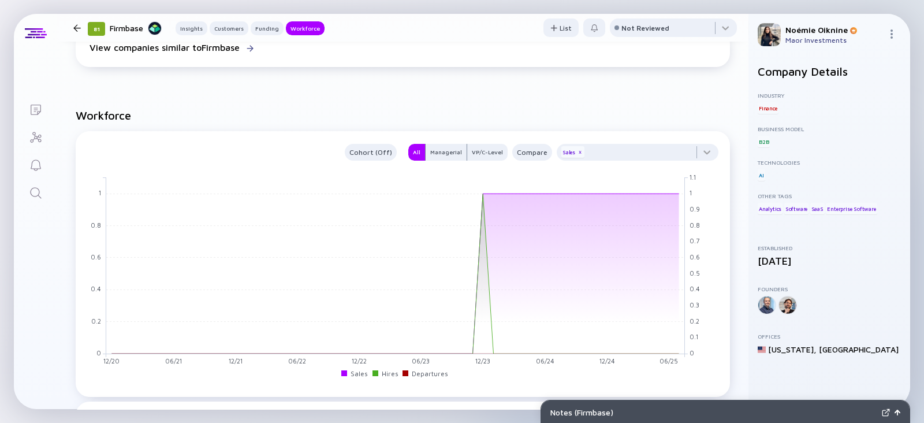
click at [569, 148] on div "Sales x" at bounding box center [572, 152] width 23 height 12
click at [576, 154] on div "x" at bounding box center [579, 152] width 7 height 7
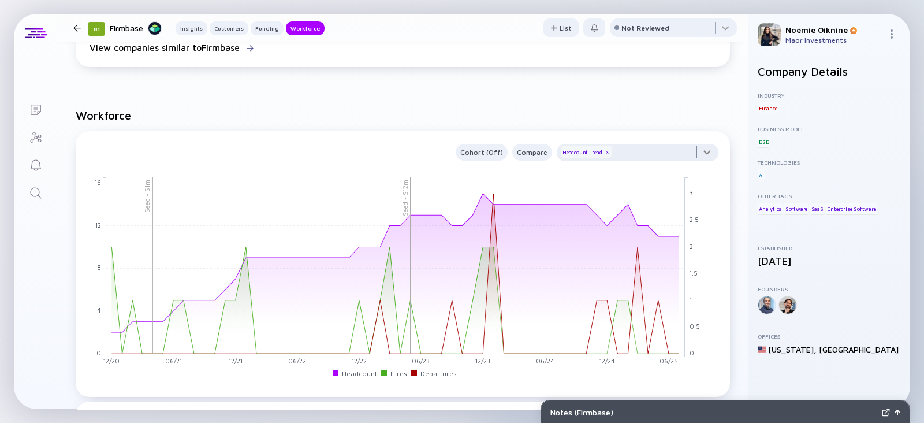
click at [640, 147] on div at bounding box center [637, 155] width 162 height 23
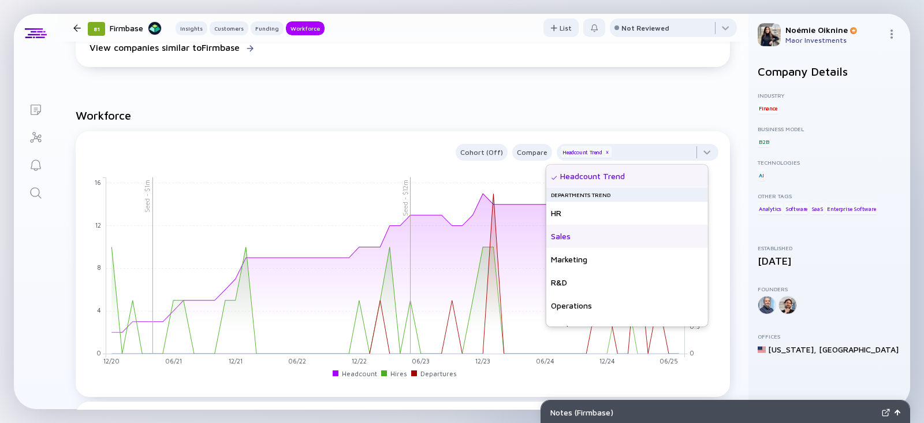
click at [603, 234] on div "Sales" at bounding box center [627, 236] width 162 height 23
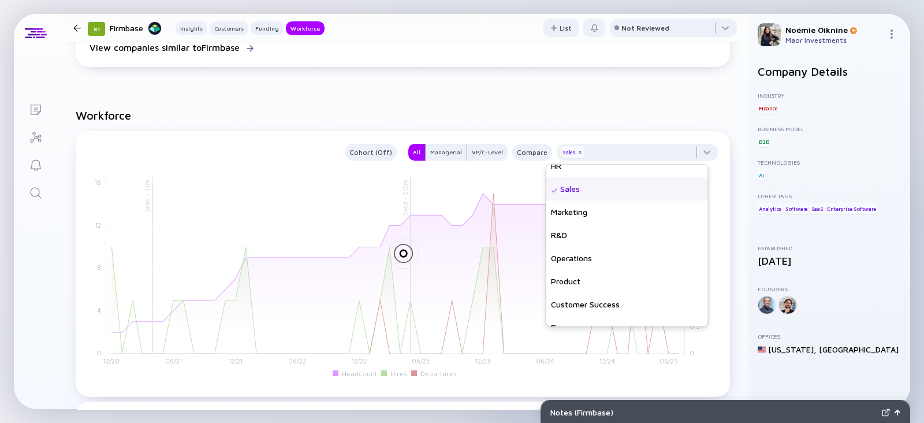
scroll to position [83, 0]
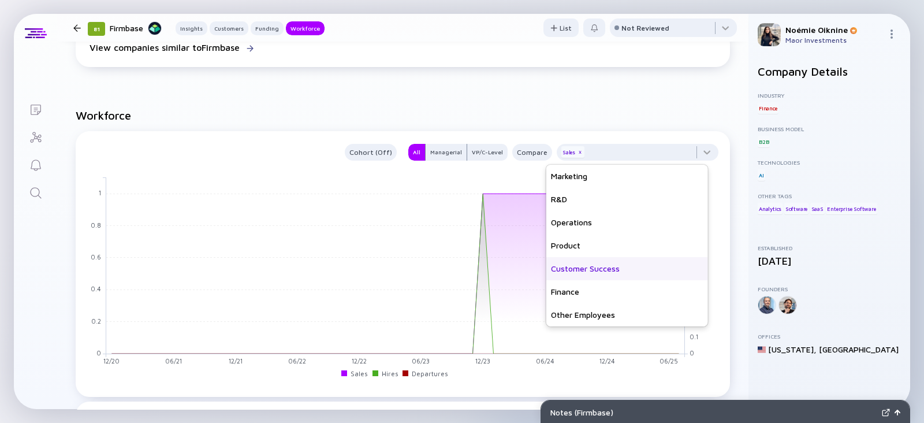
click at [589, 267] on div "Customer Success" at bounding box center [627, 268] width 162 height 23
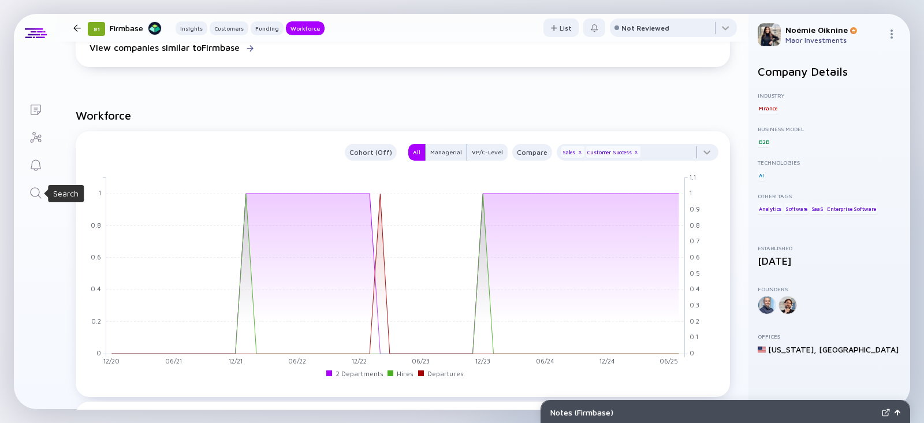
click at [31, 198] on icon "Search" at bounding box center [36, 193] width 14 height 14
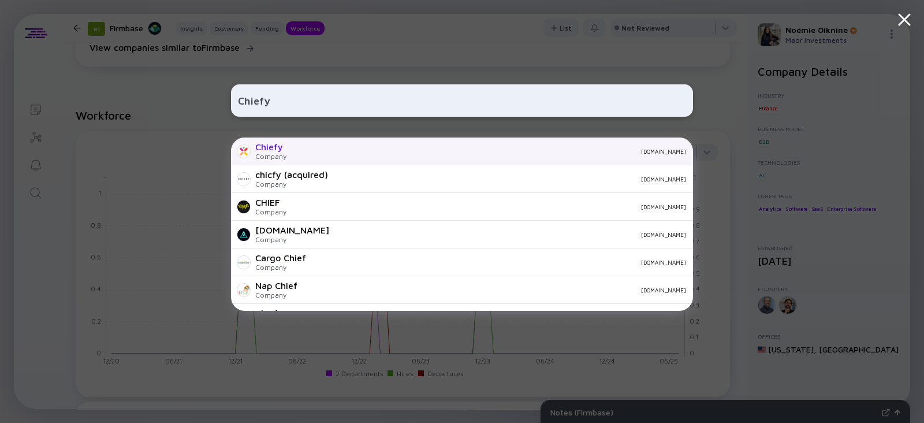
type input "Chiefy"
click at [276, 150] on div "Chiefy" at bounding box center [270, 146] width 31 height 10
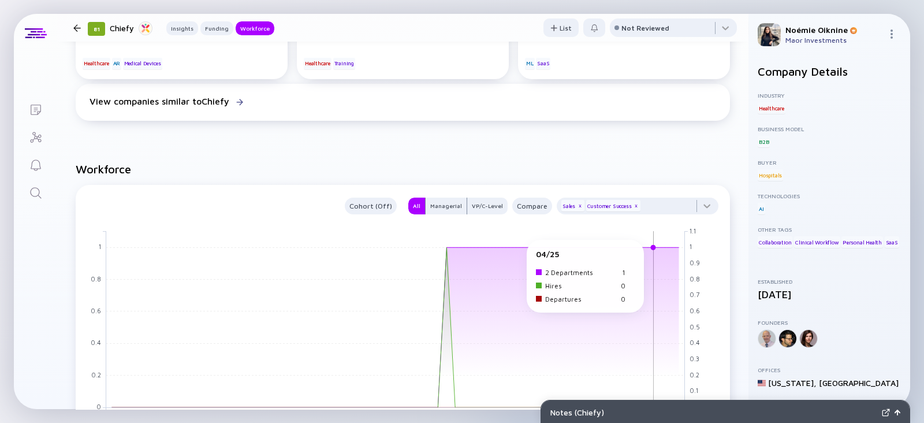
scroll to position [754, 0]
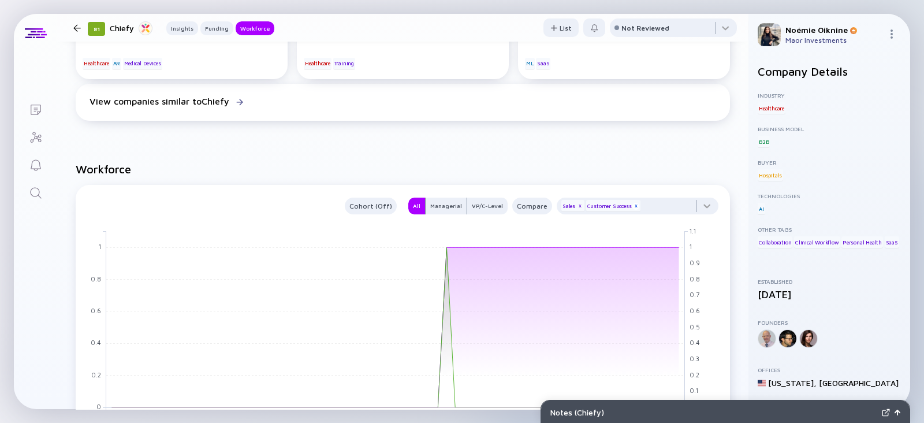
click at [632, 209] on div "x" at bounding box center [635, 206] width 7 height 7
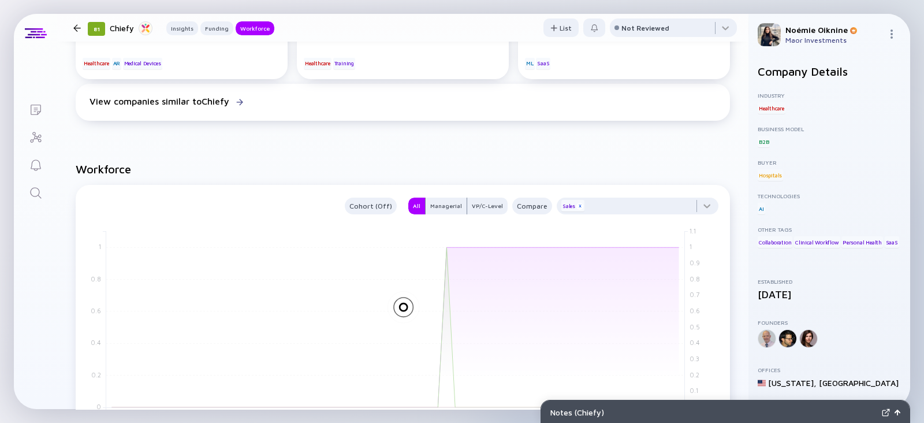
click at [576, 205] on div "x" at bounding box center [579, 206] width 7 height 7
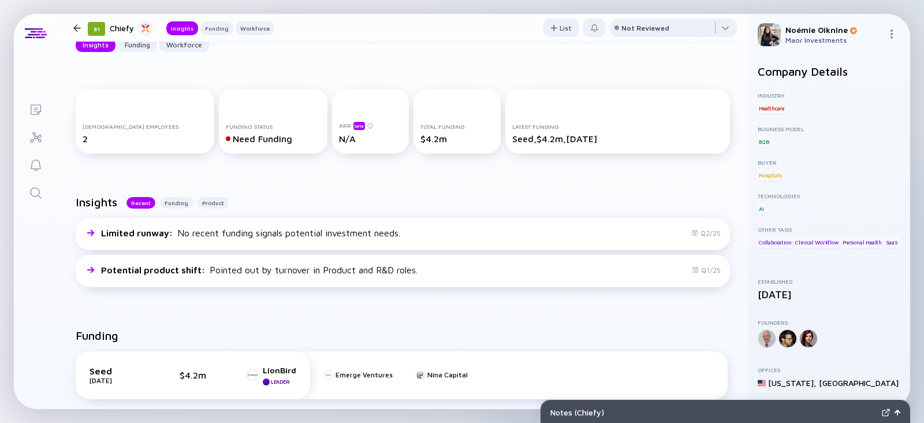
scroll to position [0, 0]
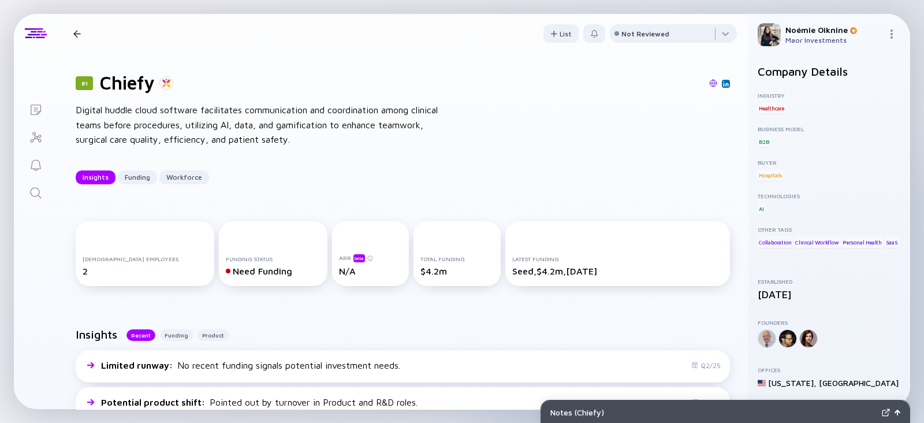
click at [723, 81] on img at bounding box center [726, 84] width 6 height 6
click at [21, 204] on link "Search" at bounding box center [35, 192] width 43 height 28
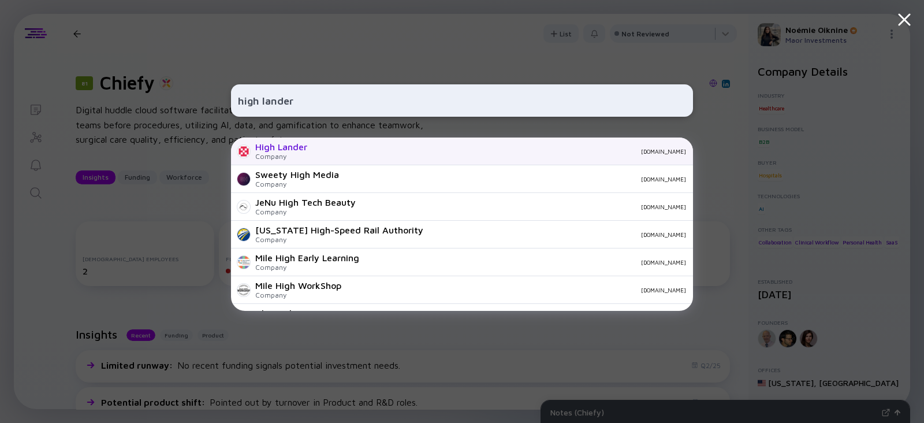
type input "high lander"
click at [305, 146] on div "High Lander" at bounding box center [281, 146] width 52 height 10
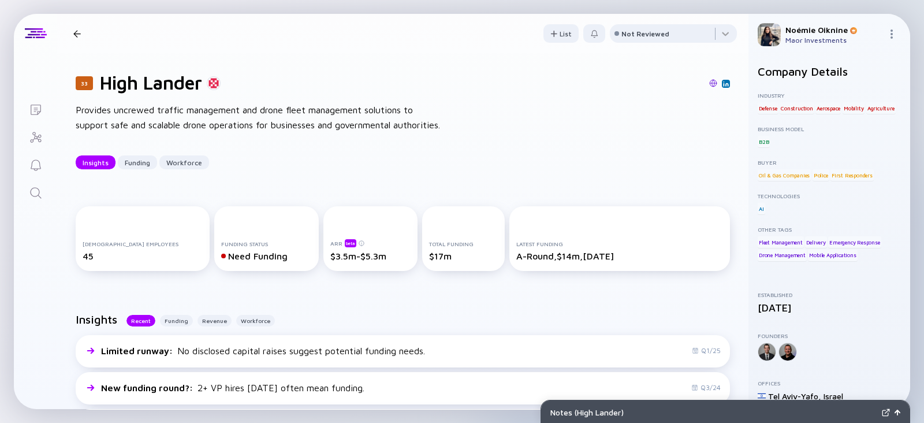
click at [584, 148] on div "33 High Lander Provides uncrewed traffic management and drone fleet management …" at bounding box center [402, 120] width 691 height 134
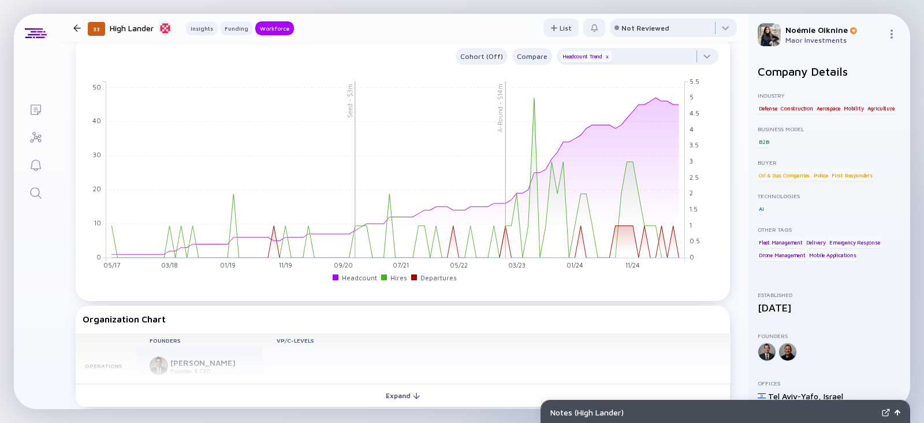
scroll to position [909, 0]
click at [655, 73] on div at bounding box center [637, 61] width 162 height 23
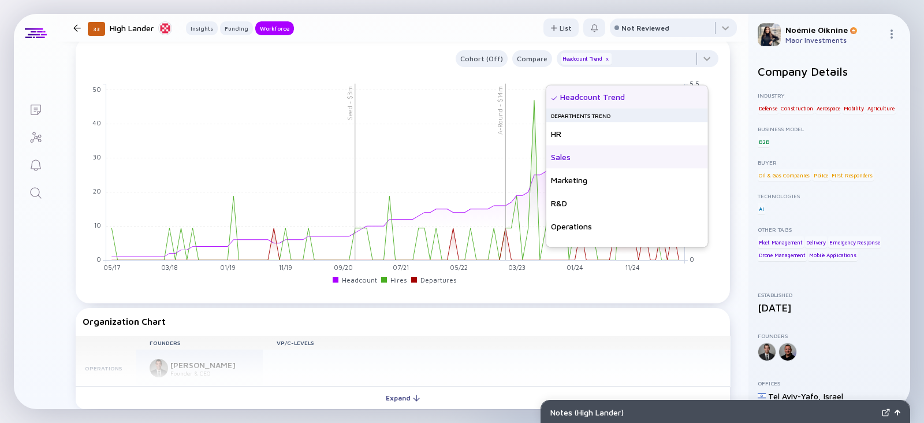
click at [617, 157] on div "Sales" at bounding box center [627, 156] width 162 height 23
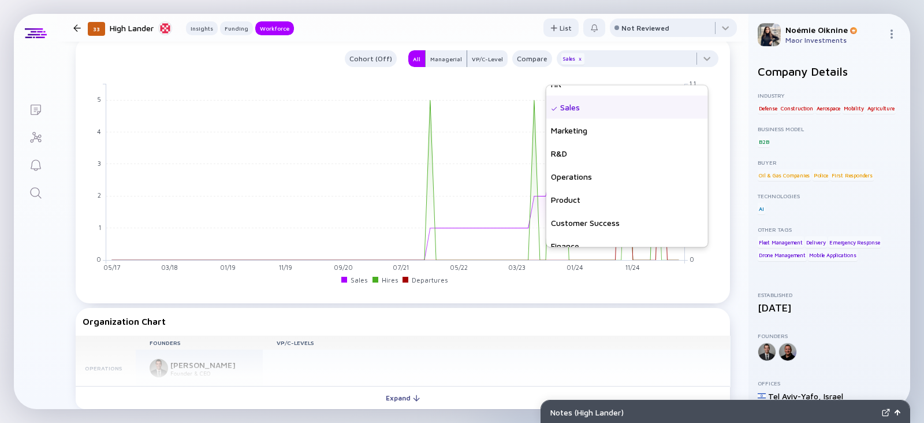
scroll to position [83, 0]
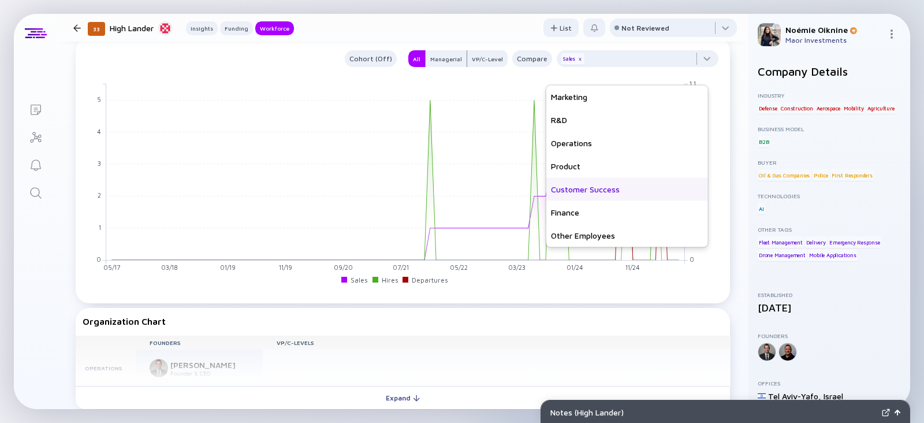
click at [573, 188] on div "Customer Success" at bounding box center [627, 189] width 162 height 23
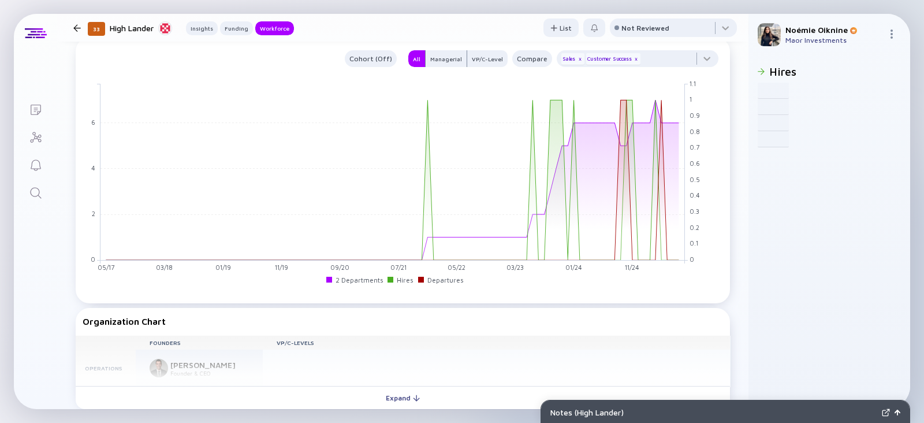
scroll to position [0, 0]
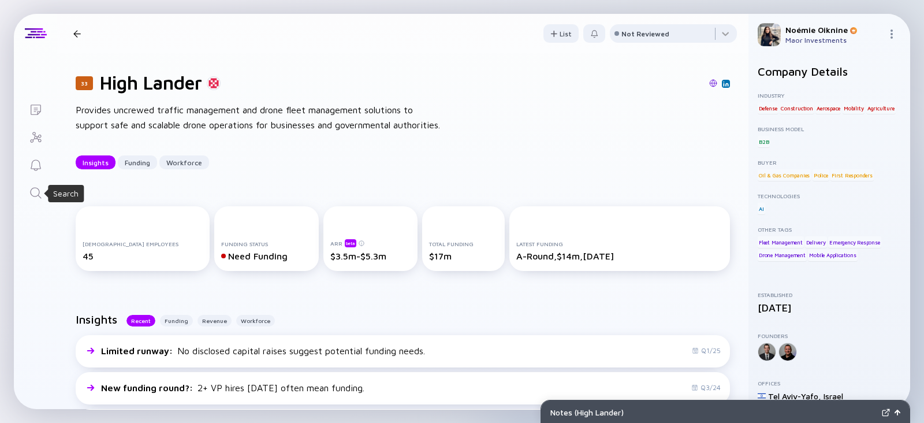
click at [33, 189] on icon "Search" at bounding box center [36, 193] width 14 height 14
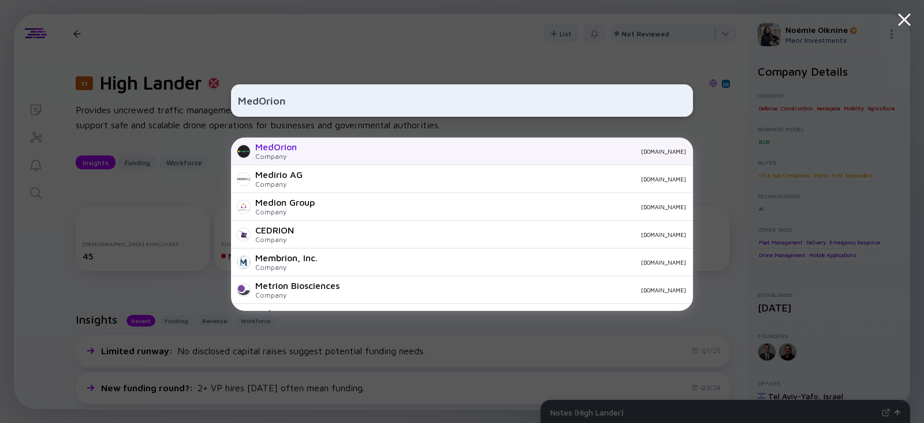
type input "MedOrion"
click at [269, 153] on div "Company" at bounding box center [276, 156] width 42 height 9
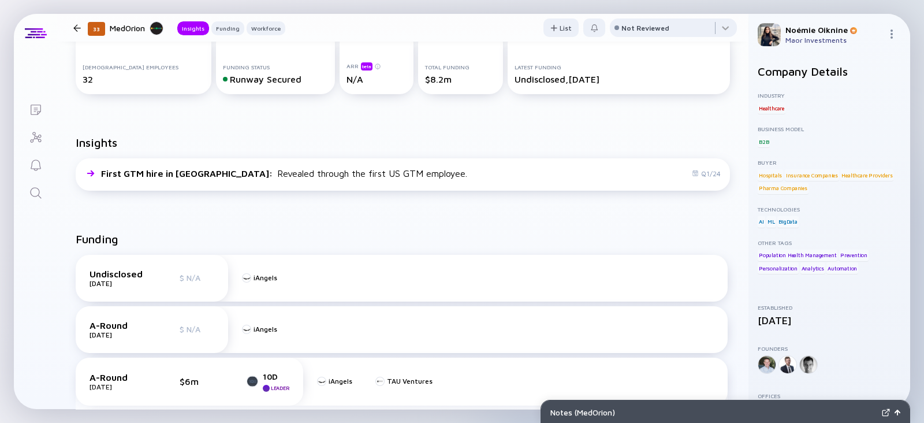
scroll to position [306, 0]
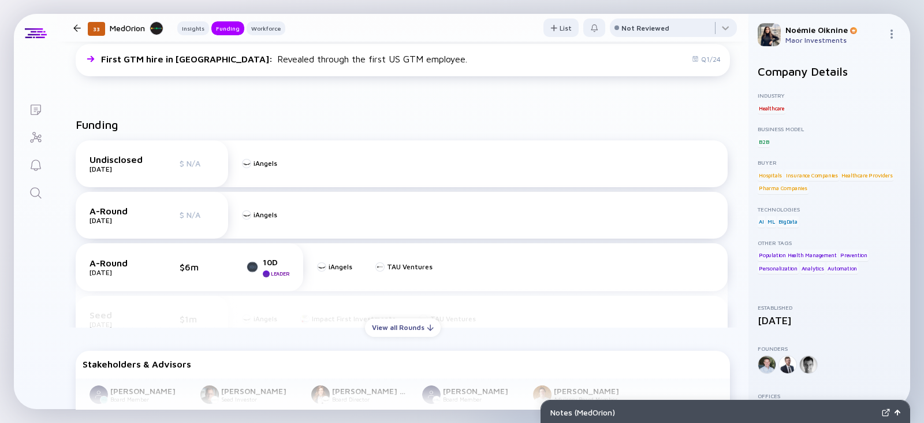
click at [32, 192] on icon "Search" at bounding box center [36, 193] width 14 height 14
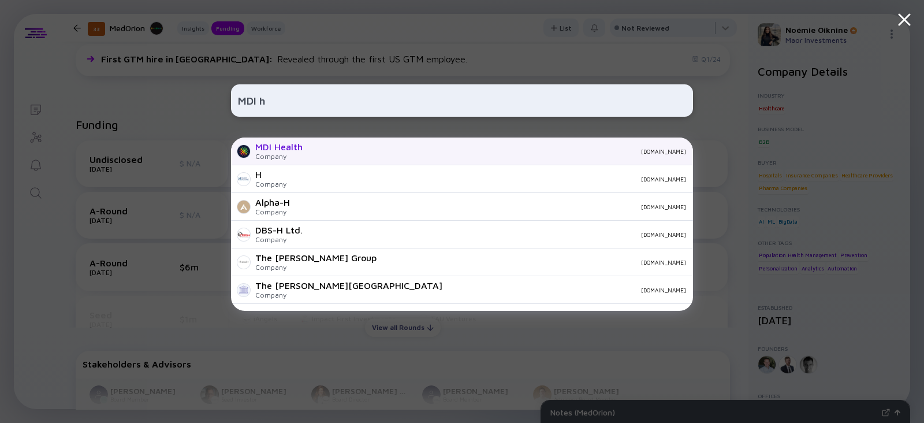
type input "MDI h"
click at [268, 151] on div "MDI Health" at bounding box center [278, 146] width 47 height 10
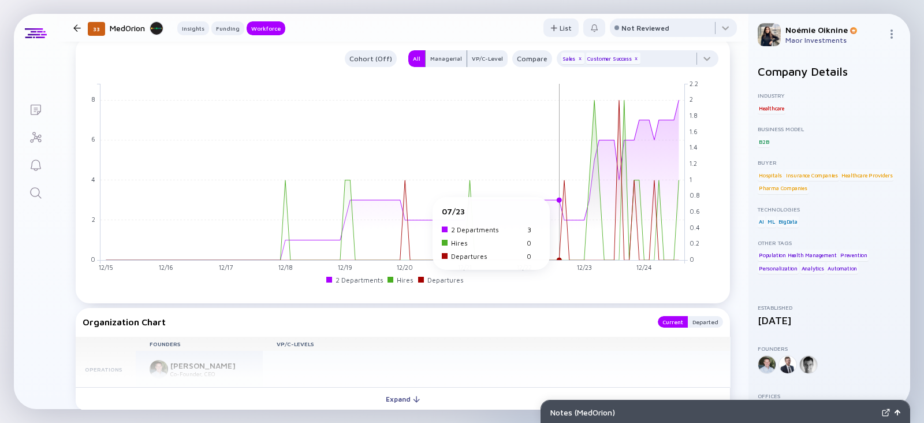
scroll to position [1001, 0]
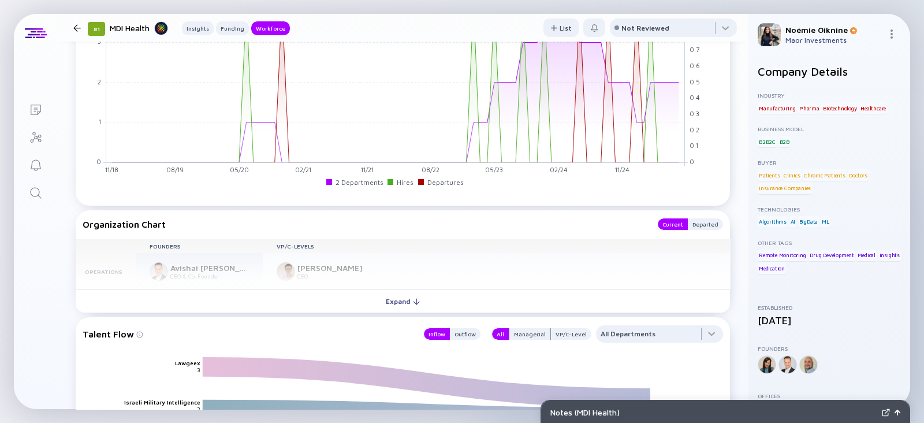
scroll to position [1192, 0]
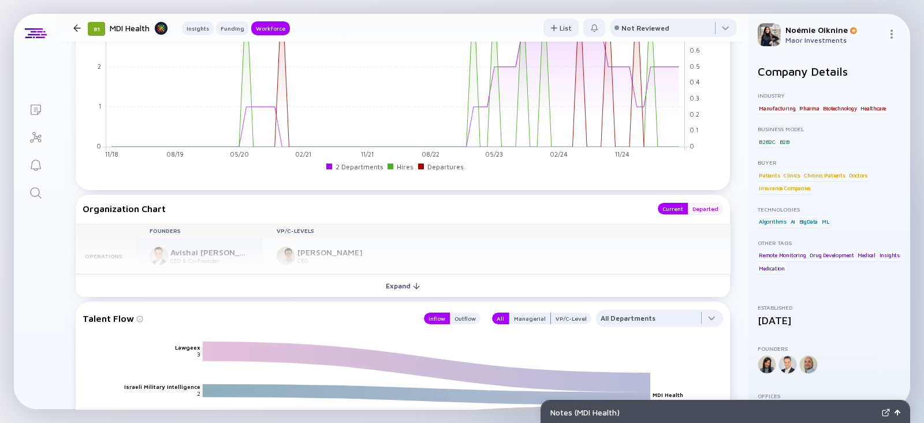
click at [693, 206] on div "Departed" at bounding box center [704, 209] width 35 height 12
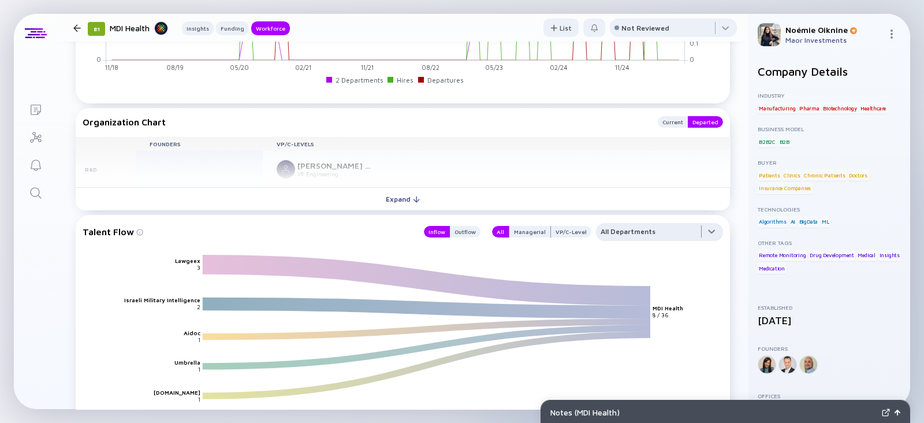
scroll to position [1231, 0]
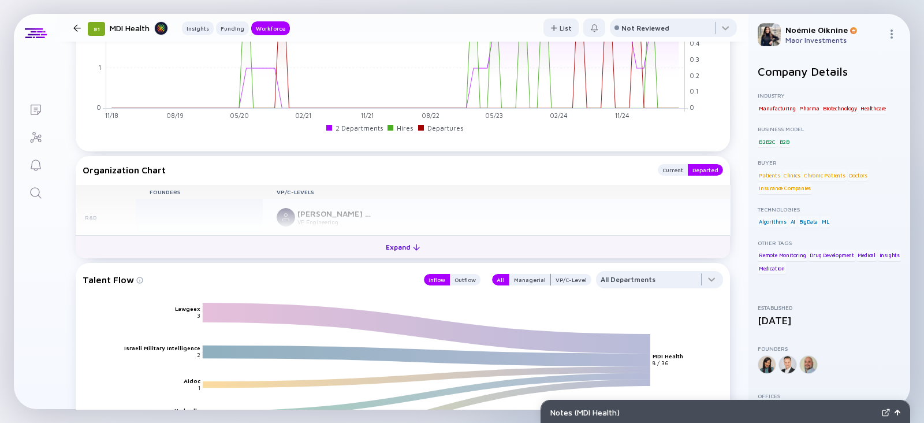
click at [413, 249] on div at bounding box center [416, 247] width 7 height 7
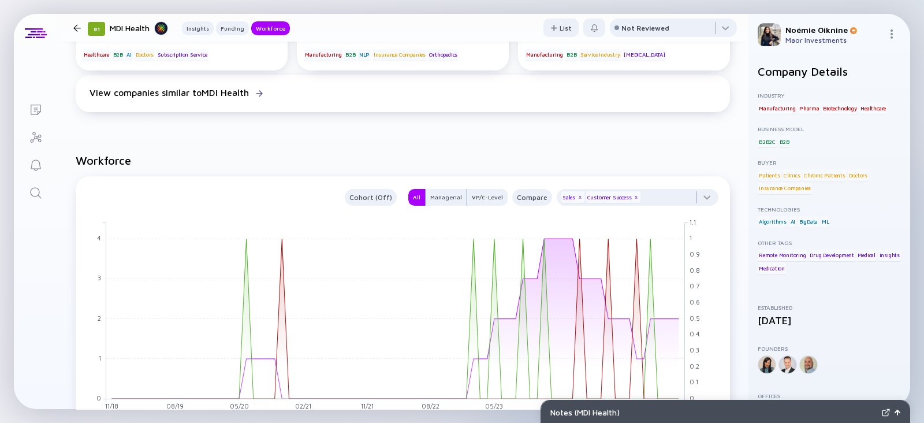
scroll to position [970, 0]
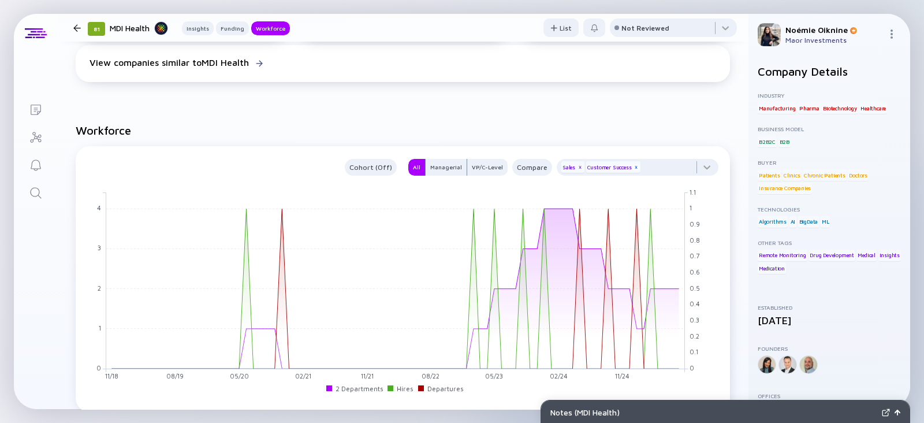
click at [632, 169] on div "x" at bounding box center [635, 167] width 7 height 7
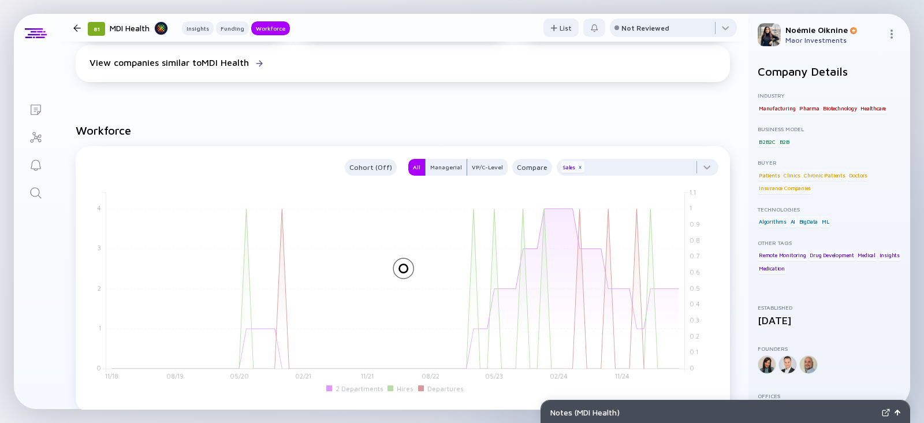
click at [576, 166] on div "x" at bounding box center [579, 167] width 7 height 7
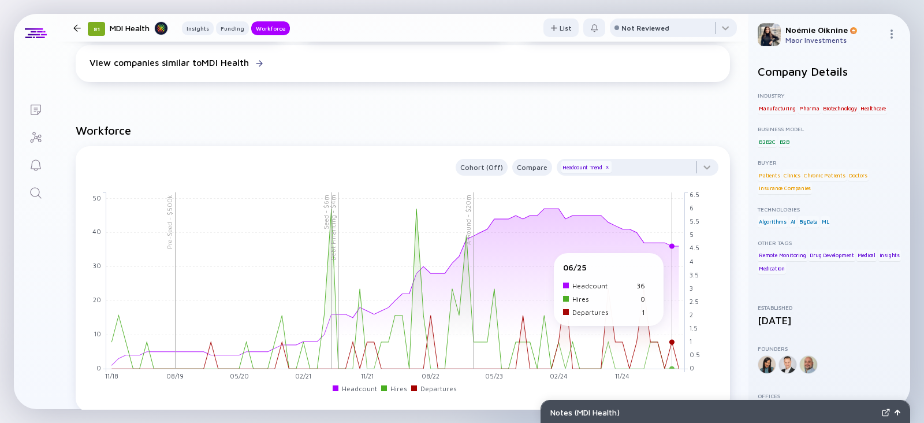
drag, startPoint x: 661, startPoint y: 251, endPoint x: 658, endPoint y: 245, distance: 7.0
click at [661, 251] on rect at bounding box center [395, 280] width 578 height 177
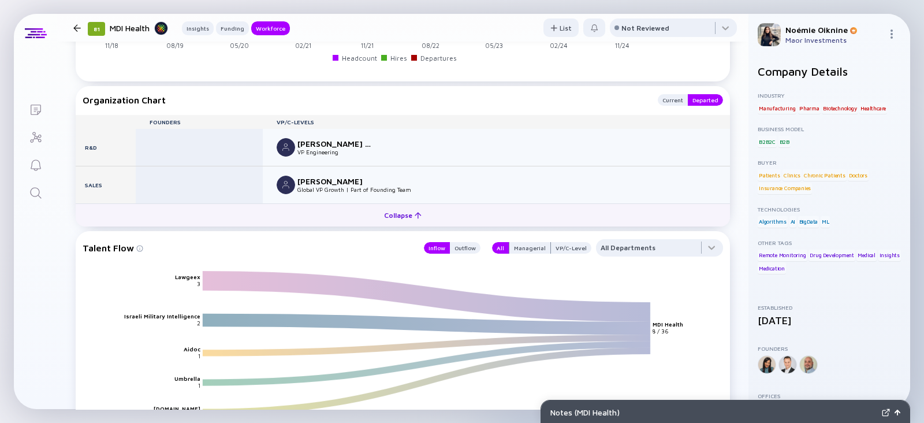
scroll to position [1302, 0]
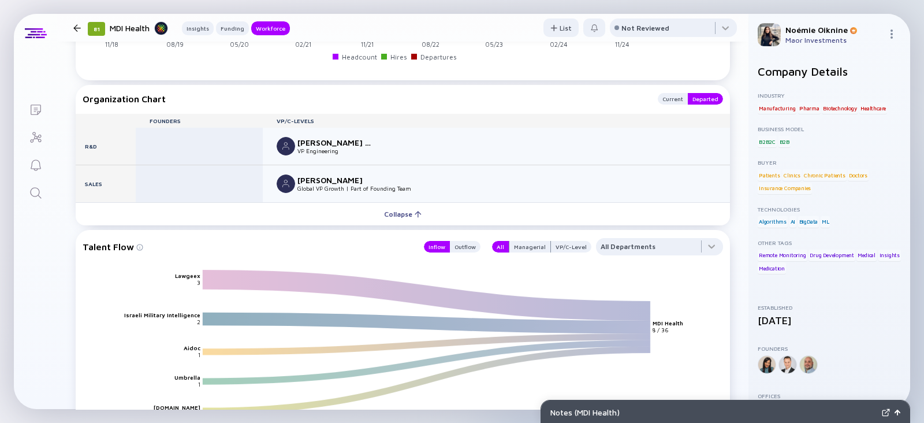
click at [43, 186] on link "Search" at bounding box center [35, 192] width 43 height 28
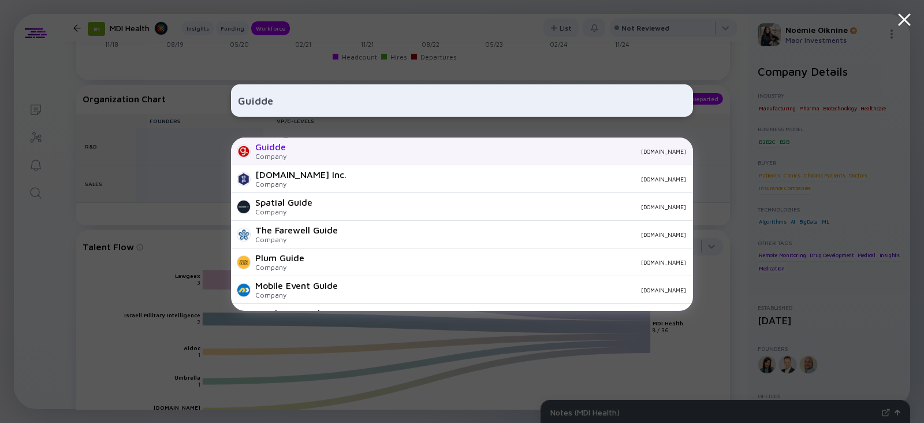
type input "Guidde"
click at [290, 144] on div "Guidde Company guidde.com" at bounding box center [462, 151] width 462 height 28
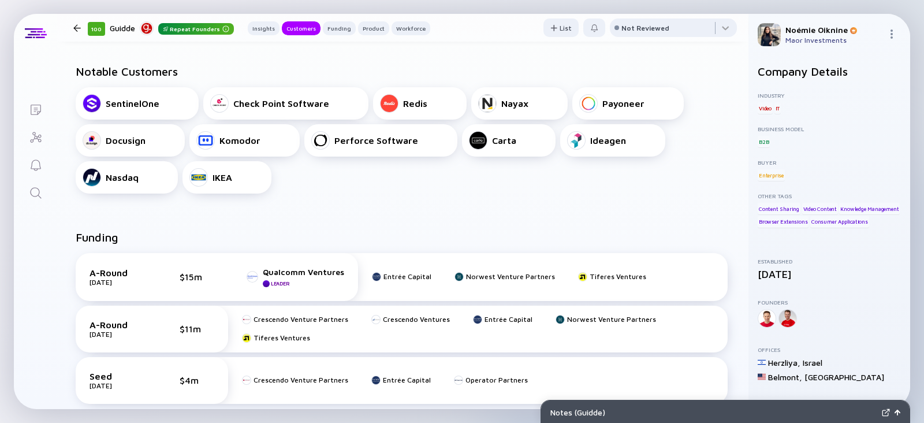
scroll to position [358, 0]
click at [32, 197] on icon "Search" at bounding box center [36, 193] width 14 height 14
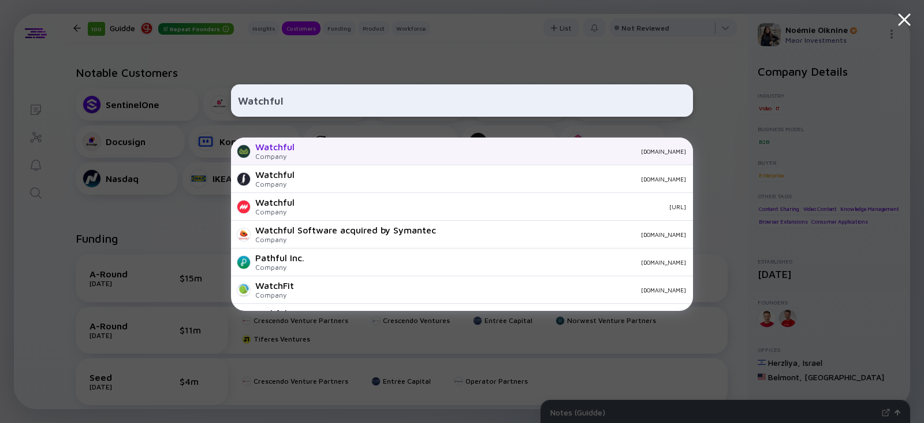
type input "Watchful"
click at [287, 160] on div "Watchful Company watchful.co.nz" at bounding box center [462, 151] width 462 height 28
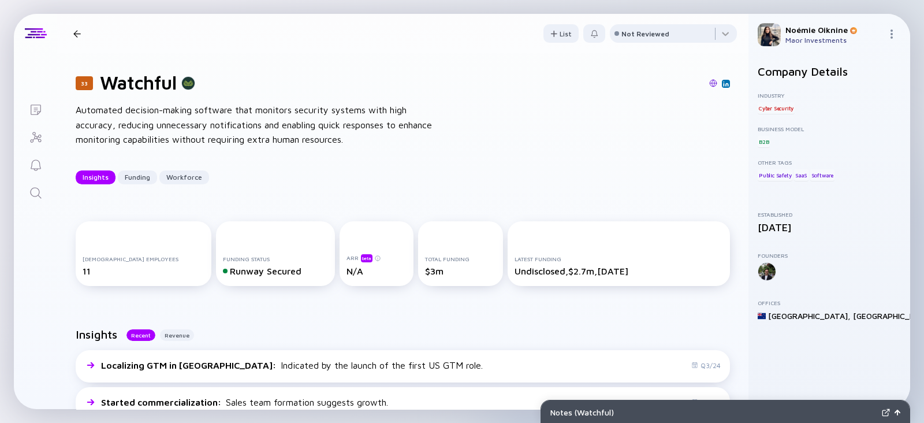
click at [136, 79] on h1 "Watchful" at bounding box center [138, 83] width 77 height 22
copy h1 "Watchful"
click at [40, 188] on icon "Search" at bounding box center [36, 193] width 14 height 14
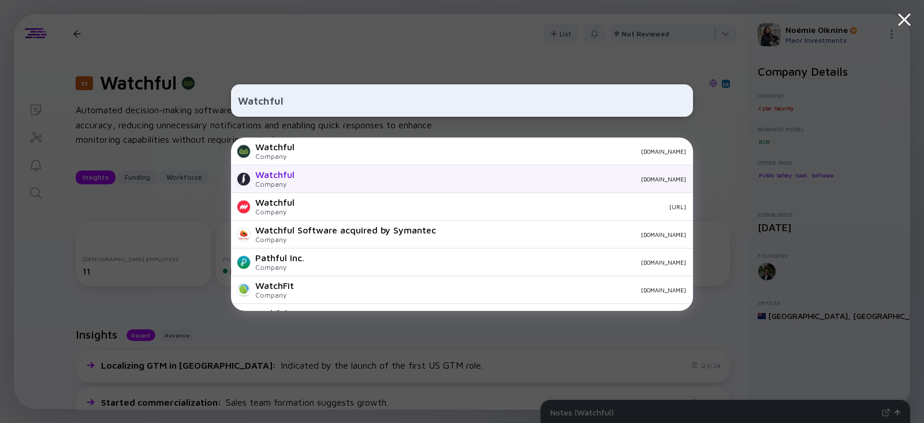
type input "Watchful"
click at [289, 172] on div "Watchful" at bounding box center [274, 174] width 39 height 10
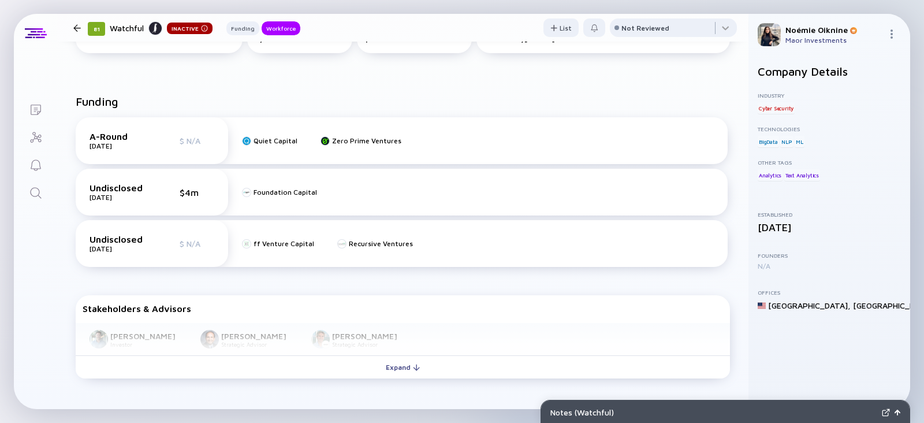
scroll to position [129, 0]
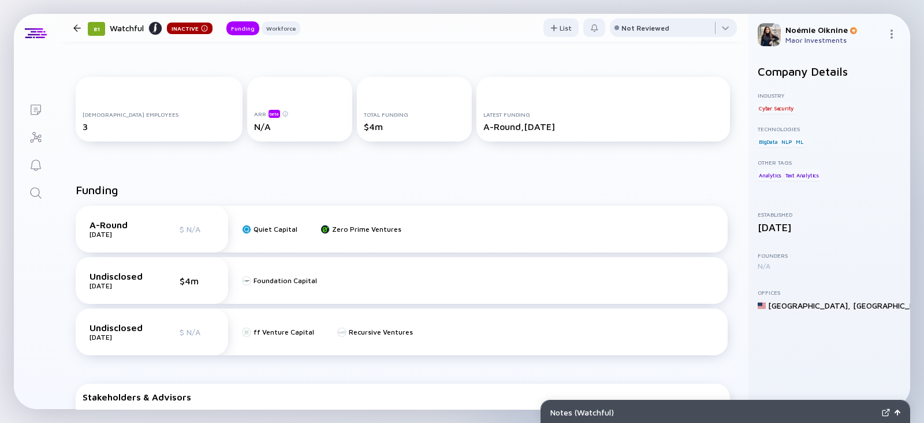
click at [23, 194] on link "Search" at bounding box center [35, 192] width 43 height 28
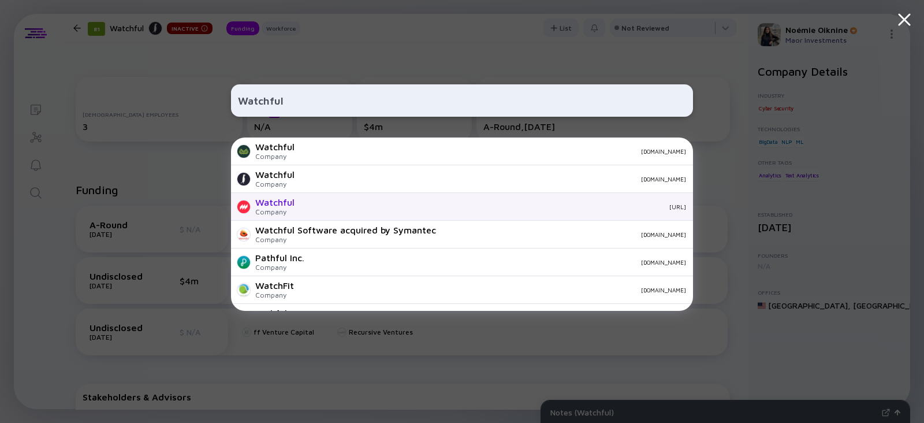
type input "Watchful"
click at [310, 206] on div "watchful.ai" at bounding box center [495, 206] width 382 height 7
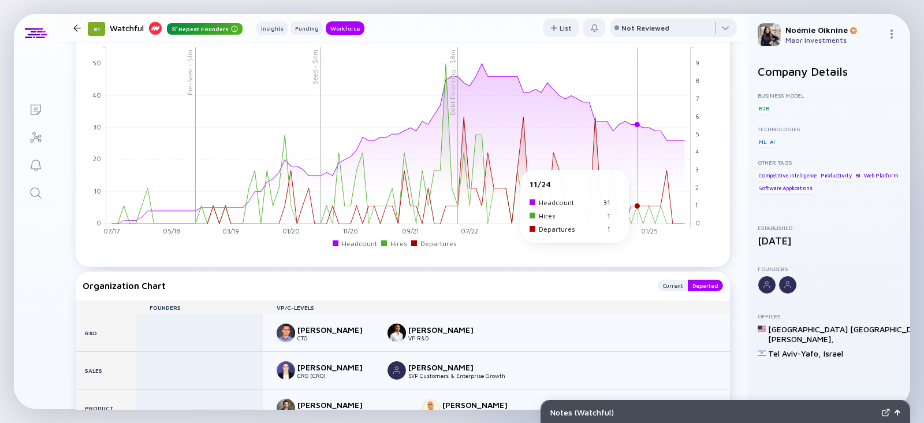
scroll to position [293, 0]
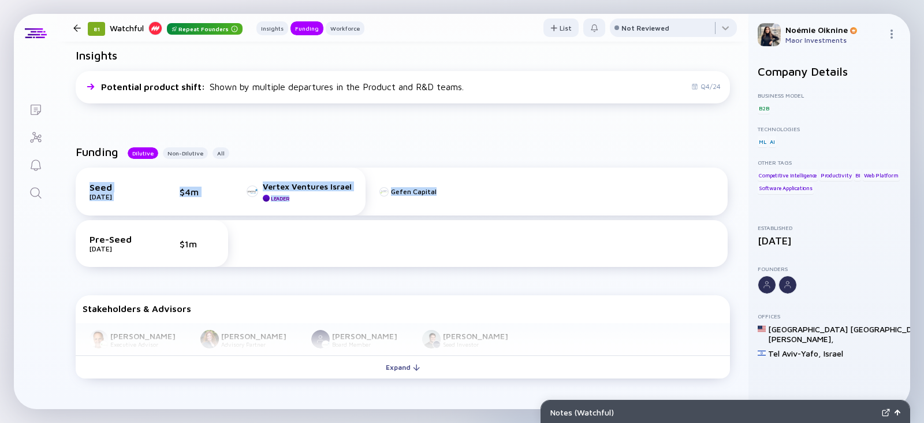
drag, startPoint x: 728, startPoint y: 163, endPoint x: 713, endPoint y: 197, distance: 37.0
click at [715, 200] on div "Funding Dilutive Non-Dilutive All Seed Jun 2020 $4m Vertex Ventures Israel Lead…" at bounding box center [402, 263] width 691 height 275
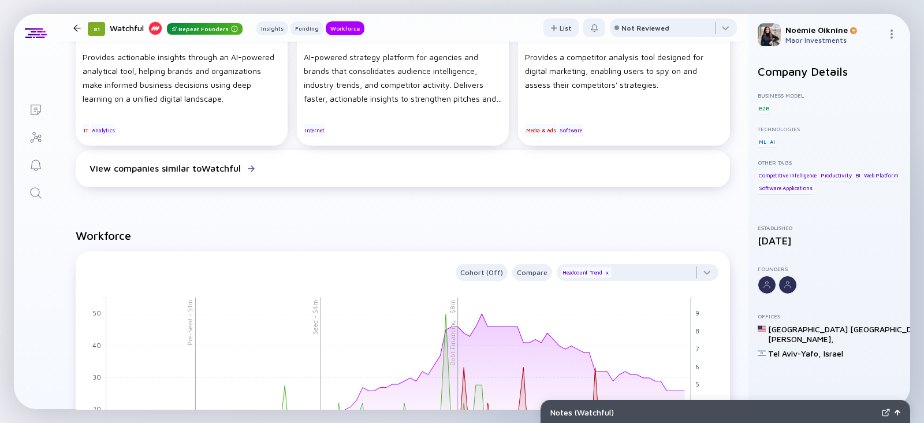
scroll to position [727, 0]
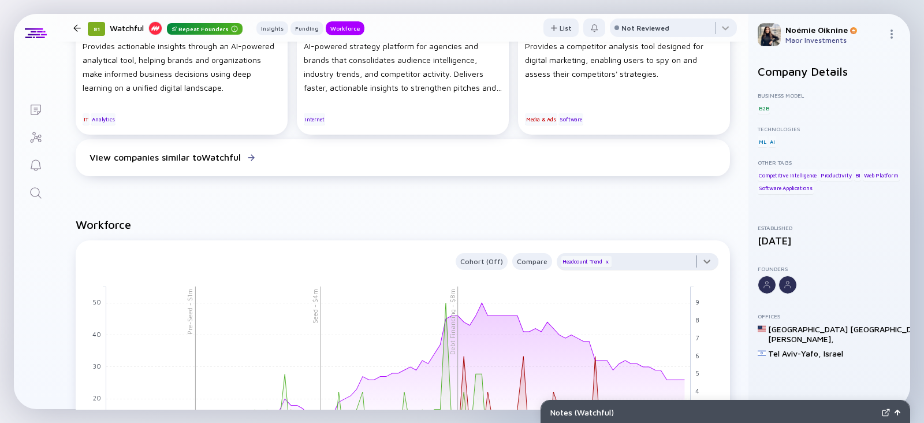
click at [641, 266] on div at bounding box center [637, 264] width 162 height 23
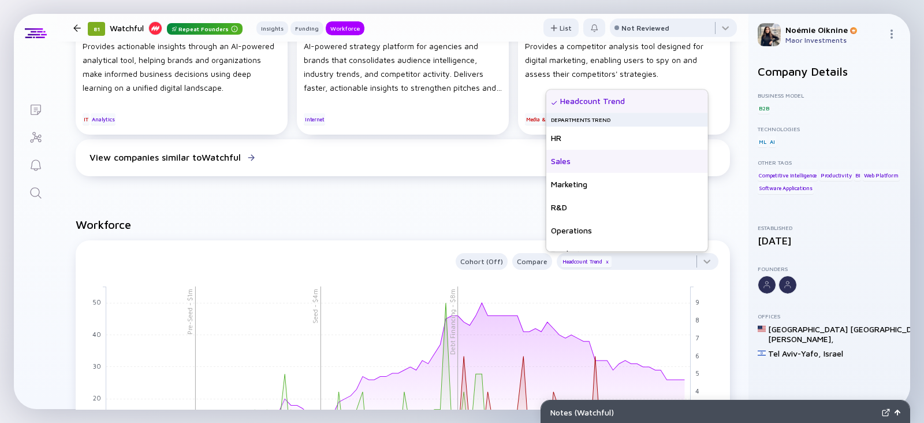
click at [573, 165] on div "Sales" at bounding box center [627, 161] width 162 height 23
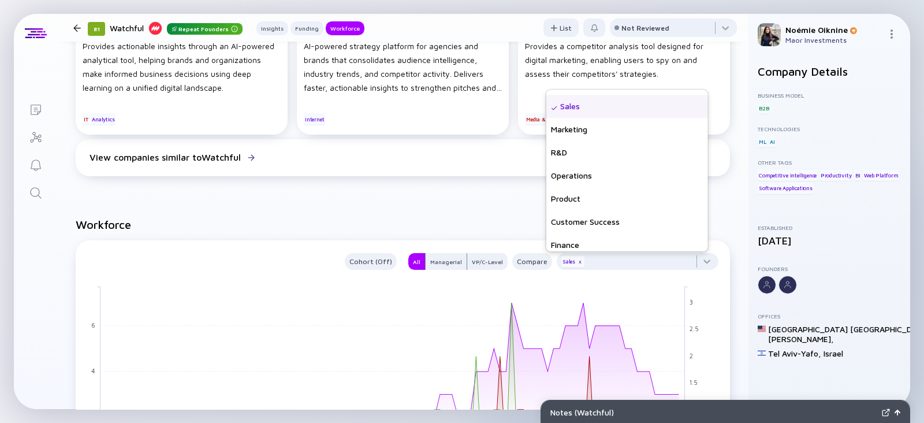
scroll to position [77, 0]
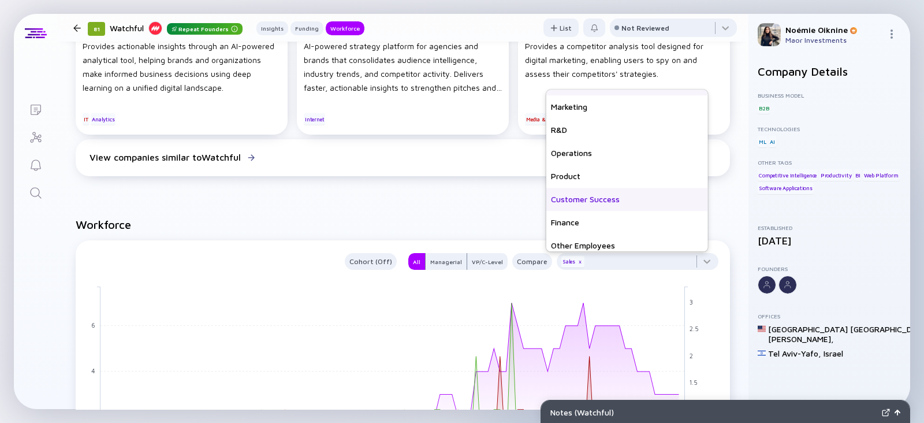
click at [611, 200] on div "Customer Success" at bounding box center [627, 199] width 162 height 23
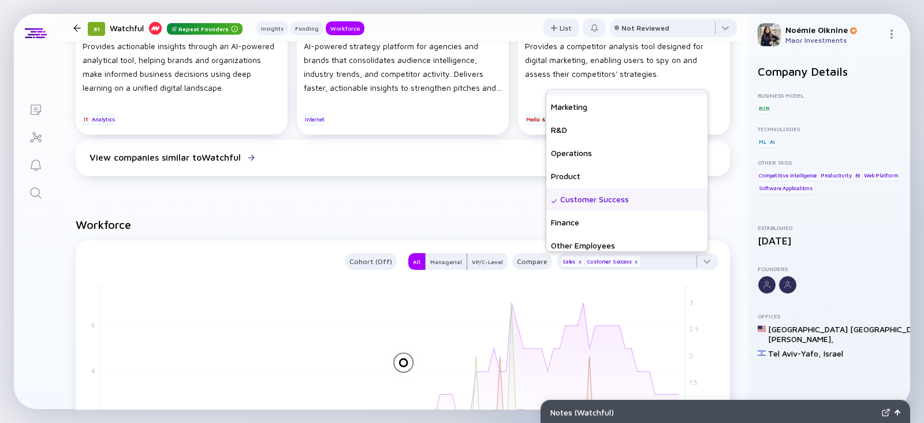
click at [447, 197] on div "People Also Viewed MavenMagnet AI Provides actionable insights through an AI-po…" at bounding box center [402, 83] width 691 height 232
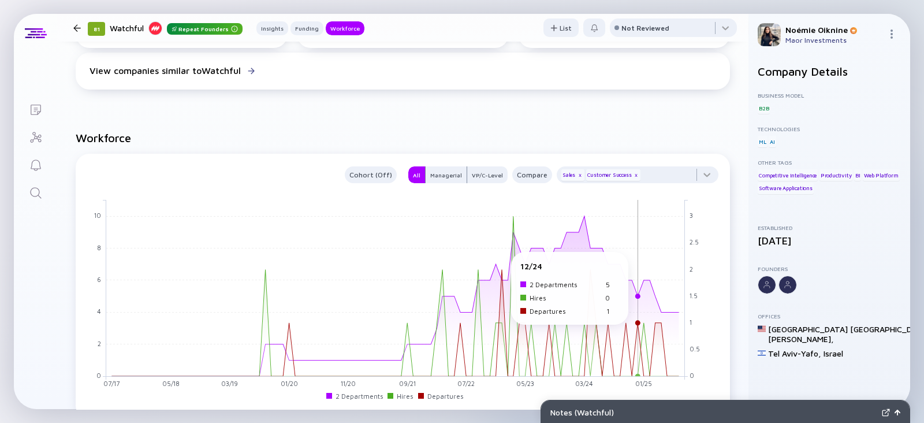
scroll to position [814, 0]
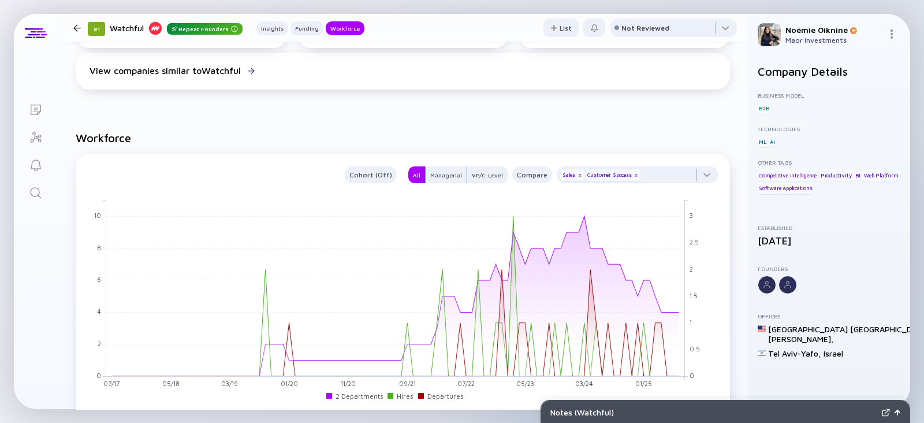
click at [36, 189] on icon "Search" at bounding box center [36, 193] width 14 height 14
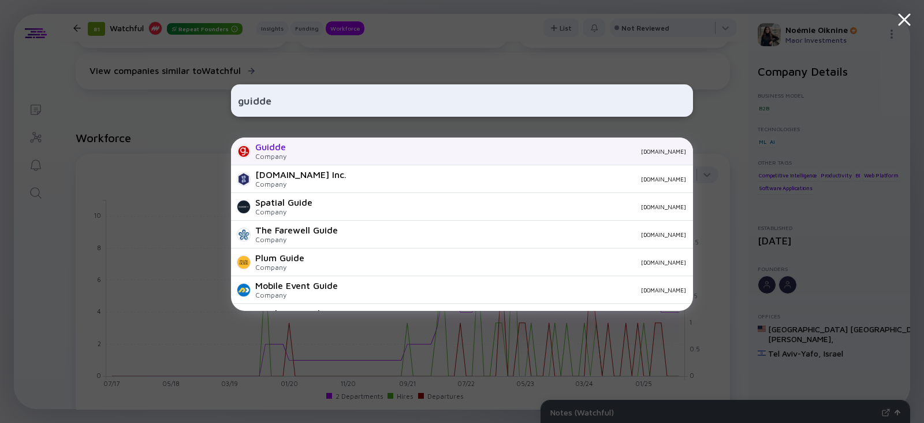
type input "guidde"
click at [290, 145] on div "Guidde Company guidde.com" at bounding box center [462, 151] width 462 height 28
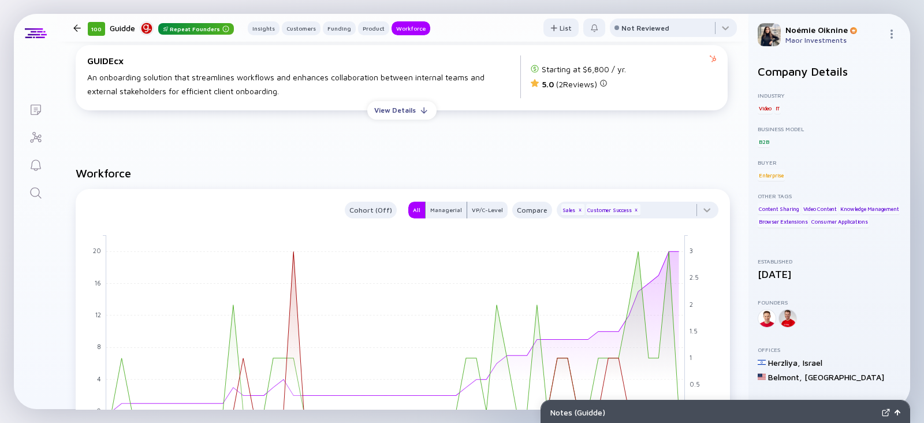
scroll to position [1295, 0]
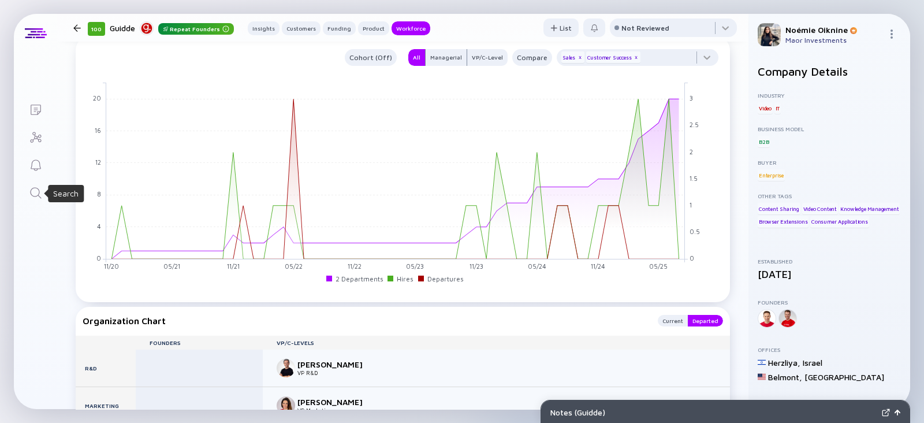
click at [38, 191] on icon "Search" at bounding box center [36, 193] width 14 height 14
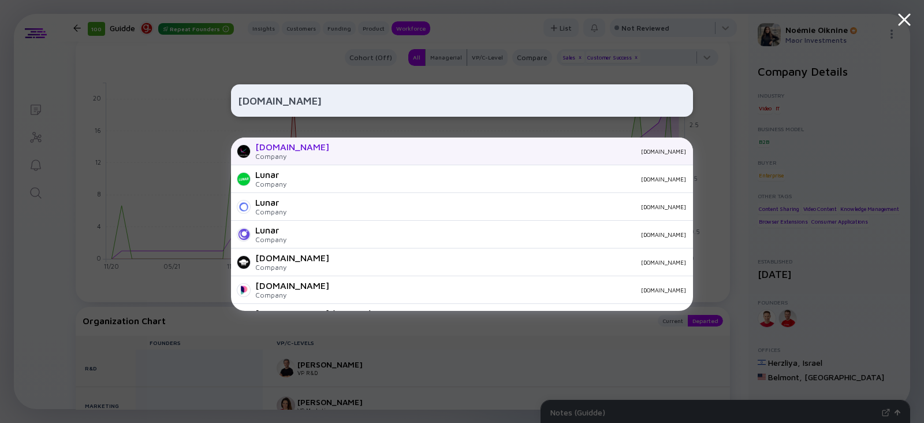
type input "Lunar.dev"
click at [265, 151] on div "Lunar.dev" at bounding box center [292, 146] width 74 height 10
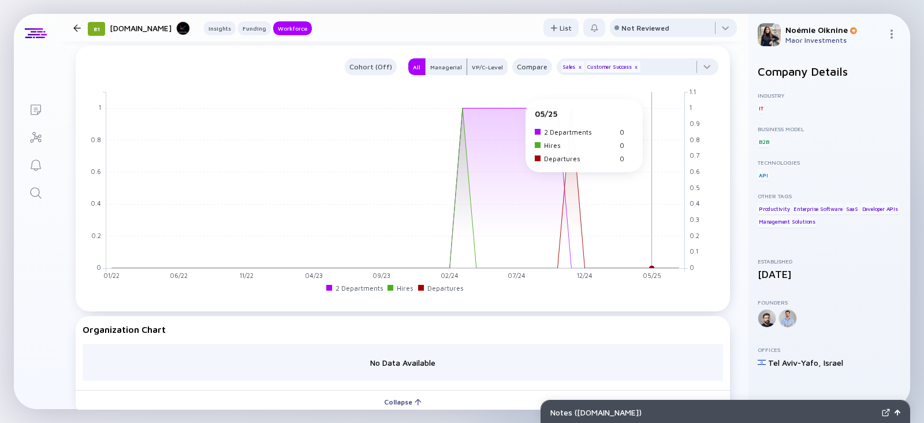
scroll to position [869, 0]
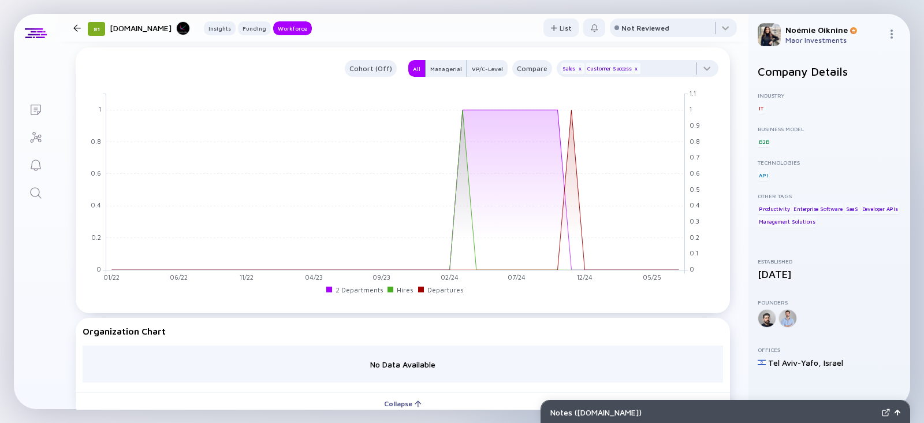
click at [43, 188] on link "Search" at bounding box center [35, 192] width 43 height 28
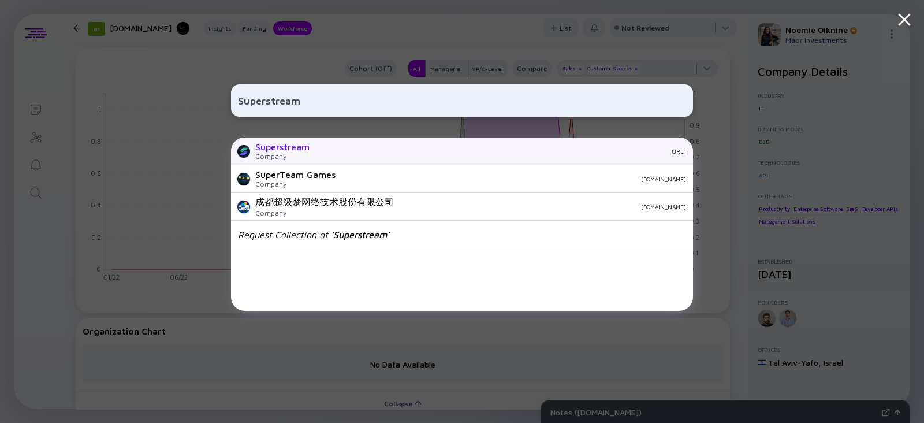
type input "Superstream"
click at [315, 152] on div "Superstream Company superstream.ai" at bounding box center [462, 151] width 462 height 28
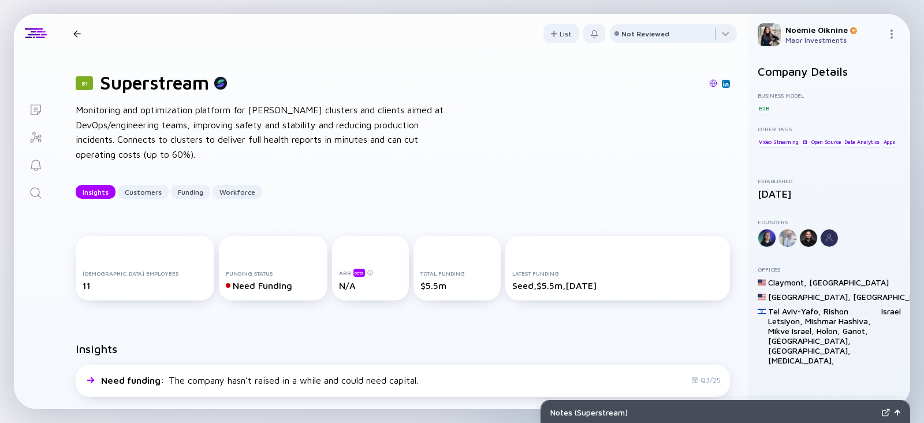
click at [577, 138] on div "81 Superstream Monitoring and optimization platform for Kafka clusters and clie…" at bounding box center [402, 135] width 691 height 164
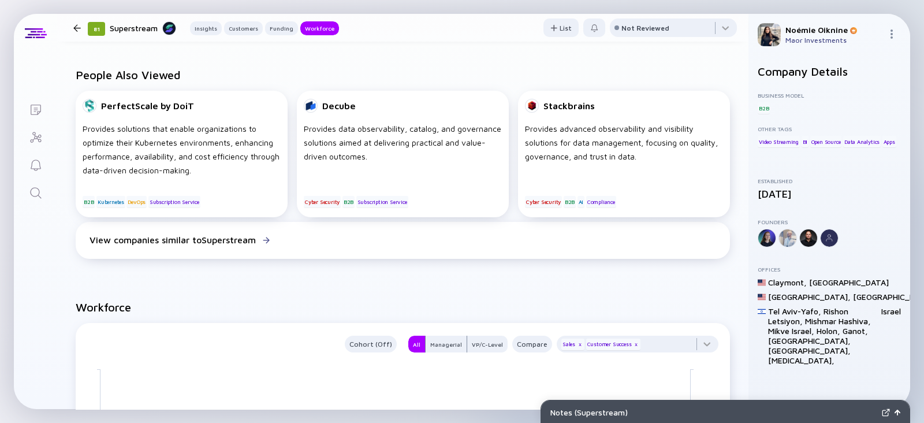
scroll to position [874, 0]
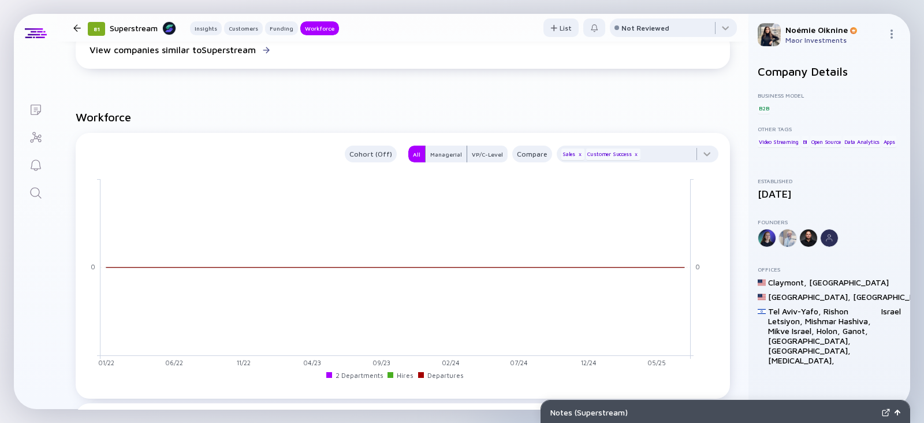
click at [47, 185] on link "Search" at bounding box center [35, 192] width 43 height 28
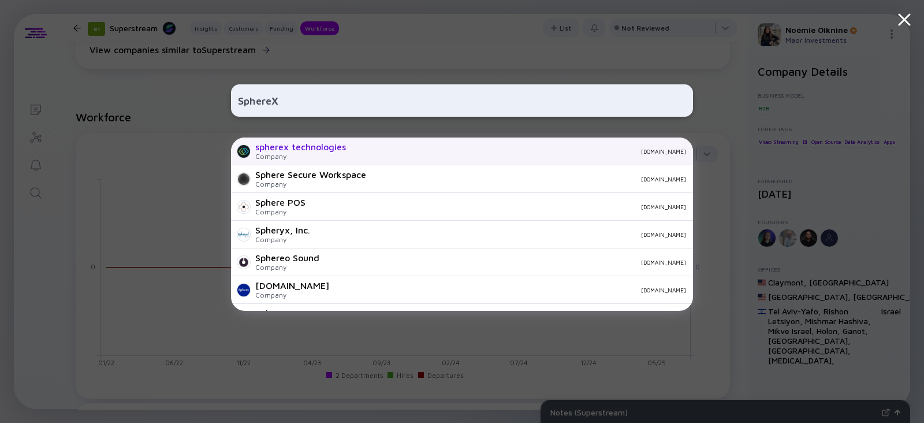
type input "SphereX"
click at [272, 151] on div "spherex technologies" at bounding box center [300, 146] width 91 height 10
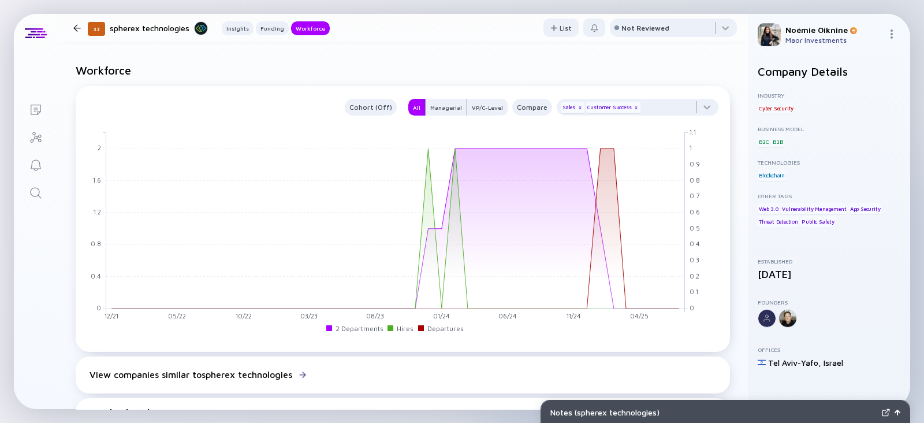
scroll to position [591, 0]
click at [632, 106] on div "x" at bounding box center [635, 107] width 7 height 7
click at [576, 109] on div "x" at bounding box center [579, 107] width 7 height 7
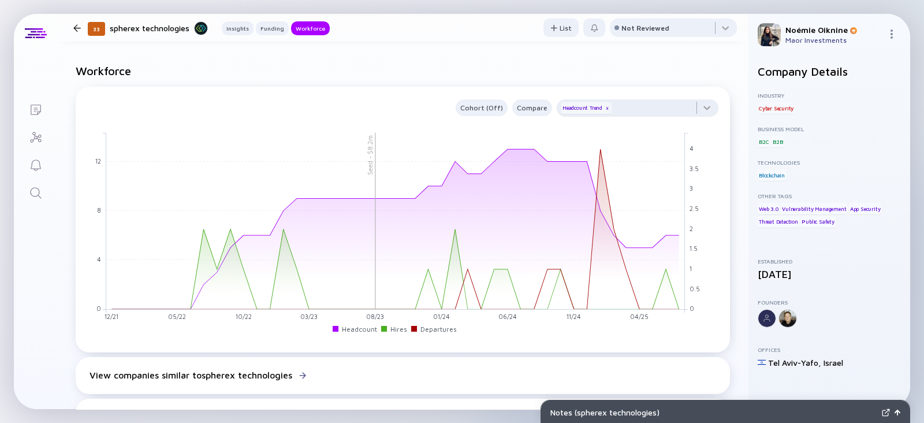
click at [40, 195] on icon "Search" at bounding box center [36, 193] width 14 height 14
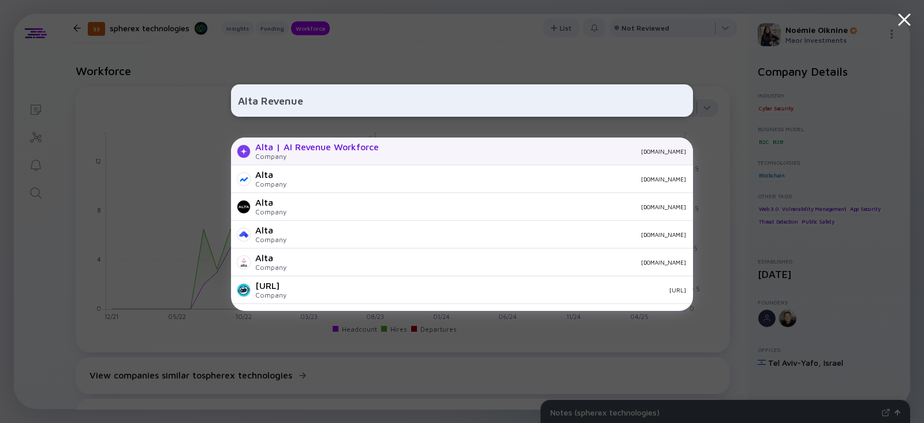
type input "Alta Revenue"
click at [293, 144] on div "Alta | AI Revenue Workforce" at bounding box center [317, 146] width 124 height 10
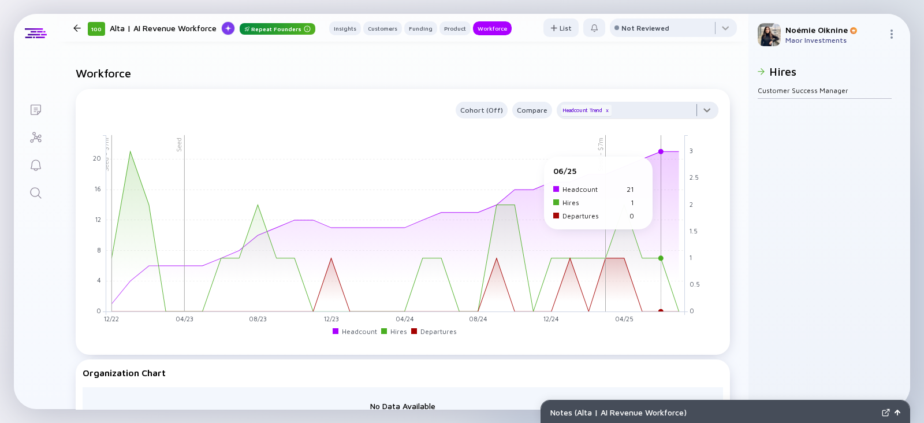
scroll to position [1302, 0]
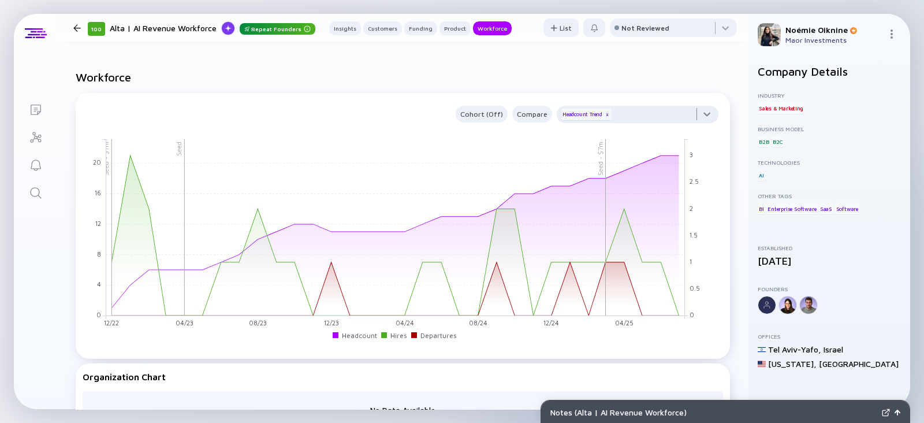
click at [649, 111] on div at bounding box center [637, 117] width 162 height 23
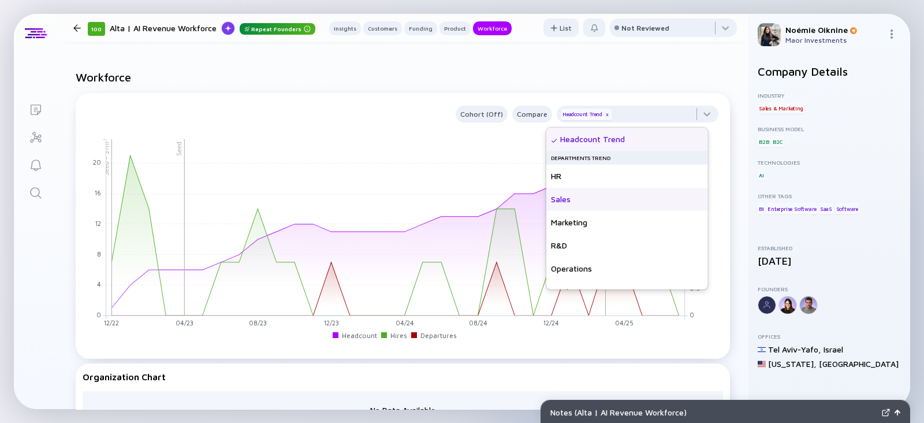
click at [569, 200] on div "Sales" at bounding box center [627, 199] width 162 height 23
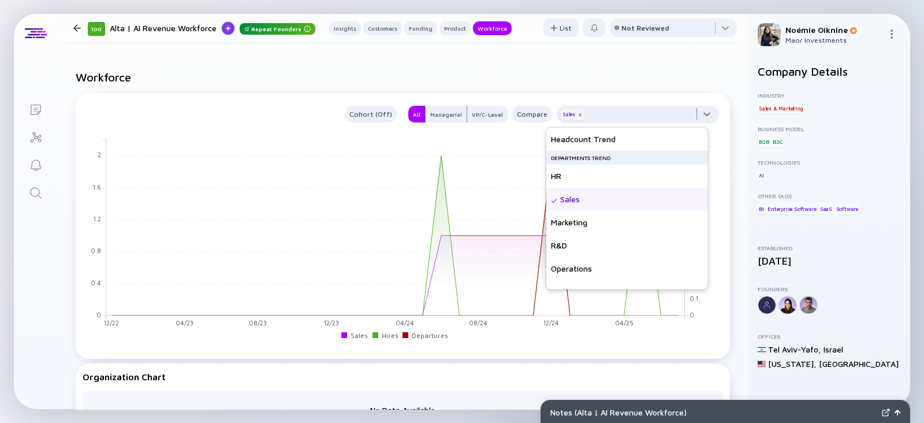
click at [621, 114] on div at bounding box center [637, 117] width 162 height 23
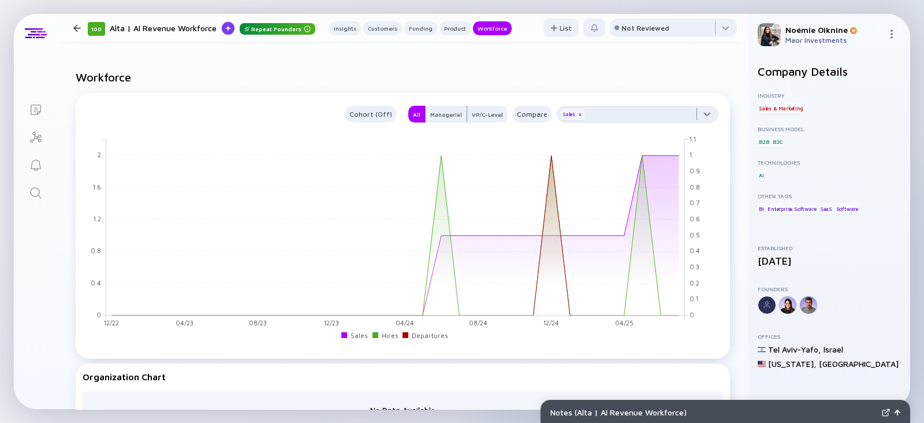
click at [637, 117] on div at bounding box center [637, 117] width 162 height 23
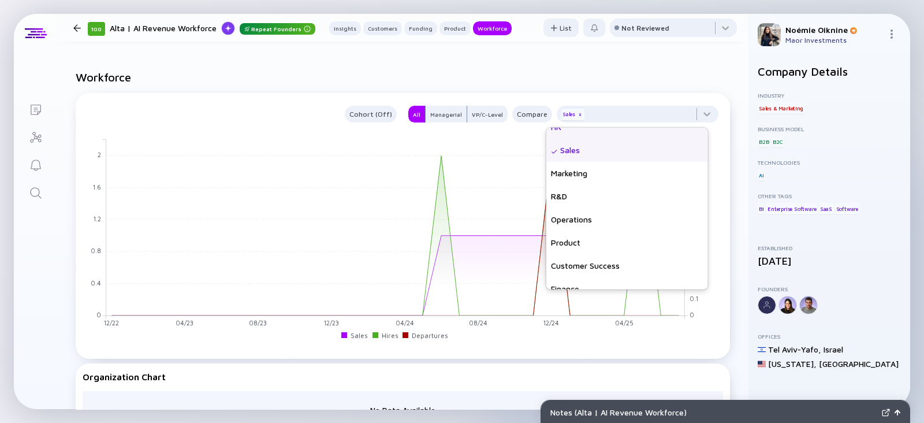
scroll to position [83, 0]
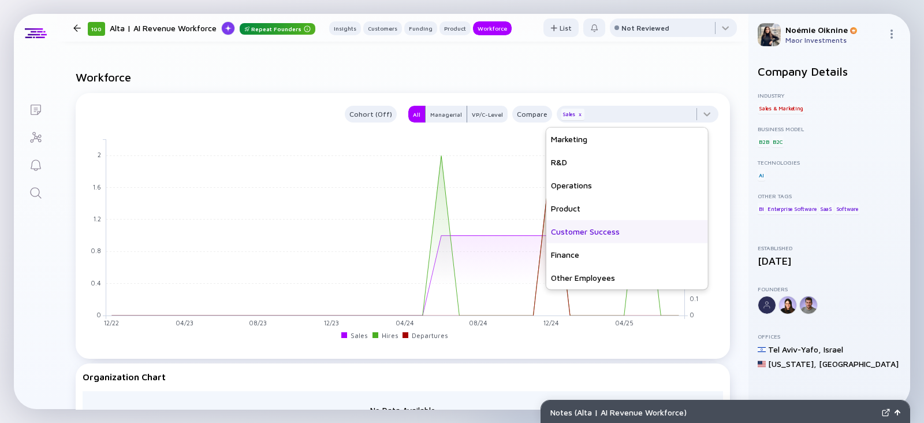
click at [584, 229] on div "Customer Success" at bounding box center [627, 231] width 162 height 23
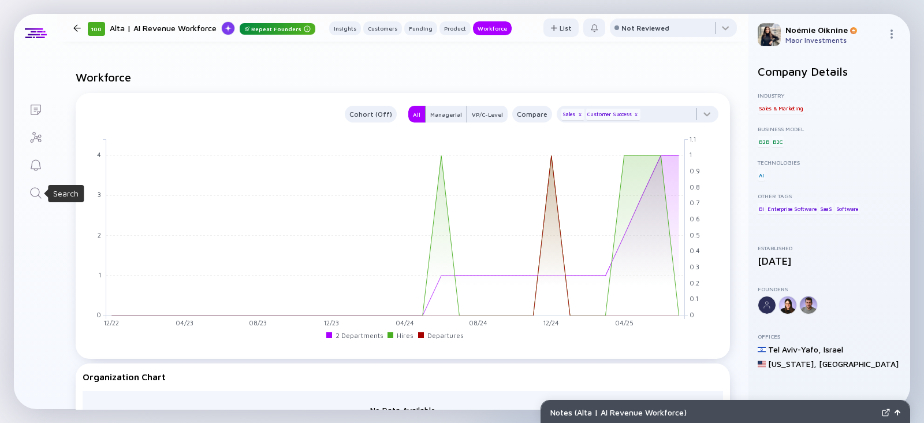
click at [38, 196] on icon "Search" at bounding box center [36, 193] width 14 height 14
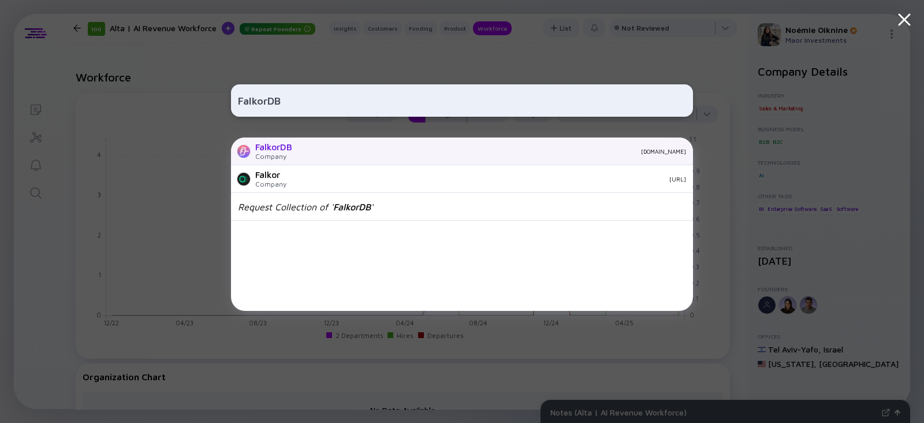
type input "FalkorDB"
click at [268, 158] on div "Company" at bounding box center [273, 156] width 37 height 9
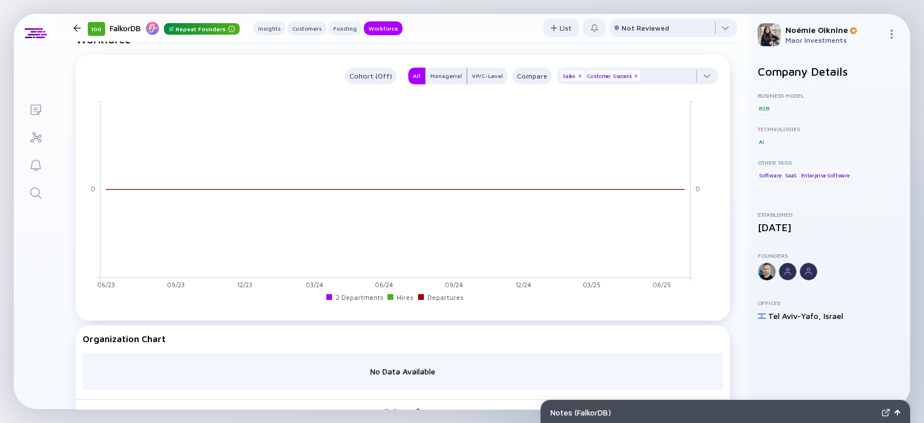
scroll to position [1018, 0]
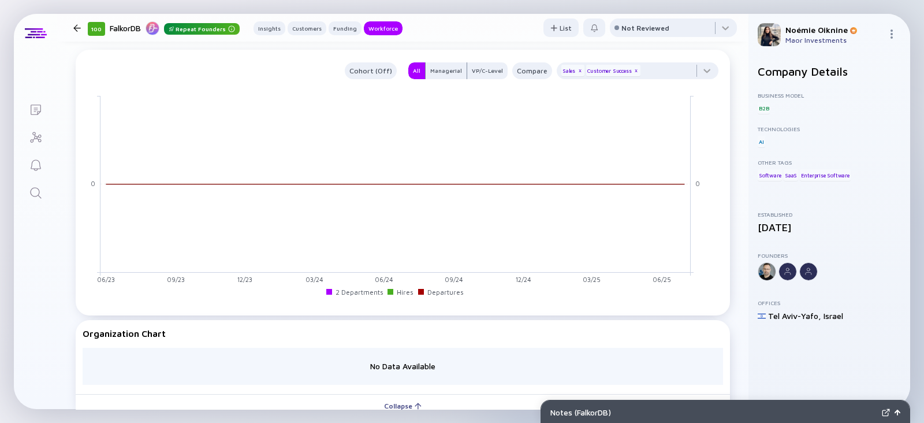
drag, startPoint x: 27, startPoint y: 186, endPoint x: 61, endPoint y: 186, distance: 34.1
click at [27, 186] on link "Search" at bounding box center [35, 192] width 43 height 28
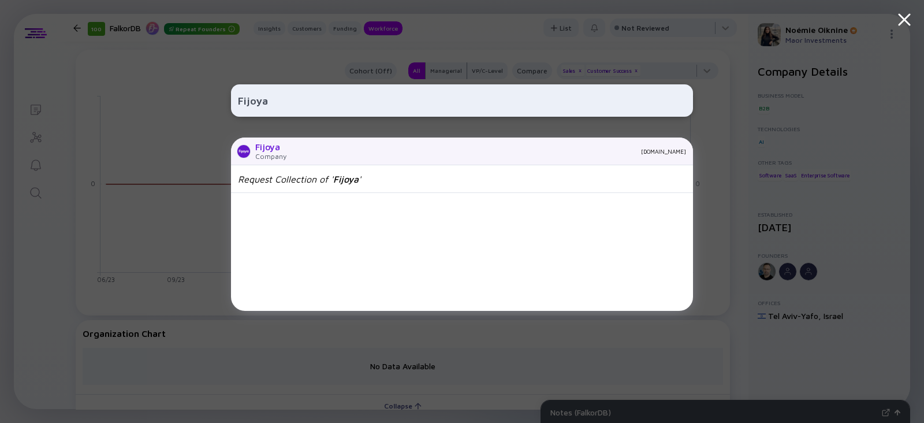
type input "Fijoya"
click at [276, 150] on div "Fijoya" at bounding box center [270, 146] width 31 height 10
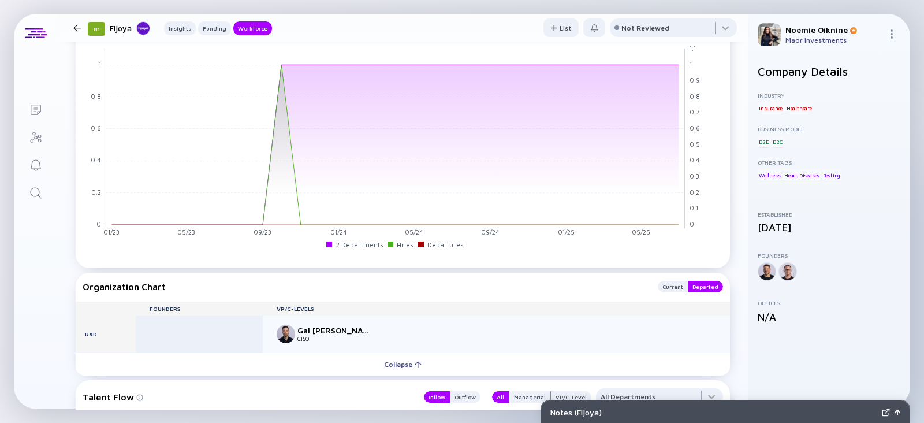
scroll to position [975, 0]
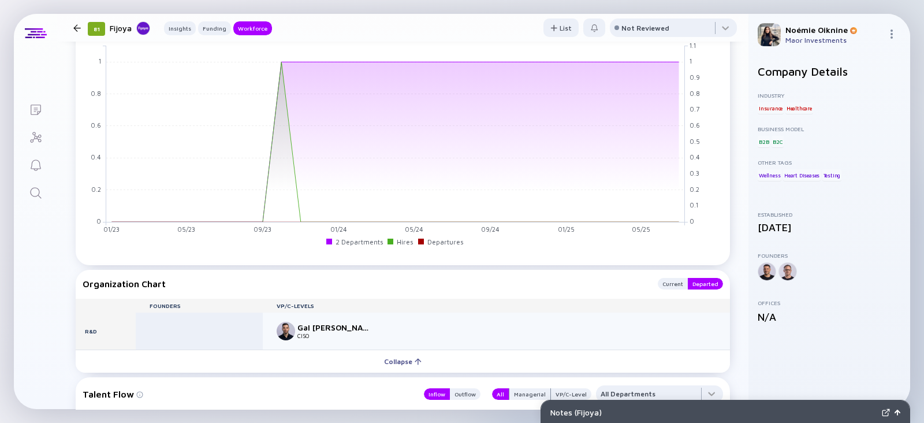
click at [43, 194] on link "Search" at bounding box center [35, 192] width 43 height 28
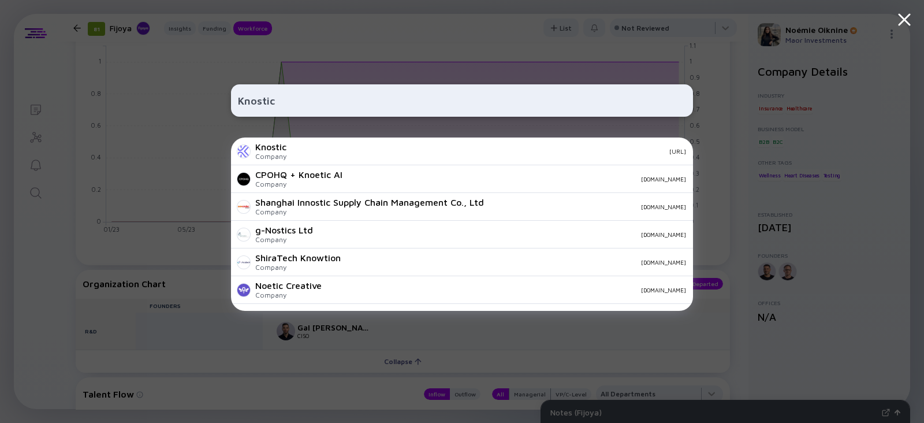
type input "Knostic"
click at [277, 154] on div "Company" at bounding box center [270, 156] width 31 height 9
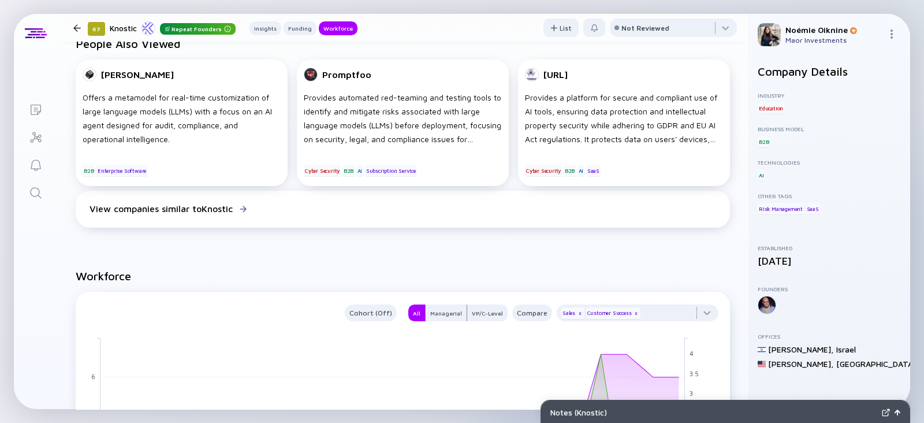
scroll to position [802, 0]
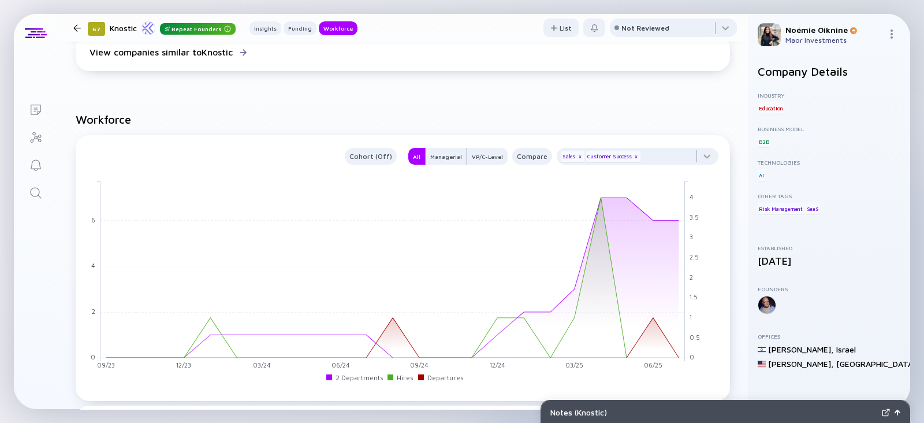
click at [24, 185] on link "Search" at bounding box center [35, 192] width 43 height 28
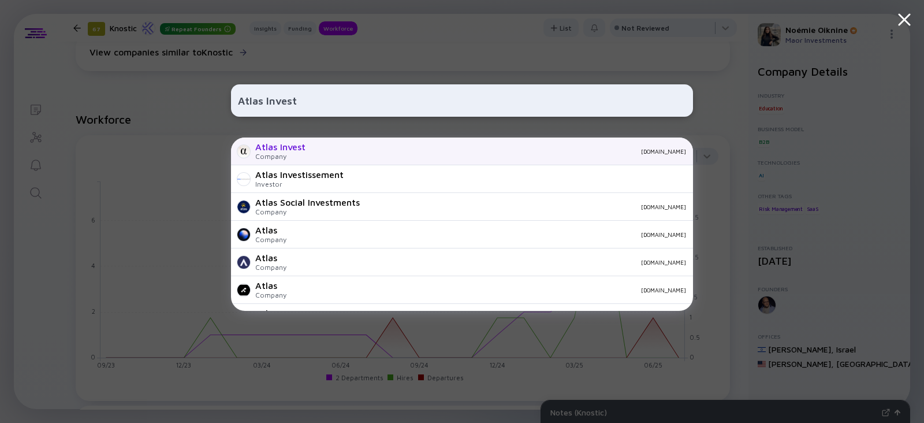
type input "Atlas Invest"
click at [271, 151] on div "Atlas Invest" at bounding box center [280, 146] width 50 height 10
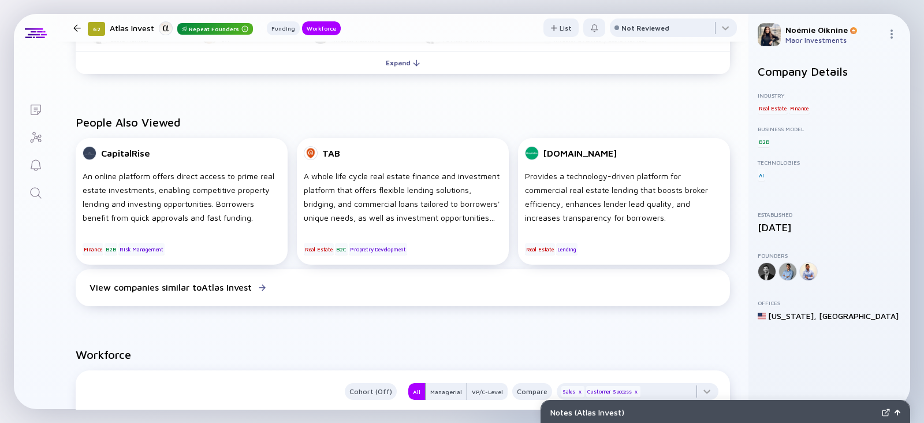
scroll to position [831, 0]
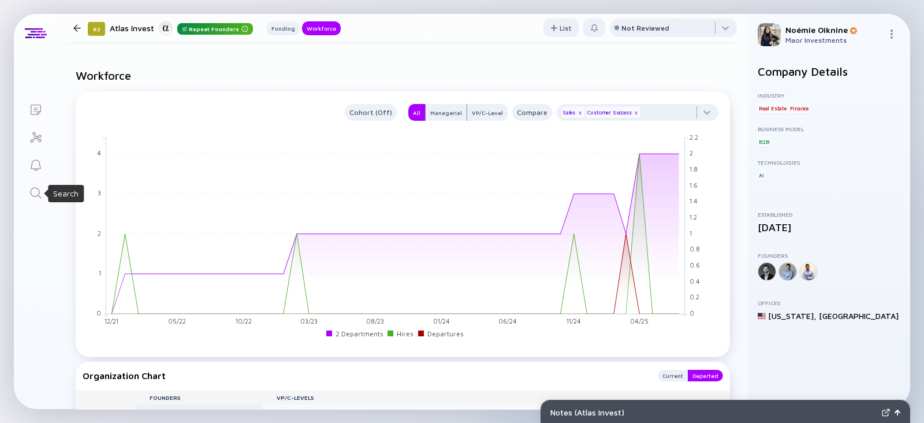
click at [37, 191] on icon "Search" at bounding box center [36, 193] width 14 height 14
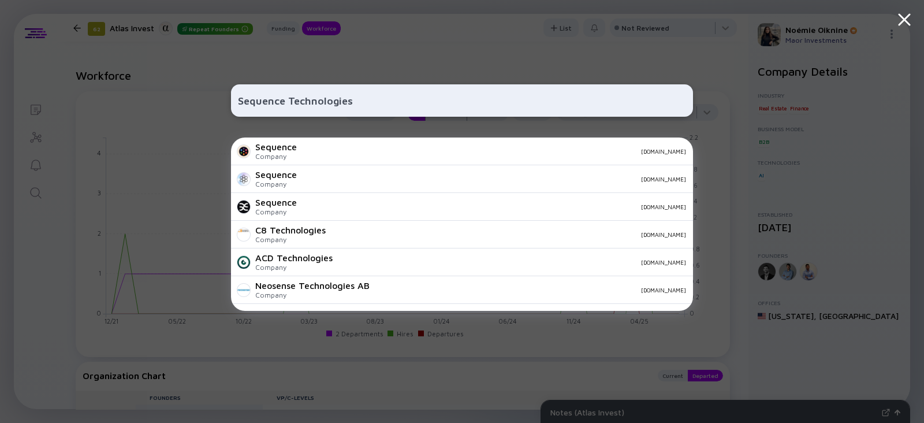
type input "Sequence Technologies"
click at [331, 150] on div "sequence.film" at bounding box center [496, 151] width 380 height 7
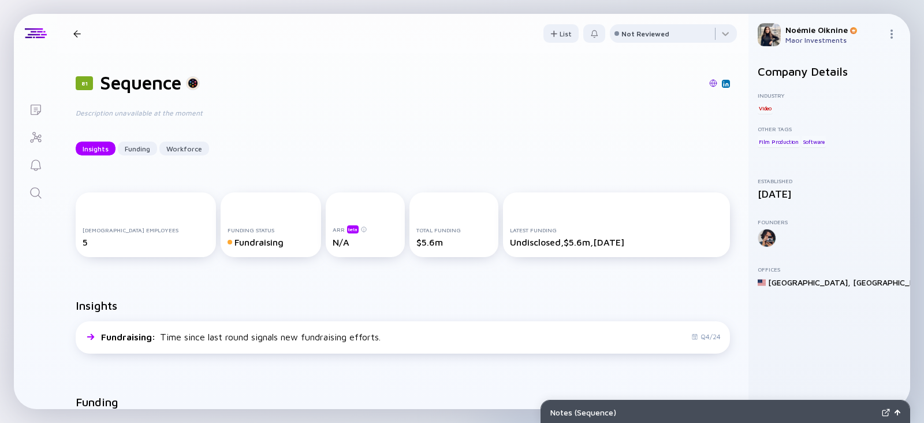
click at [22, 188] on link "Search" at bounding box center [35, 192] width 43 height 28
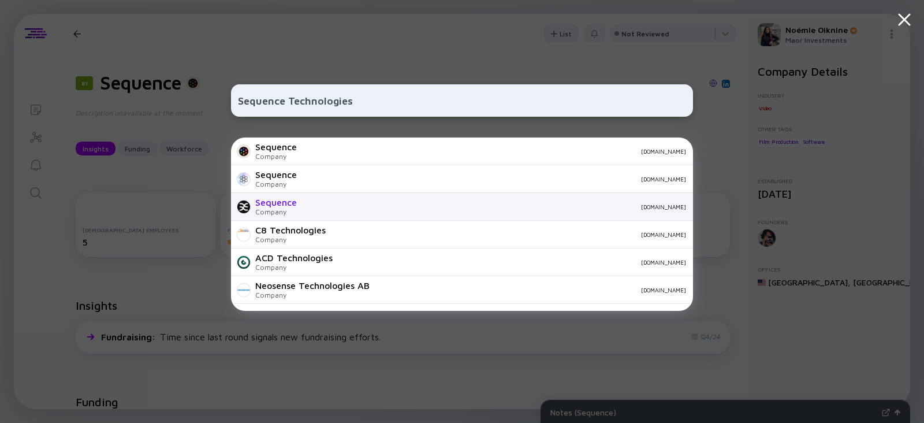
type input "Sequence Technologies"
click at [274, 197] on div "Sequence" at bounding box center [276, 202] width 42 height 10
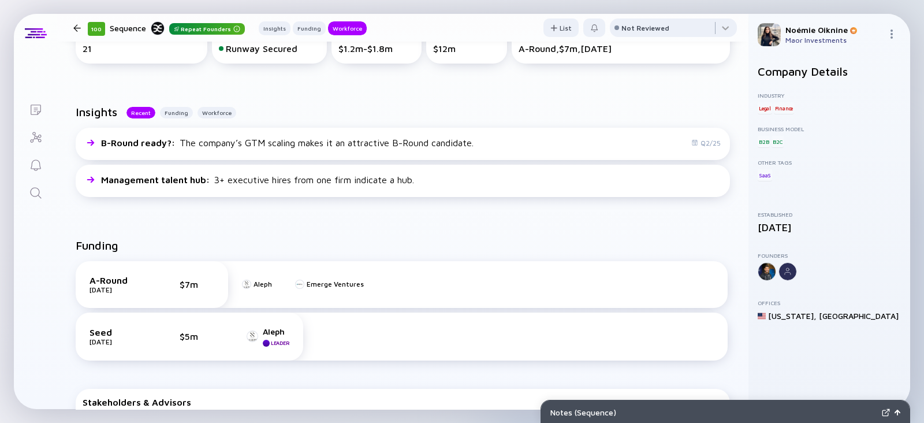
scroll to position [911, 0]
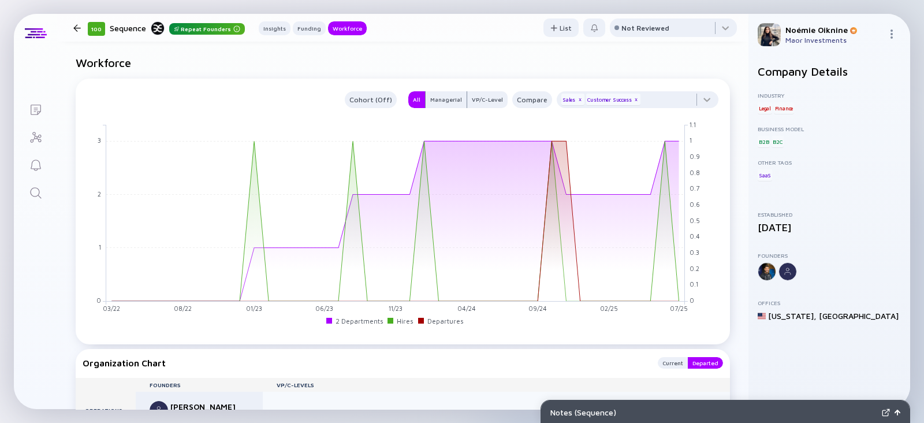
click at [49, 192] on link "Search" at bounding box center [35, 192] width 43 height 28
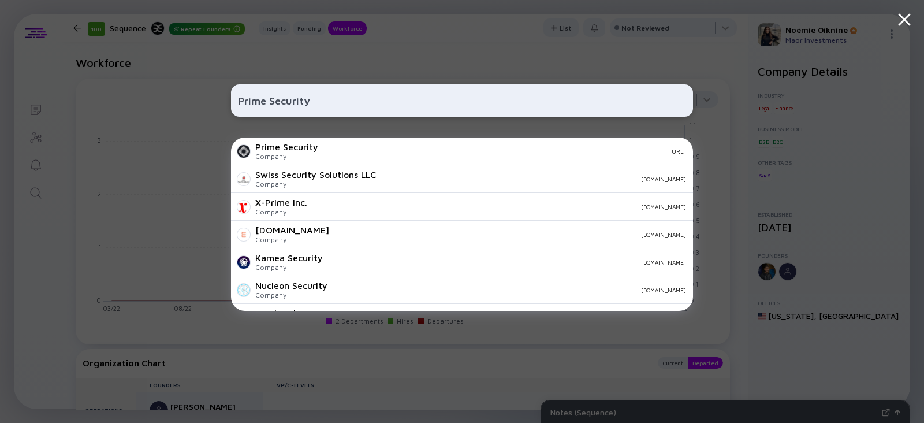
type input "Prime Security"
click at [315, 148] on div "Prime Security" at bounding box center [286, 146] width 63 height 10
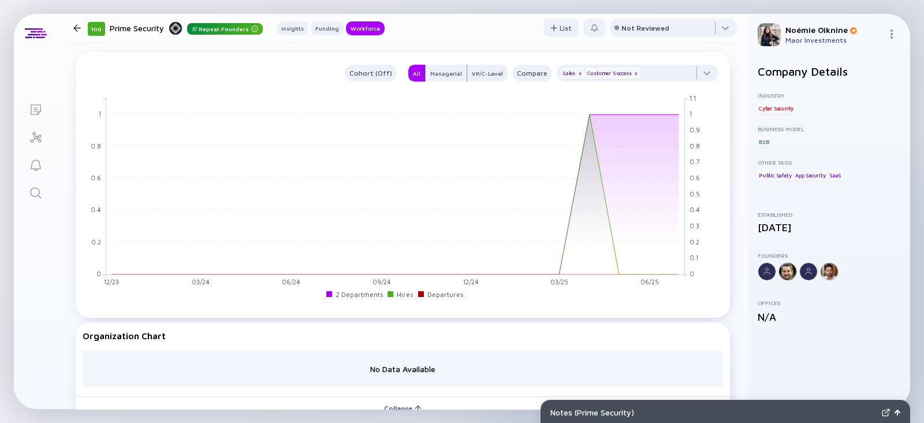
scroll to position [1030, 0]
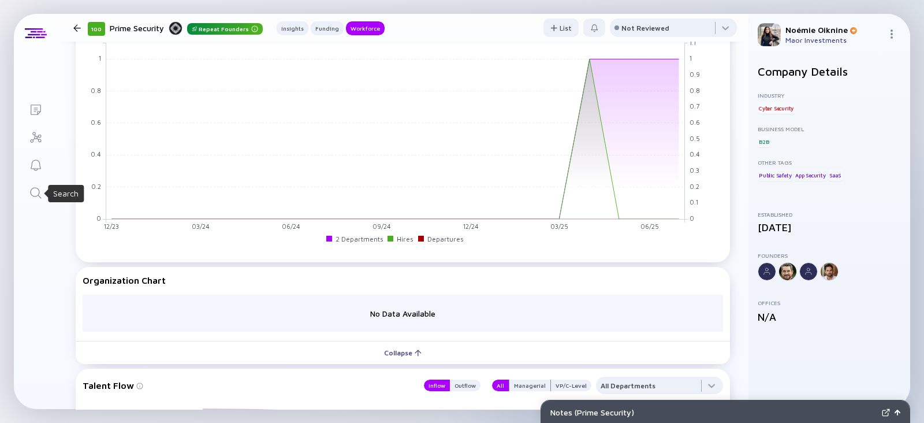
drag, startPoint x: 35, startPoint y: 189, endPoint x: 40, endPoint y: 185, distance: 6.7
click at [35, 189] on icon "Search" at bounding box center [36, 193] width 14 height 14
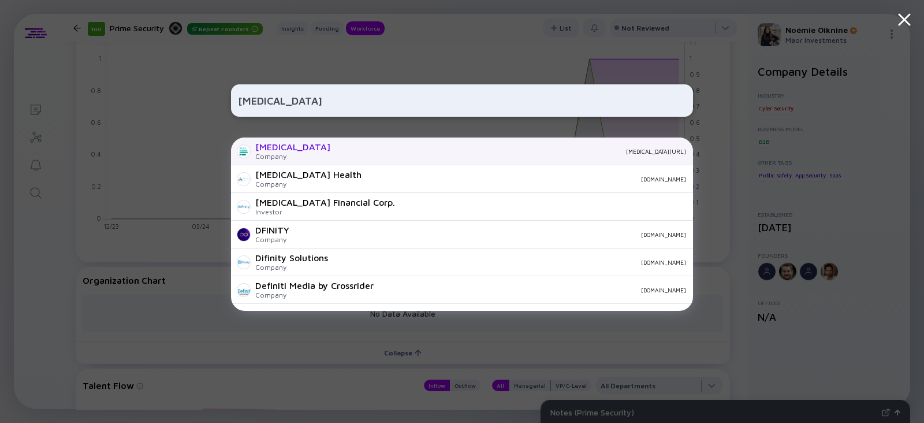
type input "Definity"
click at [286, 154] on div "Company" at bounding box center [292, 156] width 75 height 9
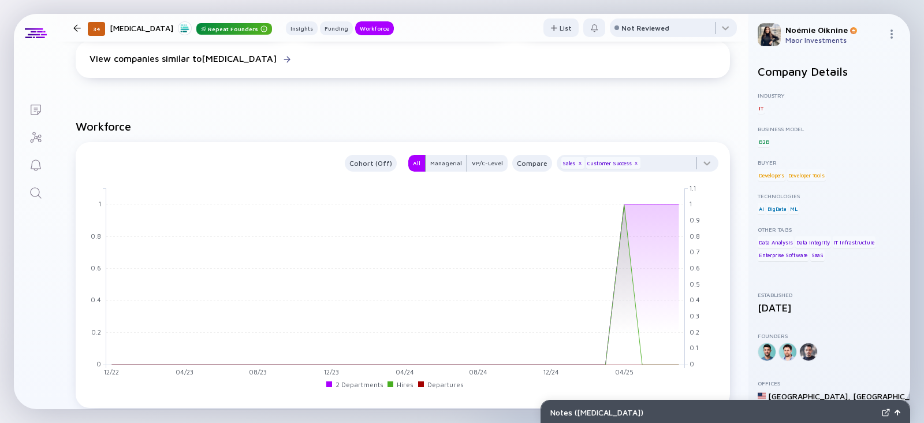
scroll to position [873, 0]
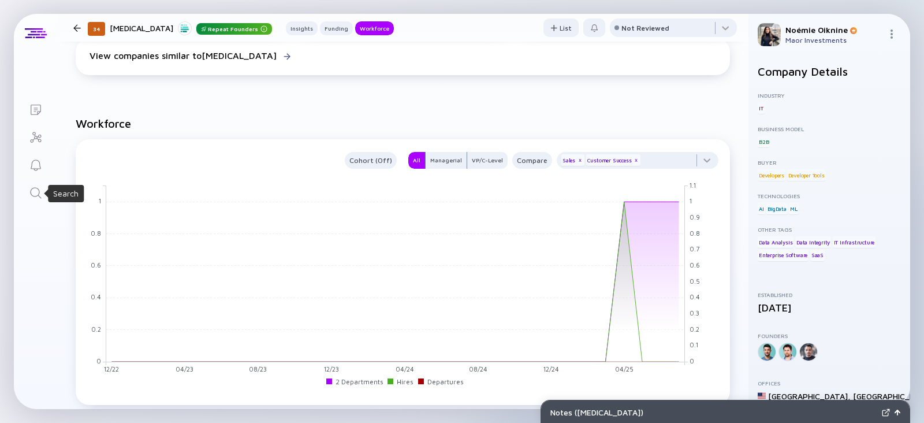
click at [32, 195] on icon "Search" at bounding box center [35, 192] width 11 height 11
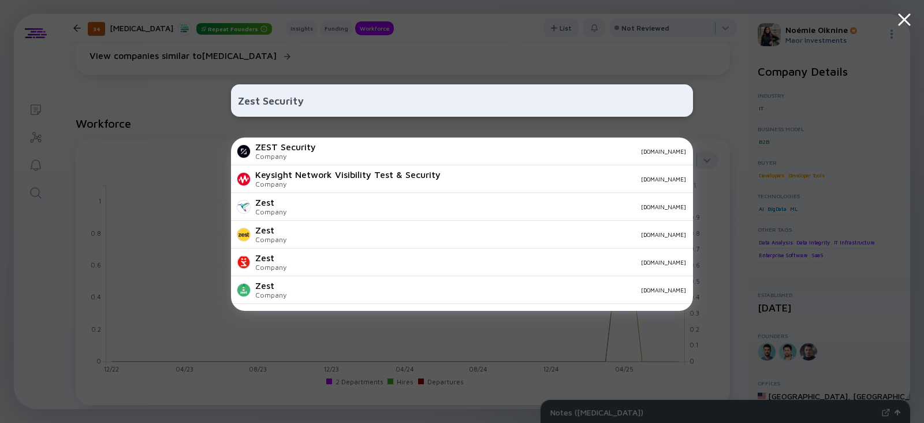
type input "Zest Security"
click at [283, 147] on div "ZEST Security" at bounding box center [285, 146] width 61 height 10
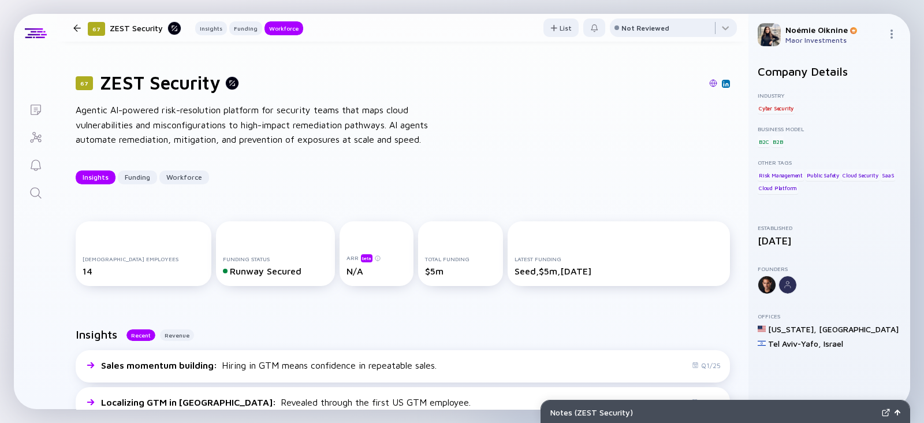
scroll to position [851, 0]
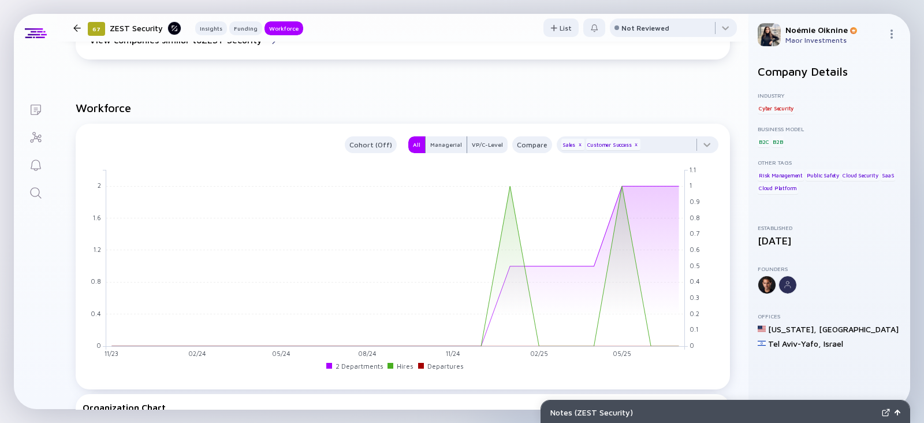
drag, startPoint x: 33, startPoint y: 193, endPoint x: 63, endPoint y: 180, distance: 32.3
click at [33, 193] on icon "Search" at bounding box center [36, 193] width 14 height 14
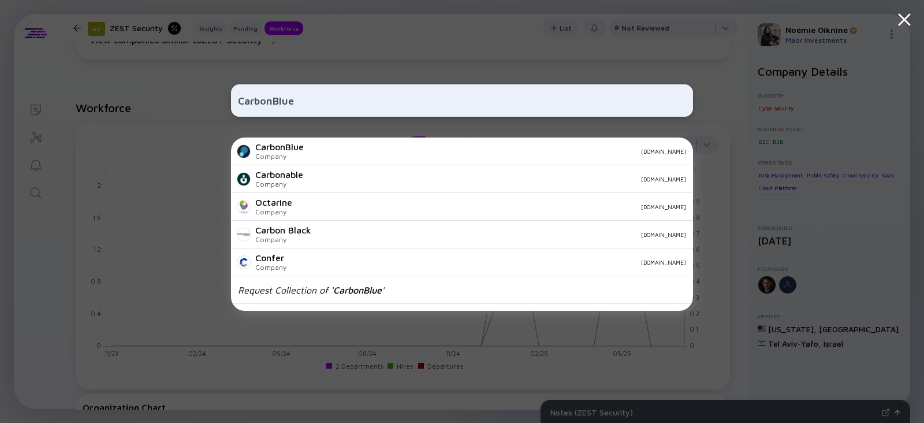
type input "CarbonBlue"
click at [308, 144] on div "CarbonBlue Company carbonblue.cc" at bounding box center [462, 151] width 462 height 28
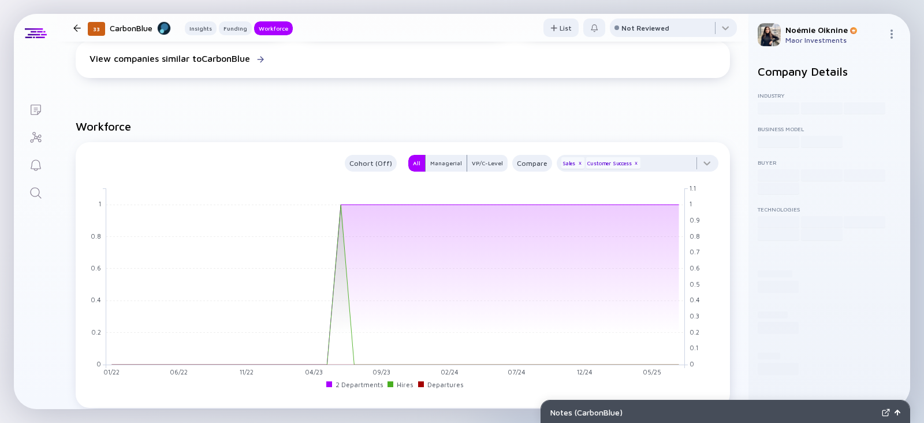
scroll to position [875, 0]
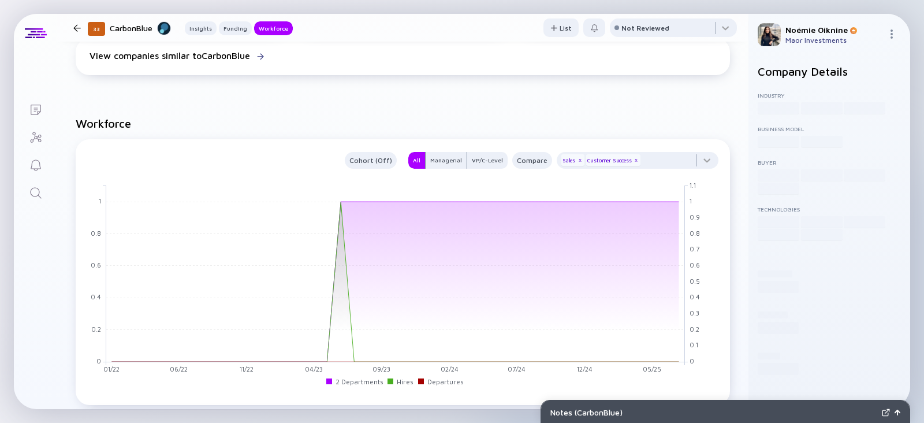
drag, startPoint x: 23, startPoint y: 190, endPoint x: 44, endPoint y: 186, distance: 21.9
click at [23, 190] on link "Search" at bounding box center [35, 192] width 43 height 28
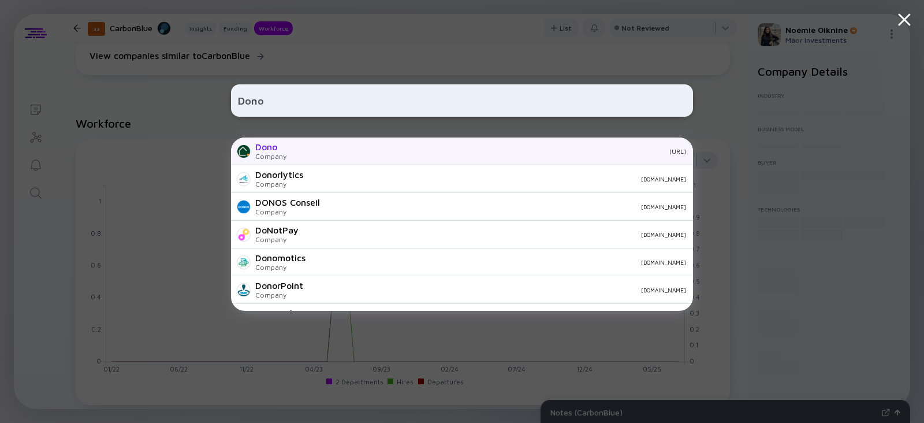
type input "Dono"
click at [317, 153] on div "dono.ai" at bounding box center [491, 151] width 390 height 7
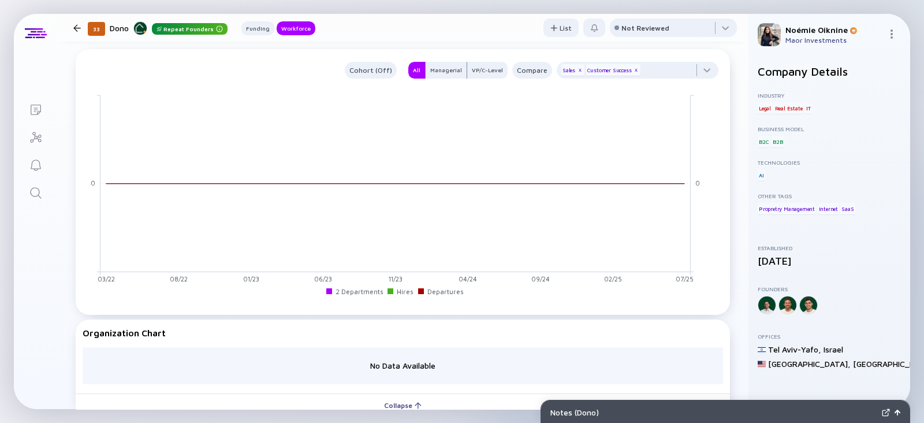
scroll to position [883, 0]
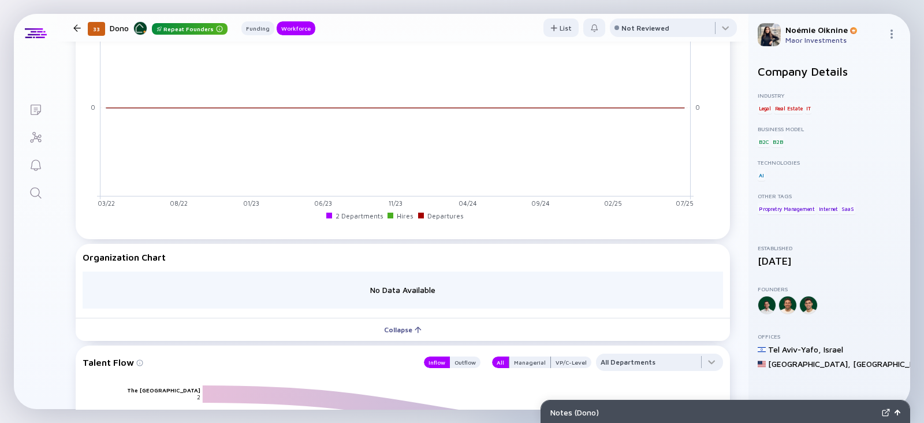
click at [36, 188] on icon "Search" at bounding box center [36, 193] width 14 height 14
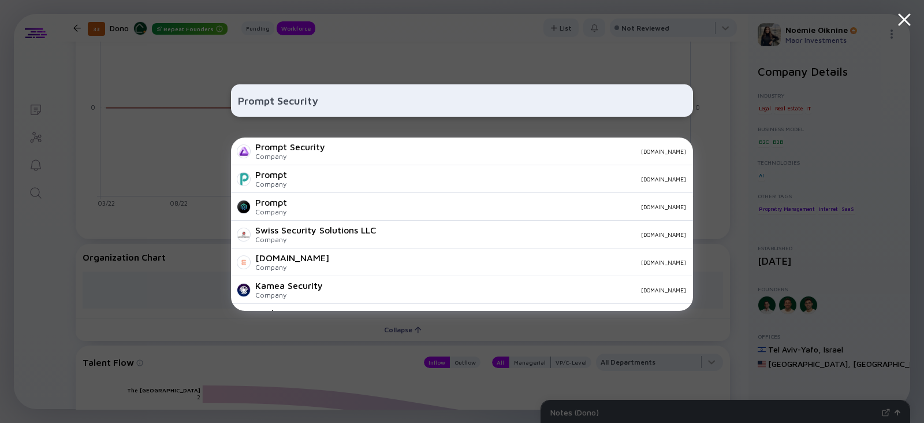
type input "Prompt Security"
click at [303, 155] on div "Company" at bounding box center [290, 156] width 70 height 9
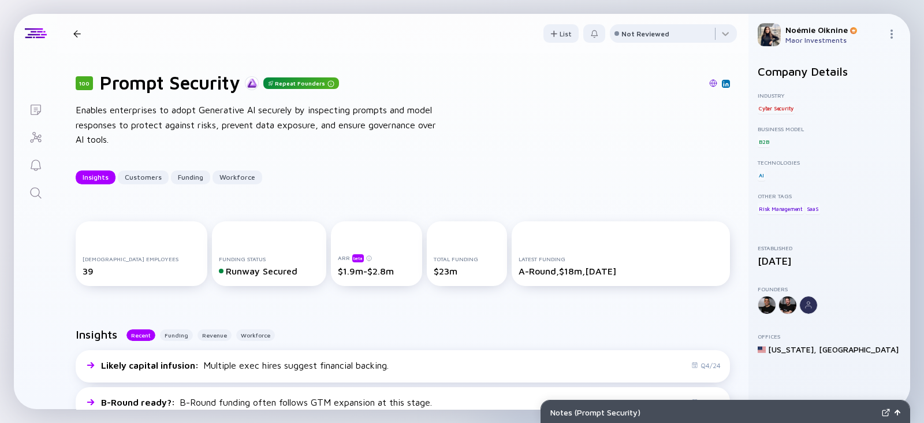
click at [27, 198] on link "Search" at bounding box center [35, 192] width 43 height 28
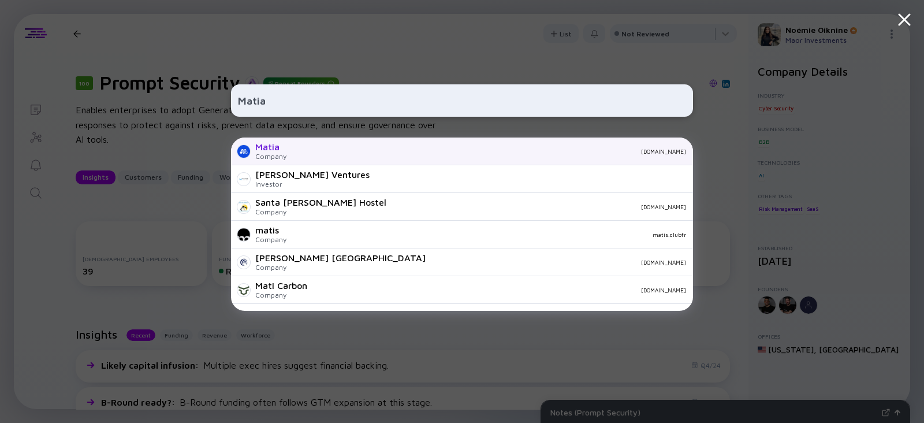
type input "Matia"
click at [279, 152] on div "Company" at bounding box center [270, 156] width 31 height 9
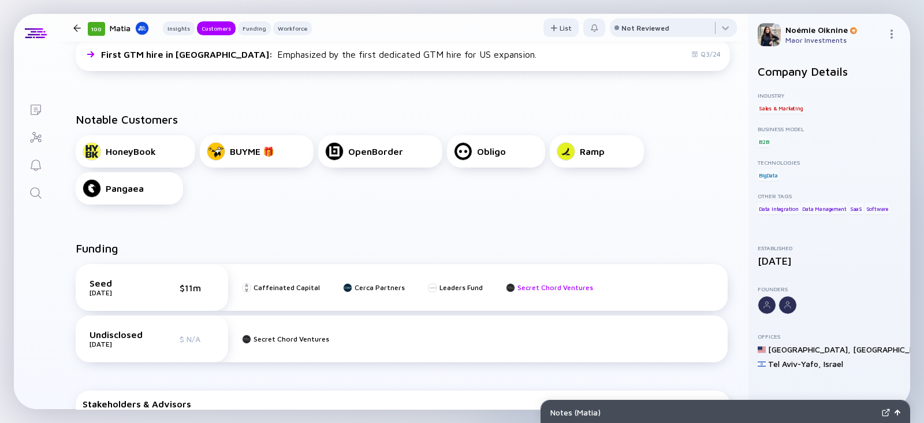
scroll to position [324, 0]
click at [17, 200] on link "Search" at bounding box center [35, 192] width 43 height 28
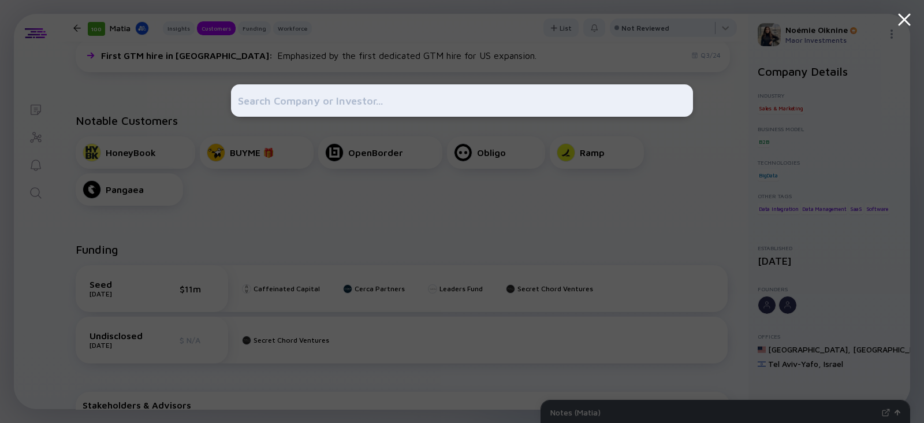
click at [32, 196] on div at bounding box center [462, 211] width 924 height 423
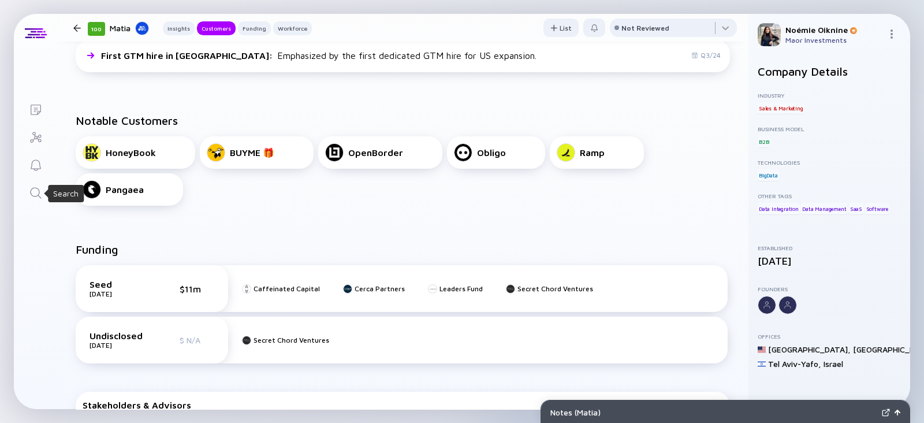
click at [29, 200] on div "Search" at bounding box center [36, 194] width 14 height 16
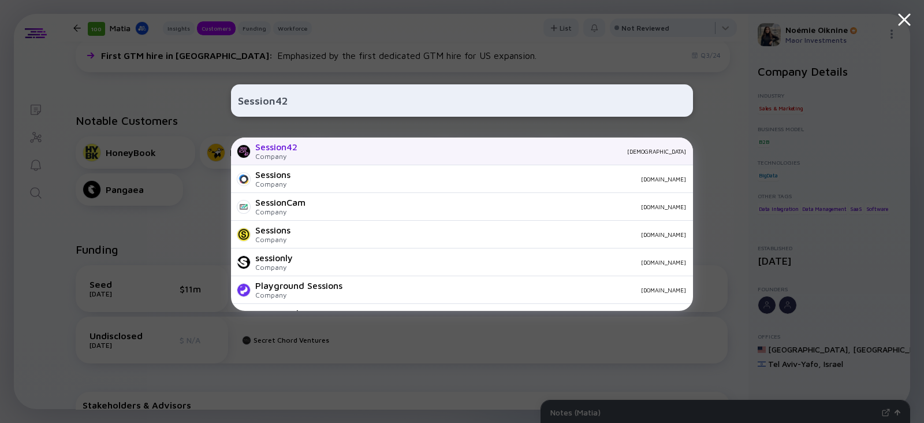
type input "Session42"
click at [271, 151] on div "Session42" at bounding box center [276, 146] width 42 height 10
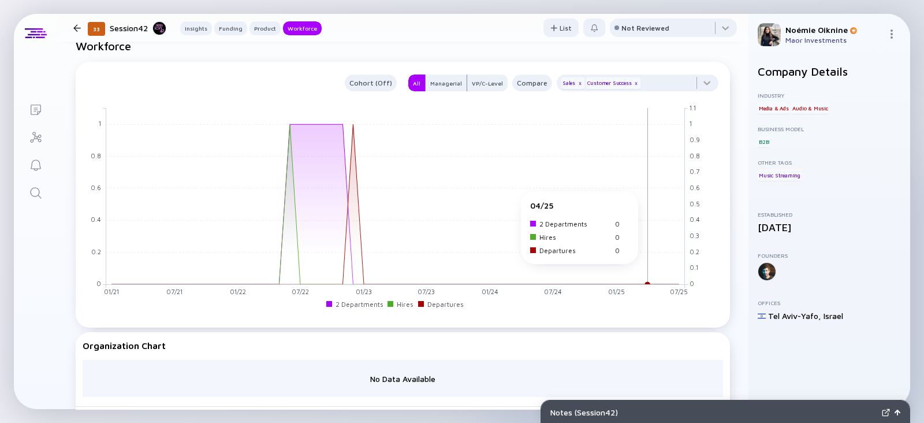
scroll to position [1139, 0]
click at [31, 192] on icon "Search" at bounding box center [36, 193] width 14 height 14
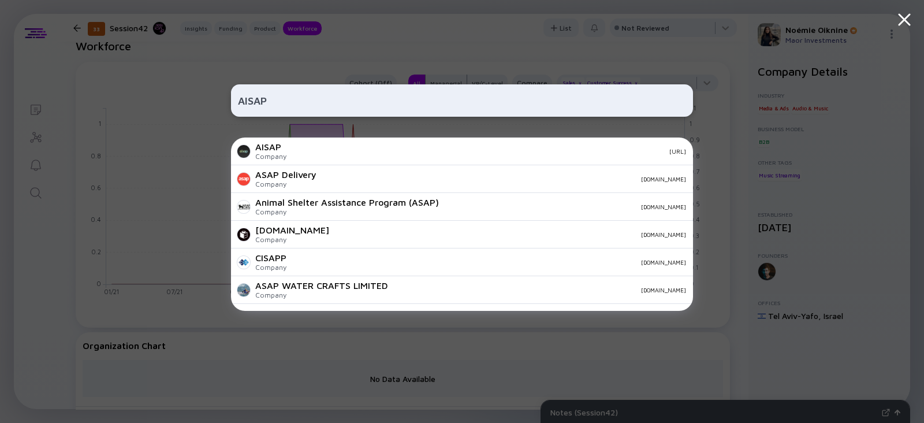
type input "AISAP"
click at [276, 148] on div "AISAP" at bounding box center [270, 146] width 31 height 10
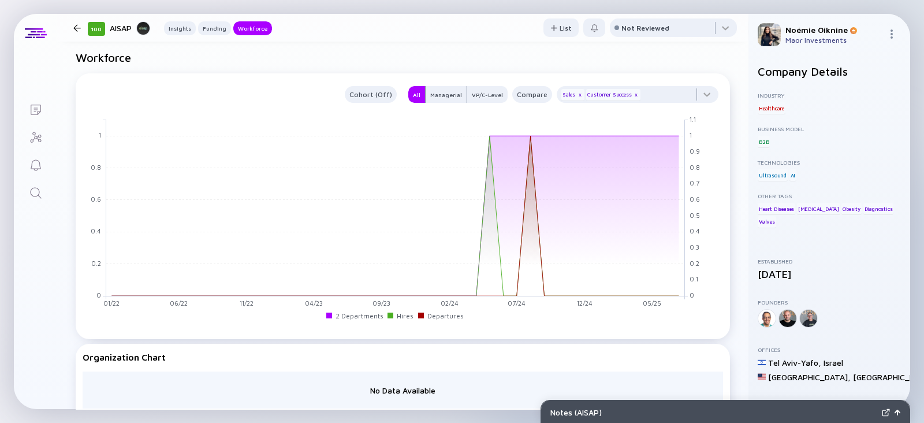
scroll to position [1015, 0]
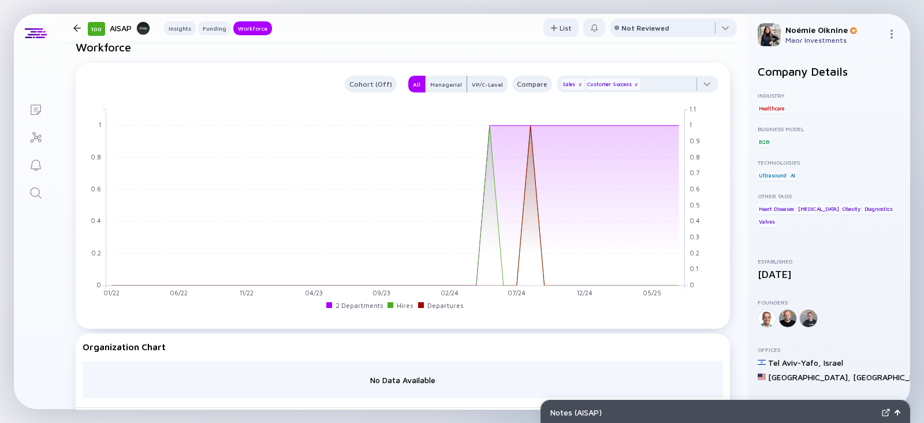
click at [45, 191] on link "Search" at bounding box center [35, 192] width 43 height 28
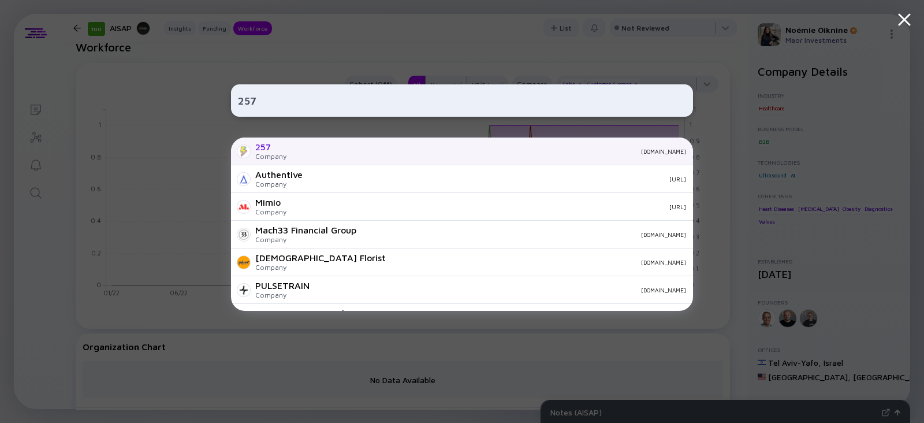
type input "257"
click at [296, 151] on div "257.co" at bounding box center [491, 151] width 390 height 7
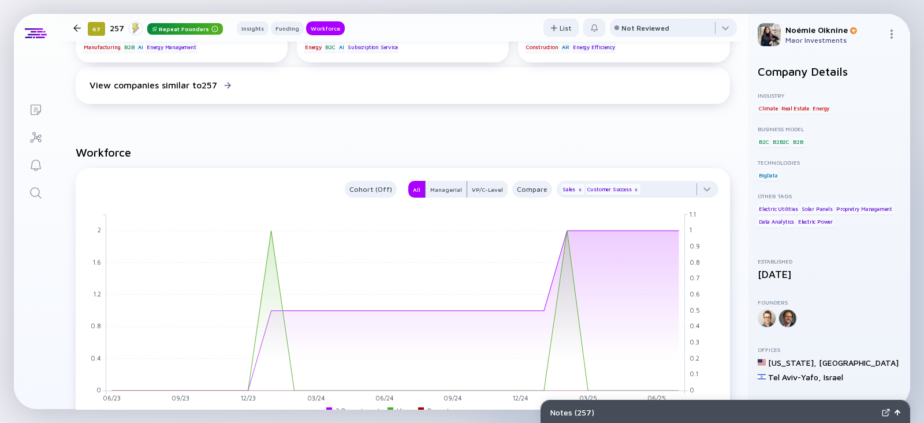
scroll to position [588, 0]
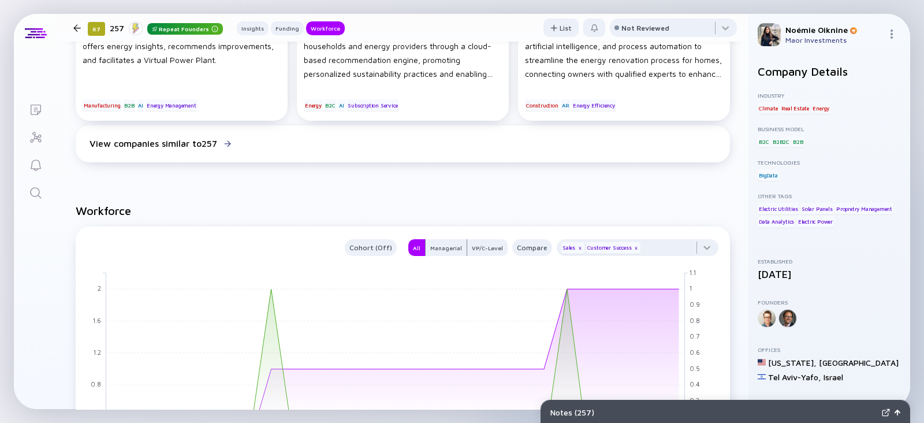
drag, startPoint x: 34, startPoint y: 199, endPoint x: 40, endPoint y: 199, distance: 5.8
click at [34, 199] on div "Search" at bounding box center [36, 194] width 14 height 16
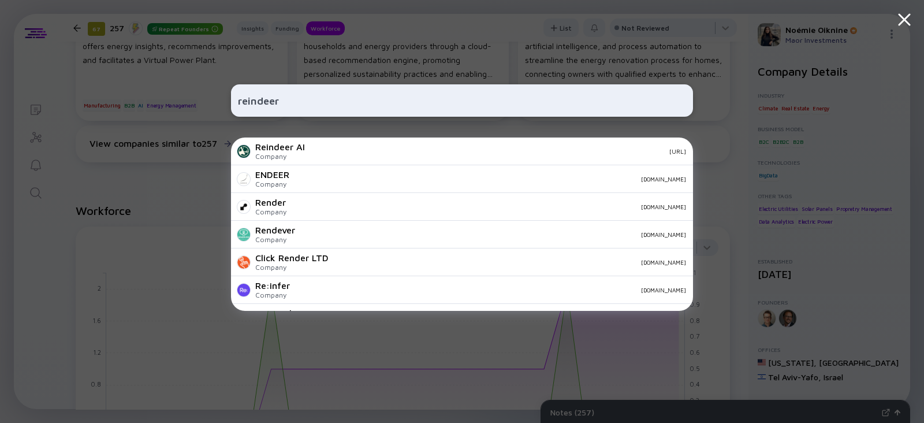
type input "reindeer"
click at [281, 152] on div "Company" at bounding box center [280, 156] width 50 height 9
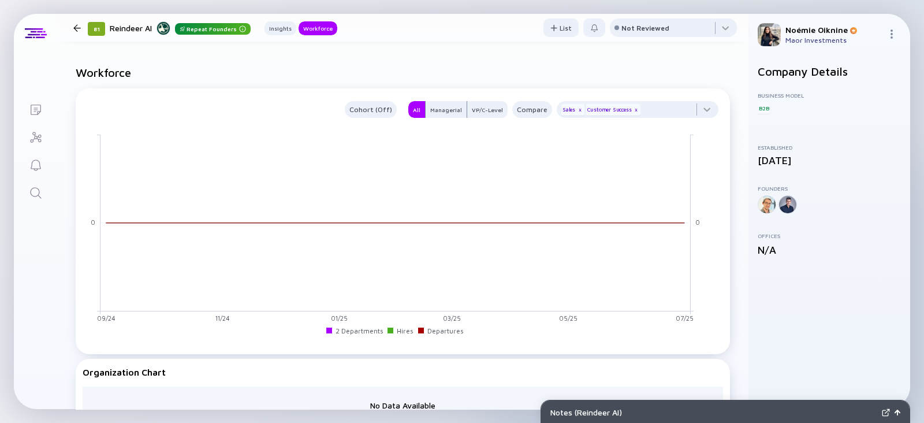
scroll to position [655, 0]
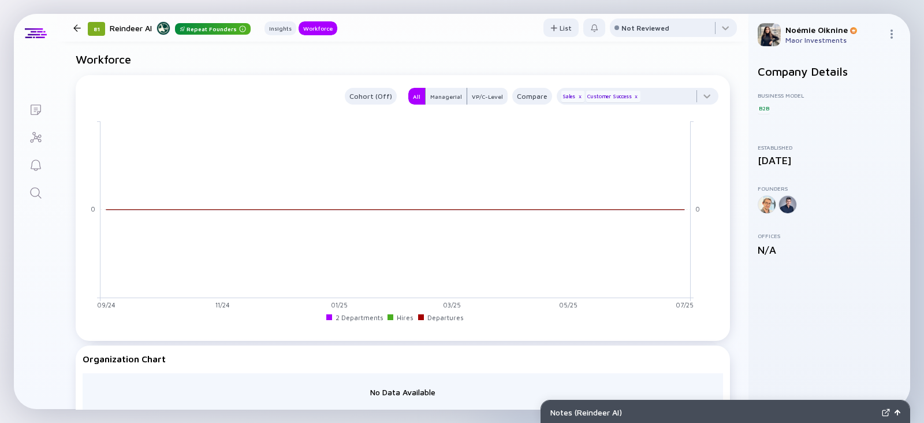
click at [36, 184] on link "Search" at bounding box center [35, 192] width 43 height 28
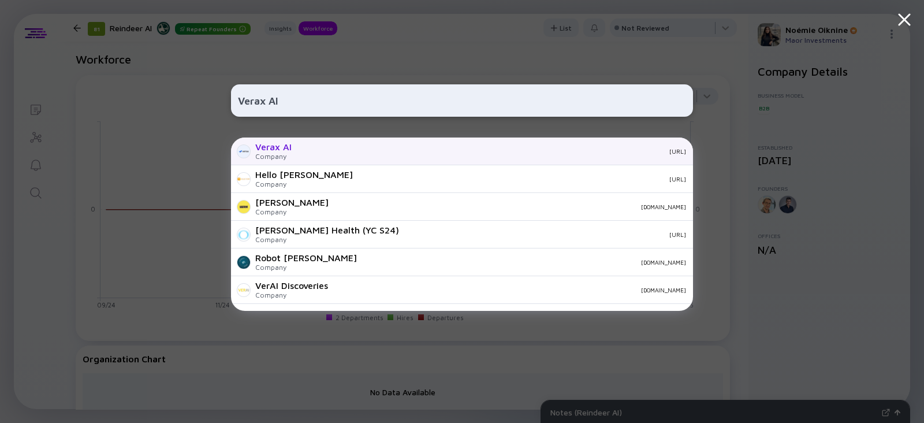
type input "Verax AI"
click at [291, 152] on div "Company" at bounding box center [273, 156] width 36 height 9
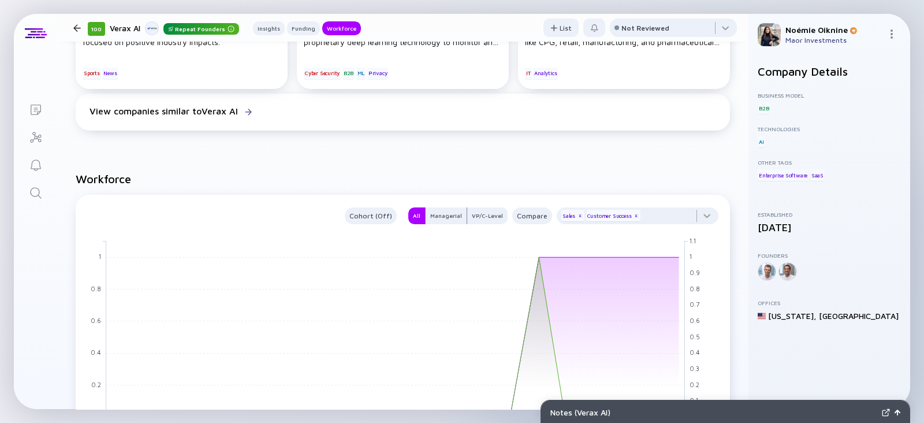
scroll to position [718, 0]
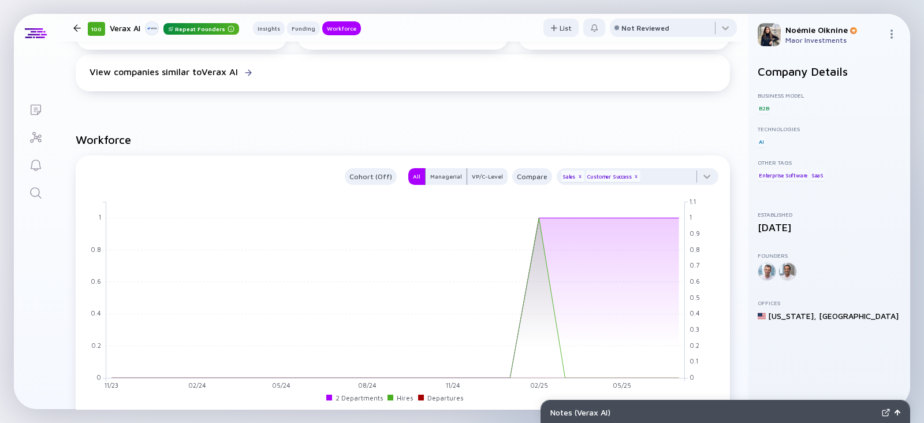
click at [52, 198] on link "Search" at bounding box center [35, 192] width 43 height 28
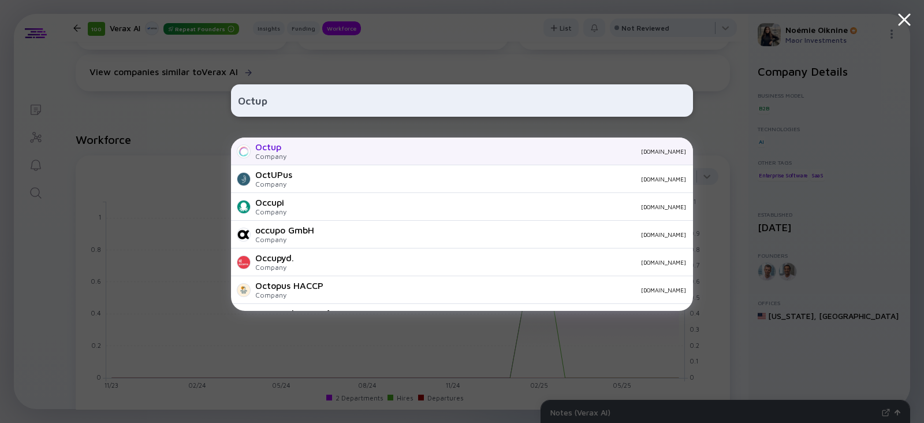
type input "Octup"
click at [292, 154] on div "Octup Company octup.com" at bounding box center [462, 151] width 462 height 28
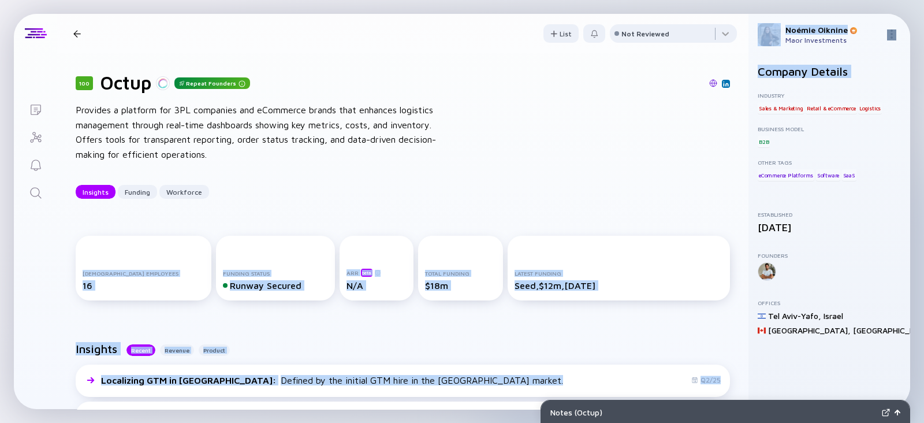
drag, startPoint x: 750, startPoint y: 89, endPoint x: 728, endPoint y: 195, distance: 107.8
click at [728, 195] on div "Lists 100 Octup Repeat Founders Insights Funding Workforce List Not Reviewed 10…" at bounding box center [462, 211] width 896 height 395
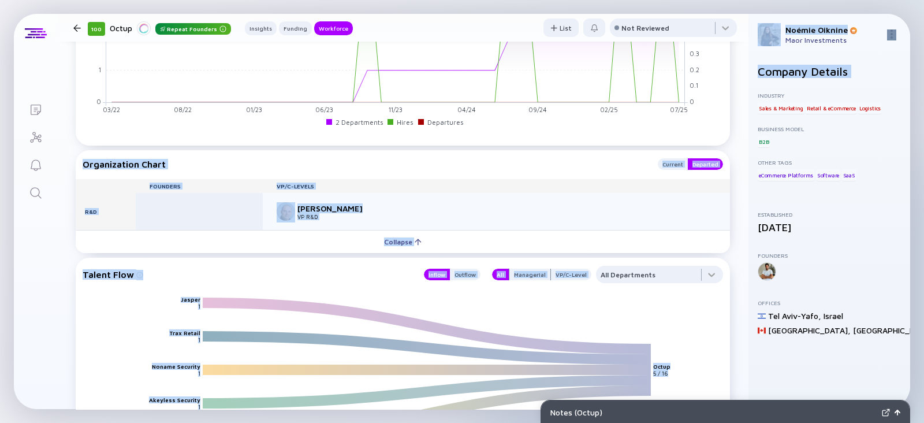
scroll to position [880, 0]
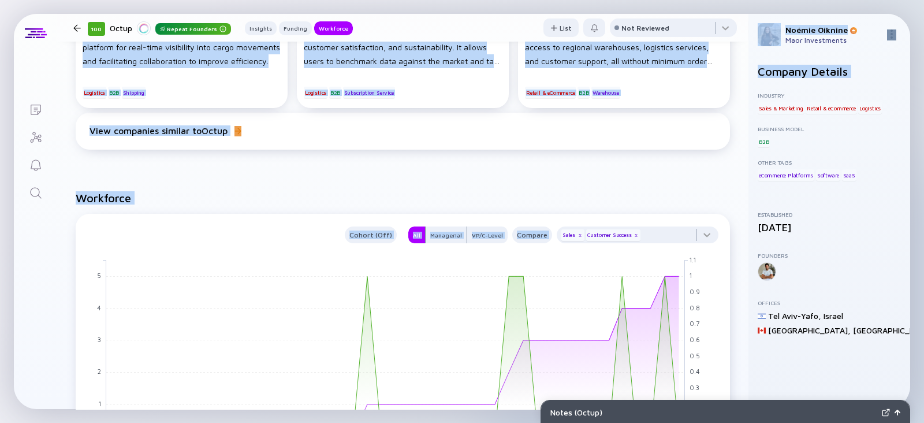
click at [42, 194] on icon "Search" at bounding box center [36, 193] width 14 height 14
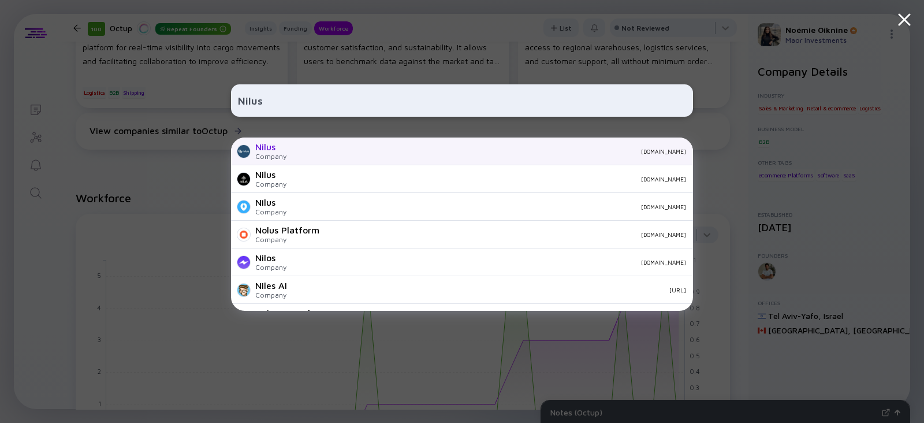
type input "Nilus"
click at [279, 154] on div "Company" at bounding box center [270, 156] width 31 height 9
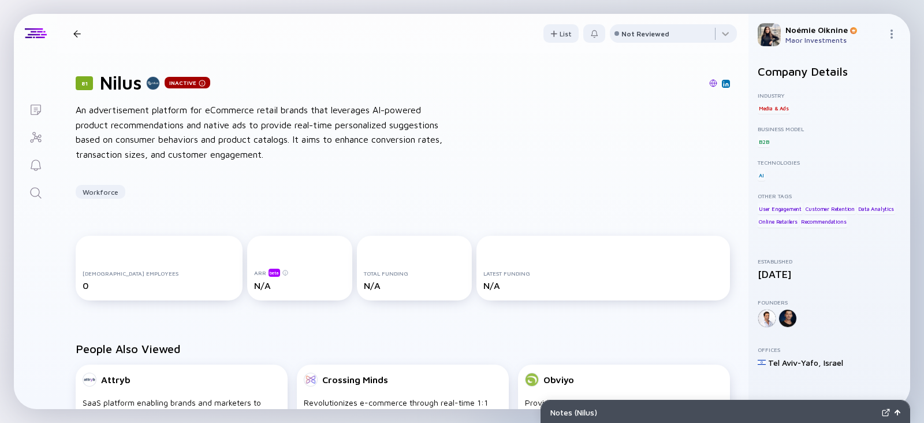
click at [39, 189] on icon "Search" at bounding box center [36, 193] width 14 height 14
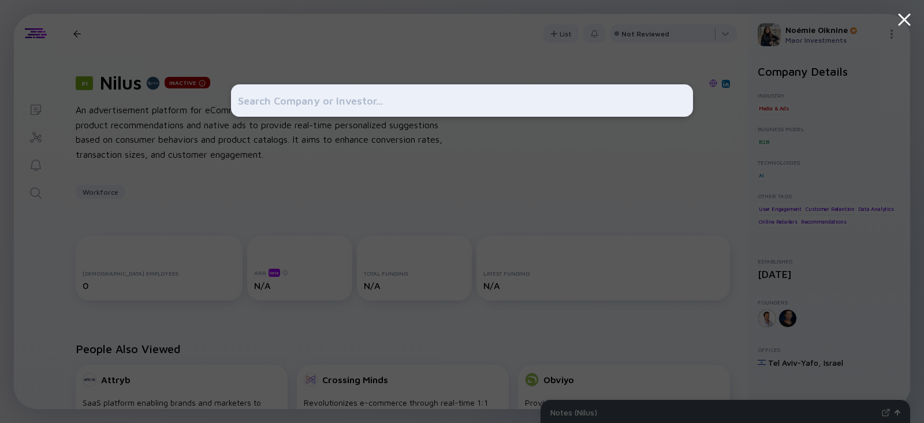
click at [140, 74] on div at bounding box center [462, 211] width 924 height 423
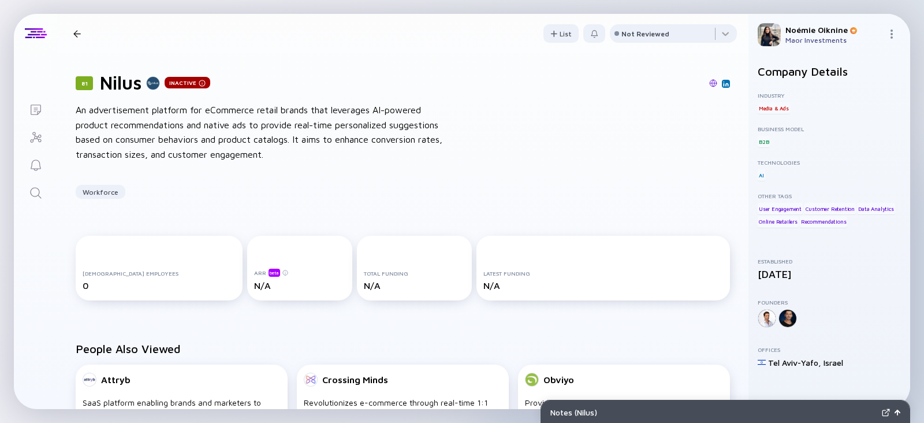
click at [45, 188] on link "Search" at bounding box center [35, 192] width 43 height 28
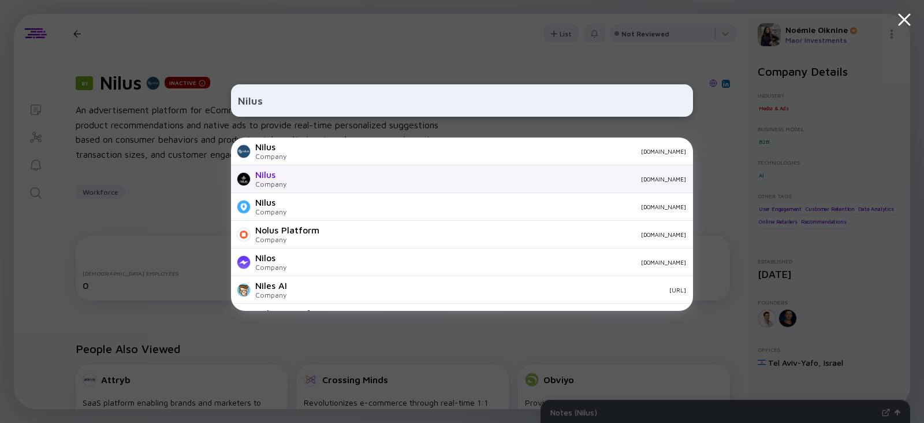
type input "Nilus"
click at [298, 177] on div "nilus.com" at bounding box center [491, 178] width 390 height 7
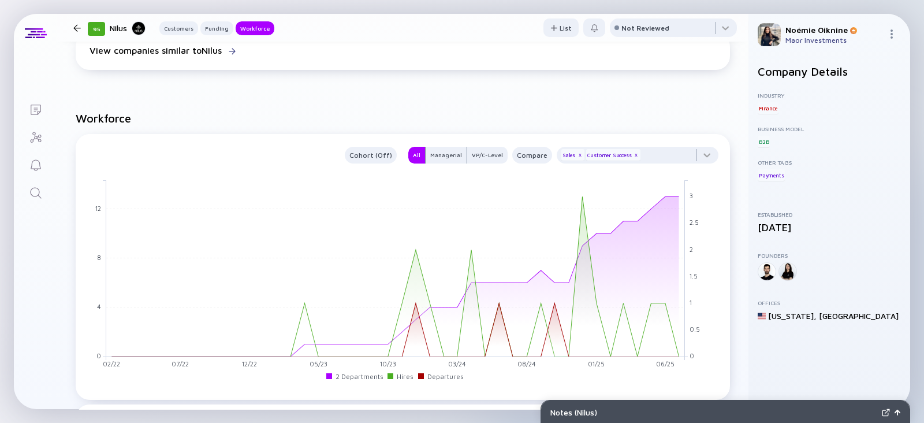
scroll to position [928, 0]
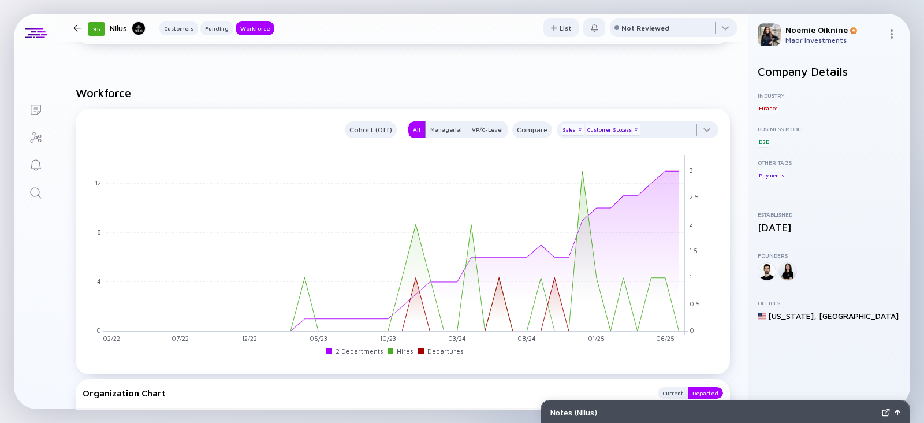
click at [39, 180] on link "Search" at bounding box center [35, 192] width 43 height 28
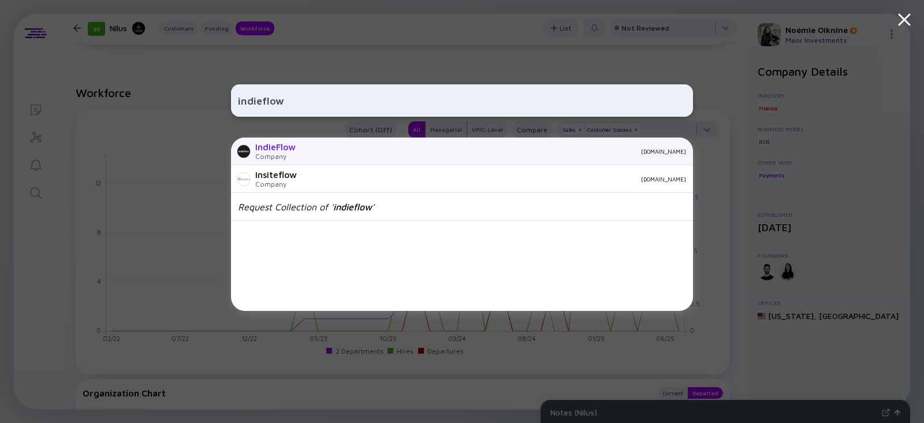
type input "indieflow"
click at [376, 148] on div "indieflow.me" at bounding box center [495, 151] width 381 height 7
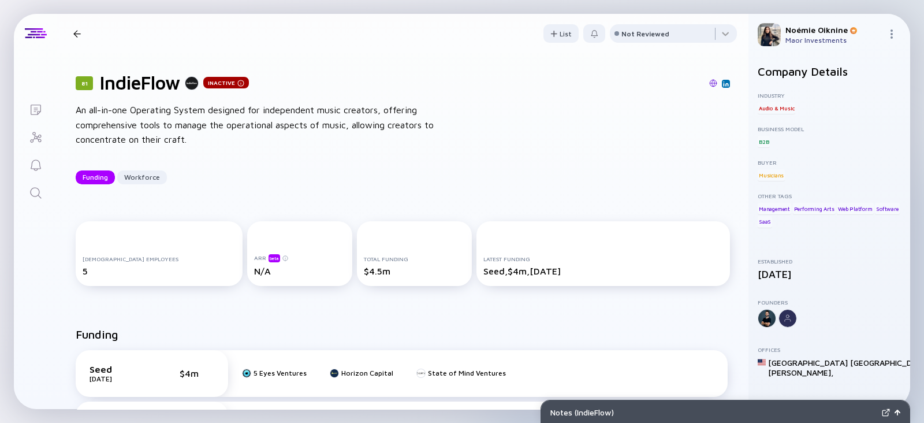
click at [723, 84] on img at bounding box center [726, 84] width 6 height 6
click at [709, 85] on img at bounding box center [713, 83] width 8 height 8
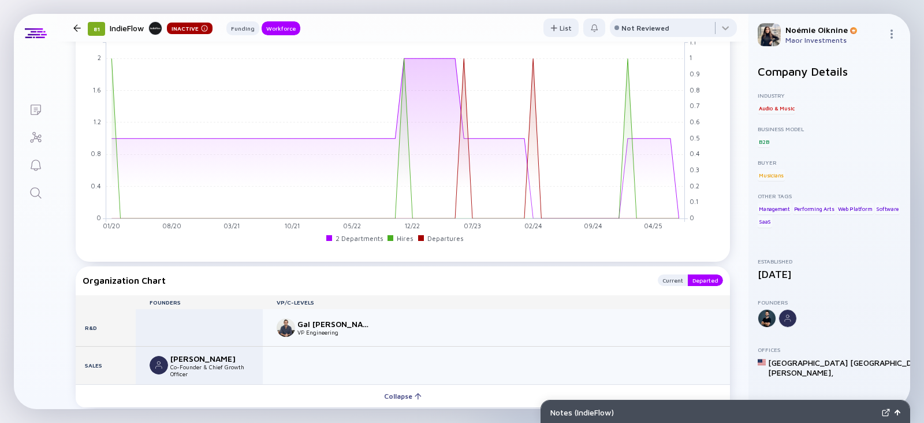
scroll to position [938, 0]
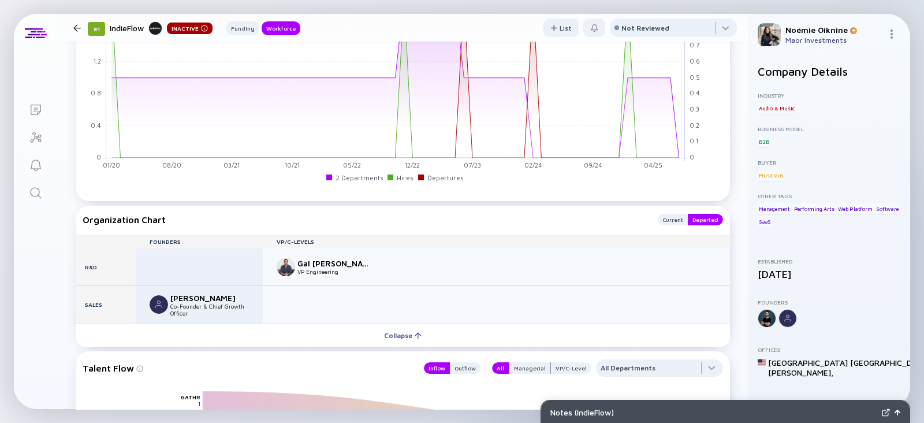
click at [46, 196] on link "Search" at bounding box center [35, 192] width 43 height 28
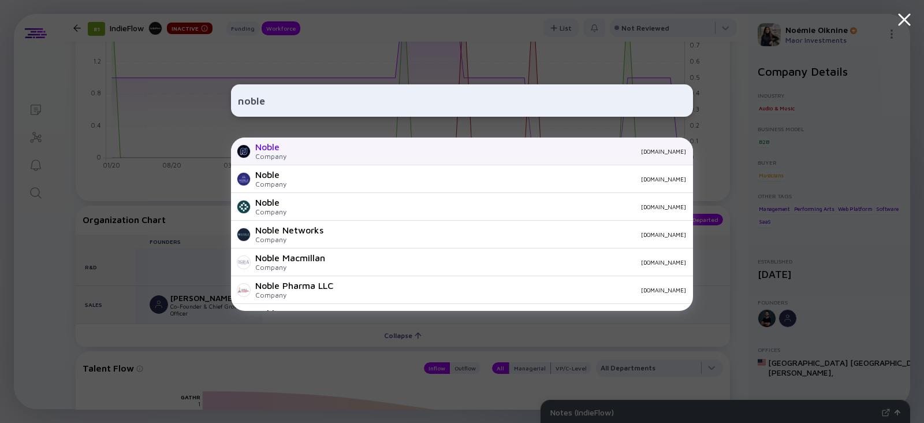
type input "noble"
click at [283, 155] on div "Company" at bounding box center [270, 156] width 31 height 9
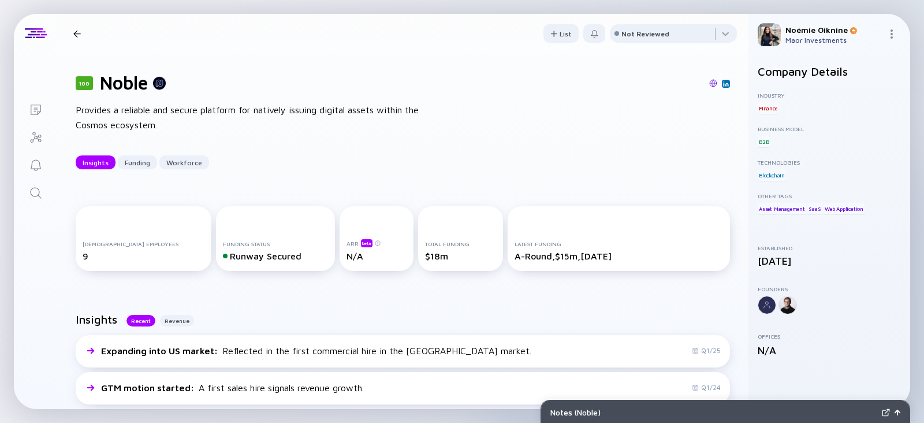
click at [23, 200] on link "Search" at bounding box center [35, 192] width 43 height 28
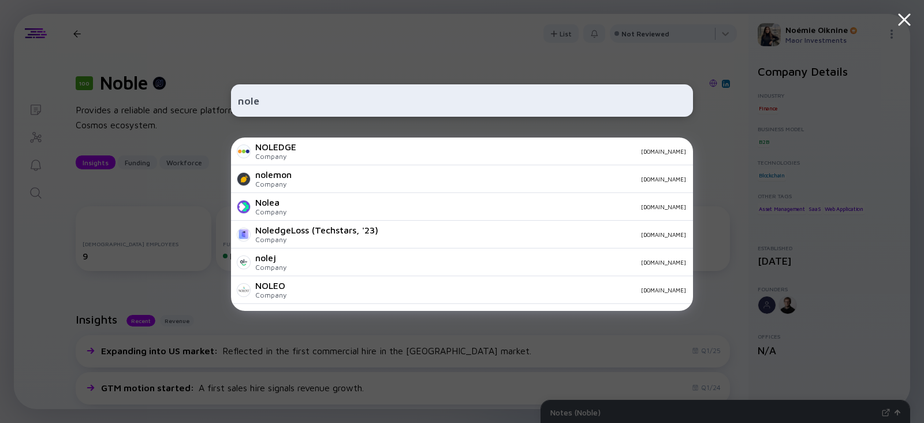
click at [253, 94] on input "nole" at bounding box center [462, 100] width 448 height 21
paste input "https://www.benoble.io/"
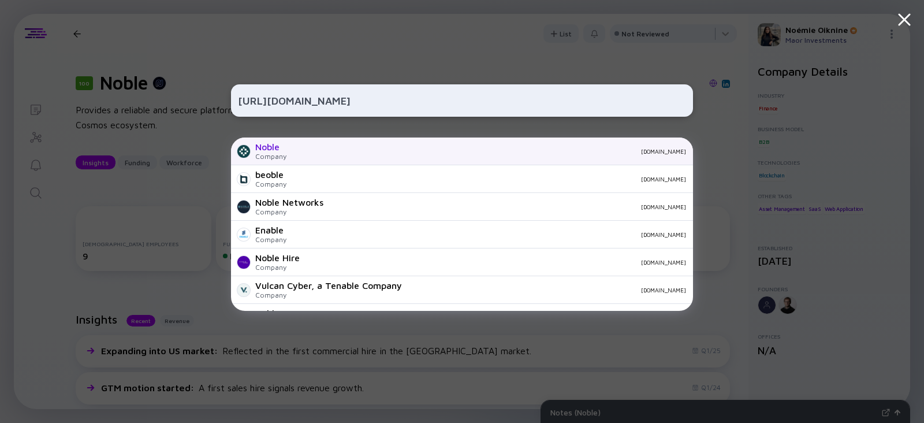
type input "https://www.benoble.io/"
click at [290, 152] on div "Noble Company benoble.io" at bounding box center [462, 151] width 462 height 28
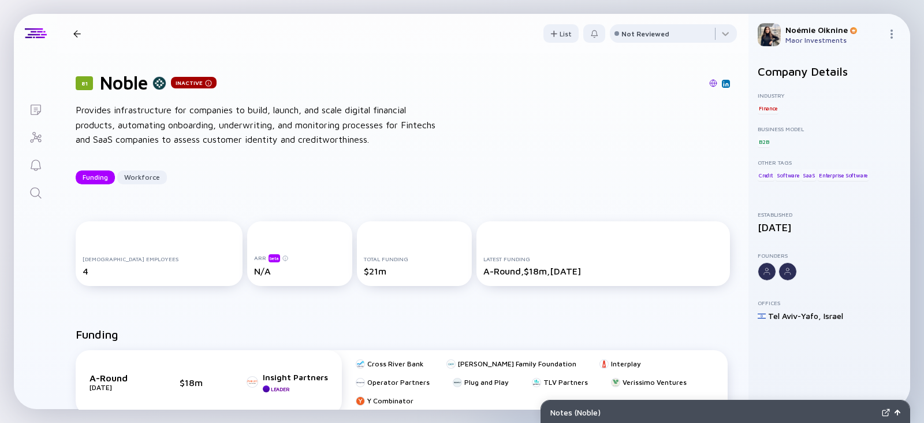
click at [723, 81] on img at bounding box center [726, 84] width 6 height 6
click at [709, 87] on img at bounding box center [713, 83] width 8 height 8
click at [40, 184] on link "Search" at bounding box center [35, 192] width 43 height 28
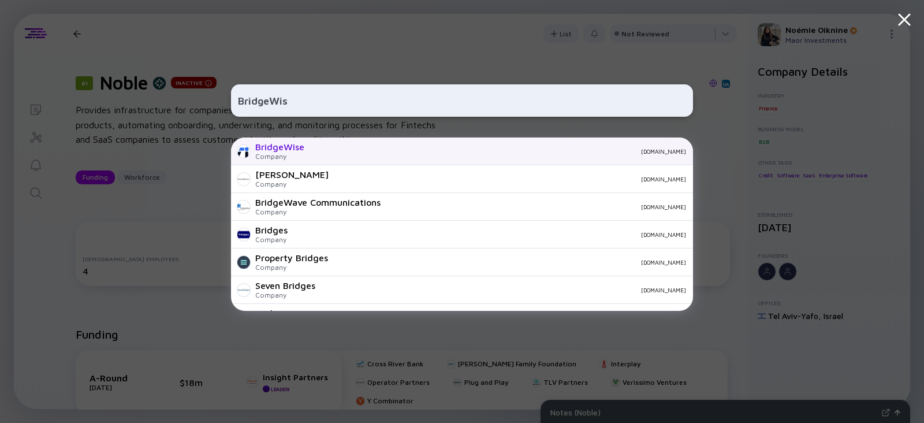
type input "BridgeWis"
click at [283, 155] on div "Company" at bounding box center [279, 156] width 49 height 9
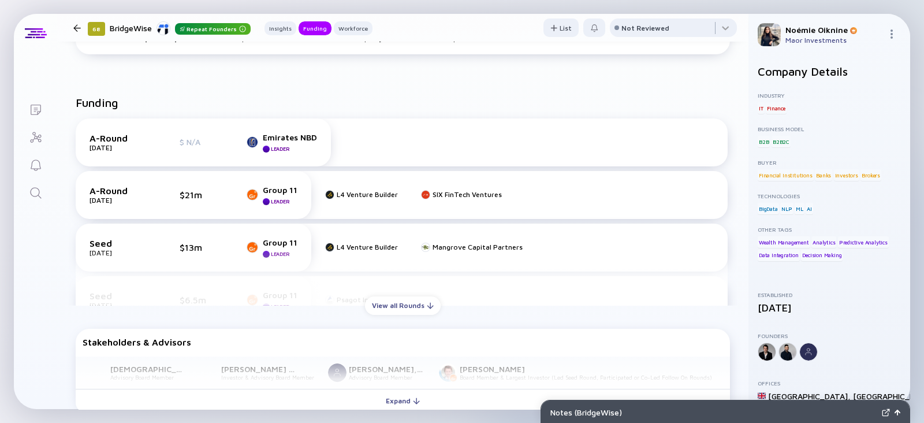
scroll to position [458, 0]
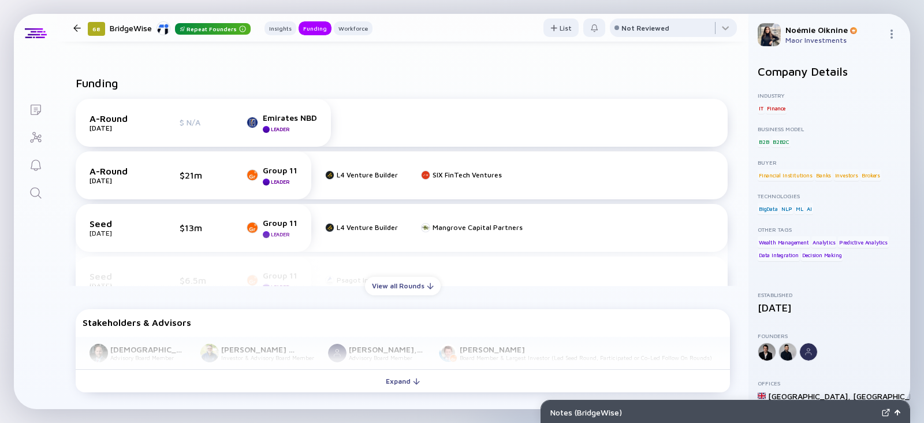
click at [35, 188] on icon "Search" at bounding box center [36, 193] width 14 height 14
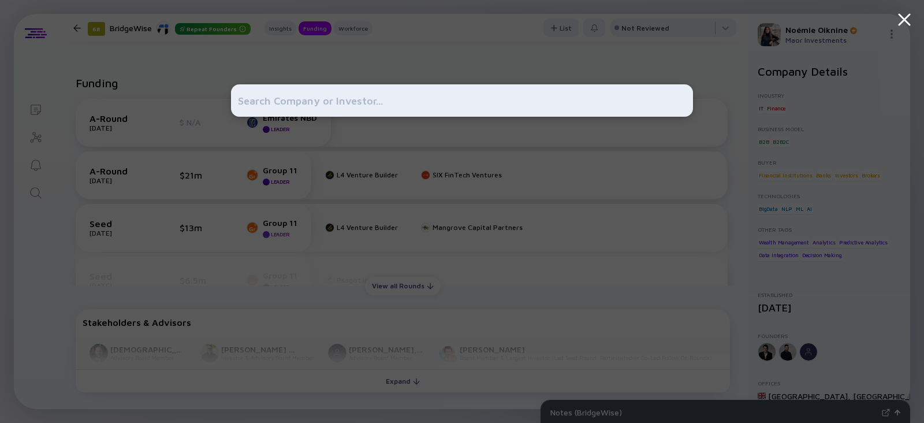
type input "Yess AI"
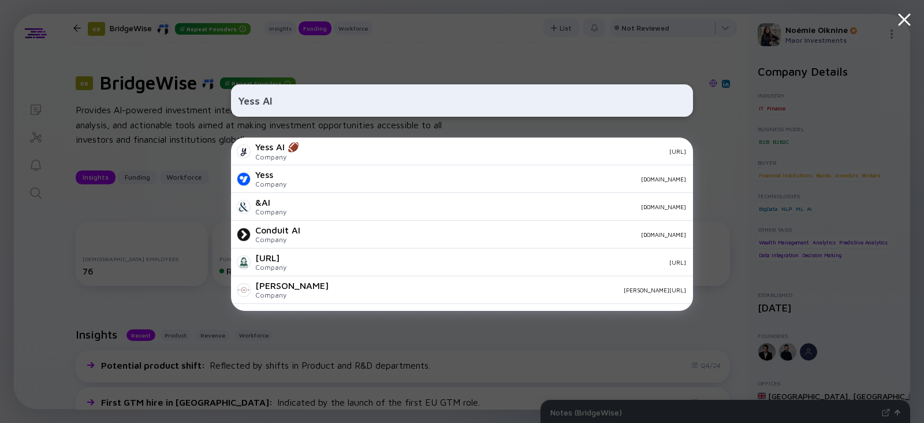
type input "Yess AI"
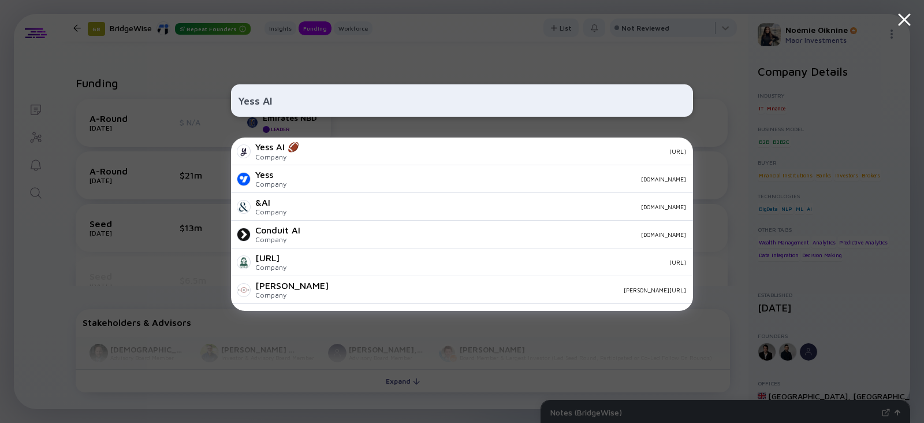
click at [328, 152] on div "[URL]" at bounding box center [497, 151] width 378 height 7
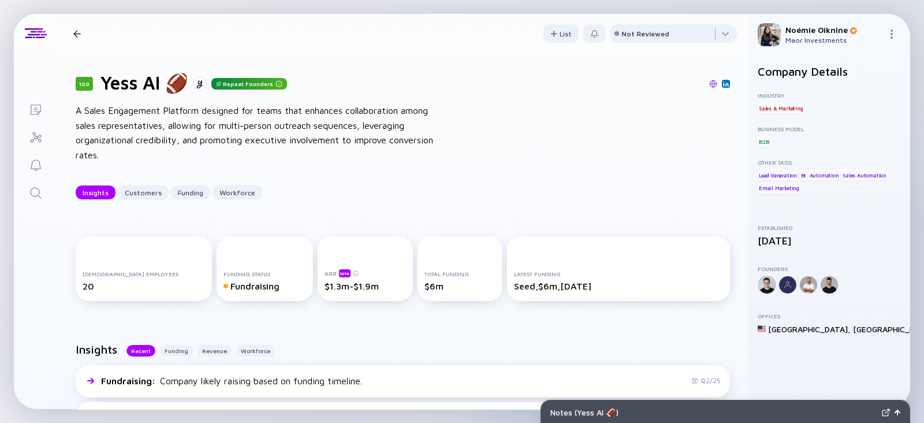
click at [32, 190] on icon "Search" at bounding box center [36, 193] width 14 height 14
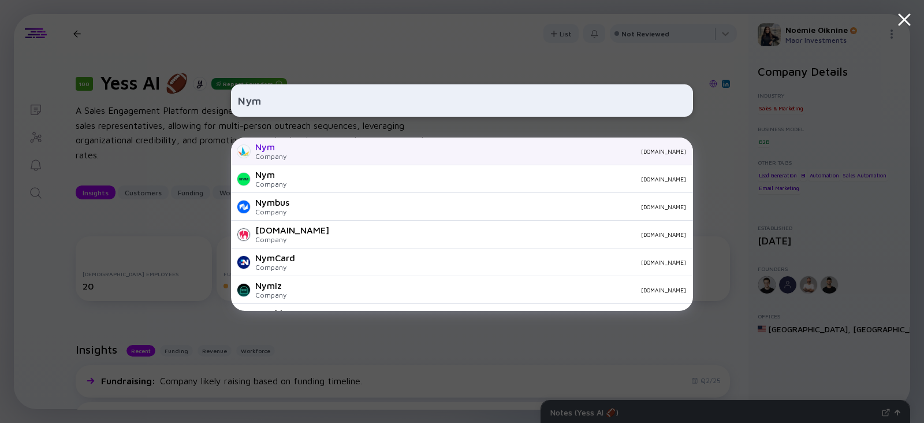
type input "Nym"
click at [290, 143] on div "Nym Company [DOMAIN_NAME]" at bounding box center [462, 151] width 462 height 28
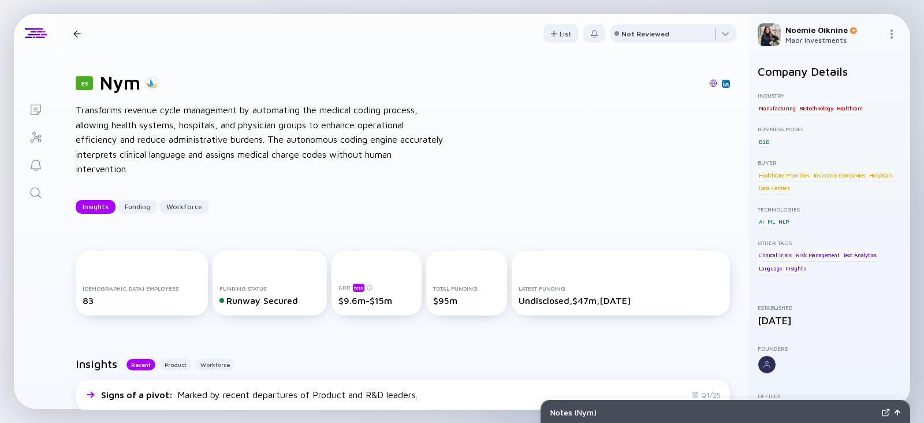
click at [511, 279] on div "Latest Funding Undisclosed, $47m, [DATE]" at bounding box center [620, 283] width 219 height 65
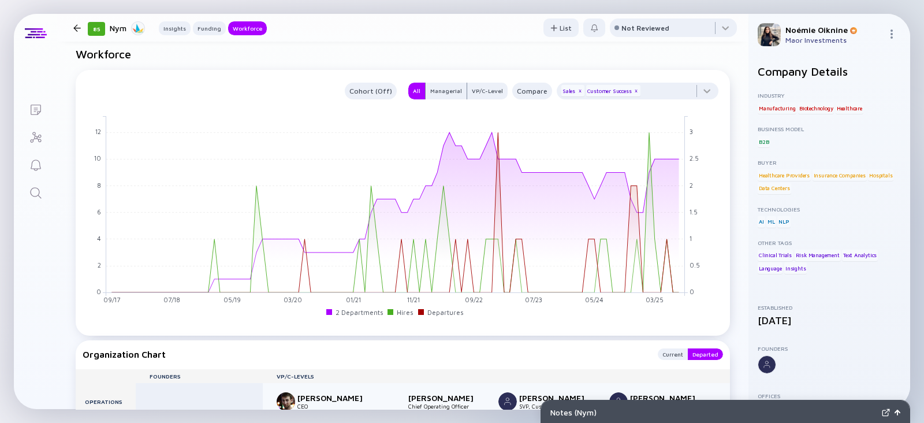
scroll to position [1068, 0]
click at [31, 184] on link "Search" at bounding box center [35, 192] width 43 height 28
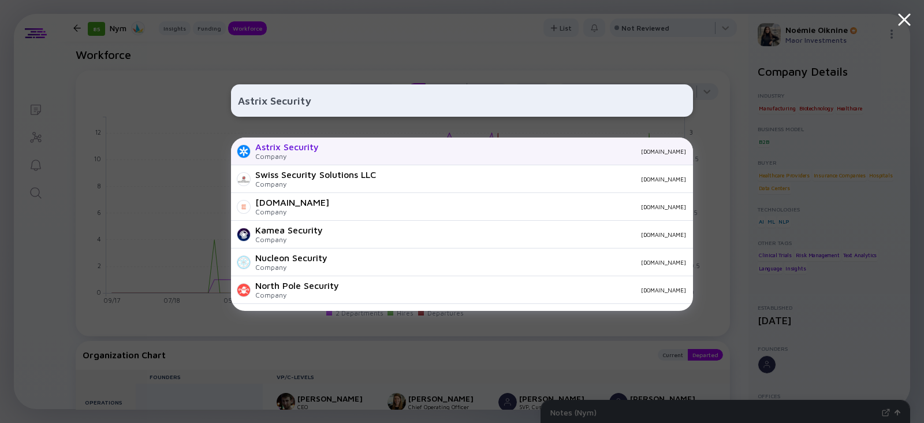
type input "Astrix Security"
click at [280, 144] on div "Astrix Security" at bounding box center [286, 146] width 63 height 10
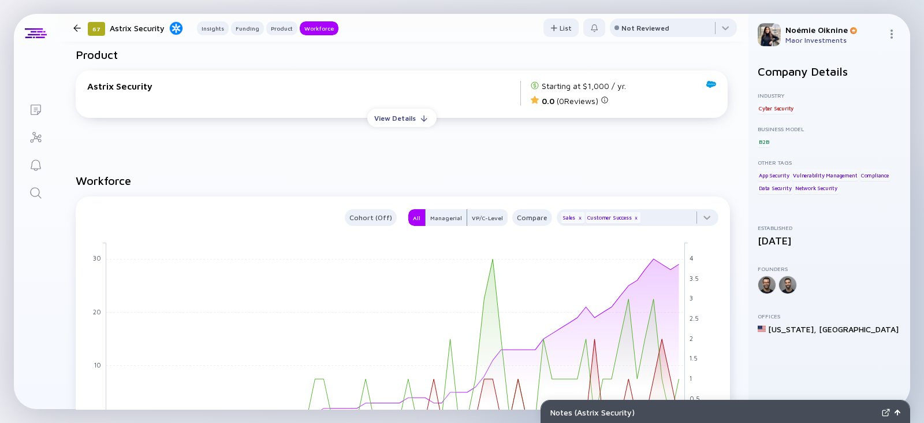
scroll to position [1101, 0]
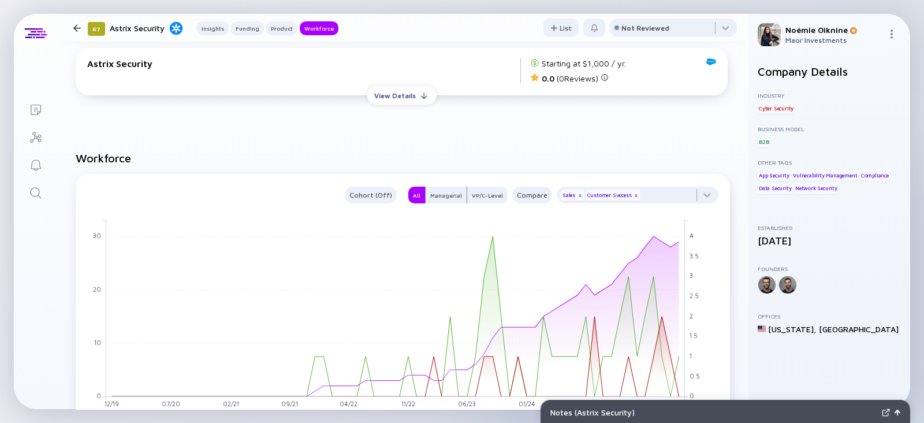
click at [30, 192] on icon "Search" at bounding box center [35, 192] width 11 height 11
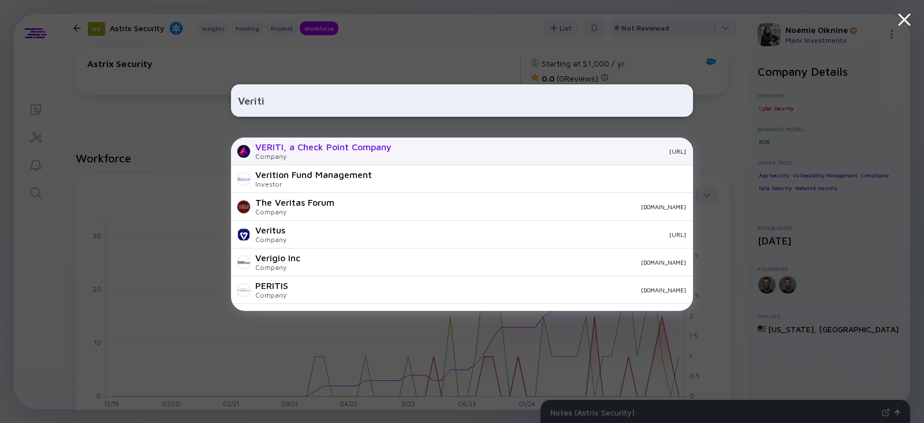
type input "Veriti"
click at [304, 152] on div "Company" at bounding box center [323, 156] width 136 height 9
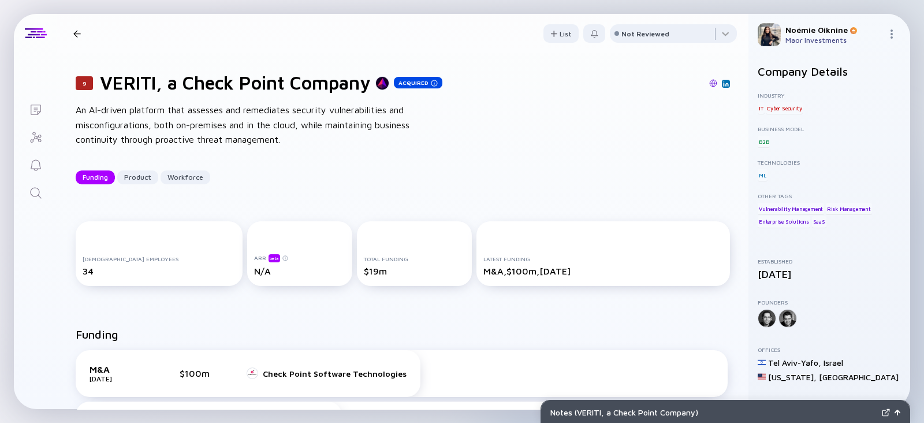
click at [428, 158] on div "9 VERITI, a Check Point Company Acquired An AI-driven platform that assesses an…" at bounding box center [402, 128] width 691 height 150
click at [40, 190] on icon "Search" at bounding box center [36, 193] width 14 height 14
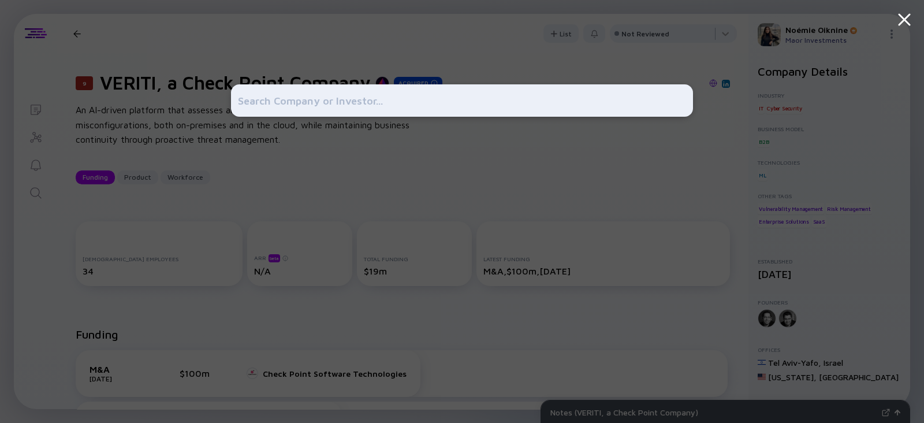
click at [40, 190] on div at bounding box center [462, 211] width 924 height 423
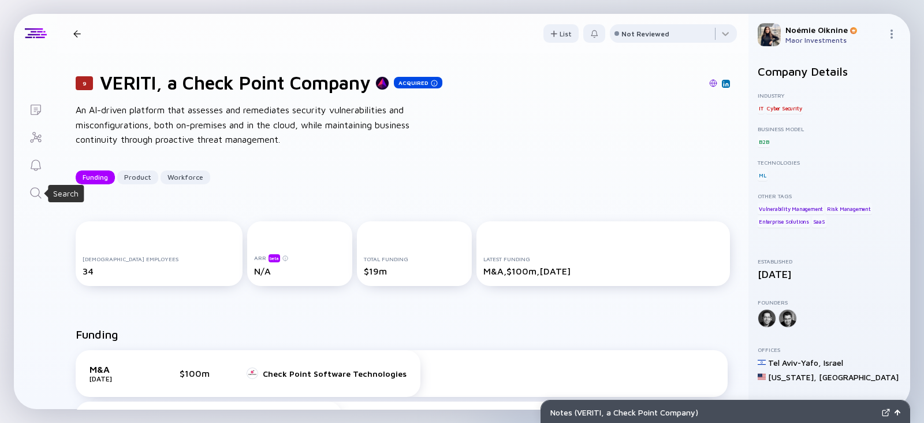
click at [36, 198] on icon "Search" at bounding box center [36, 193] width 14 height 14
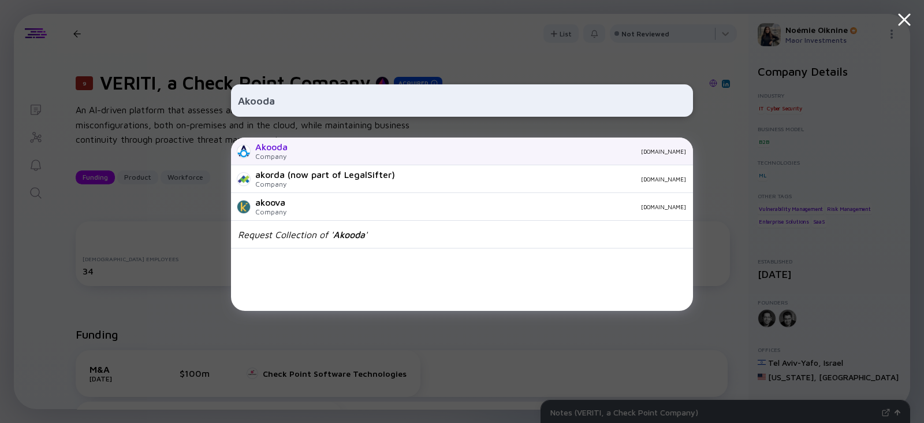
type input "Akooda"
click at [278, 146] on div "Akooda" at bounding box center [271, 146] width 32 height 10
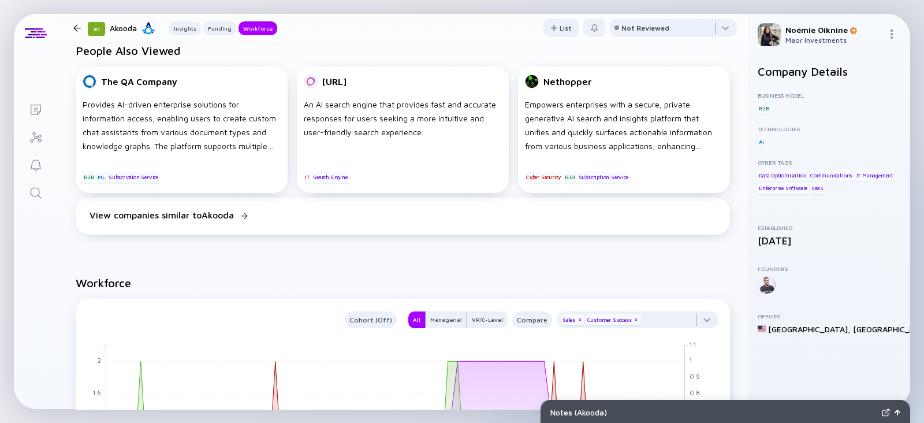
scroll to position [890, 0]
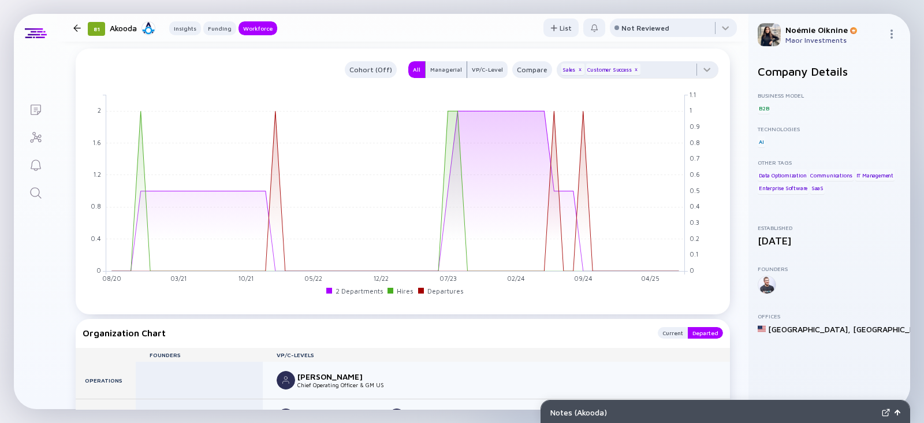
click at [619, 75] on div "Customer Success x" at bounding box center [613, 69] width 55 height 12
click at [632, 73] on div "x" at bounding box center [635, 69] width 7 height 7
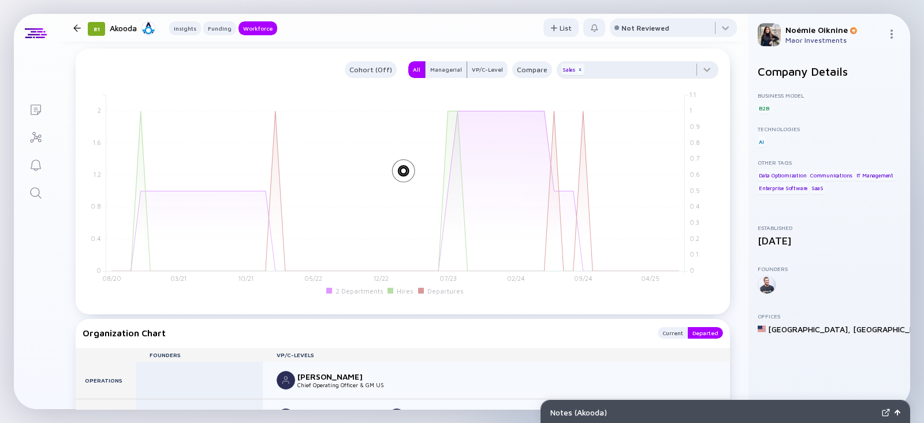
click at [576, 73] on div "x" at bounding box center [579, 69] width 7 height 7
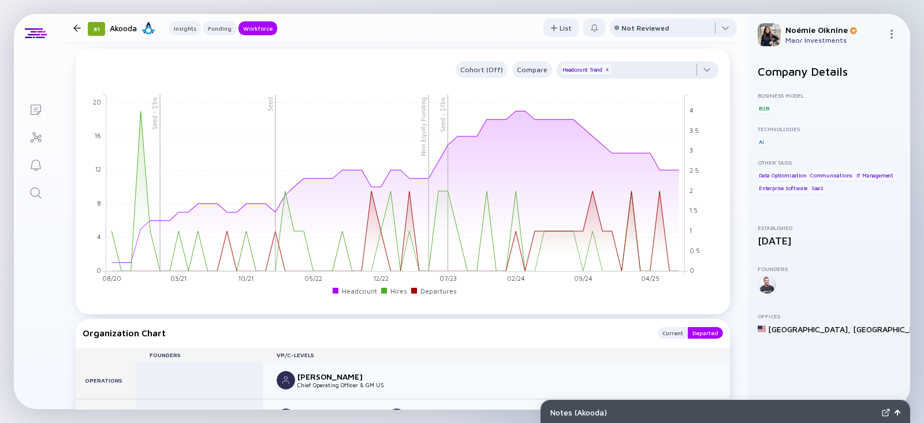
drag, startPoint x: 29, startPoint y: 190, endPoint x: 40, endPoint y: 189, distance: 11.0
click at [29, 190] on icon "Search" at bounding box center [36, 193] width 14 height 14
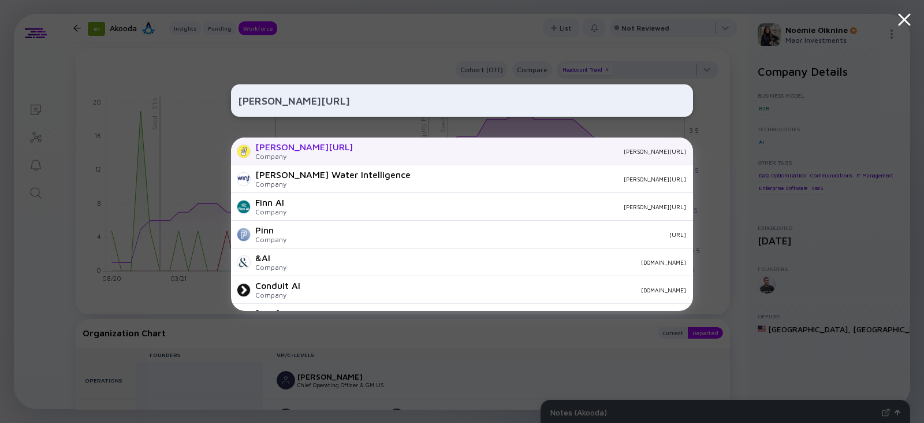
type input "Winn.ai"
click at [272, 151] on div "WINN.AI" at bounding box center [304, 146] width 98 height 10
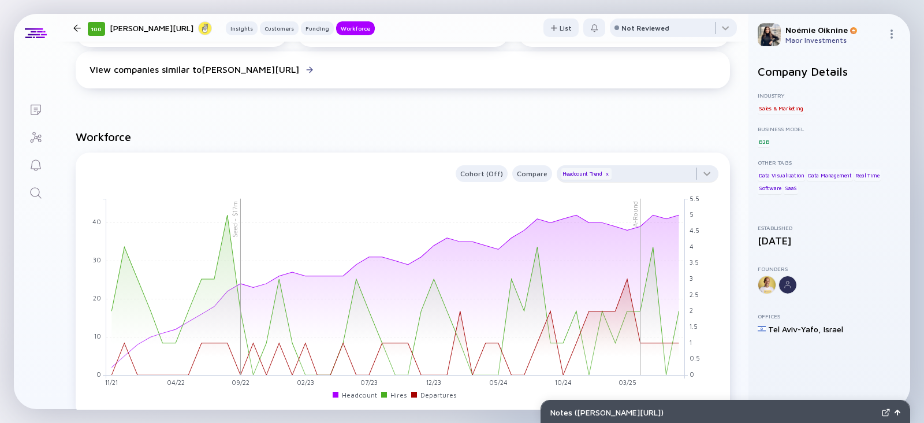
scroll to position [1053, 0]
click at [659, 165] on div at bounding box center [637, 176] width 162 height 23
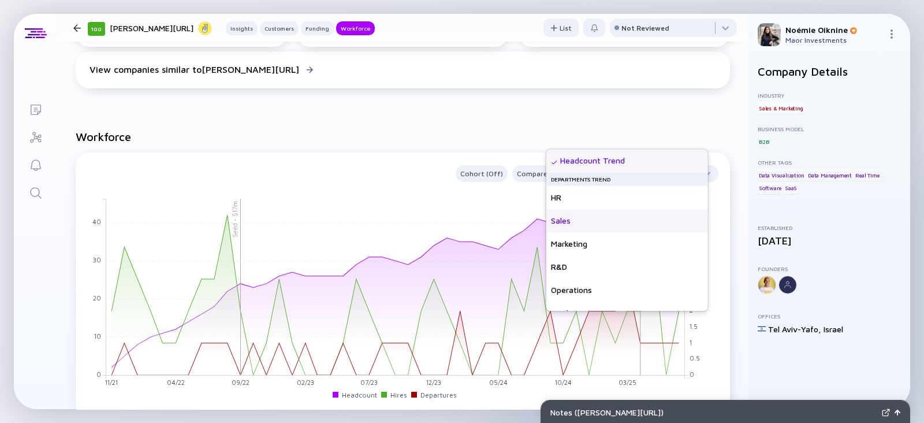
click at [589, 221] on div "Sales" at bounding box center [627, 220] width 162 height 23
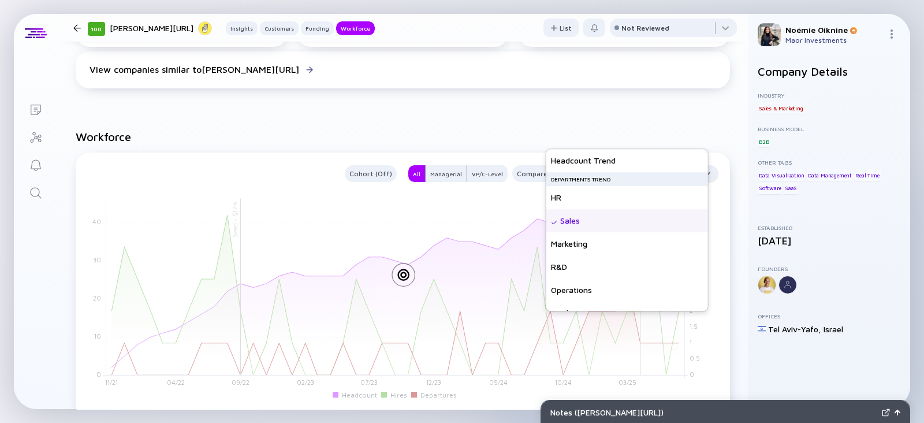
click at [630, 165] on div at bounding box center [637, 176] width 162 height 23
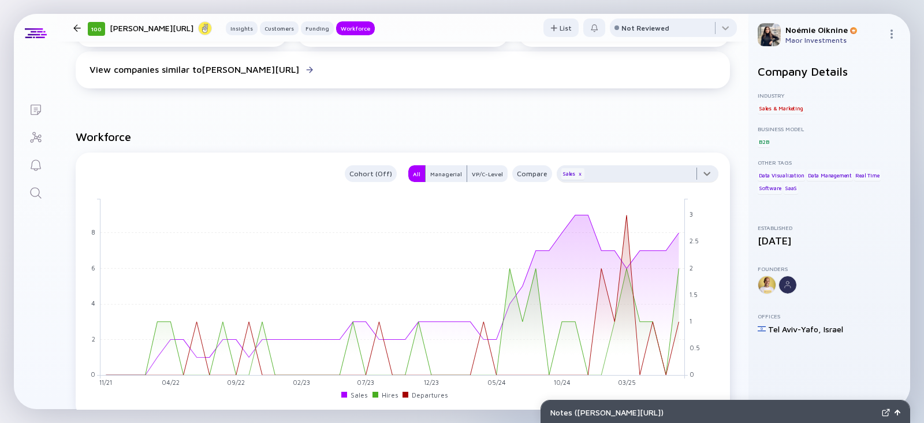
click at [631, 165] on div at bounding box center [637, 176] width 162 height 23
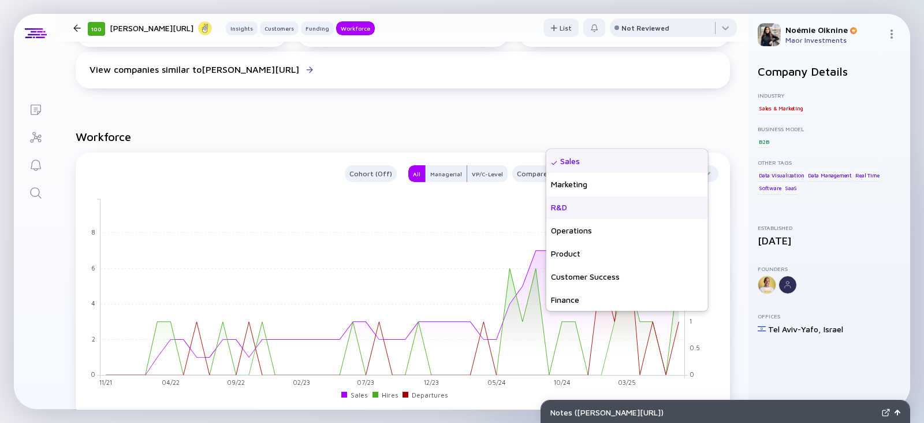
scroll to position [83, 0]
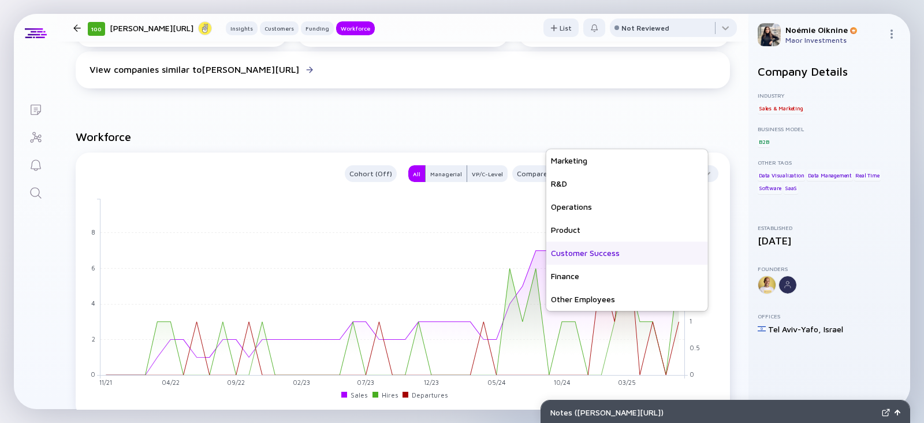
click at [606, 252] on div "Customer Success" at bounding box center [627, 252] width 162 height 23
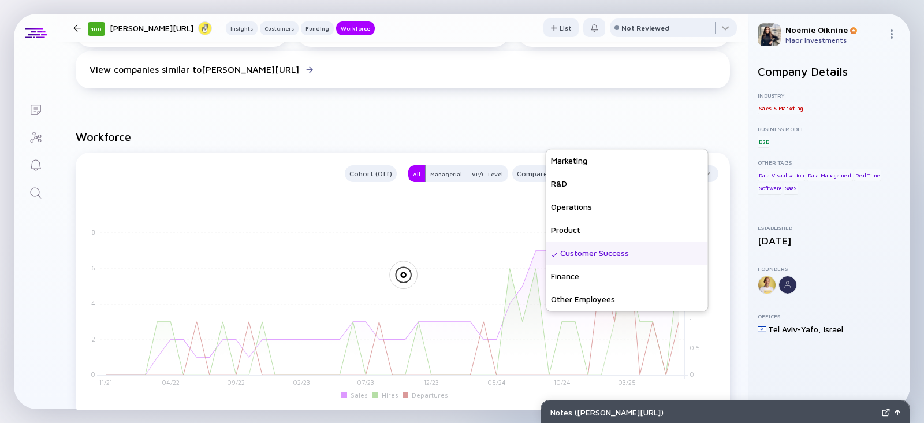
click at [640, 130] on h2 "Workforce" at bounding box center [403, 136] width 654 height 13
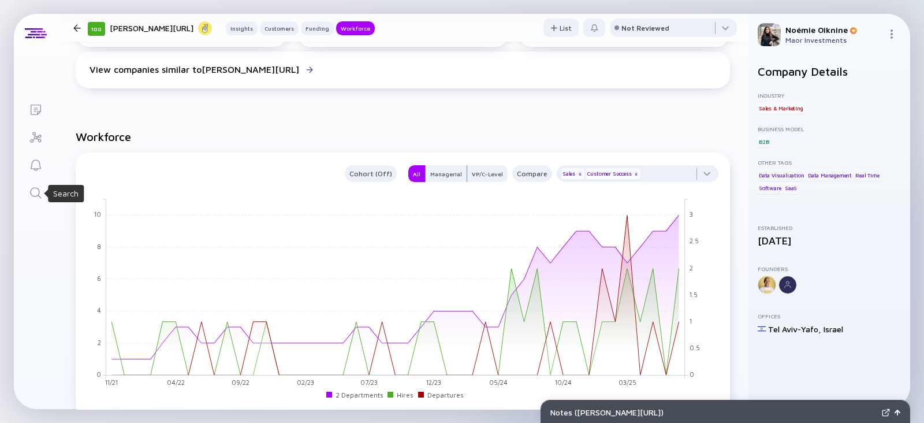
drag, startPoint x: 32, startPoint y: 196, endPoint x: 87, endPoint y: 151, distance: 70.6
click at [32, 196] on icon "Search" at bounding box center [36, 193] width 14 height 14
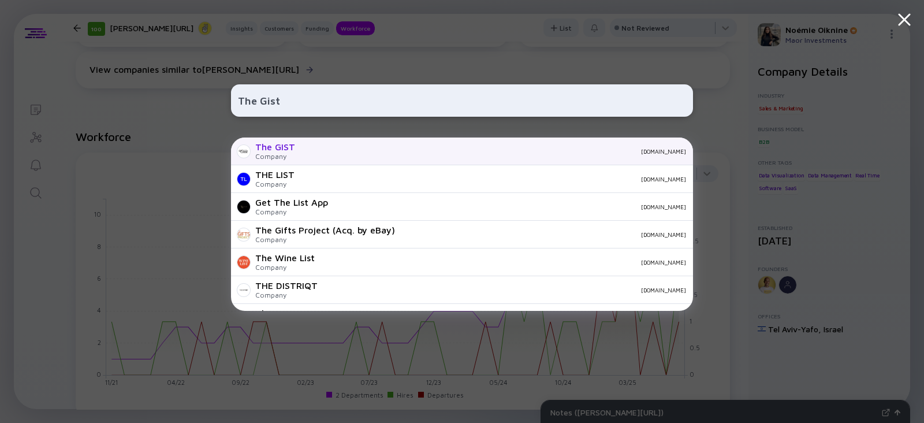
type input "The Gist"
click at [290, 158] on div "Company" at bounding box center [275, 156] width 40 height 9
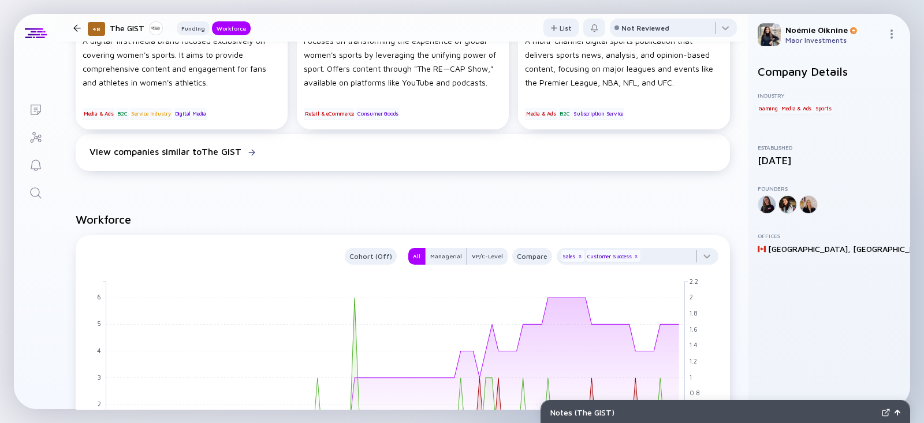
scroll to position [673, 0]
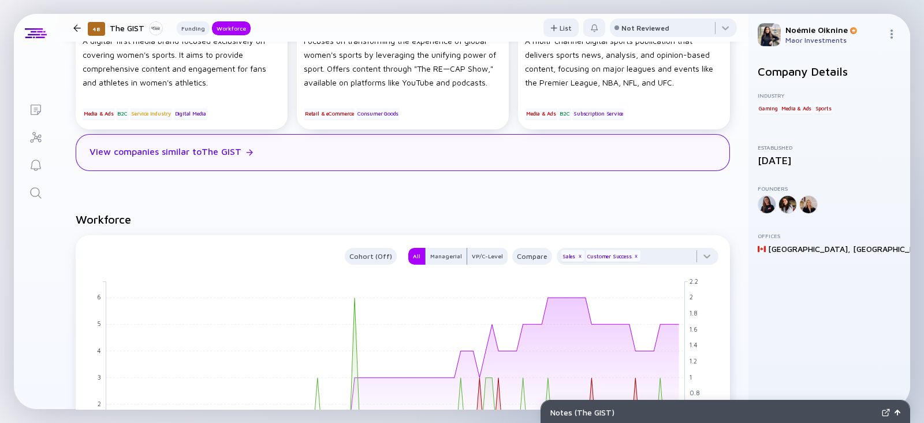
click at [28, 190] on link "Search" at bounding box center [35, 192] width 43 height 28
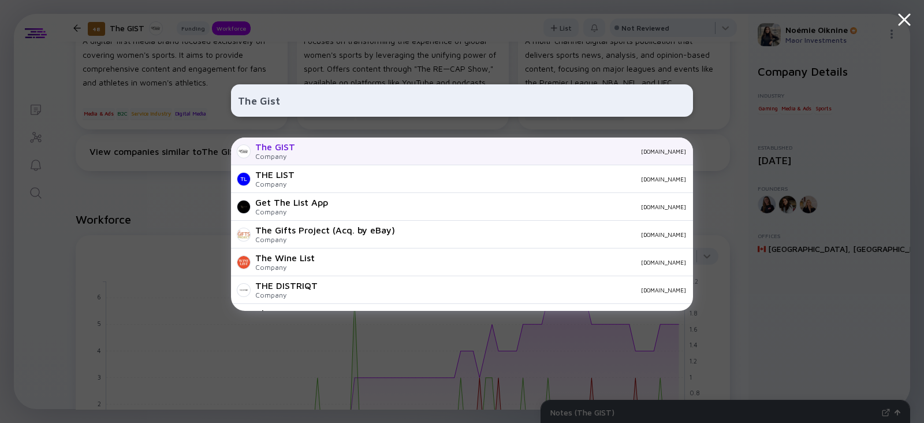
type input "The Gist"
click at [298, 150] on div "The GIST Company thegistsports.com" at bounding box center [462, 151] width 462 height 28
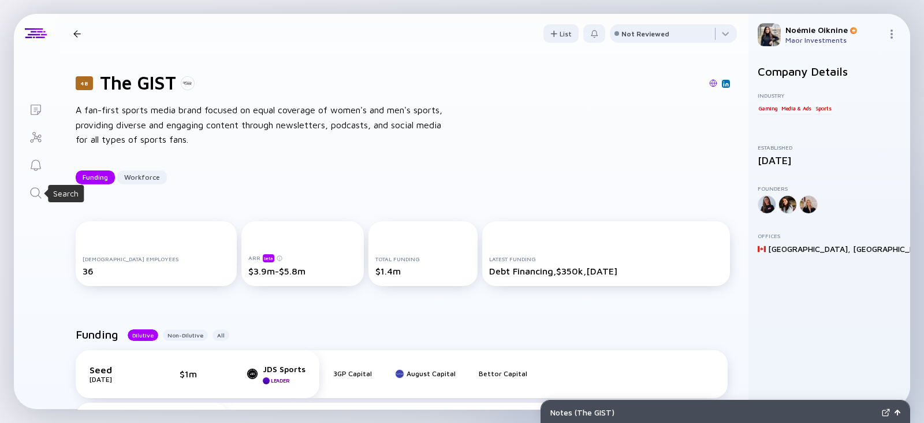
click at [35, 202] on link "Search" at bounding box center [35, 192] width 43 height 28
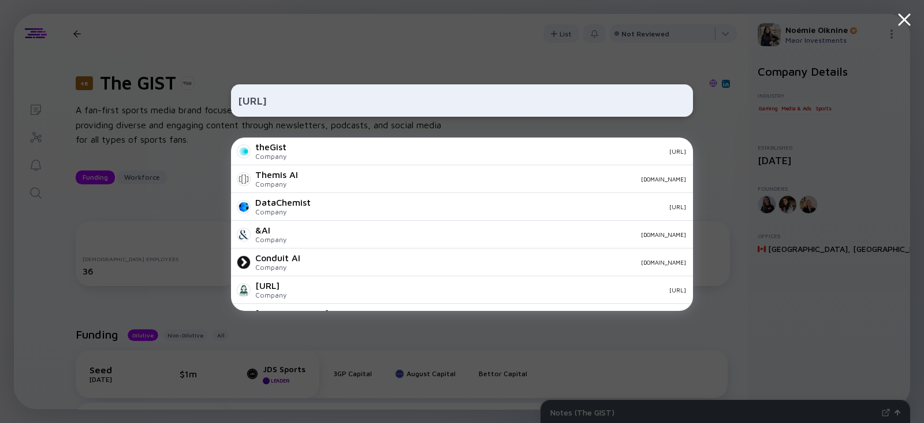
type input "https://www.thegist.ai/"
click at [290, 151] on div "theGist Company thegist.ai" at bounding box center [462, 151] width 462 height 28
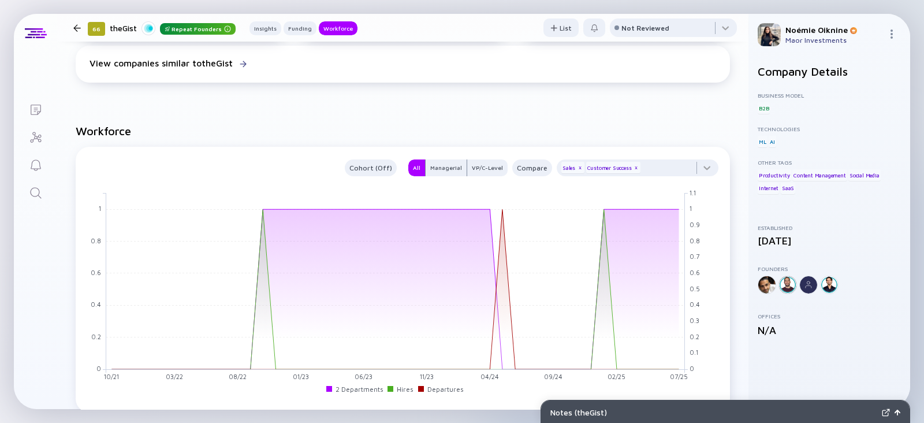
scroll to position [798, 0]
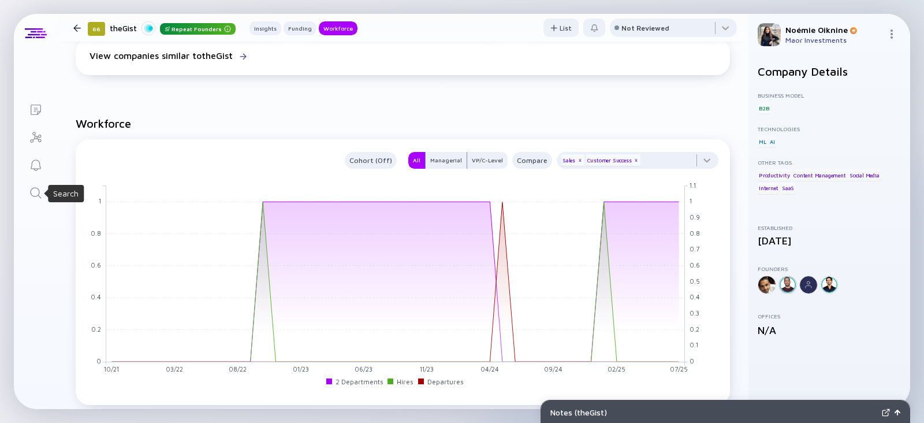
click at [30, 188] on icon "Search" at bounding box center [36, 193] width 14 height 14
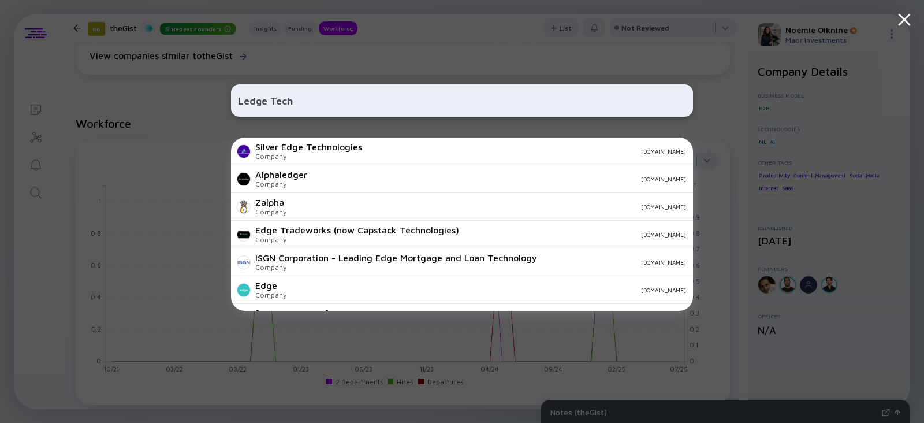
click at [272, 104] on input "Ledge Tech" at bounding box center [462, 100] width 448 height 21
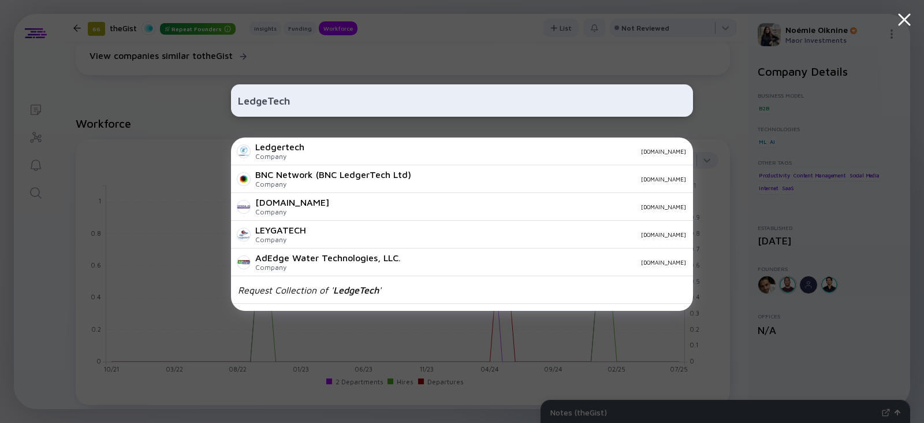
click at [261, 98] on input "LedgeTech" at bounding box center [462, 100] width 448 height 21
paste input "https://www.ledge.co/"
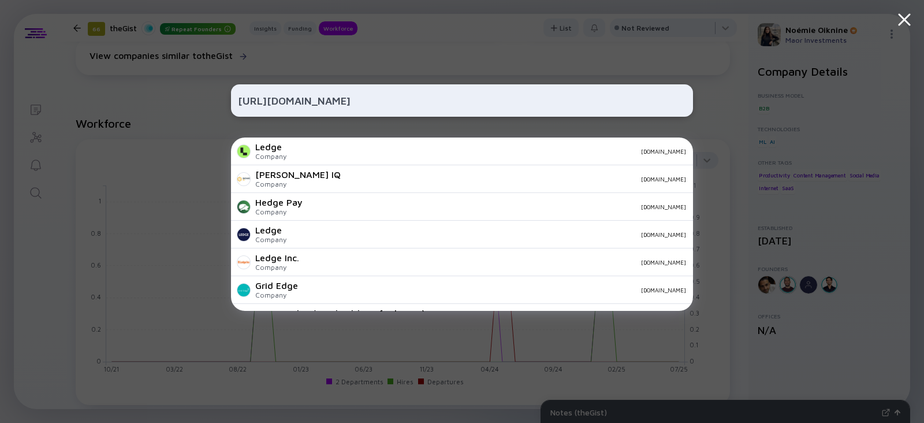
type input "https://www.ledge.co/"
click at [302, 157] on div "Ledge Company ledge.co" at bounding box center [462, 151] width 462 height 28
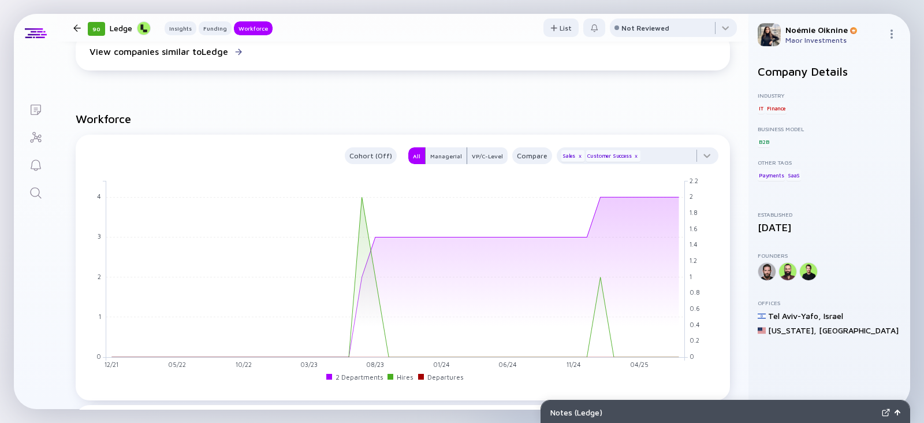
scroll to position [908, 0]
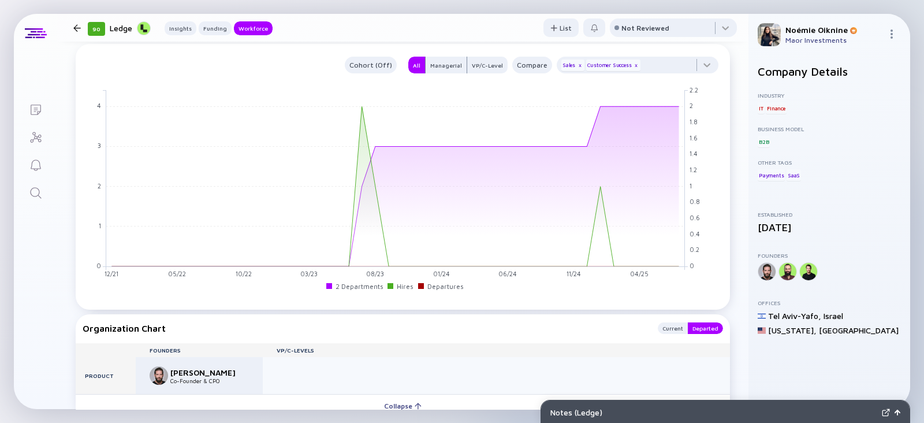
click at [29, 191] on icon "Search" at bounding box center [36, 193] width 14 height 14
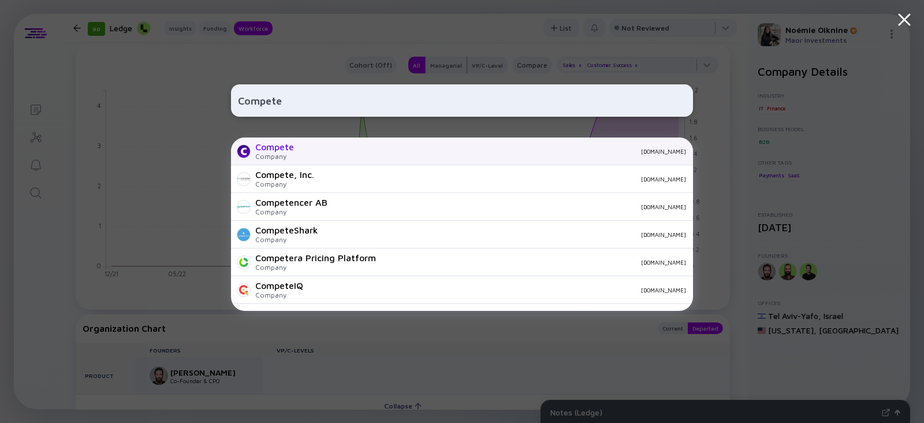
type input "Compete"
click at [286, 159] on div "Company" at bounding box center [274, 156] width 39 height 9
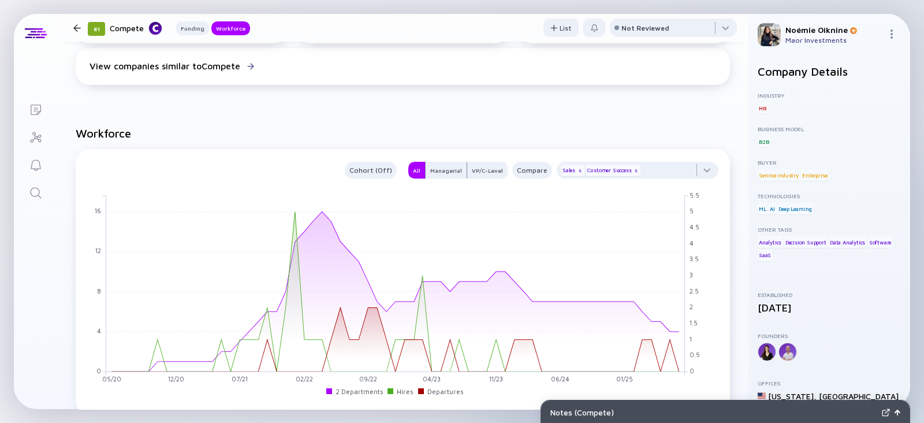
scroll to position [728, 0]
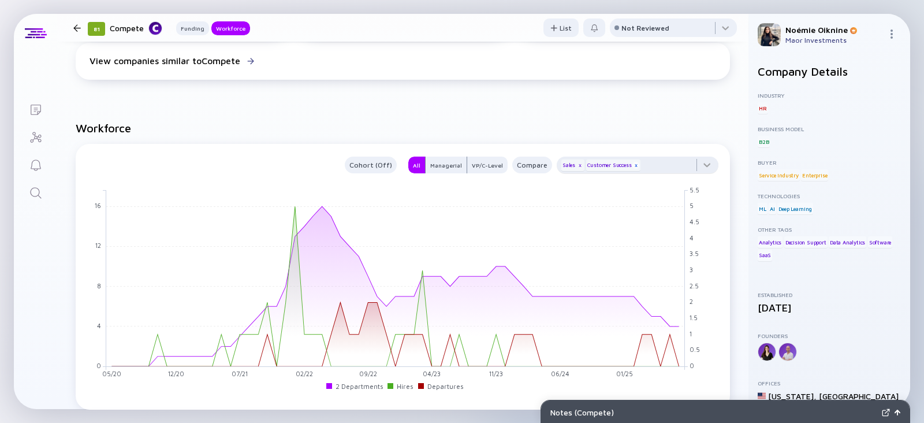
click at [632, 167] on div "x" at bounding box center [635, 165] width 7 height 7
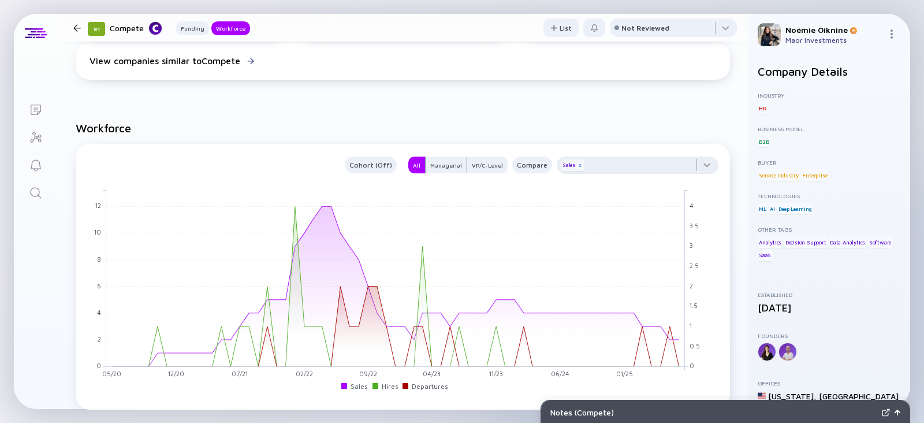
click at [576, 166] on div "x" at bounding box center [579, 165] width 7 height 7
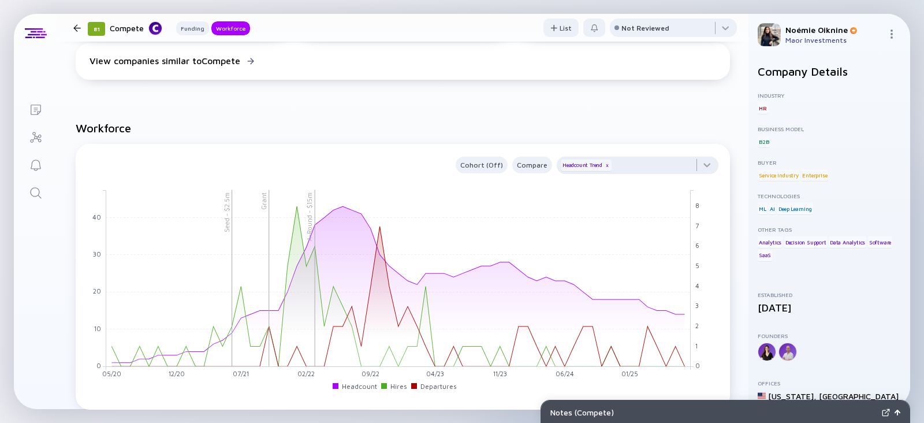
click at [42, 189] on icon "Search" at bounding box center [36, 193] width 14 height 14
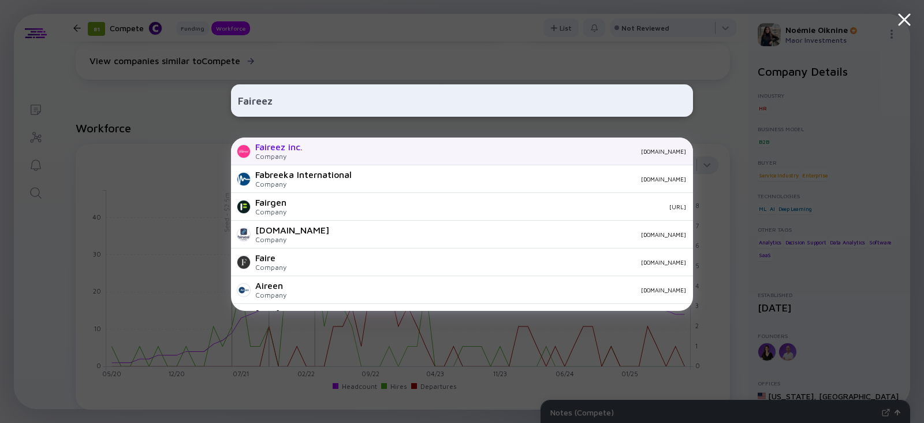
type input "Faireez"
click at [300, 152] on div "Company" at bounding box center [278, 156] width 47 height 9
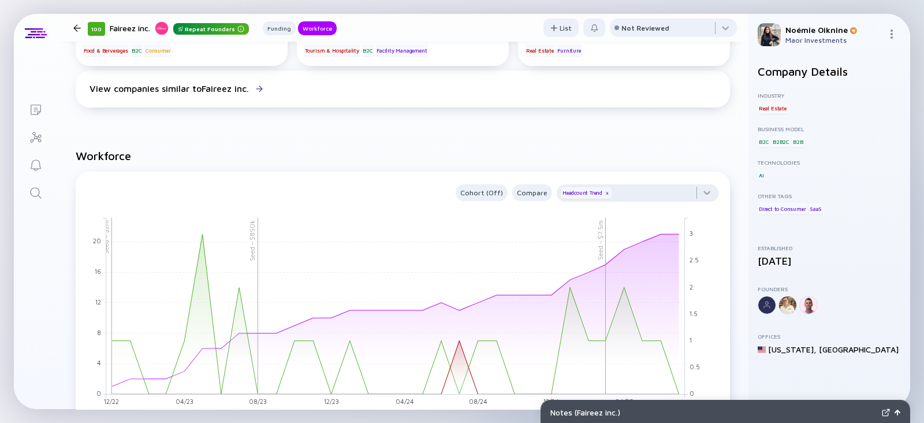
scroll to position [756, 0]
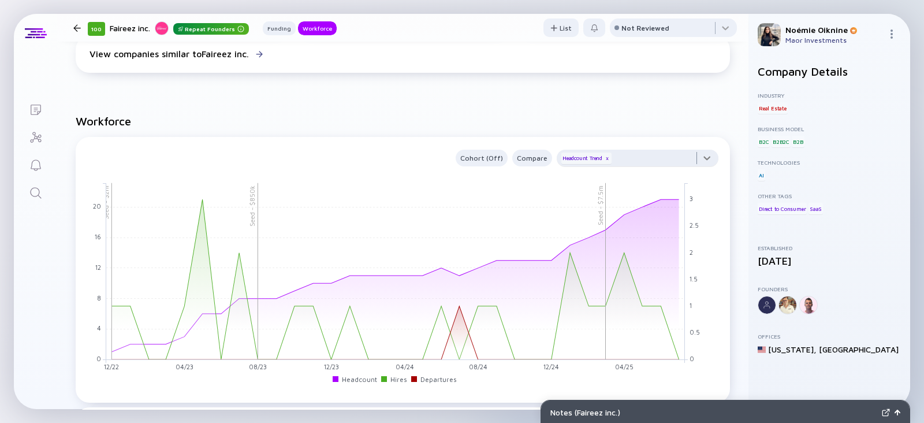
click at [653, 163] on div at bounding box center [637, 161] width 162 height 23
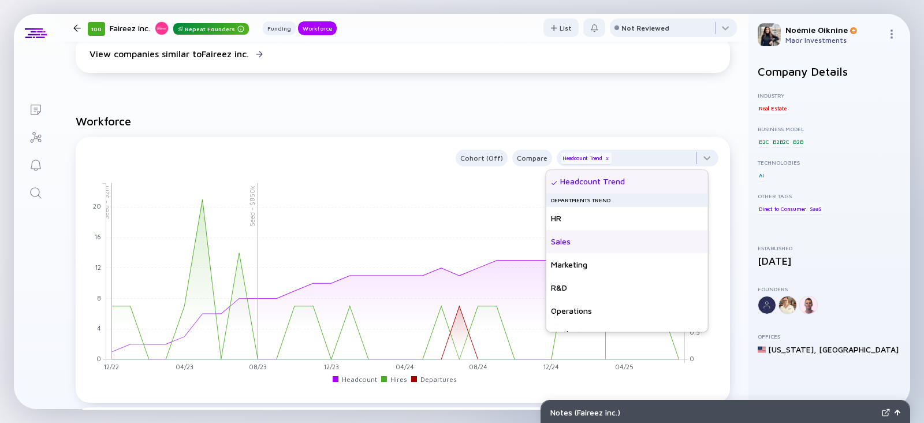
click at [581, 246] on div "Sales" at bounding box center [627, 241] width 162 height 23
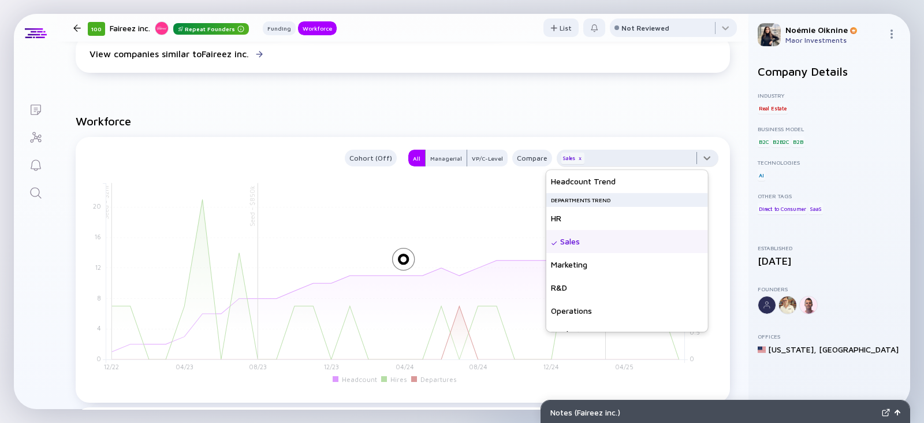
click at [620, 163] on div at bounding box center [637, 161] width 162 height 23
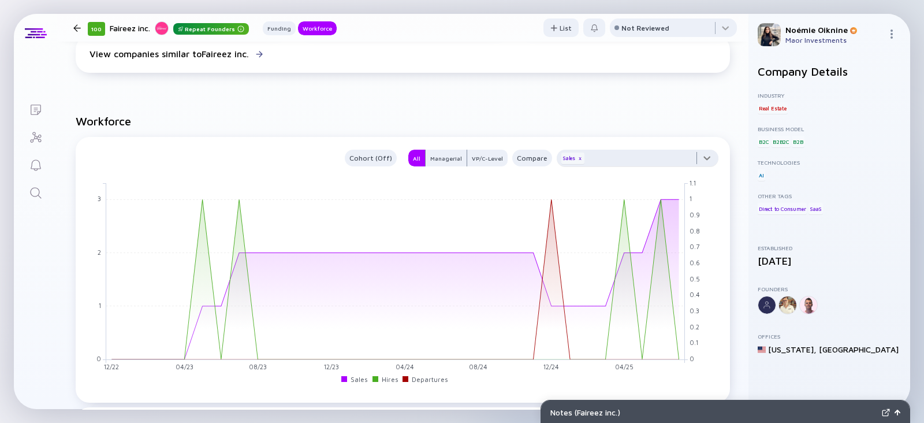
click at [632, 160] on div at bounding box center [637, 161] width 162 height 23
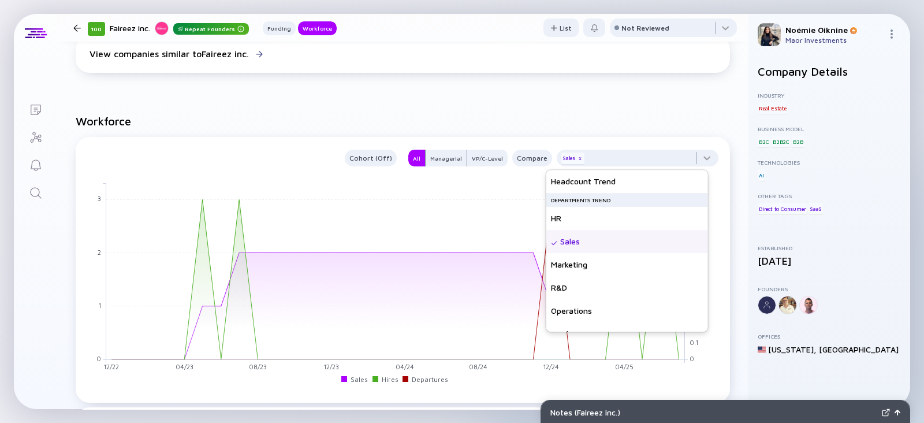
scroll to position [83, 0]
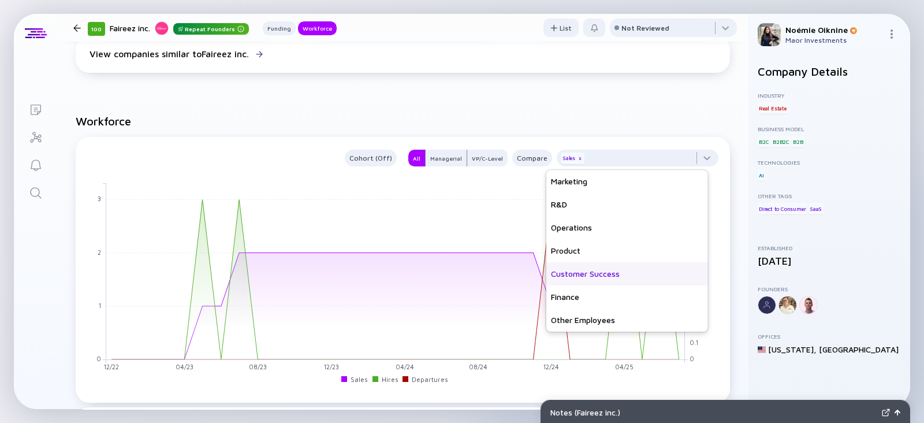
click at [583, 272] on div "Customer Success" at bounding box center [627, 273] width 162 height 23
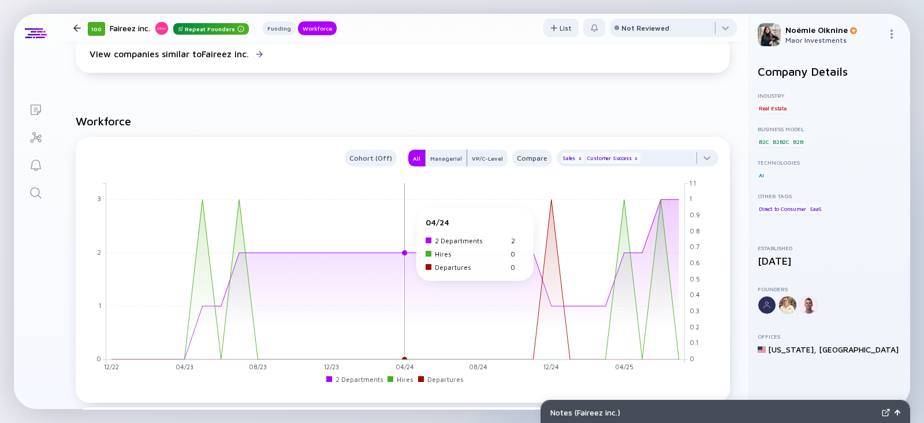
scroll to position [0, 0]
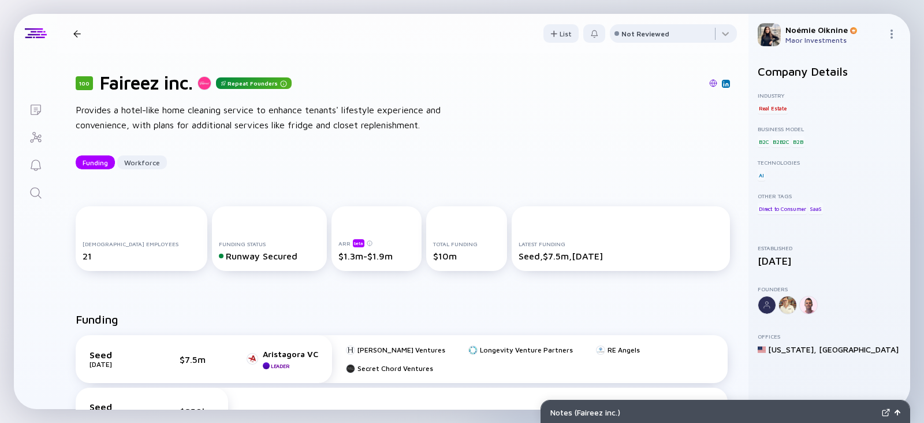
click at [33, 193] on icon "Search" at bounding box center [36, 193] width 14 height 14
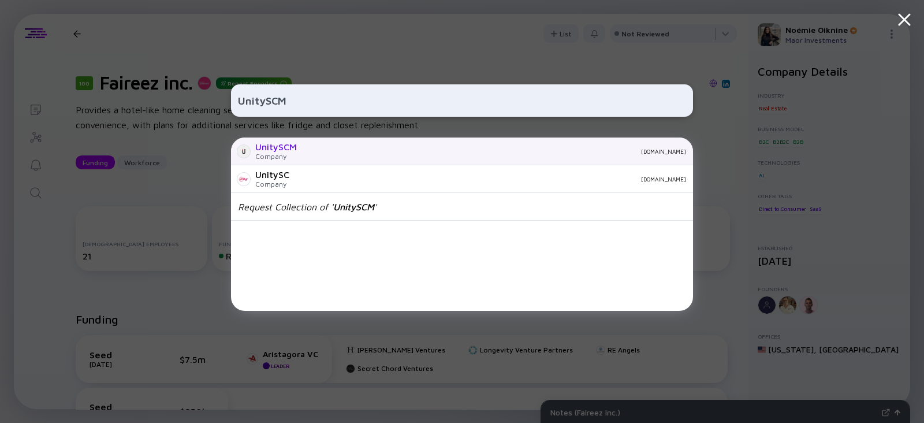
type input "UnitySCM"
click at [271, 149] on div "UnitySCM" at bounding box center [276, 146] width 42 height 10
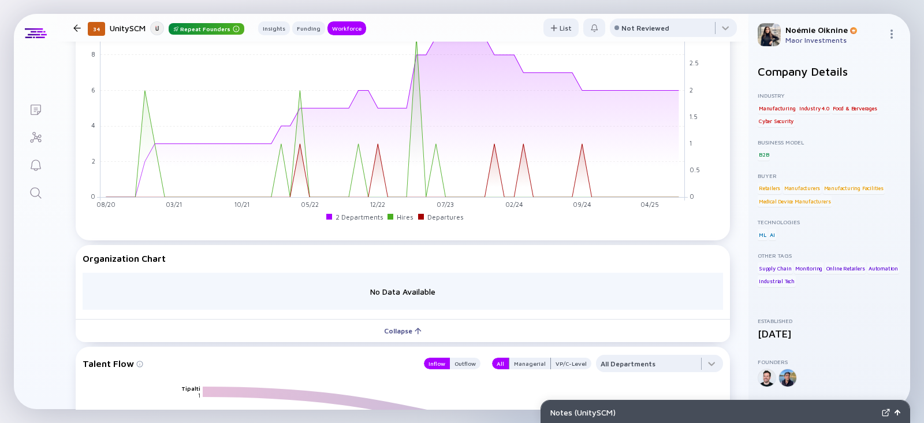
scroll to position [1052, 0]
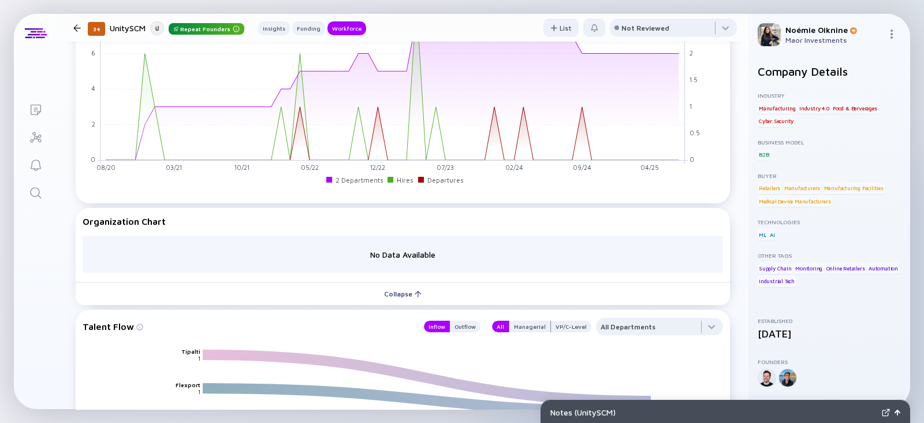
click at [29, 196] on icon "Search" at bounding box center [36, 193] width 14 height 14
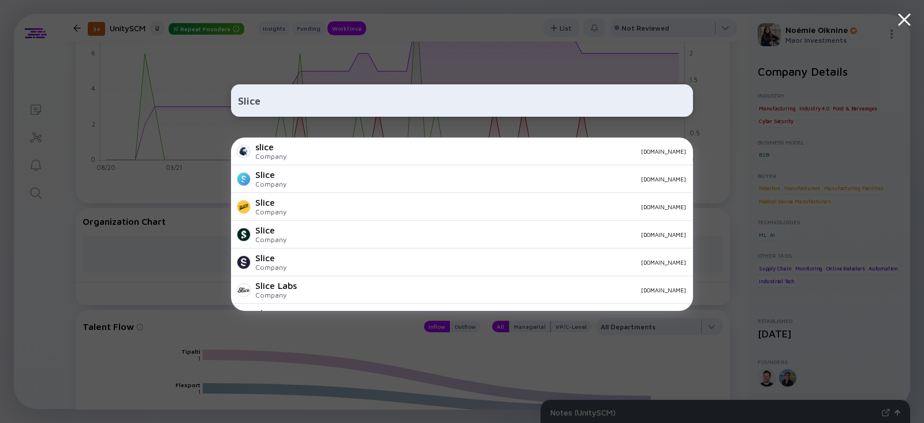
click at [257, 99] on input "Slice" at bounding box center [462, 100] width 448 height 21
paste input "https://sliceknowledge.com/"
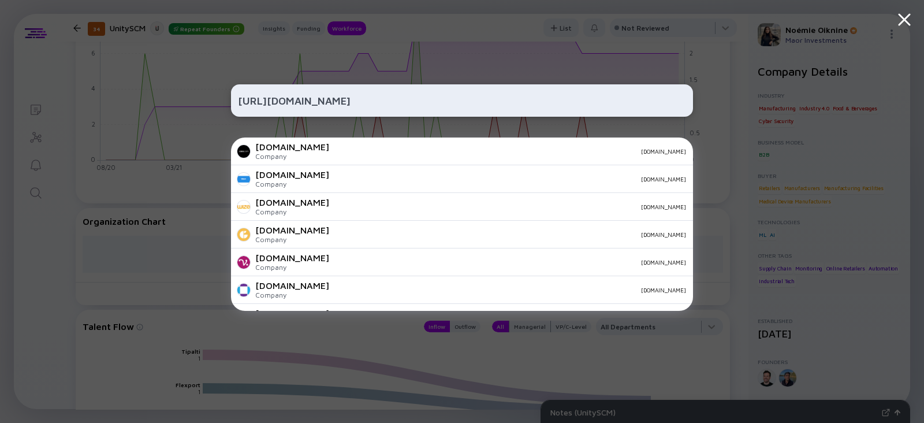
click at [346, 103] on input "https://sliceknowledge.com" at bounding box center [462, 100] width 448 height 21
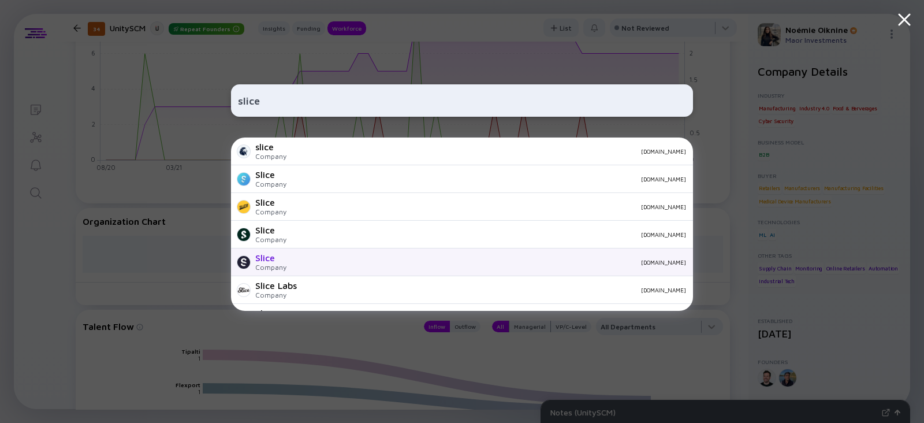
type input "slice"
click at [308, 264] on div "slicepayments.co" at bounding box center [491, 262] width 390 height 7
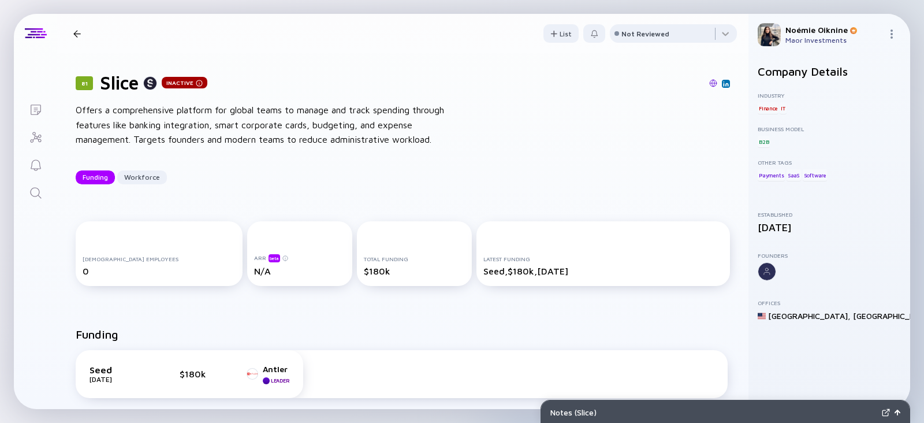
click at [35, 201] on link "Search" at bounding box center [35, 192] width 43 height 28
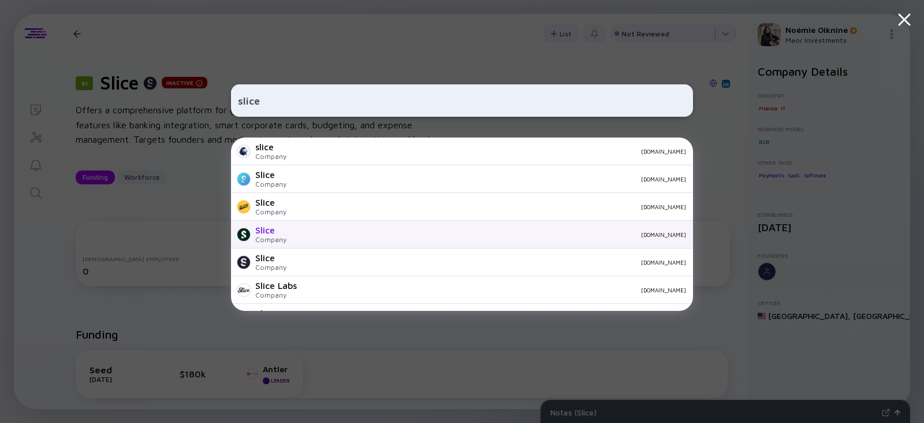
type input "slice"
click at [282, 227] on div "Slice" at bounding box center [270, 230] width 31 height 10
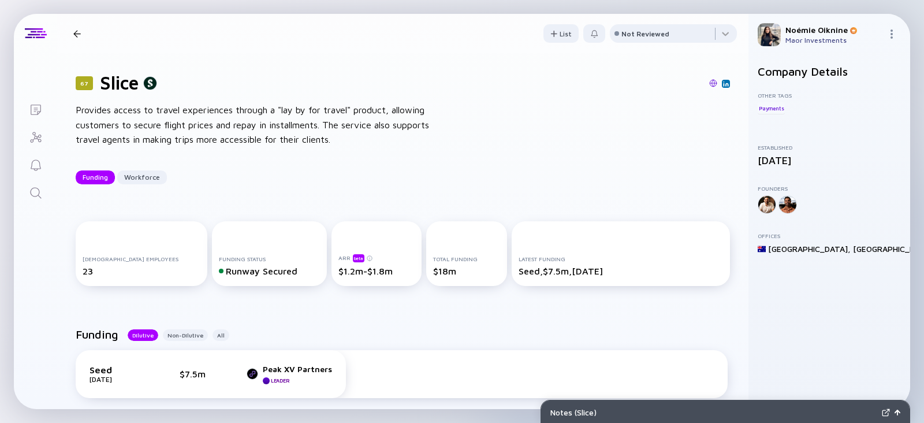
click at [39, 199] on icon "Search" at bounding box center [36, 193] width 14 height 14
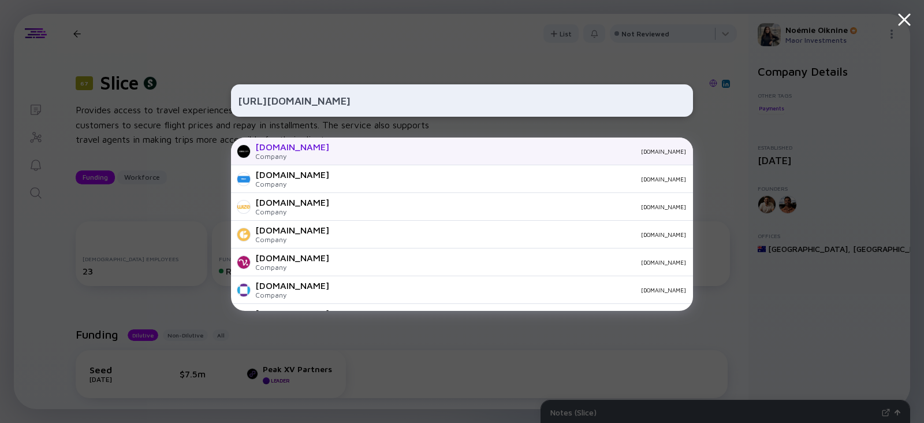
scroll to position [406, 0]
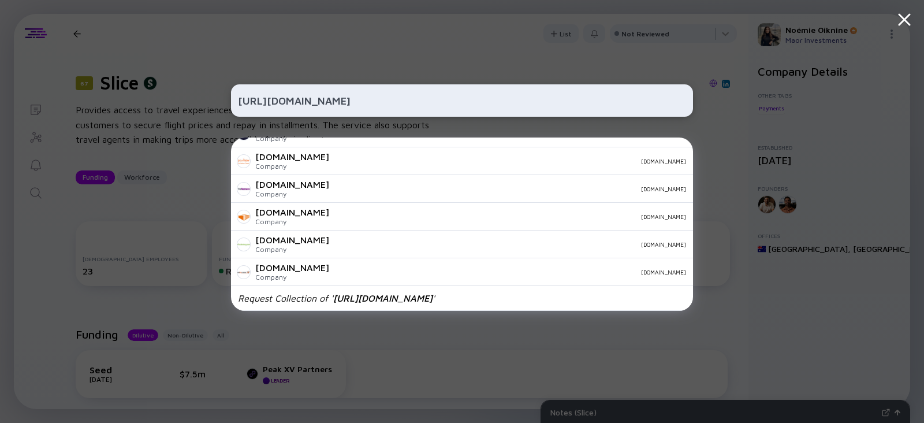
click at [280, 100] on input "https://sliceknowledge.com/" at bounding box center [462, 100] width 448 height 21
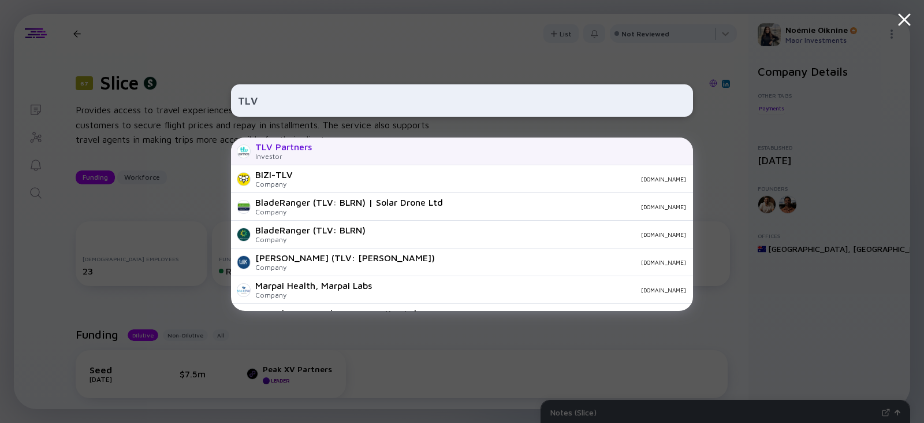
type input "TLV"
click at [304, 156] on div "Investor" at bounding box center [283, 156] width 57 height 9
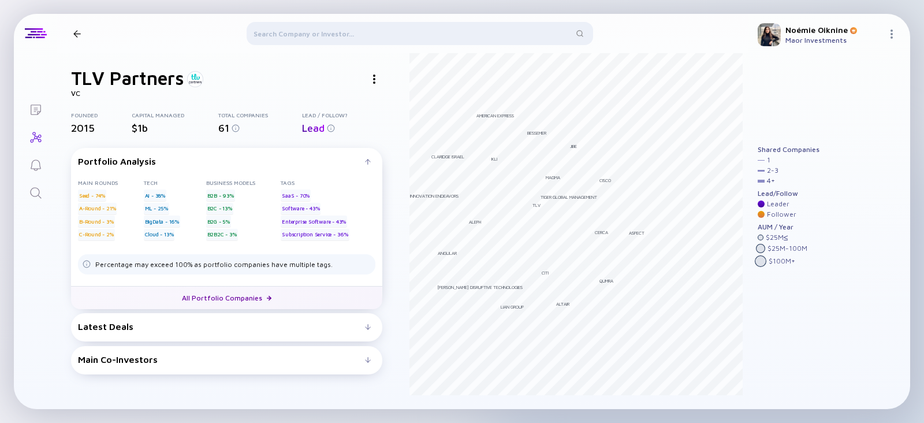
click at [219, 295] on link "All Portfolio Companies" at bounding box center [226, 297] width 311 height 23
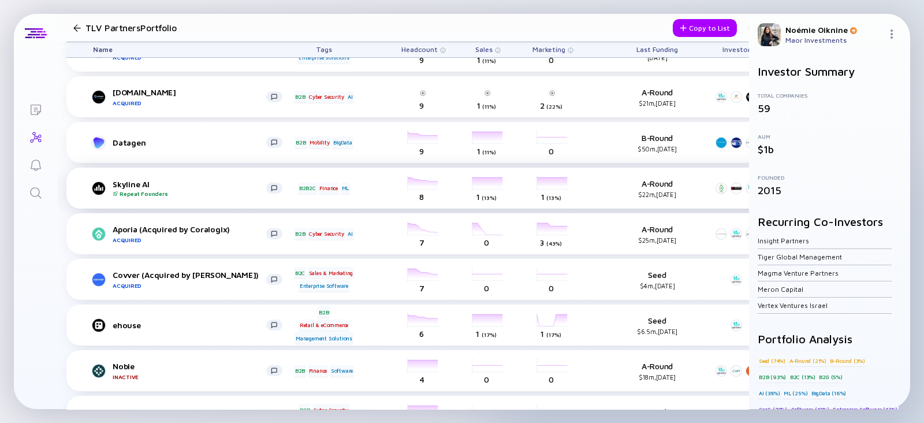
scroll to position [1954, 0]
click at [34, 185] on link "Search" at bounding box center [35, 192] width 43 height 28
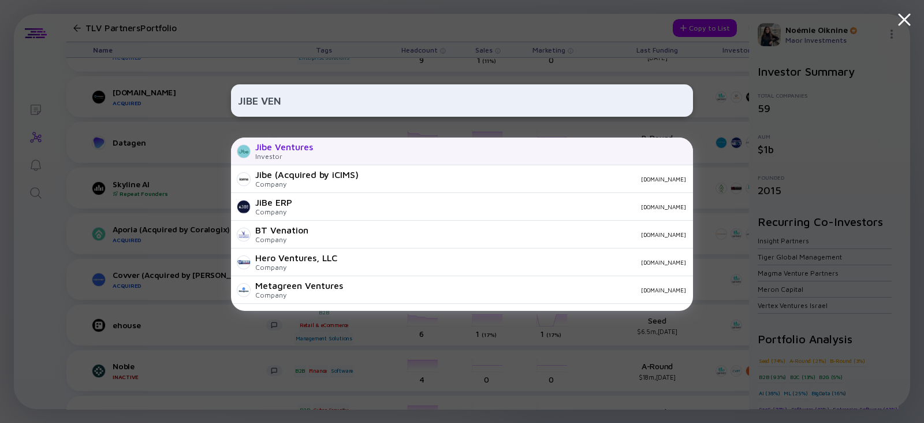
type input "JIBE VEN"
click at [298, 145] on div "Jibe Ventures" at bounding box center [284, 146] width 58 height 10
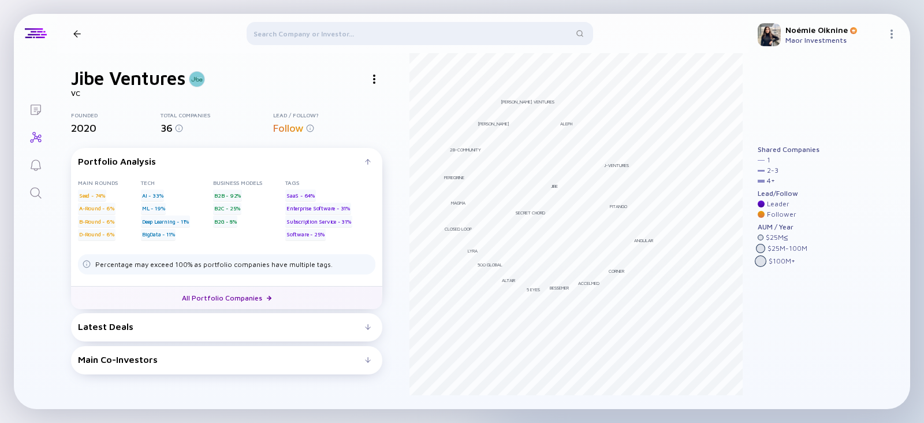
click at [186, 293] on link "All Portfolio Companies" at bounding box center [226, 297] width 311 height 23
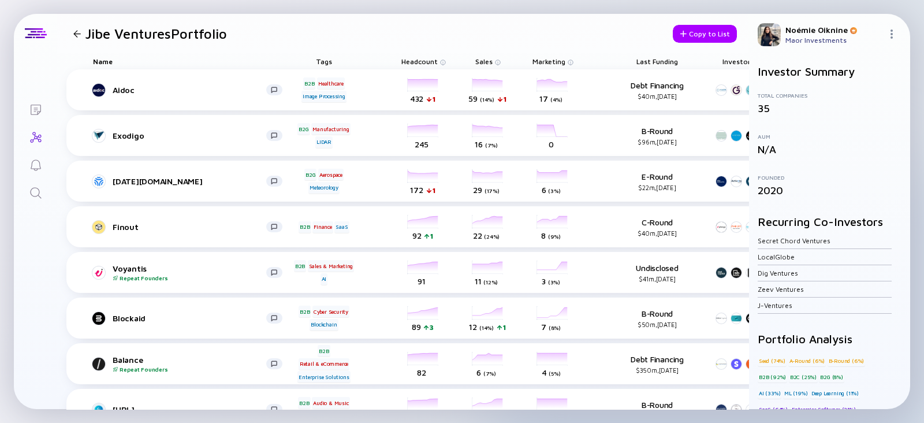
click at [28, 193] on link "Search" at bounding box center [35, 192] width 43 height 28
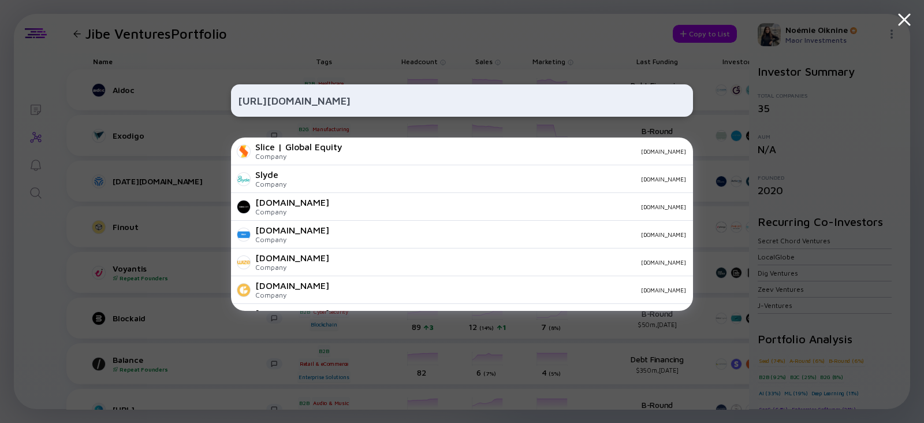
type input "https://www.sliceglobal.com/"
click at [300, 156] on div "Company" at bounding box center [298, 156] width 87 height 9
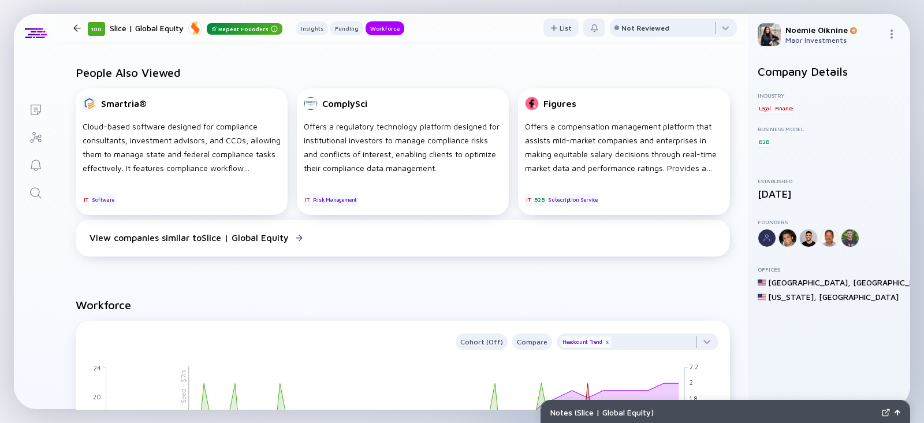
scroll to position [823, 0]
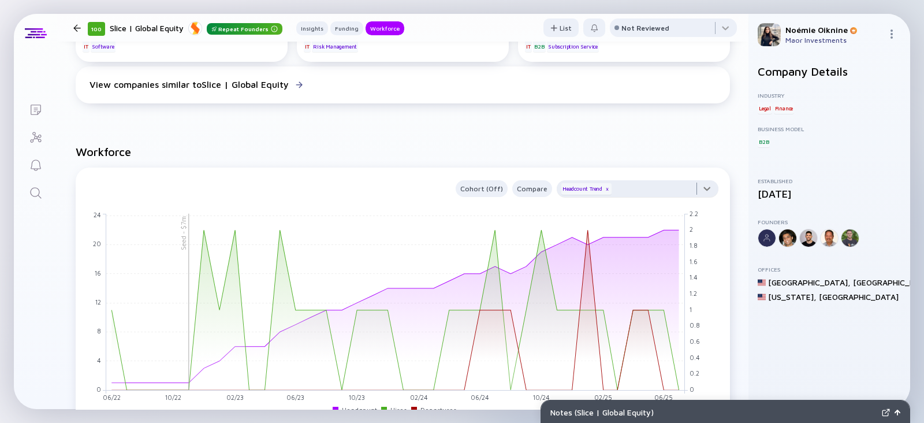
click at [672, 190] on div at bounding box center [637, 191] width 162 height 23
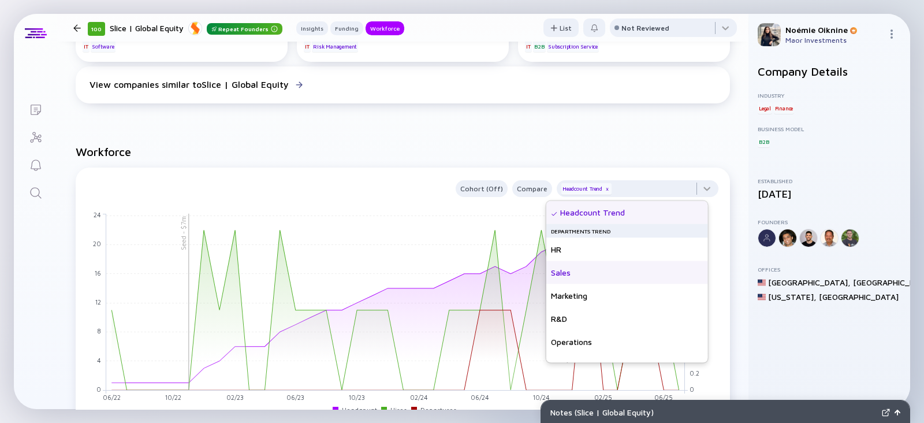
click at [592, 278] on div "Sales" at bounding box center [627, 272] width 162 height 23
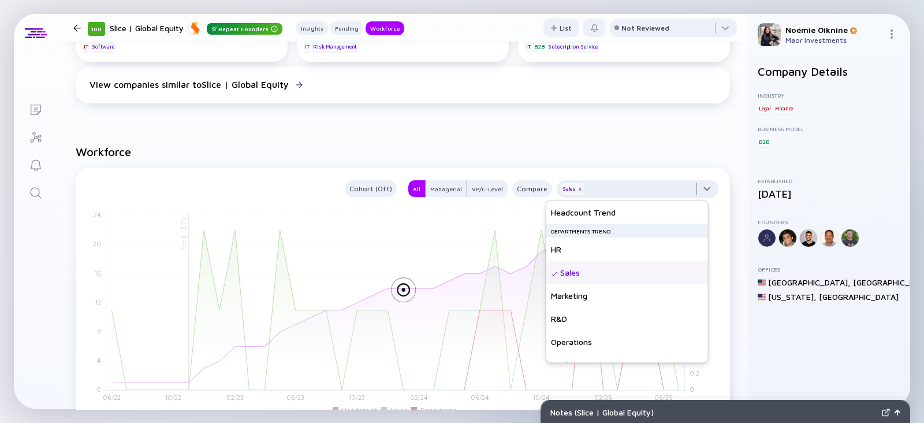
click at [629, 187] on div at bounding box center [637, 191] width 162 height 23
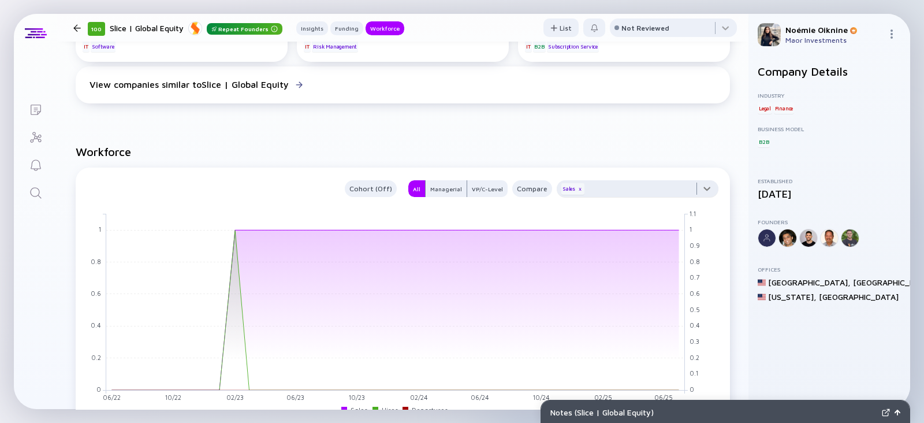
click at [627, 189] on div at bounding box center [637, 191] width 162 height 23
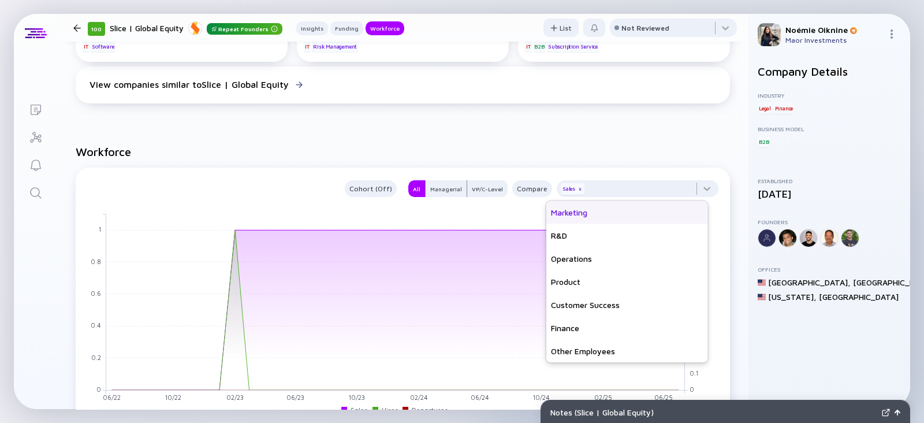
scroll to position [81, 0]
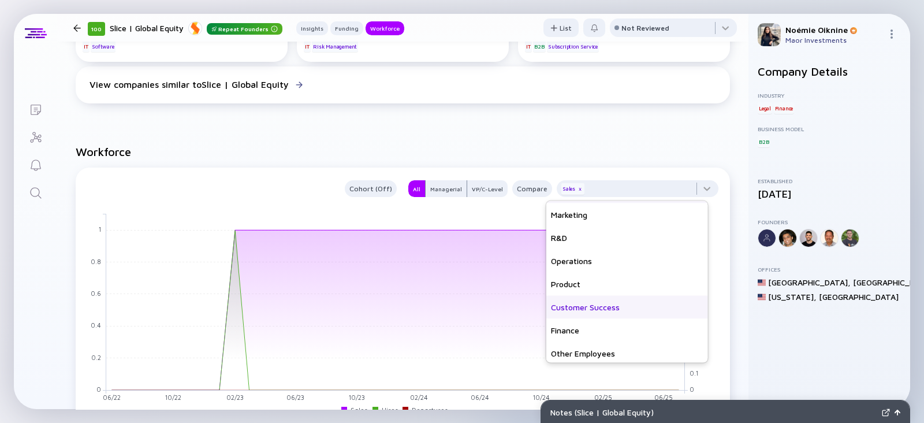
click at [592, 302] on div "Customer Success" at bounding box center [627, 307] width 162 height 23
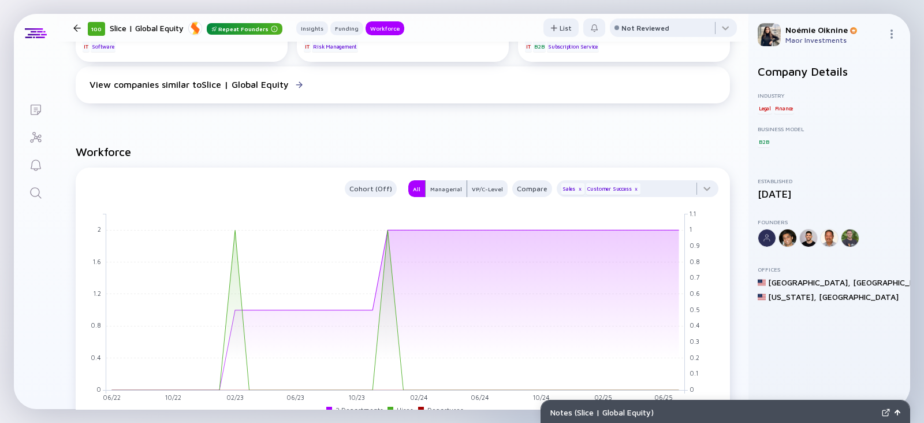
click at [37, 190] on icon "Search" at bounding box center [36, 193] width 14 height 14
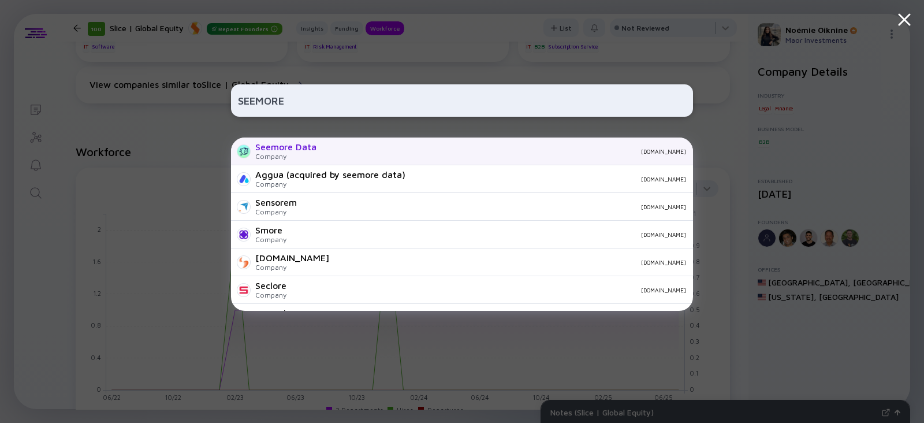
type input "SEEMORE"
click at [289, 150] on div "Seemore Data" at bounding box center [285, 146] width 61 height 10
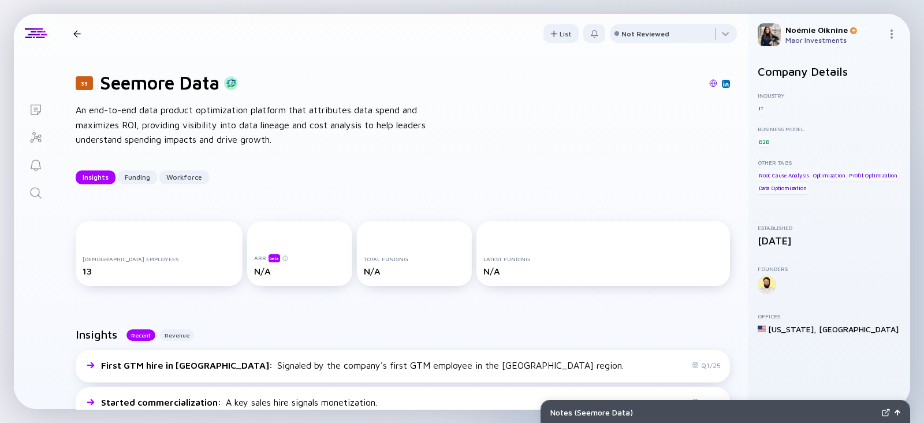
click at [36, 184] on link "Search" at bounding box center [35, 192] width 43 height 28
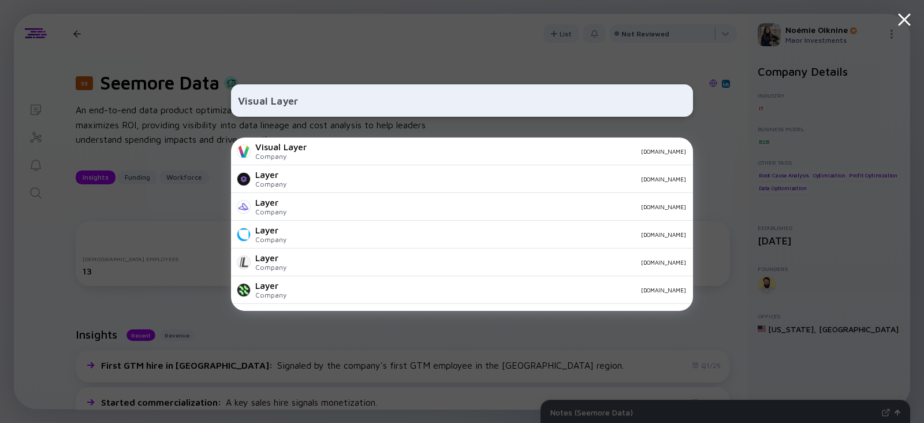
type input "Visual Layer"
click at [302, 152] on div "Visual Layer" at bounding box center [280, 146] width 51 height 10
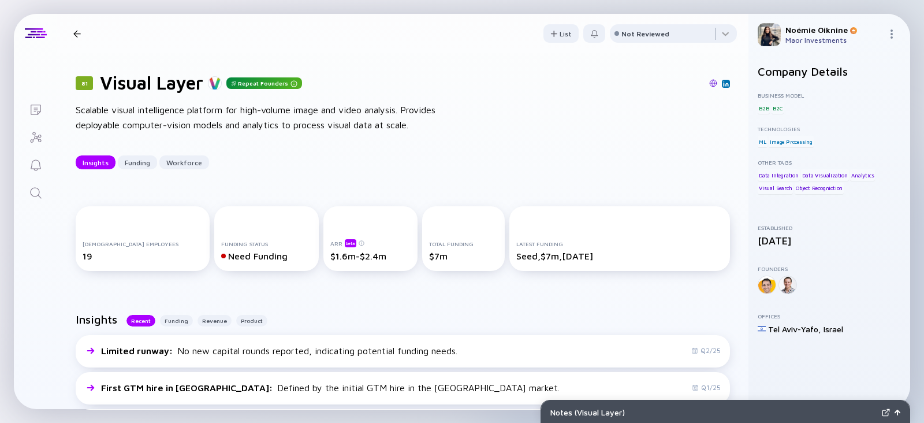
click at [38, 184] on link "Search" at bounding box center [35, 192] width 43 height 28
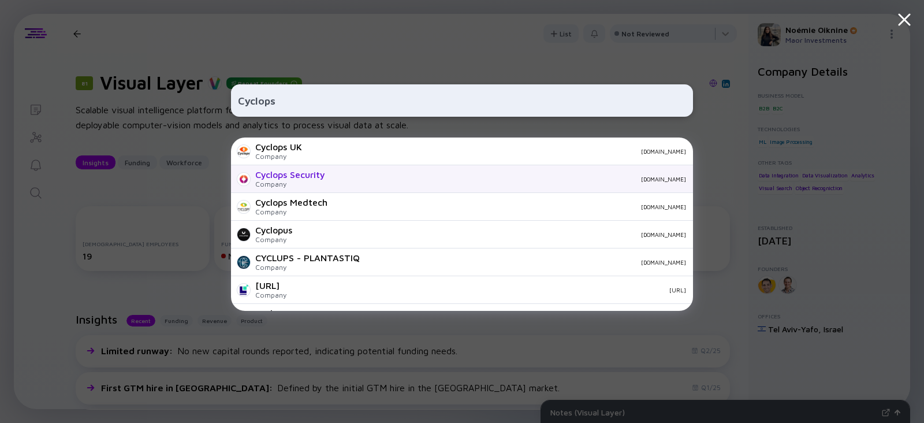
type input "Cyclops"
click at [346, 184] on div "Cyclops Security Company [DOMAIN_NAME]" at bounding box center [462, 179] width 462 height 28
